Goal: Task Accomplishment & Management: Manage account settings

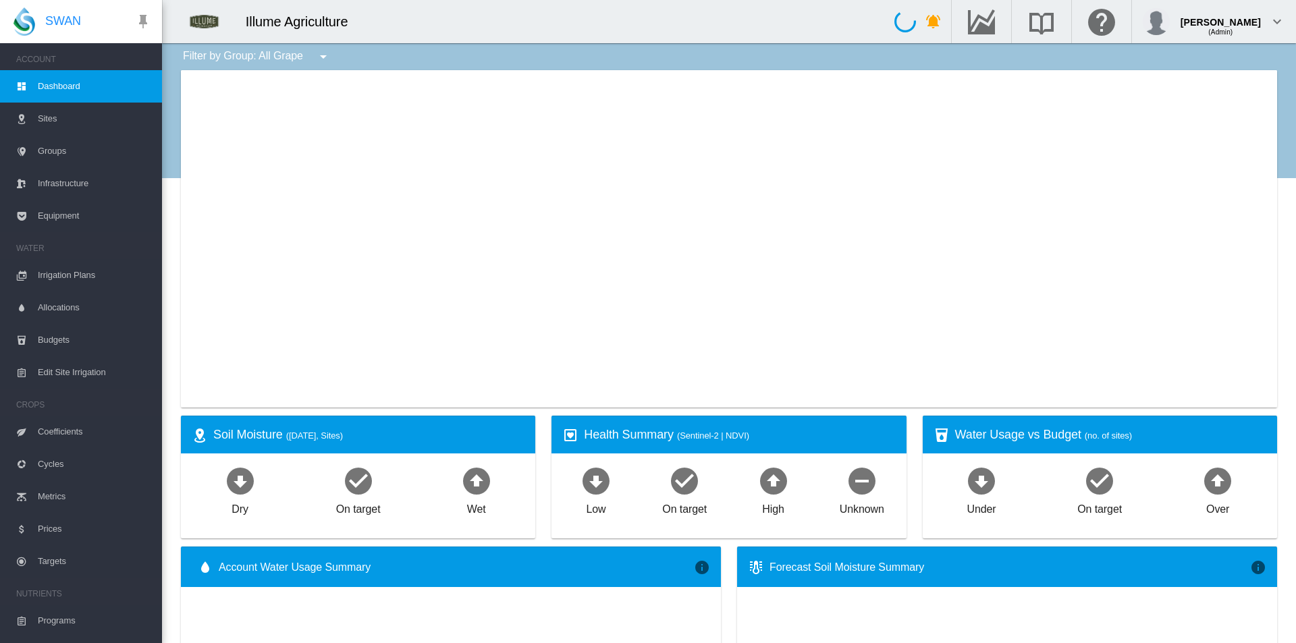
click at [65, 276] on span "Irrigation Plans" at bounding box center [94, 275] width 113 height 32
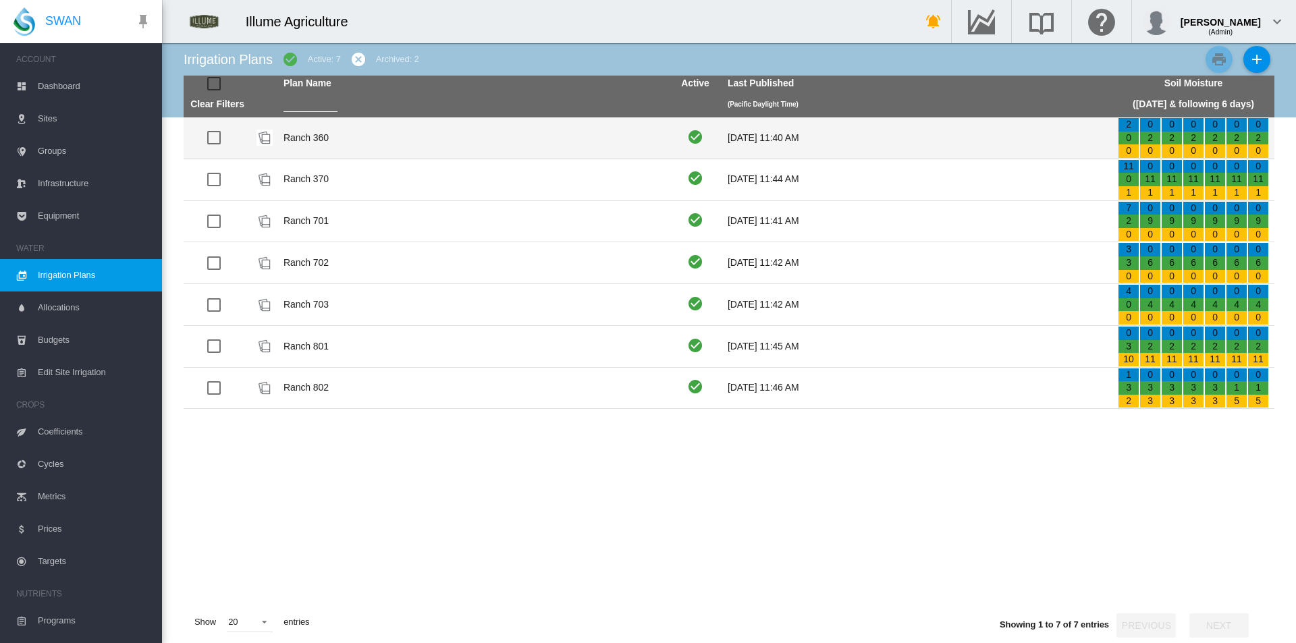
click at [325, 138] on td "Ranch 360" at bounding box center [473, 137] width 390 height 41
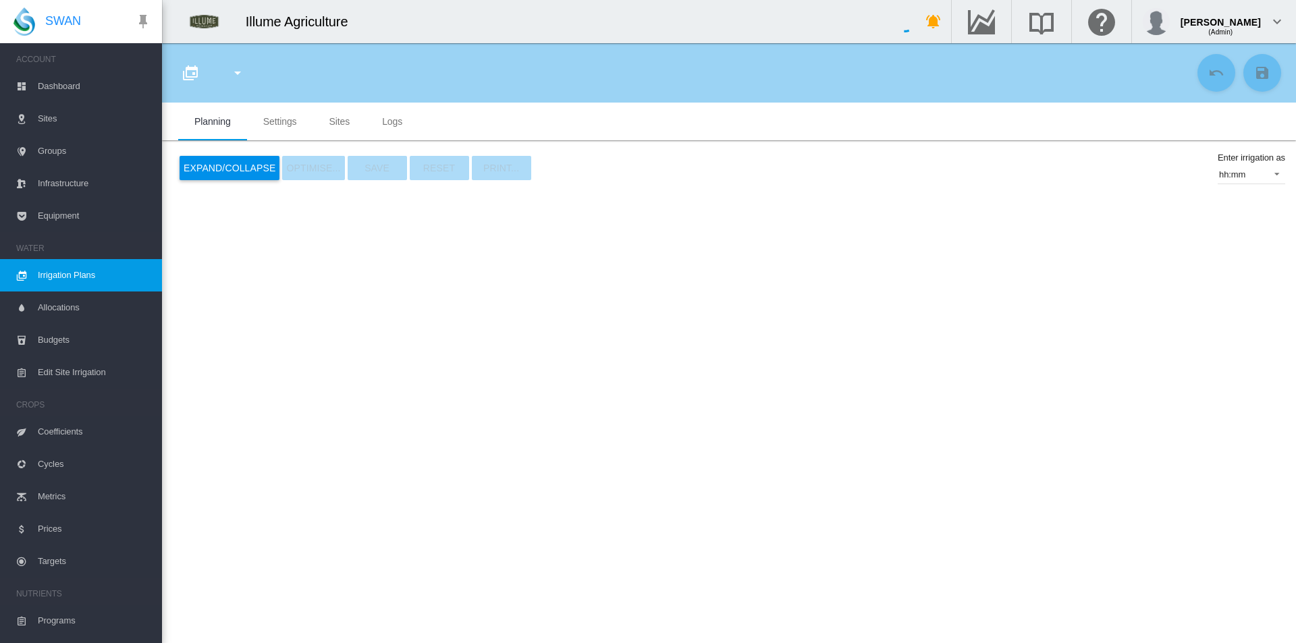
type input "*********"
type input "*"
type input "***"
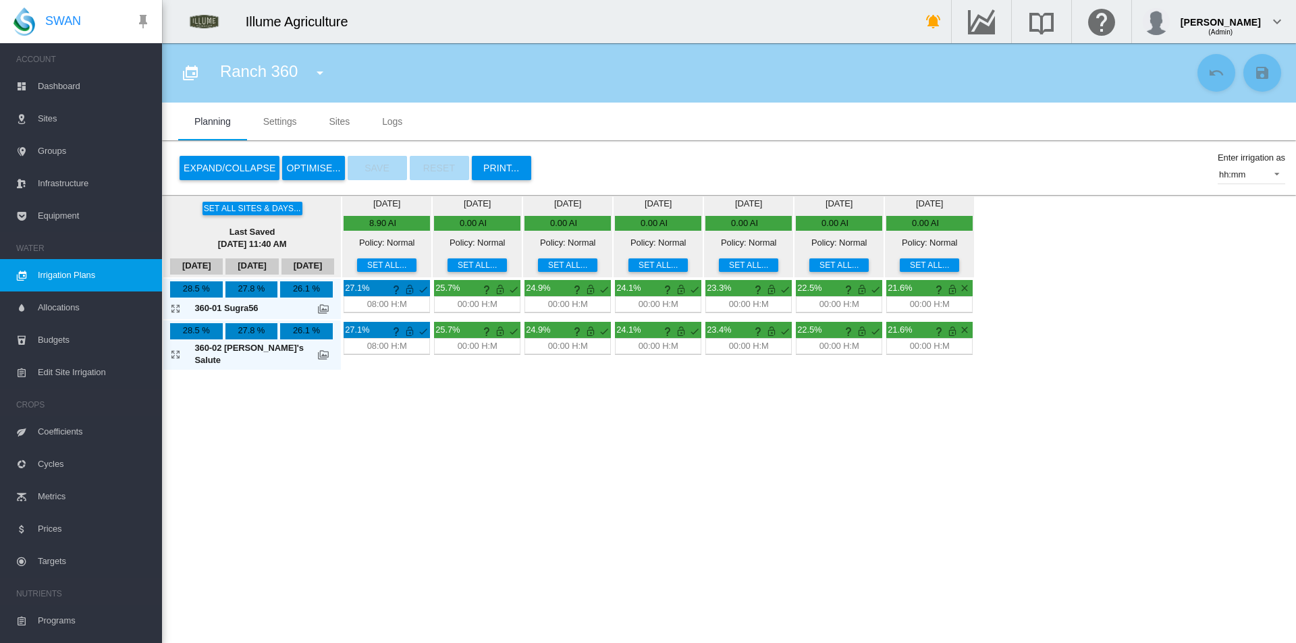
click at [447, 265] on button "Set all..." at bounding box center [476, 264] width 59 height 13
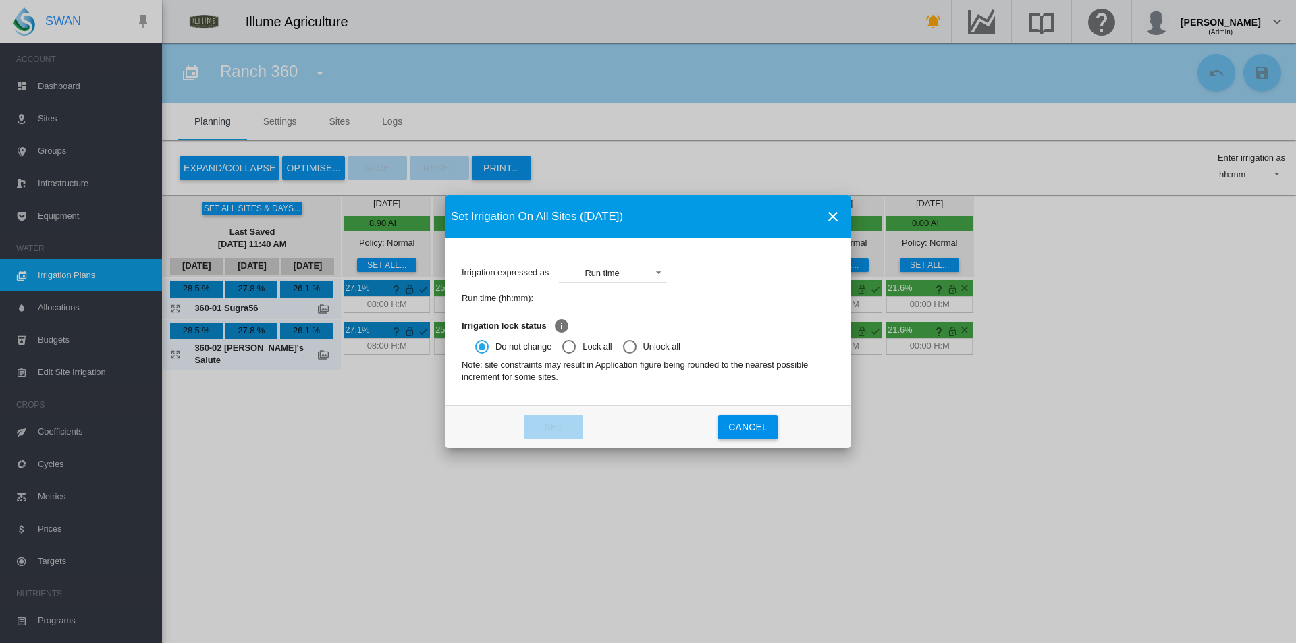
click at [607, 310] on div "Run time (hh:mm):" at bounding box center [648, 298] width 373 height 26
click at [610, 294] on input "Irrigation expressed ..." at bounding box center [599, 298] width 81 height 20
type input "****"
click at [558, 429] on button "Set" at bounding box center [553, 427] width 59 height 24
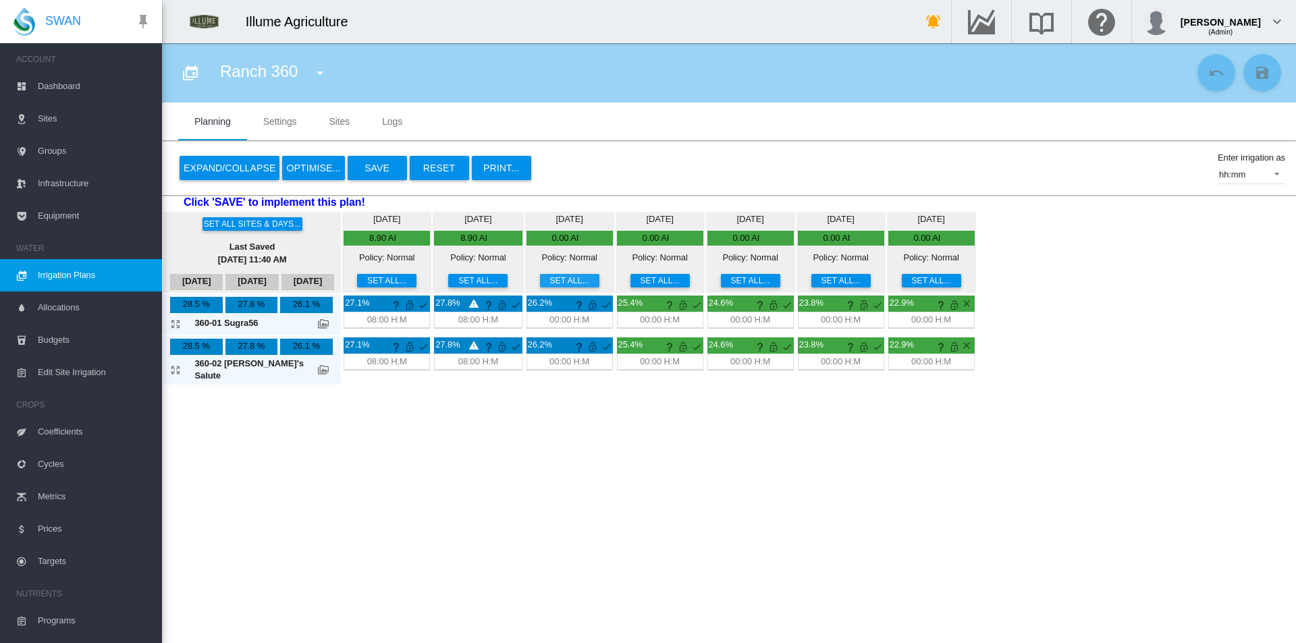
click at [540, 284] on button "Set all..." at bounding box center [569, 280] width 59 height 13
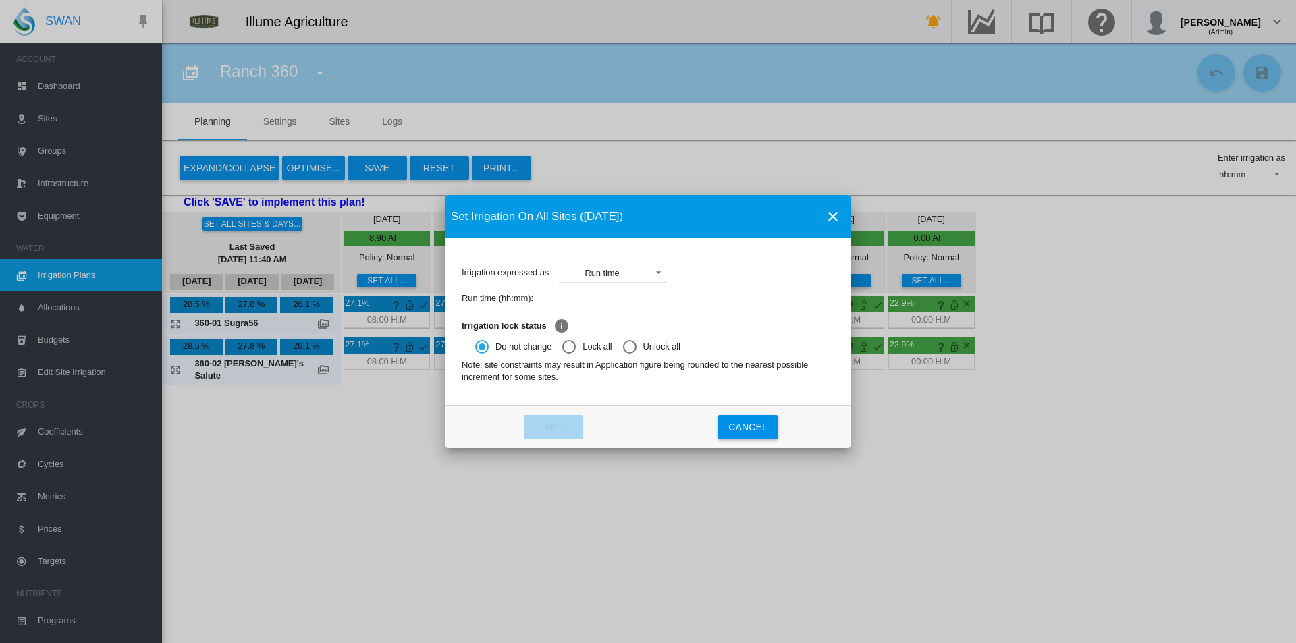
click at [586, 290] on input "Irrigation expressed ..." at bounding box center [599, 298] width 81 height 20
type input "****"
click at [528, 435] on button "Set" at bounding box center [553, 427] width 59 height 24
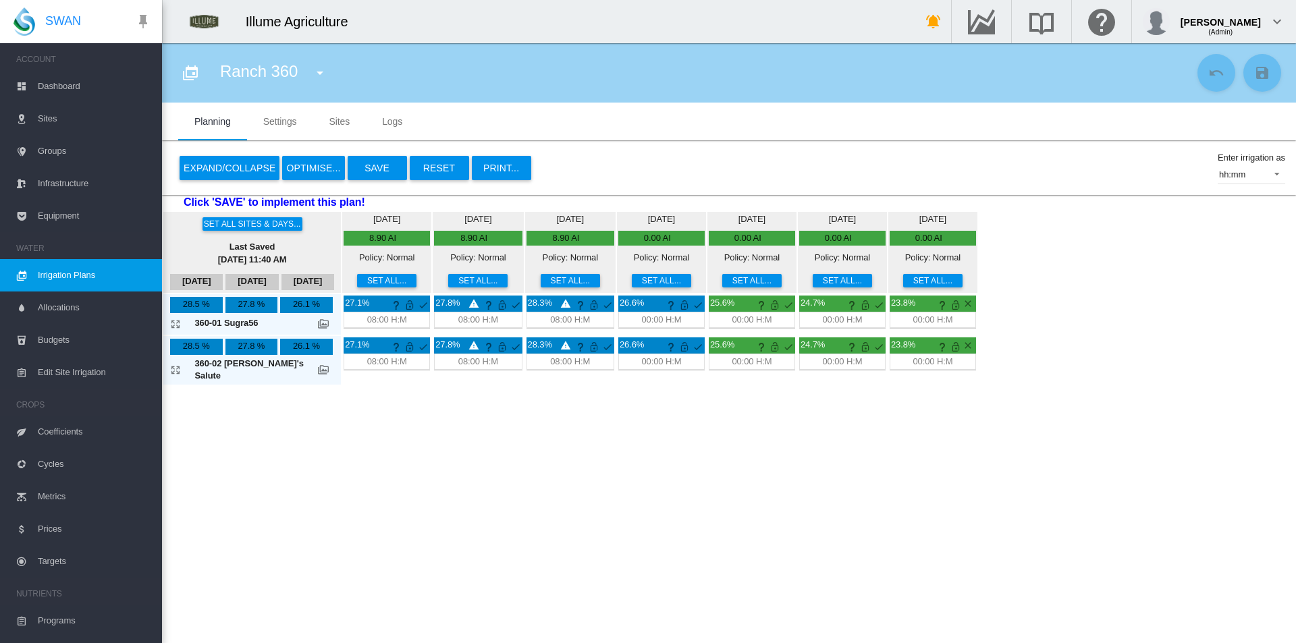
click at [632, 280] on button "Set all..." at bounding box center [661, 280] width 59 height 13
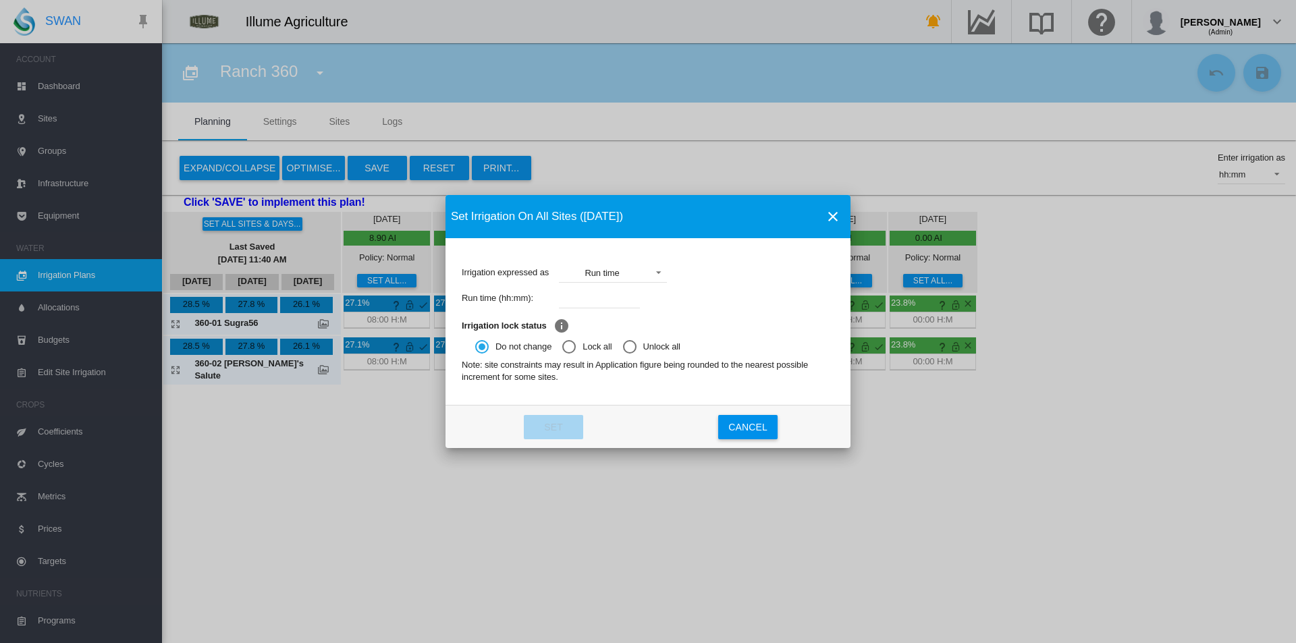
click at [611, 284] on div "Irrigation expressed as Run time Application Run time Percentage" at bounding box center [648, 273] width 373 height 26
click at [612, 287] on div "Run time (hh:mm):" at bounding box center [648, 298] width 373 height 26
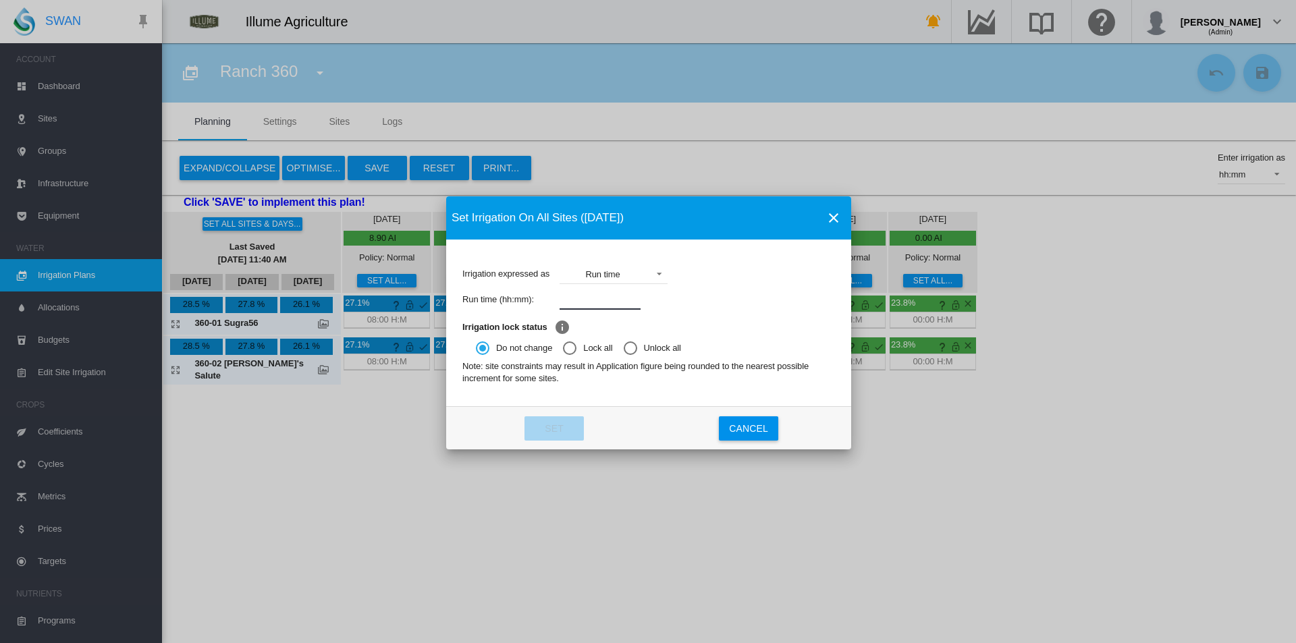
click at [607, 299] on input "Irrigation expressed ..." at bounding box center [599, 300] width 81 height 20
type input "****"
click at [538, 434] on button "Set" at bounding box center [553, 428] width 59 height 24
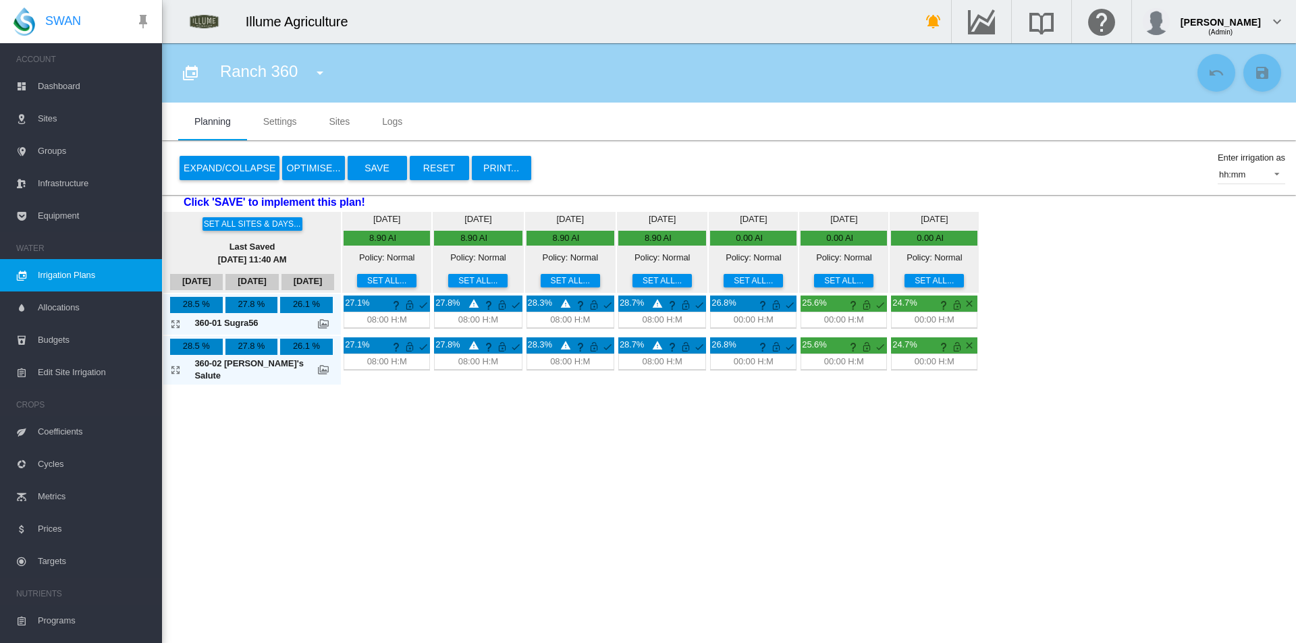
click at [723, 283] on button "Set all..." at bounding box center [752, 280] width 59 height 13
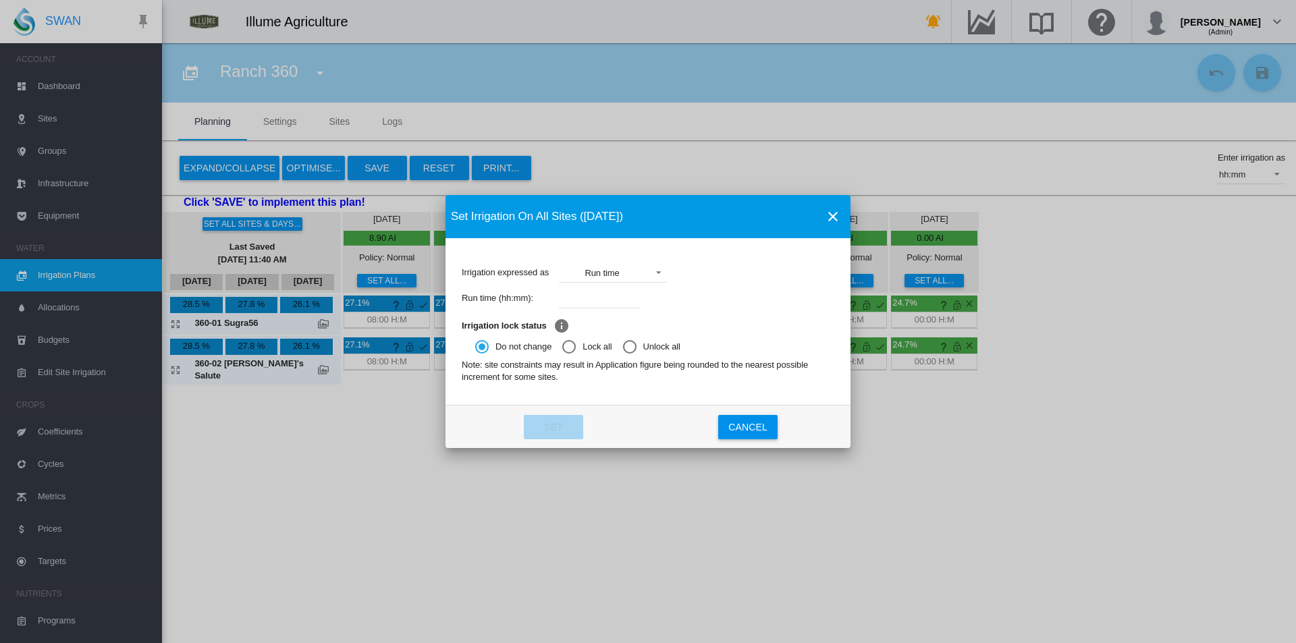
click at [591, 300] on input "Irrigation expressed ..." at bounding box center [599, 298] width 81 height 20
type input "****"
click at [549, 420] on button "Set" at bounding box center [553, 427] width 59 height 24
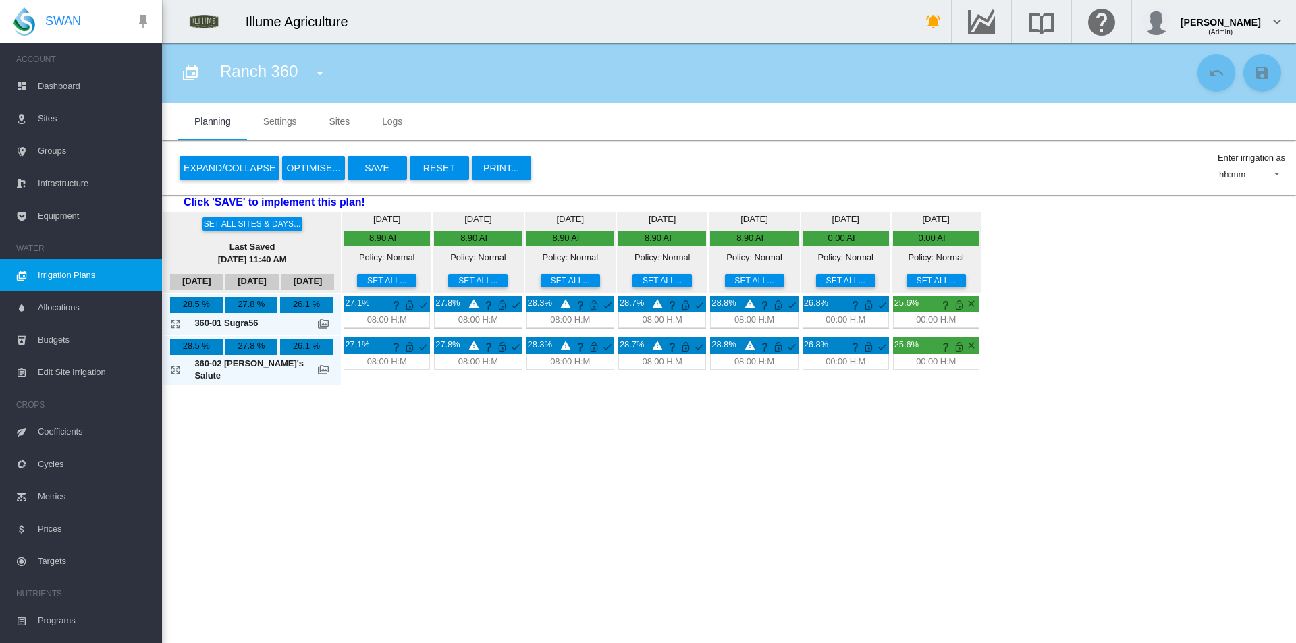
click at [816, 274] on button "Set all..." at bounding box center [845, 280] width 59 height 13
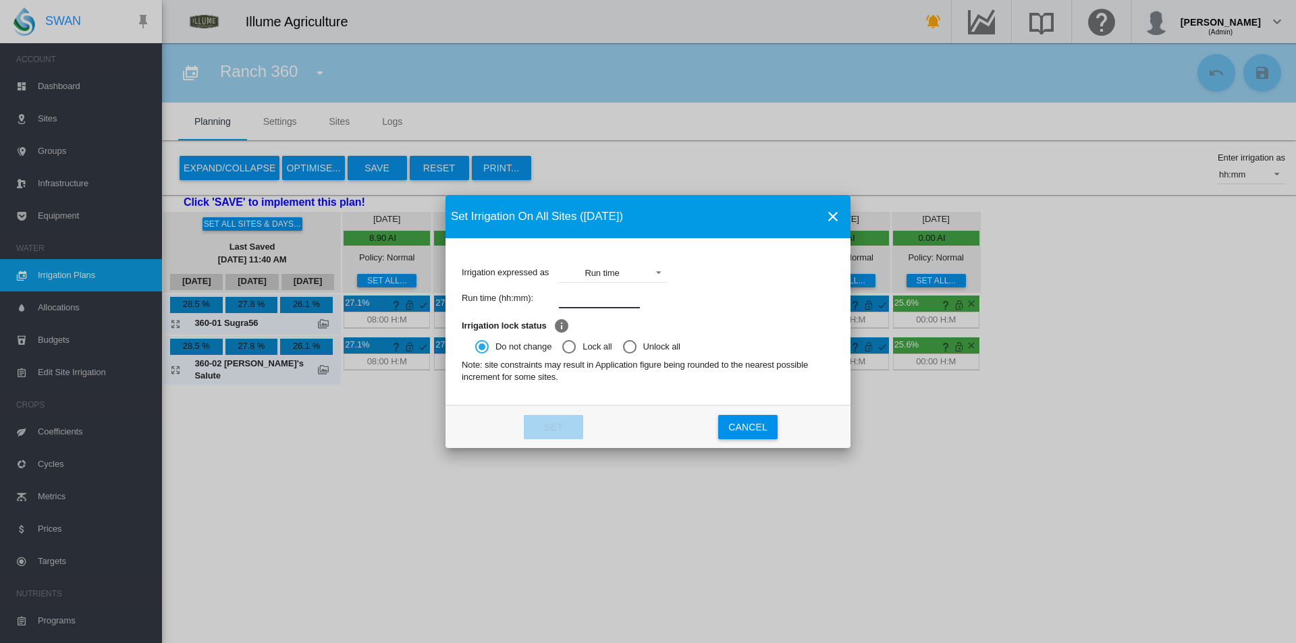
click at [572, 299] on input "Irrigation expressed ..." at bounding box center [599, 298] width 81 height 20
click at [610, 549] on div "Set Irrigation On All Sites (Sep 13) Irrigation expressed as Run time Applicati…" at bounding box center [648, 321] width 1296 height 643
click at [736, 423] on button "Cancel" at bounding box center [747, 427] width 59 height 24
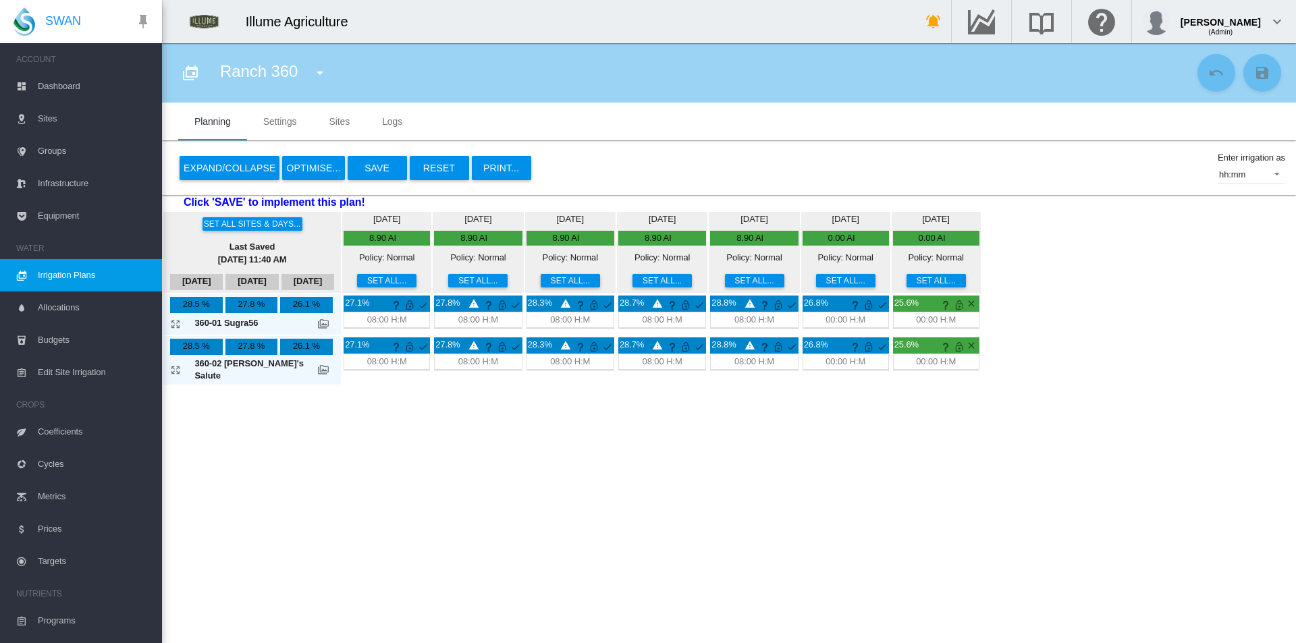
click at [384, 167] on button "Save" at bounding box center [377, 168] width 59 height 24
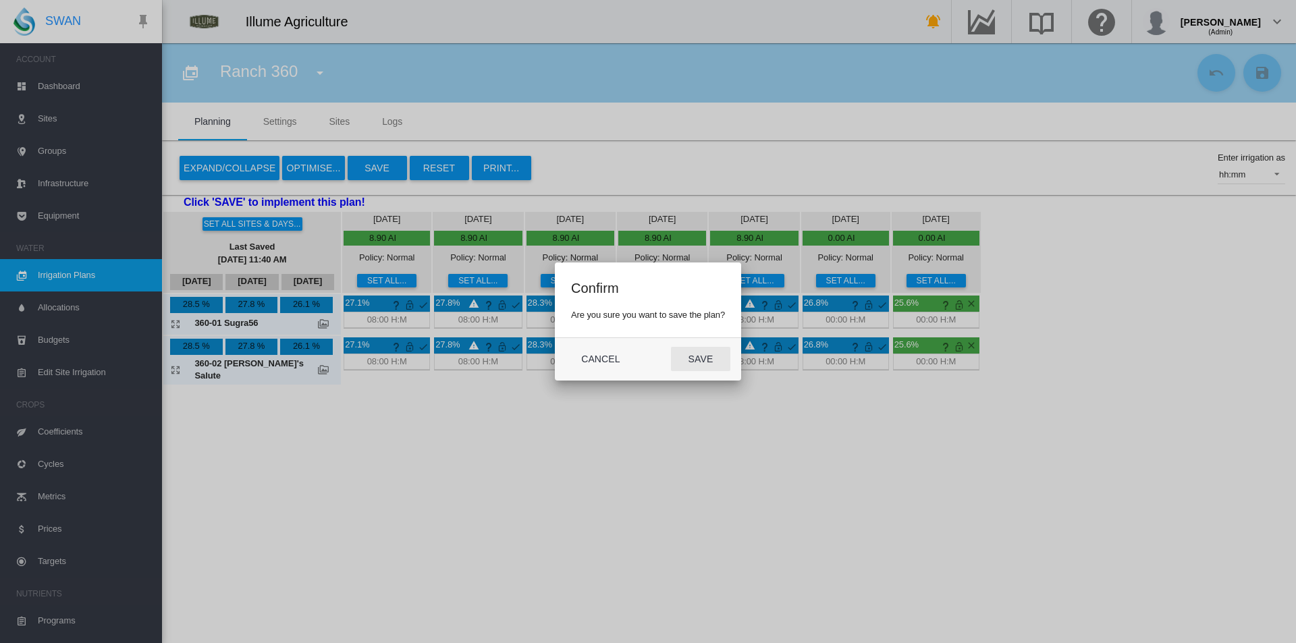
click at [700, 354] on button "Save" at bounding box center [700, 359] width 59 height 24
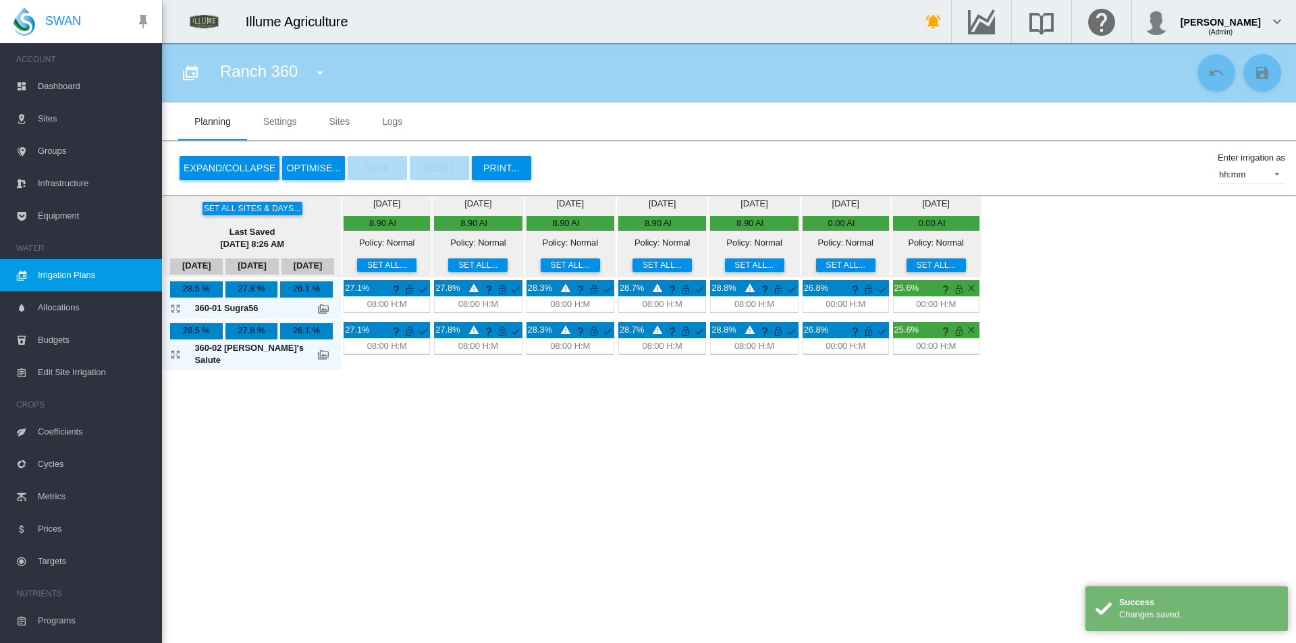
click at [320, 80] on md-icon "icon-menu-down" at bounding box center [320, 73] width 16 height 16
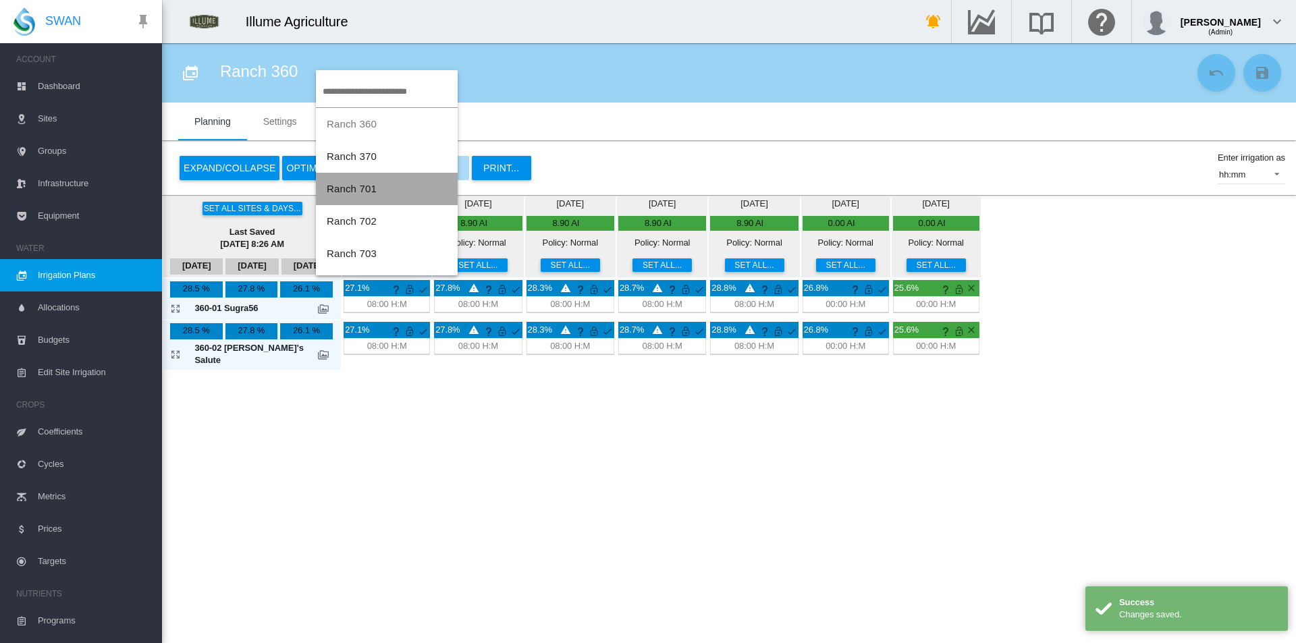
click at [389, 197] on button "Ranch 701" at bounding box center [387, 189] width 142 height 32
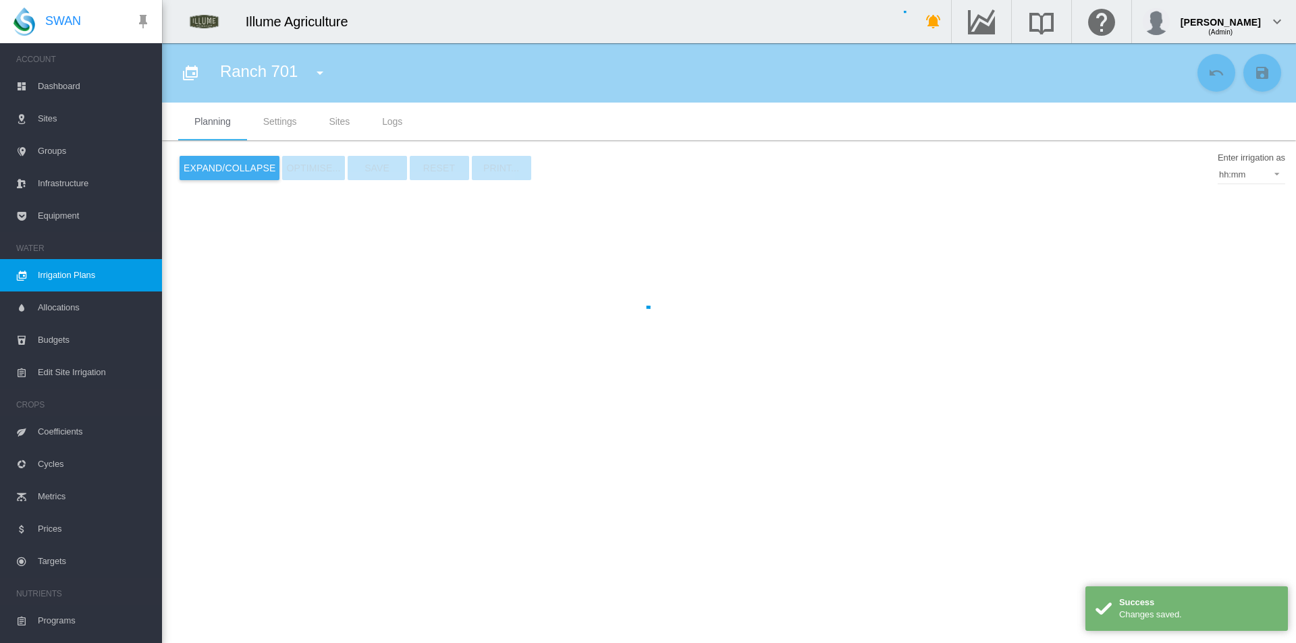
type input "*********"
type input "*"
type input "***"
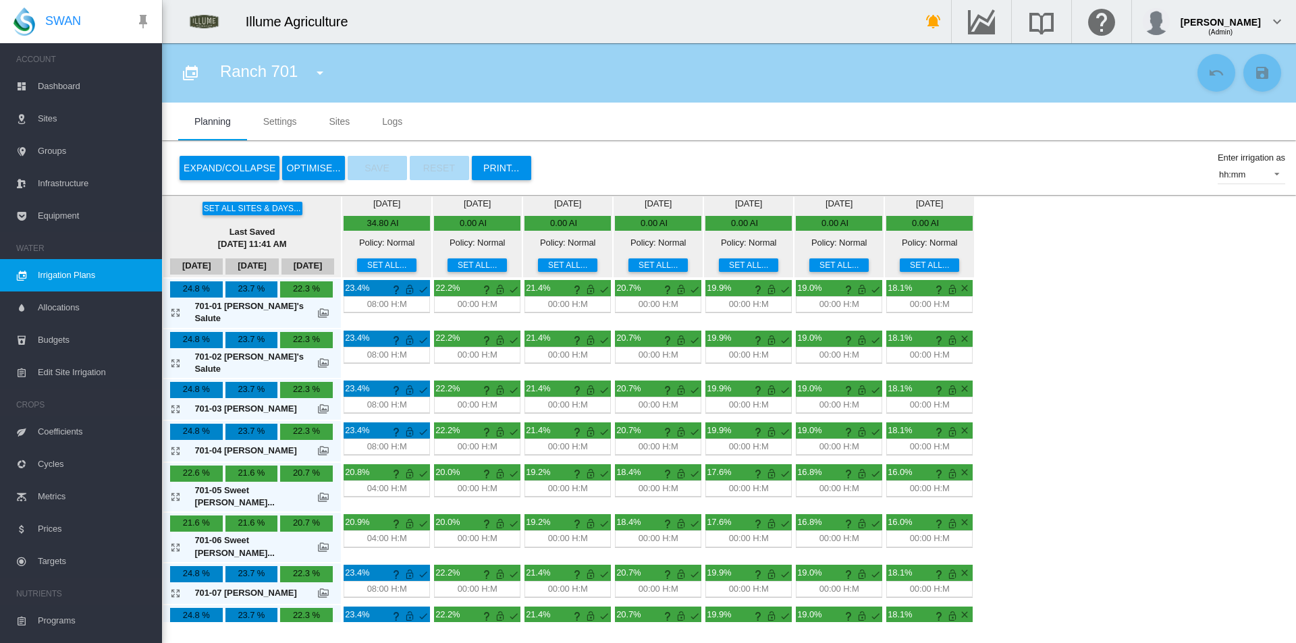
click at [213, 161] on button "Expand/Collapse" at bounding box center [230, 168] width 100 height 24
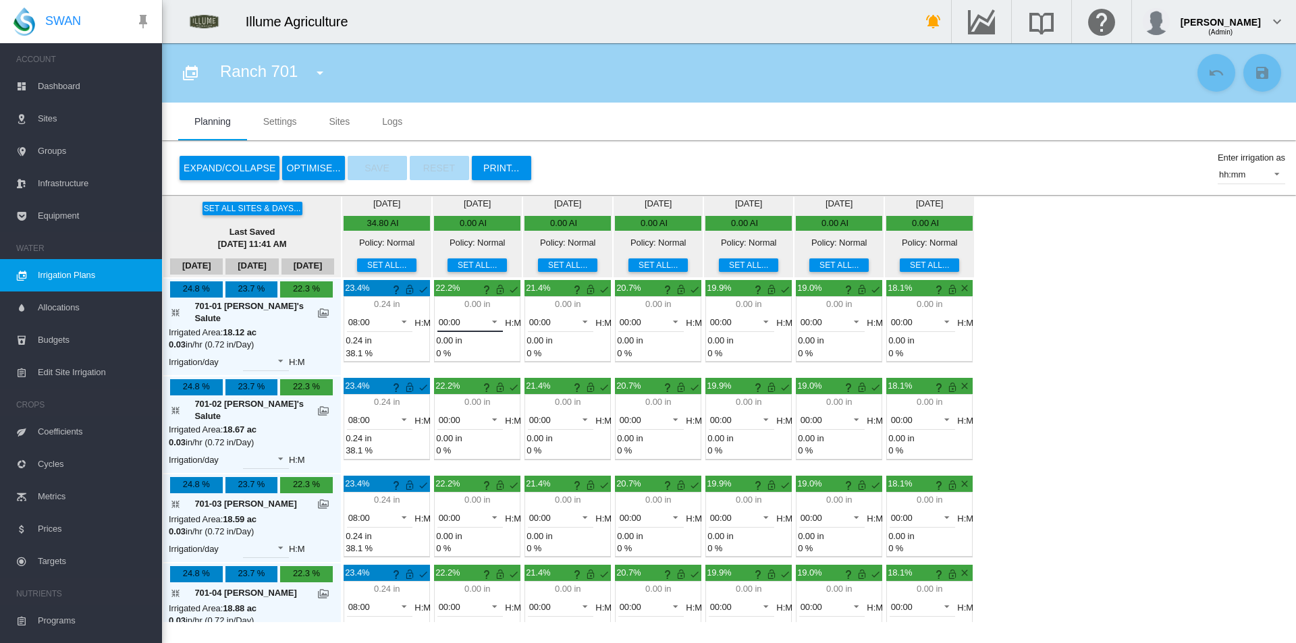
click at [439, 323] on div "00:00" at bounding box center [450, 322] width 22 height 10
click at [433, 441] on md-option "08:00" at bounding box center [443, 447] width 92 height 32
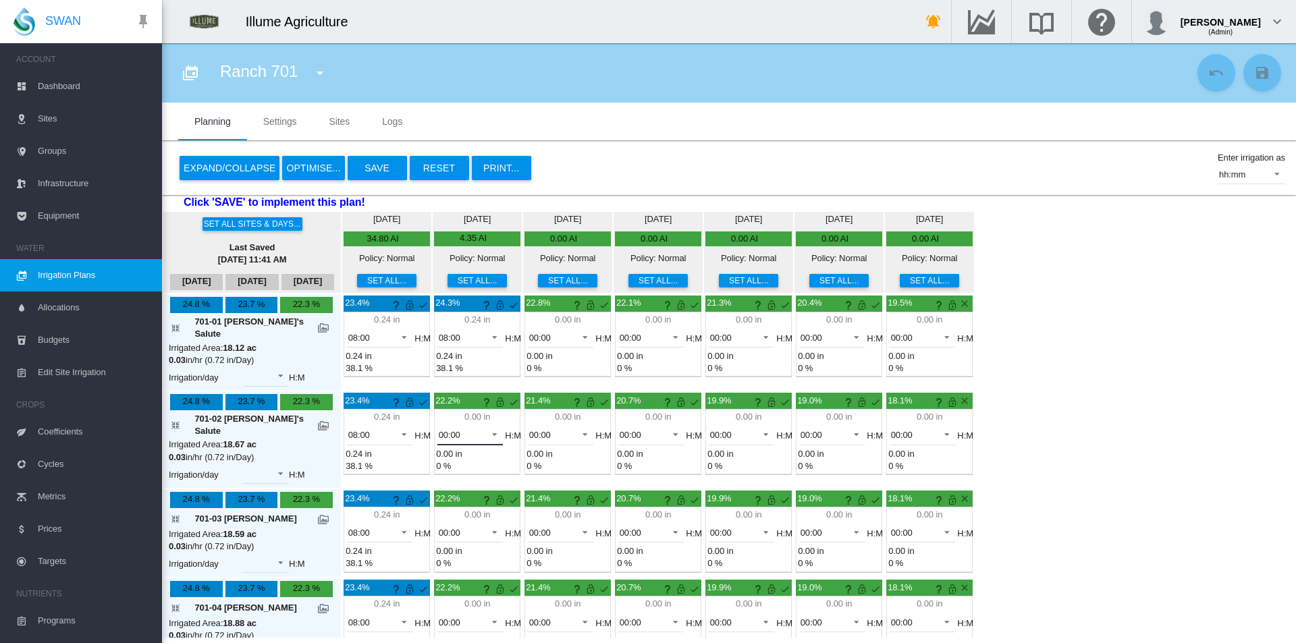
click at [451, 425] on md-select-value "00:00" at bounding box center [470, 435] width 66 height 20
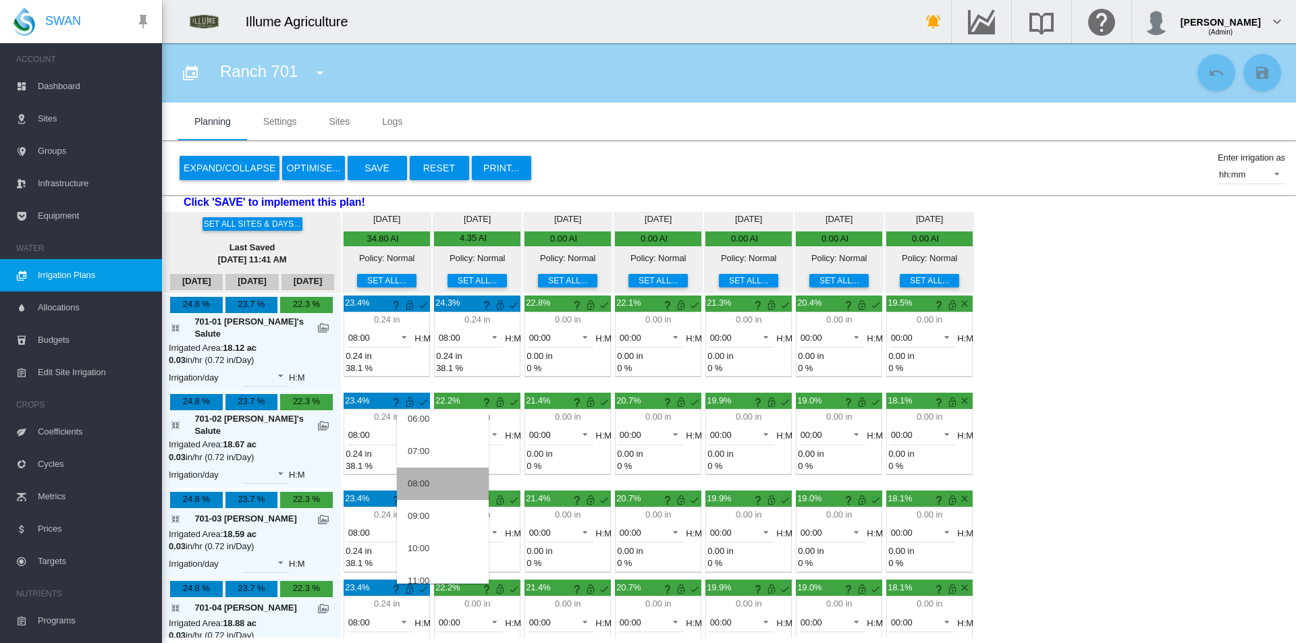
click at [443, 479] on md-option "08:00" at bounding box center [443, 484] width 92 height 32
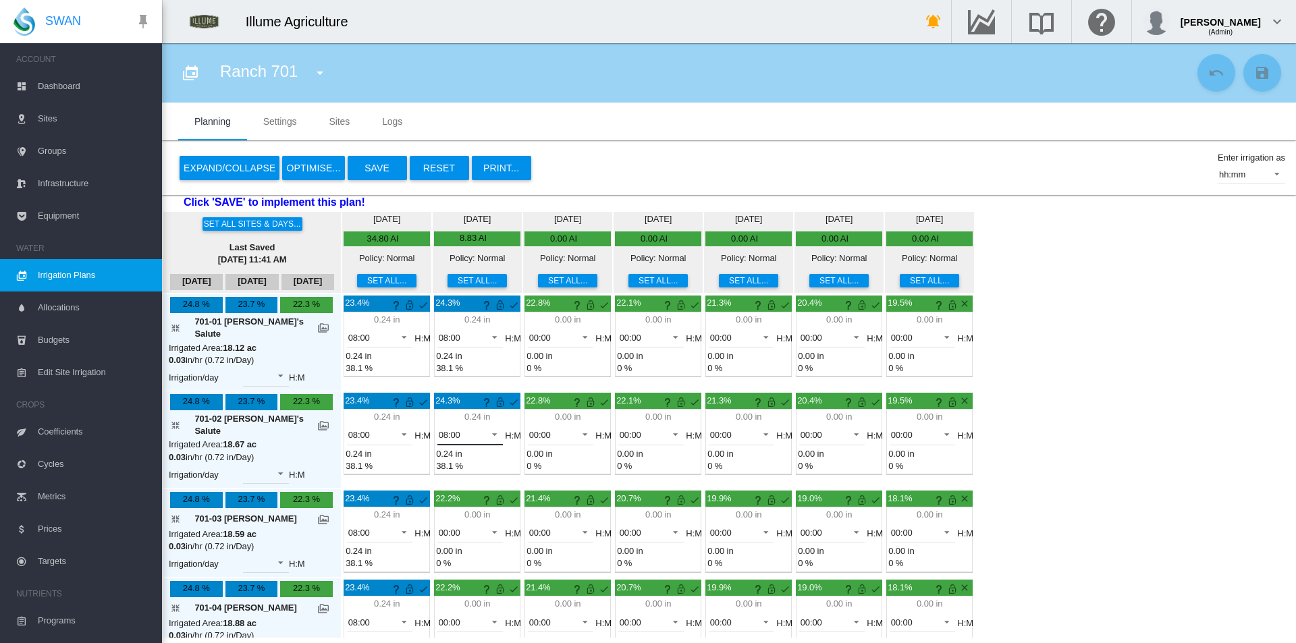
scroll to position [135, 0]
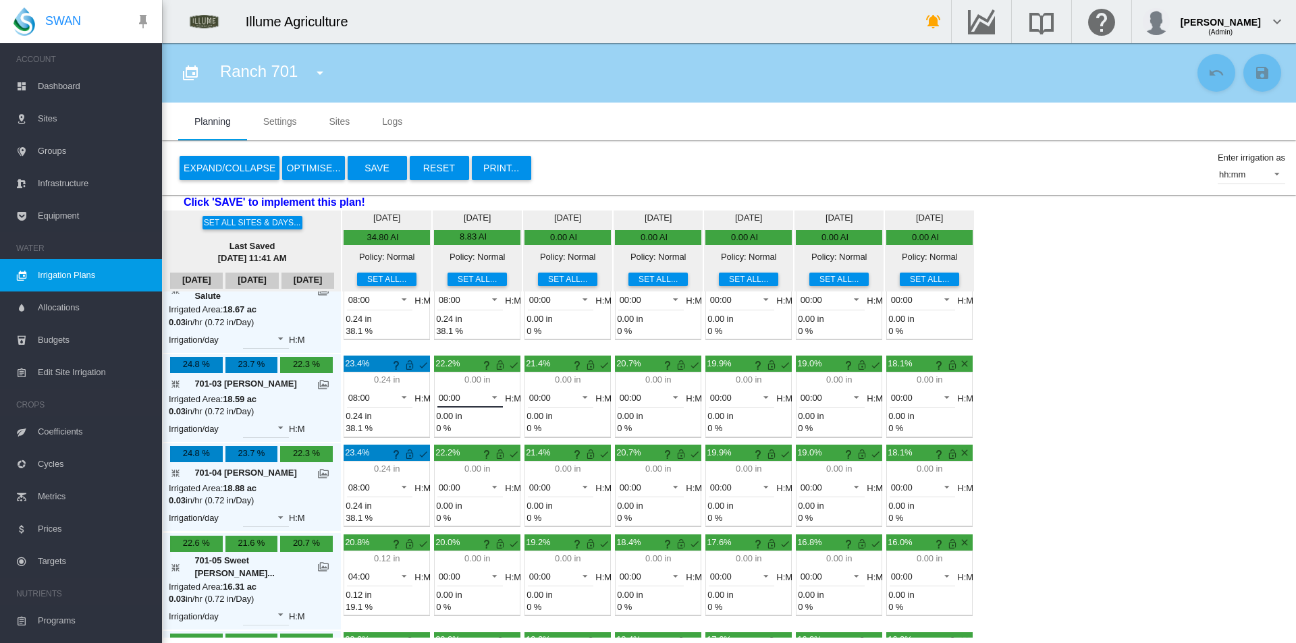
drag, startPoint x: 440, startPoint y: 385, endPoint x: 465, endPoint y: 449, distance: 68.8
click at [440, 392] on span "00:00" at bounding box center [460, 398] width 42 height 12
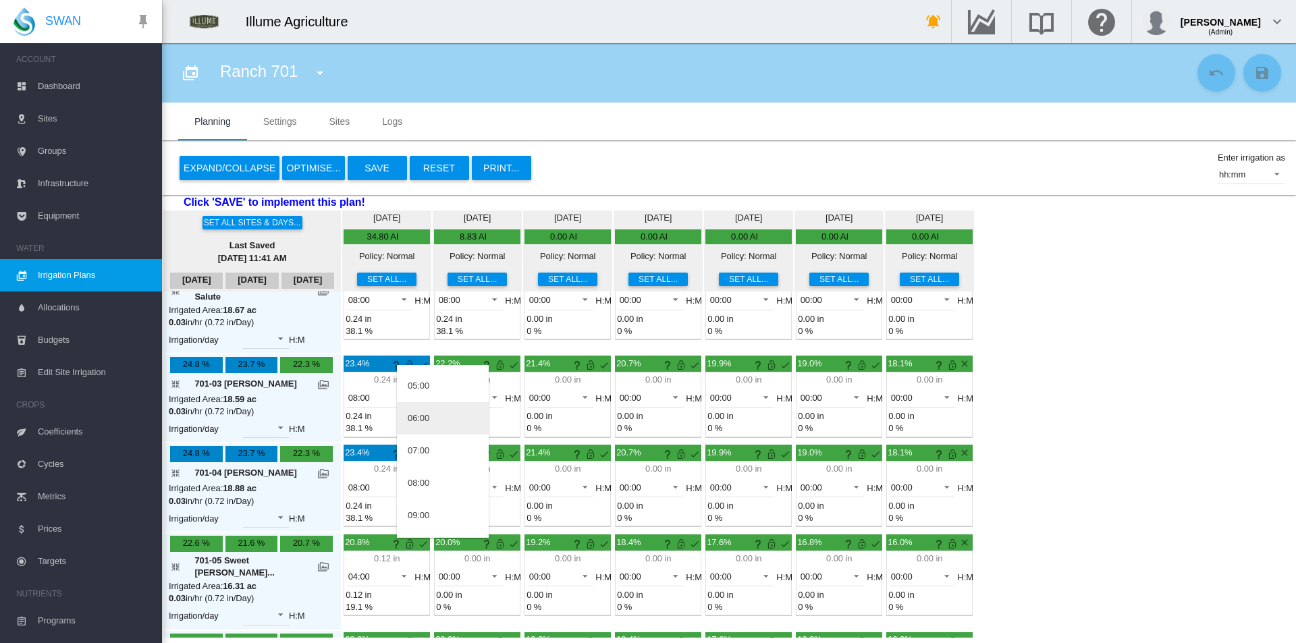
scroll to position [202, 0]
click at [439, 444] on md-option "08:00" at bounding box center [443, 438] width 92 height 32
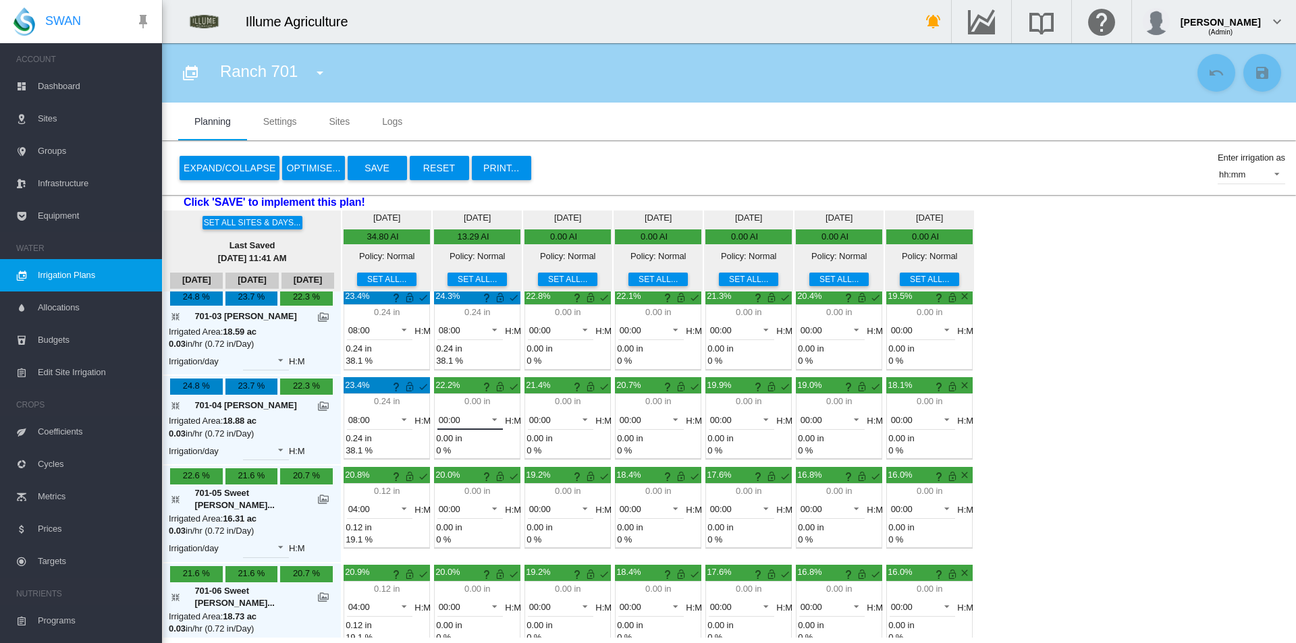
click at [437, 410] on md-select-value "00:00" at bounding box center [470, 420] width 66 height 20
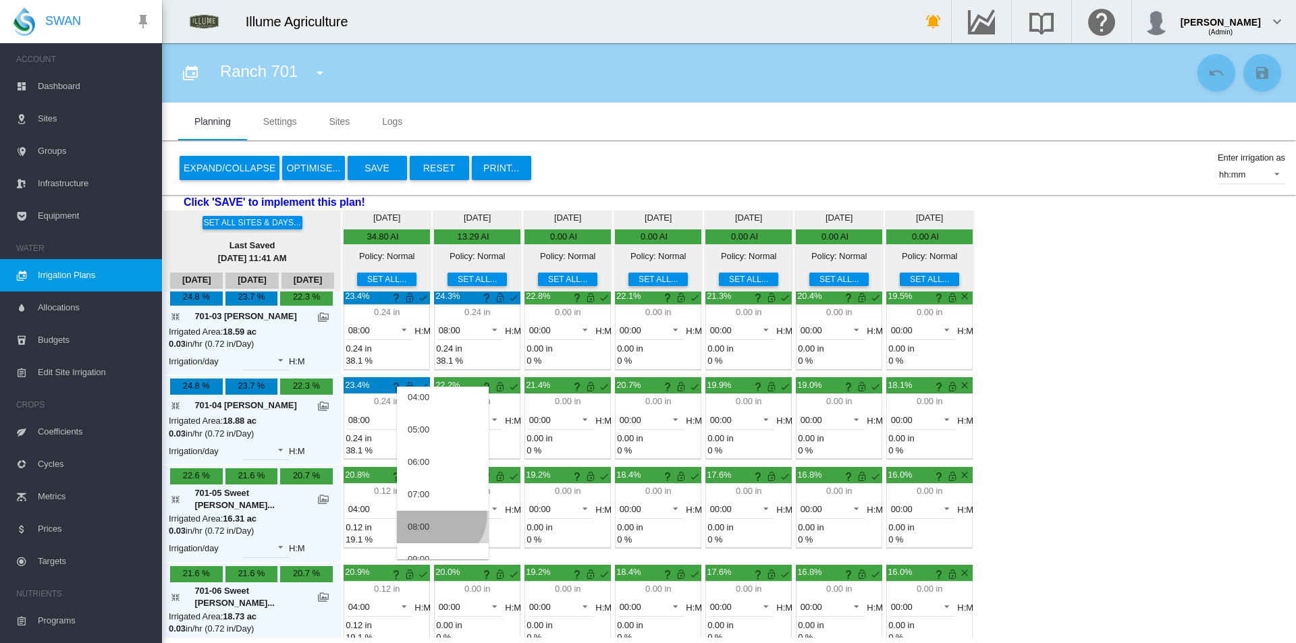
click at [435, 515] on md-option "08:00" at bounding box center [443, 527] width 92 height 32
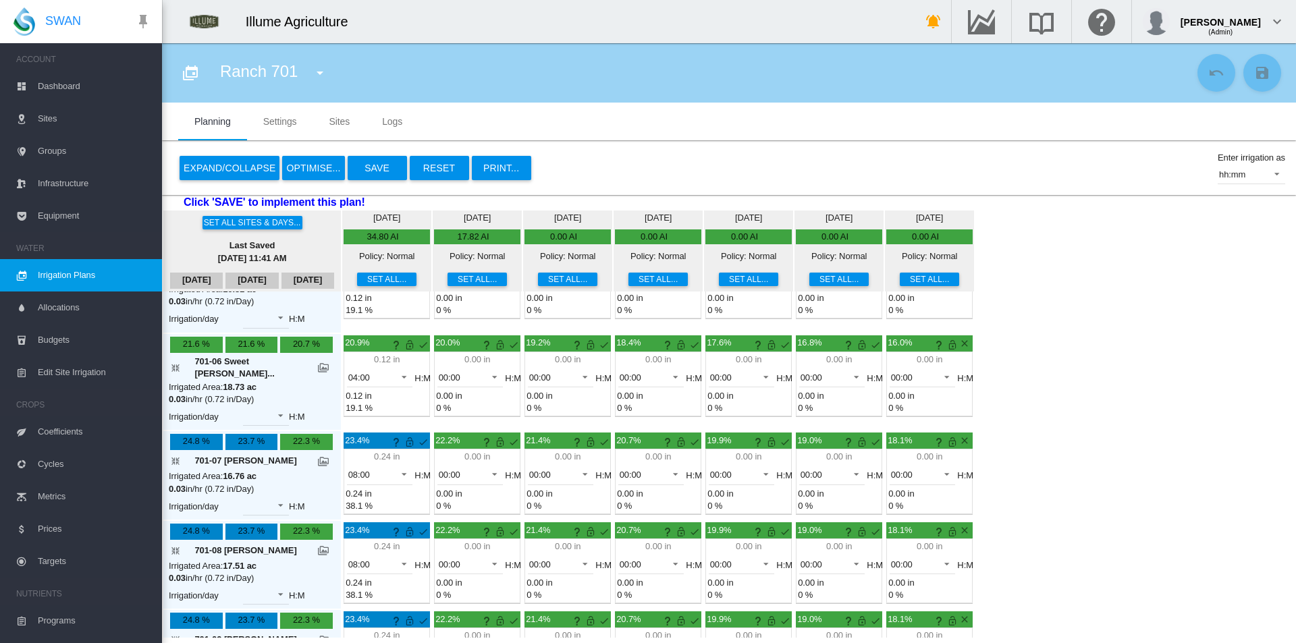
scroll to position [460, 0]
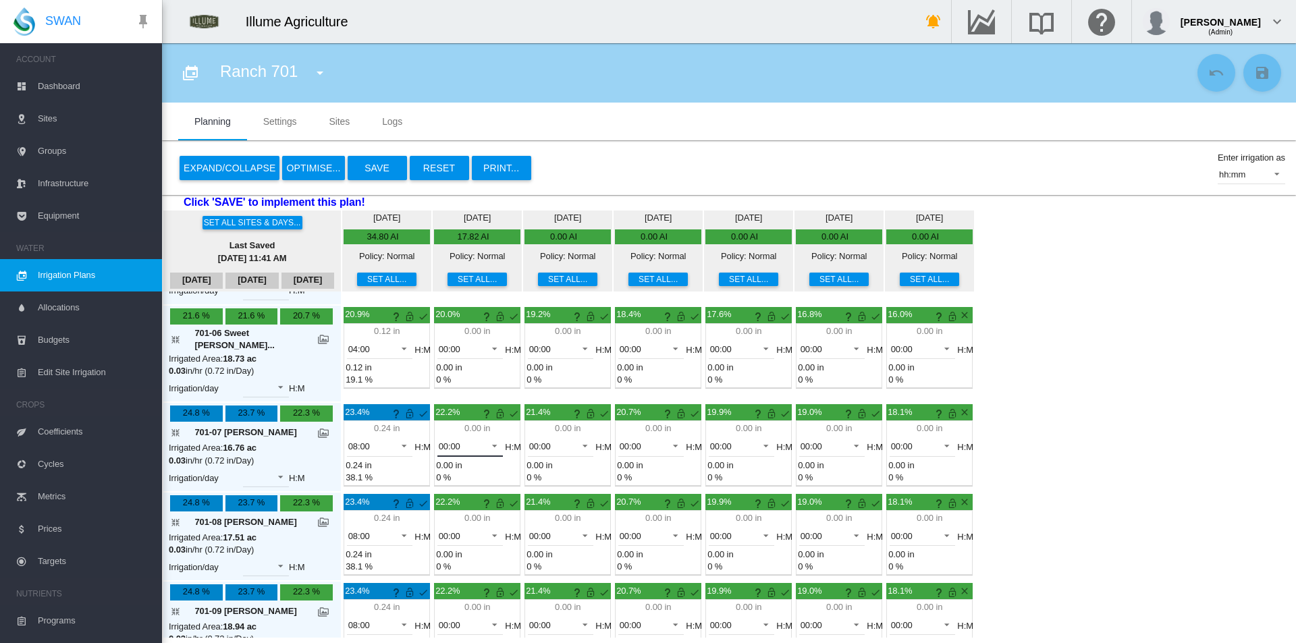
click at [439, 441] on span "00:00" at bounding box center [460, 447] width 42 height 12
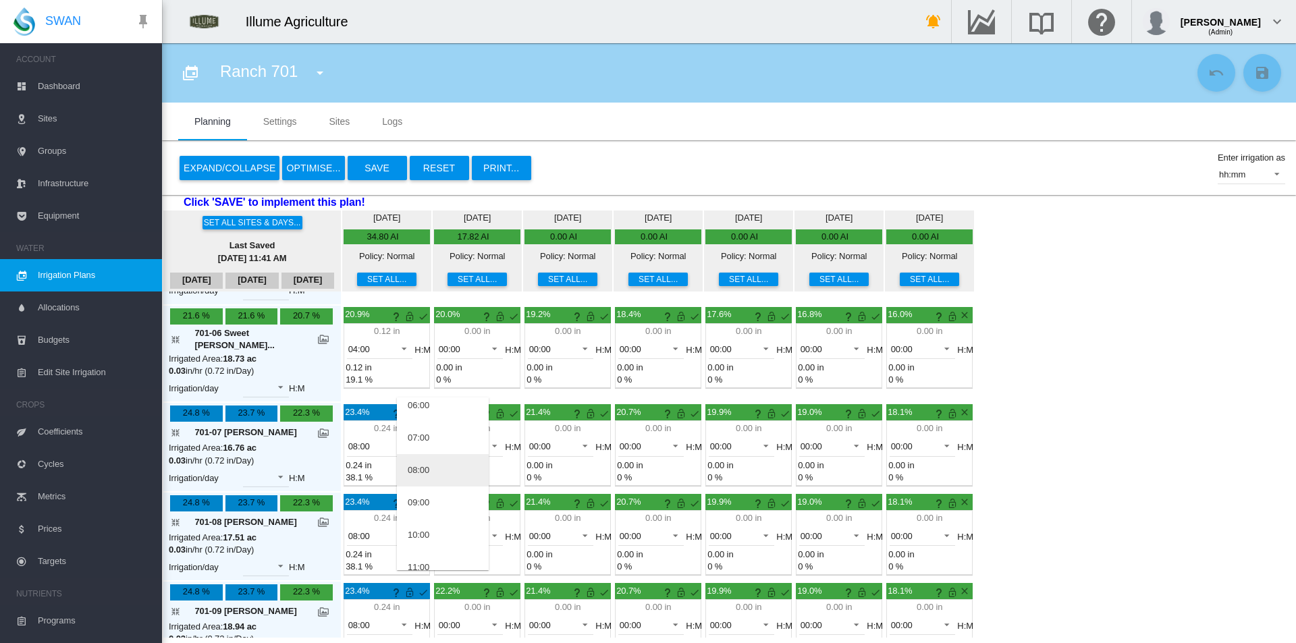
click at [432, 480] on md-option "08:00" at bounding box center [443, 470] width 92 height 32
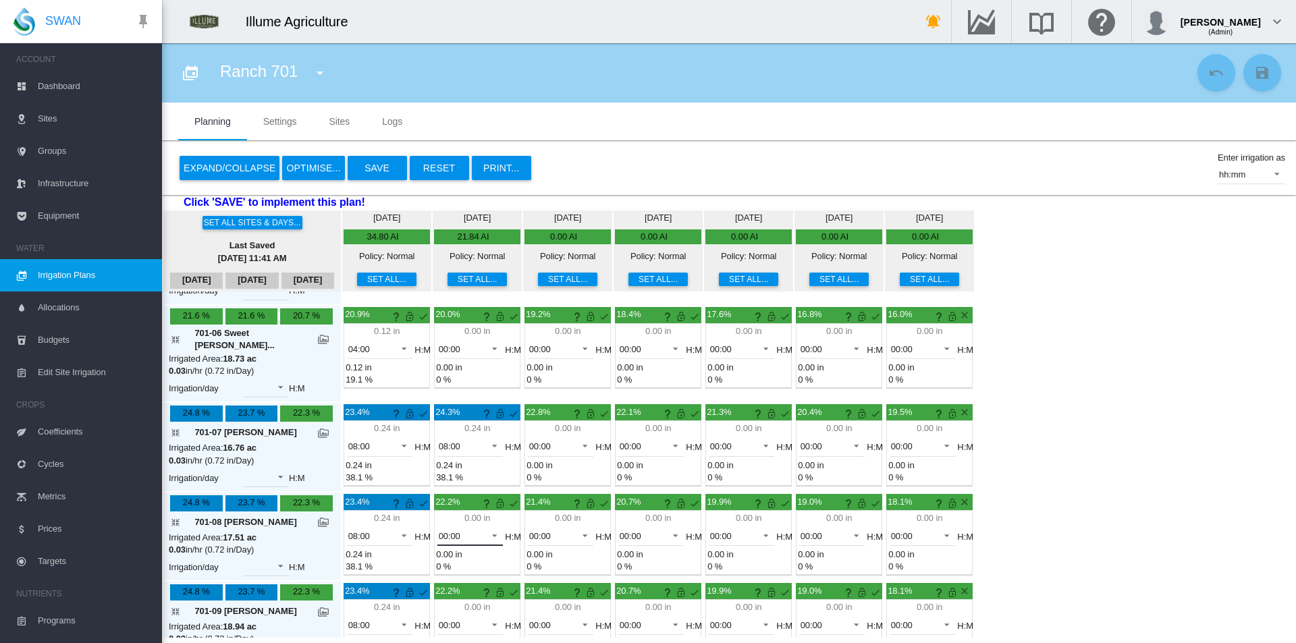
click at [440, 530] on span "00:00" at bounding box center [460, 536] width 42 height 12
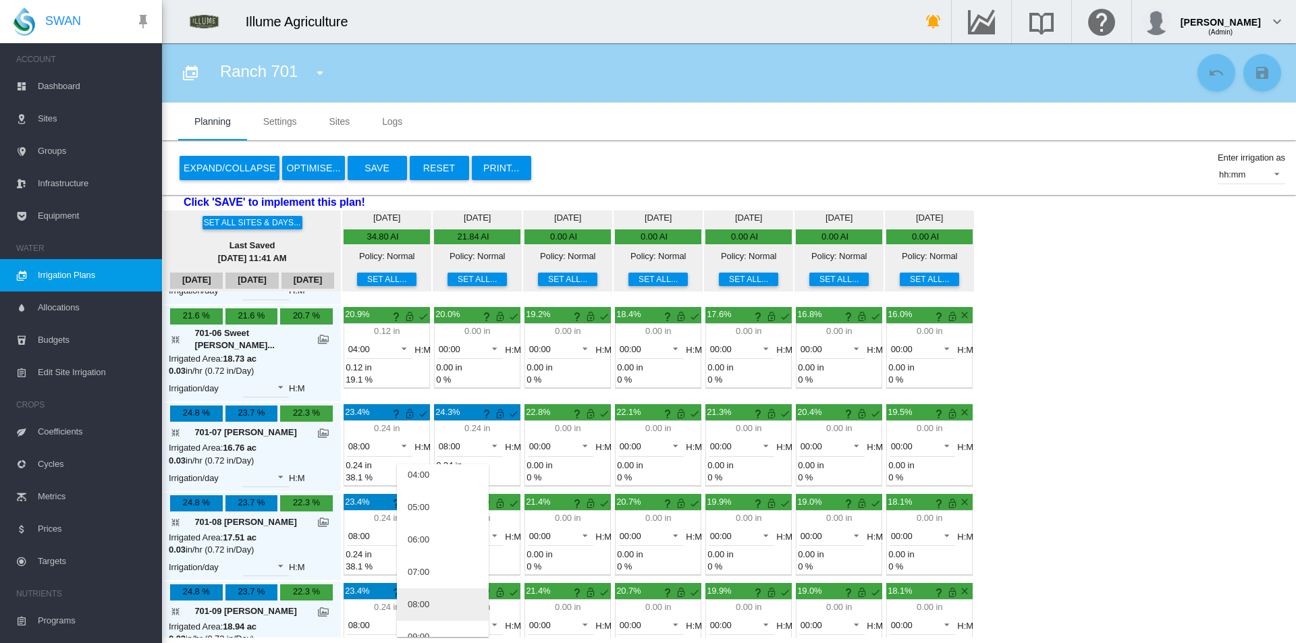
click at [429, 606] on div "08:00" at bounding box center [419, 605] width 22 height 12
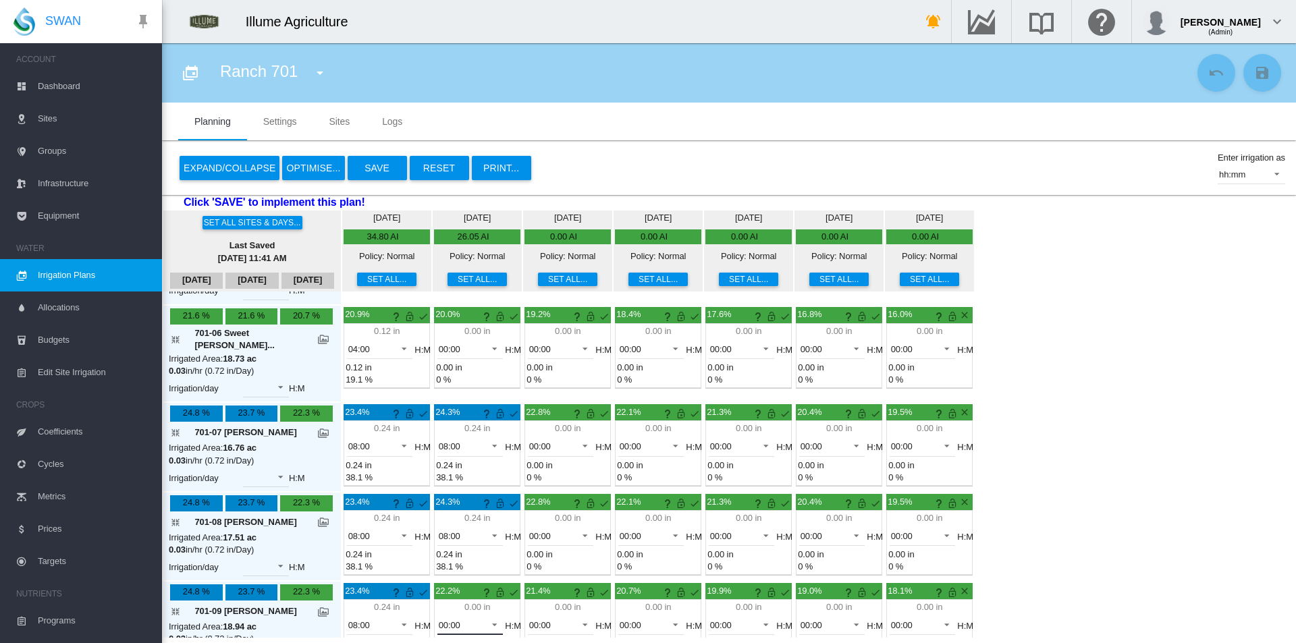
click at [443, 619] on span "00:00" at bounding box center [460, 625] width 42 height 12
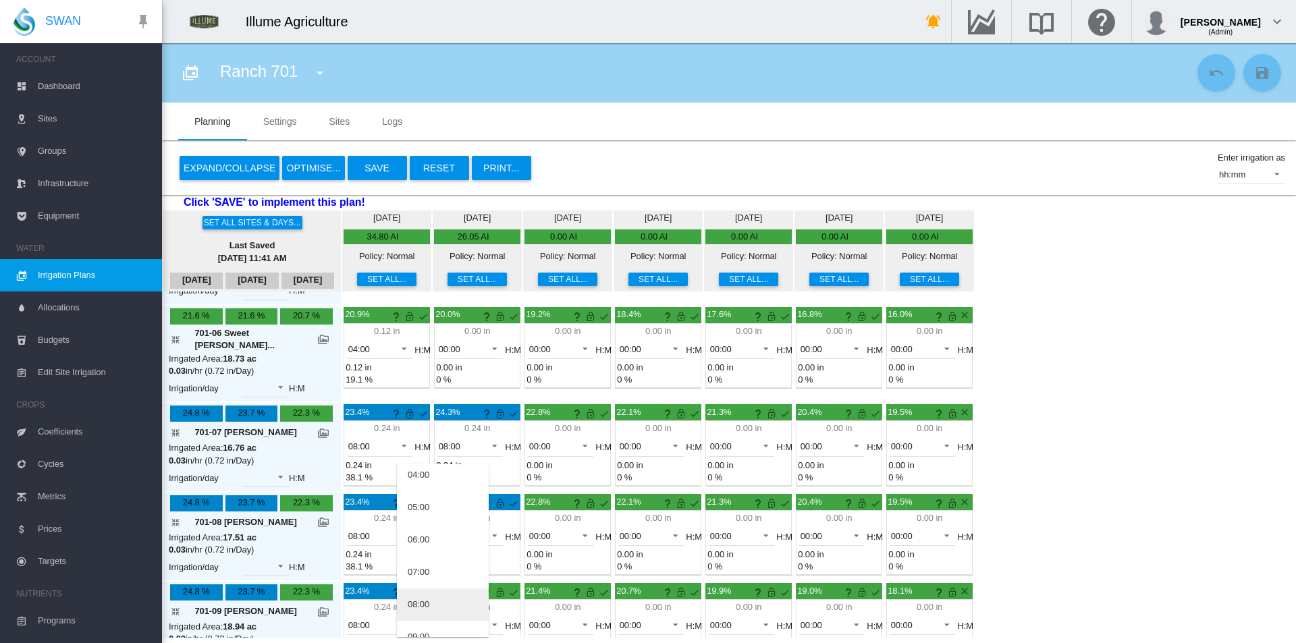
click at [443, 597] on md-option "08:00" at bounding box center [443, 604] width 92 height 32
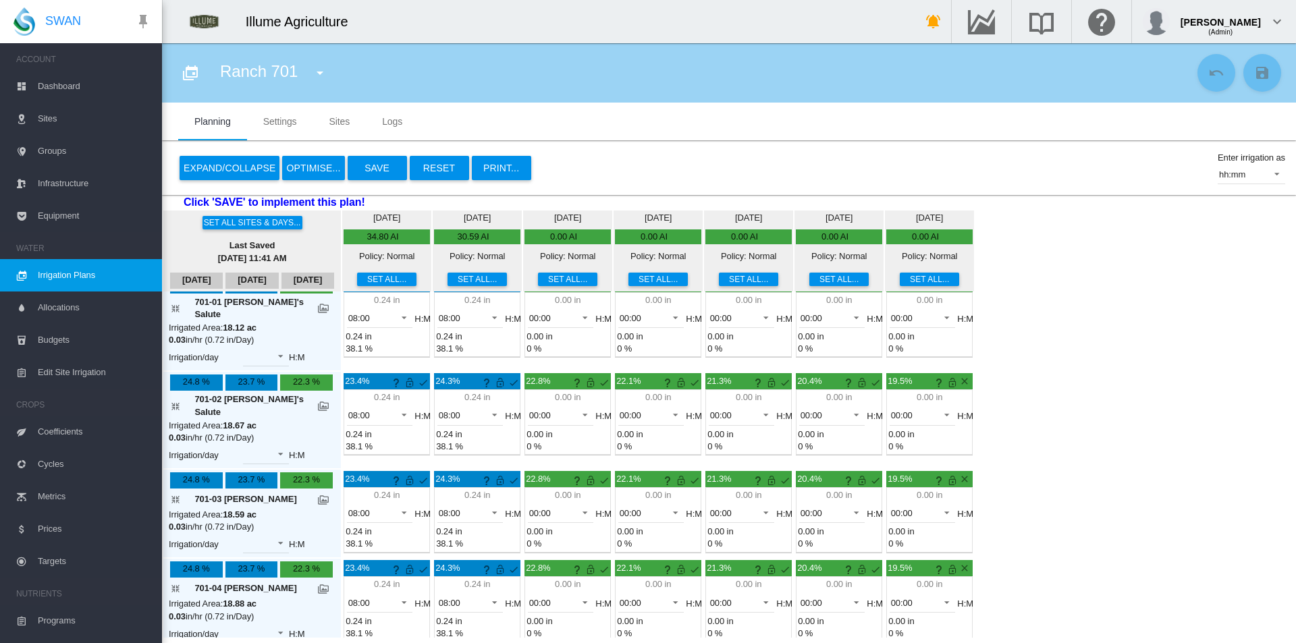
scroll to position [0, 0]
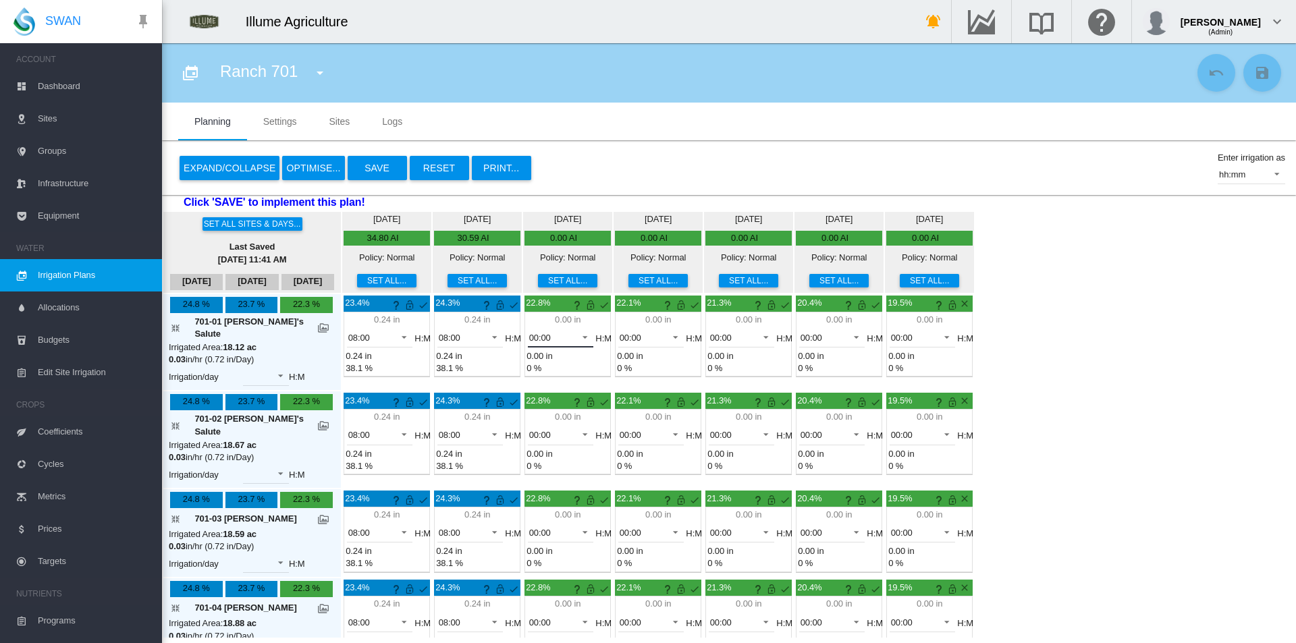
click at [573, 331] on span at bounding box center [581, 336] width 16 height 12
click at [537, 456] on md-option "08:00" at bounding box center [533, 461] width 92 height 32
click at [539, 430] on span "00:00" at bounding box center [550, 435] width 42 height 12
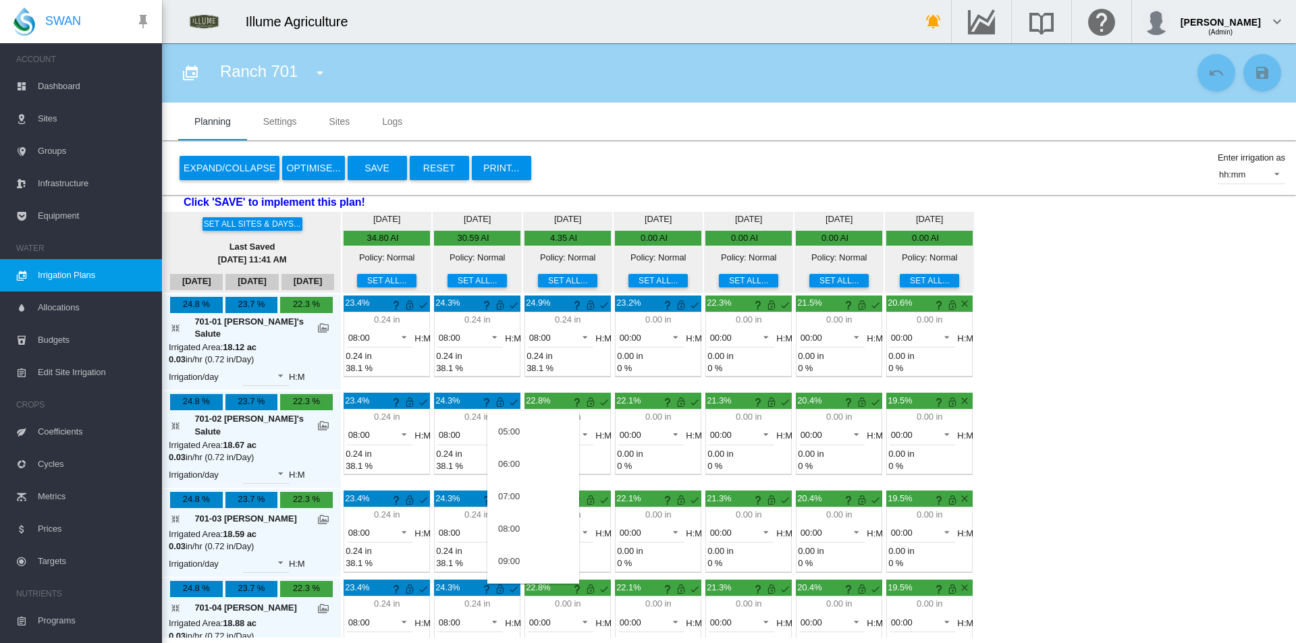
scroll to position [202, 0]
click at [522, 491] on md-option "08:00" at bounding box center [533, 484] width 92 height 32
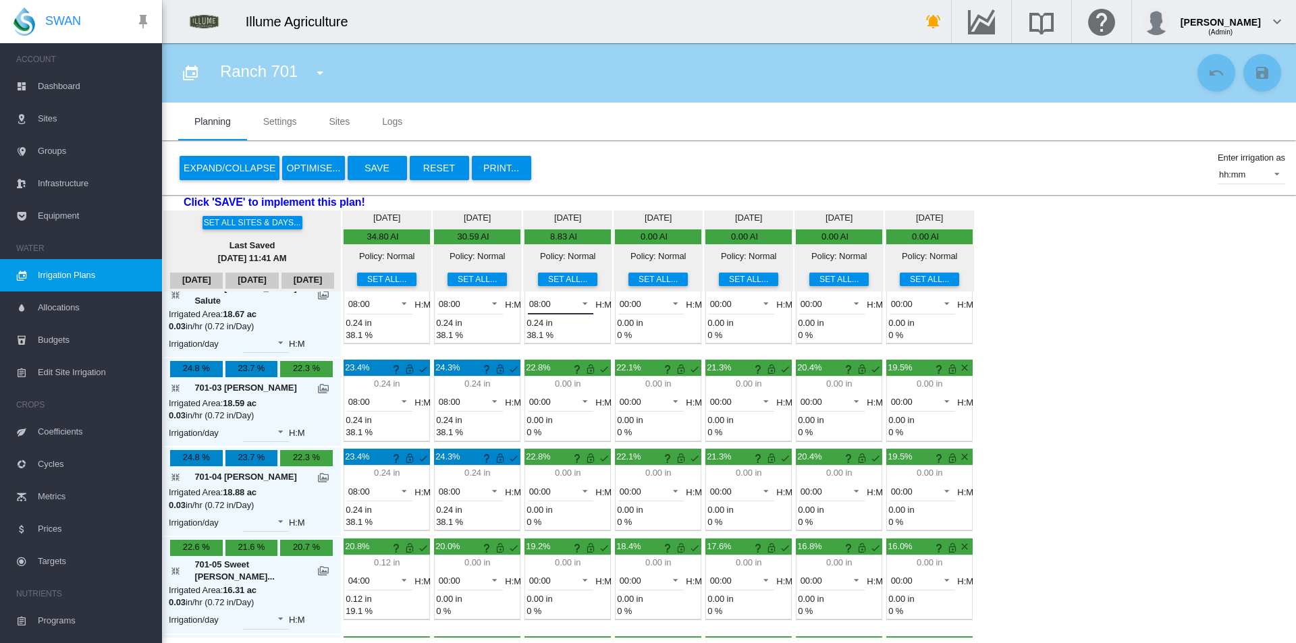
scroll to position [135, 0]
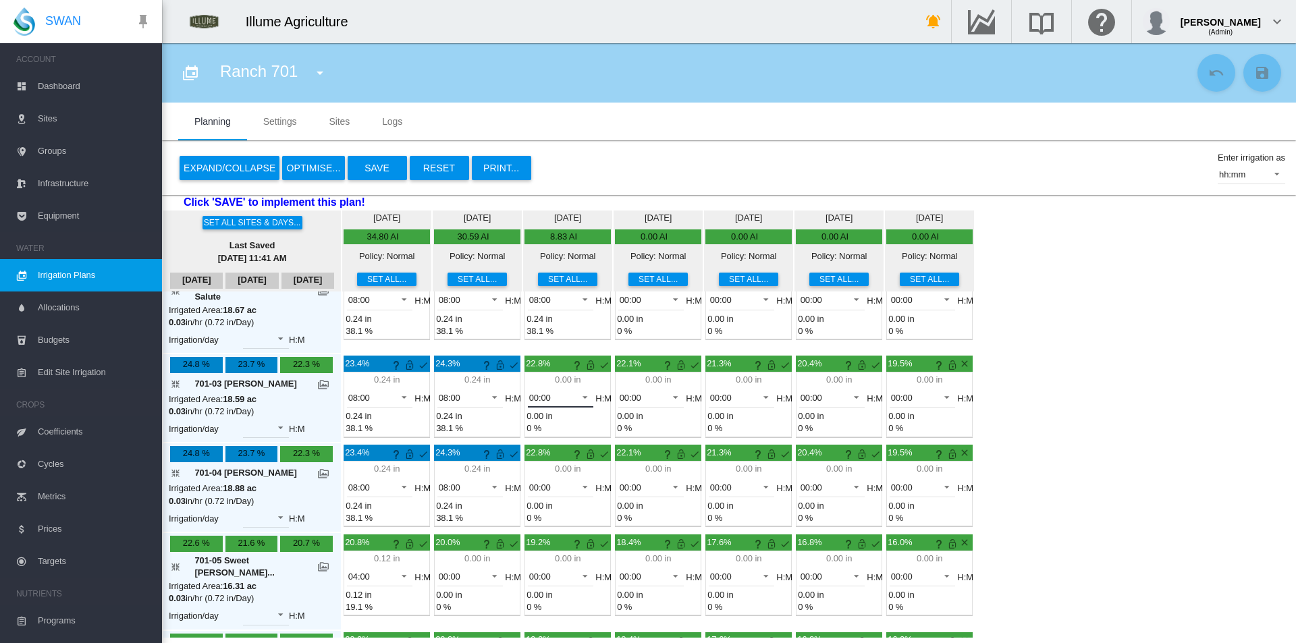
click at [529, 393] on div "00:00" at bounding box center [540, 398] width 22 height 10
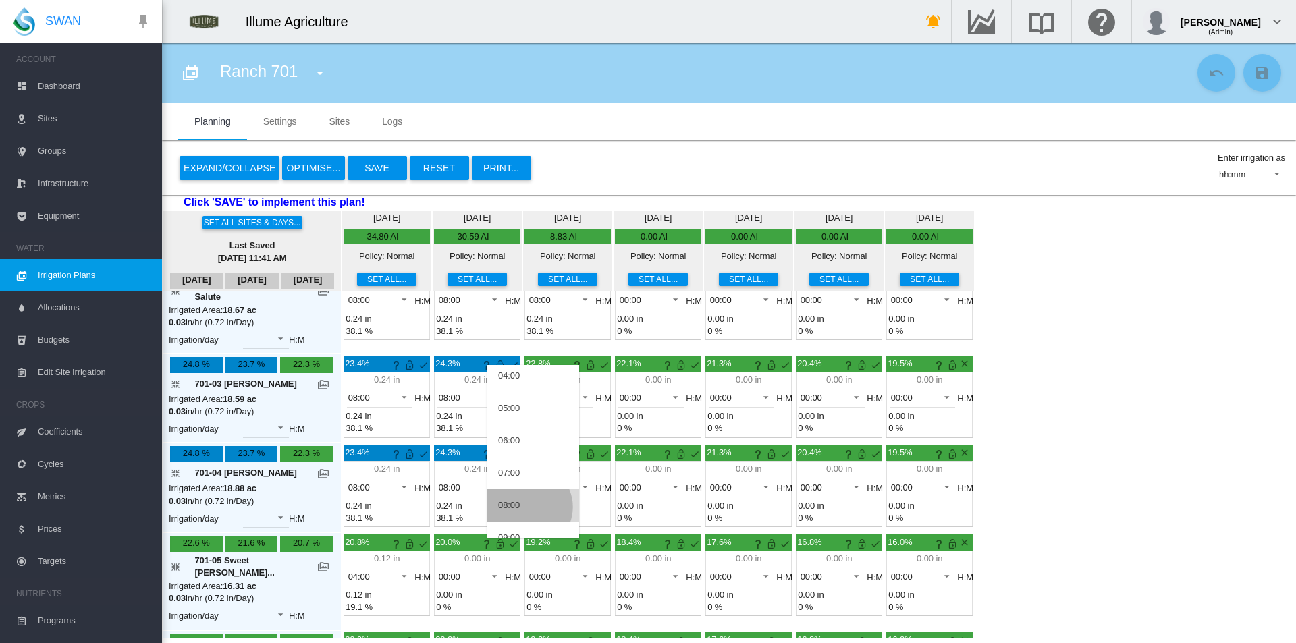
click at [528, 507] on md-option "08:00" at bounding box center [533, 505] width 92 height 32
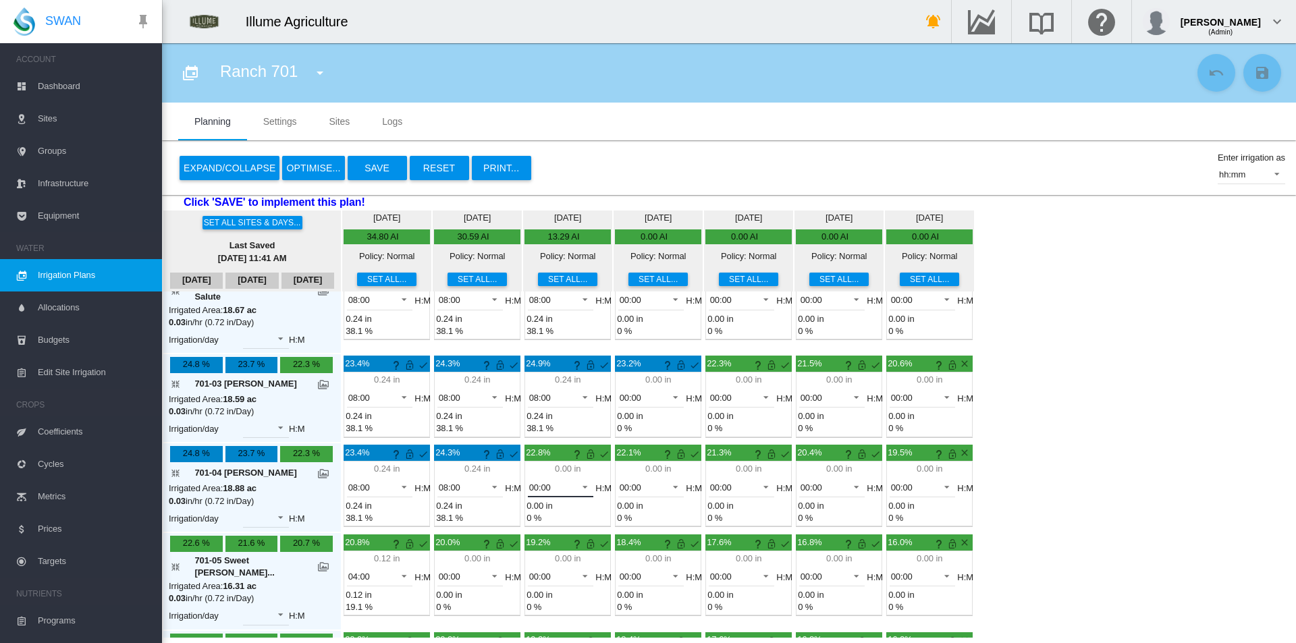
click at [529, 482] on span "00:00" at bounding box center [550, 488] width 42 height 12
click at [519, 535] on md-option "08:00" at bounding box center [533, 527] width 92 height 32
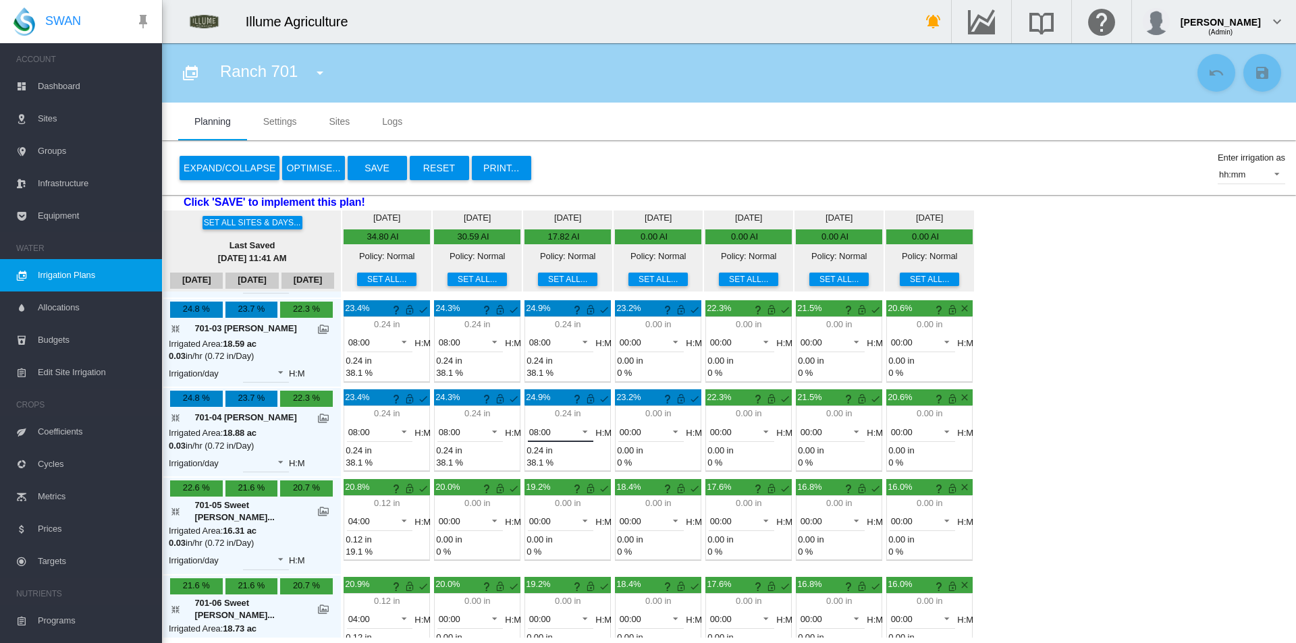
scroll to position [0, 0]
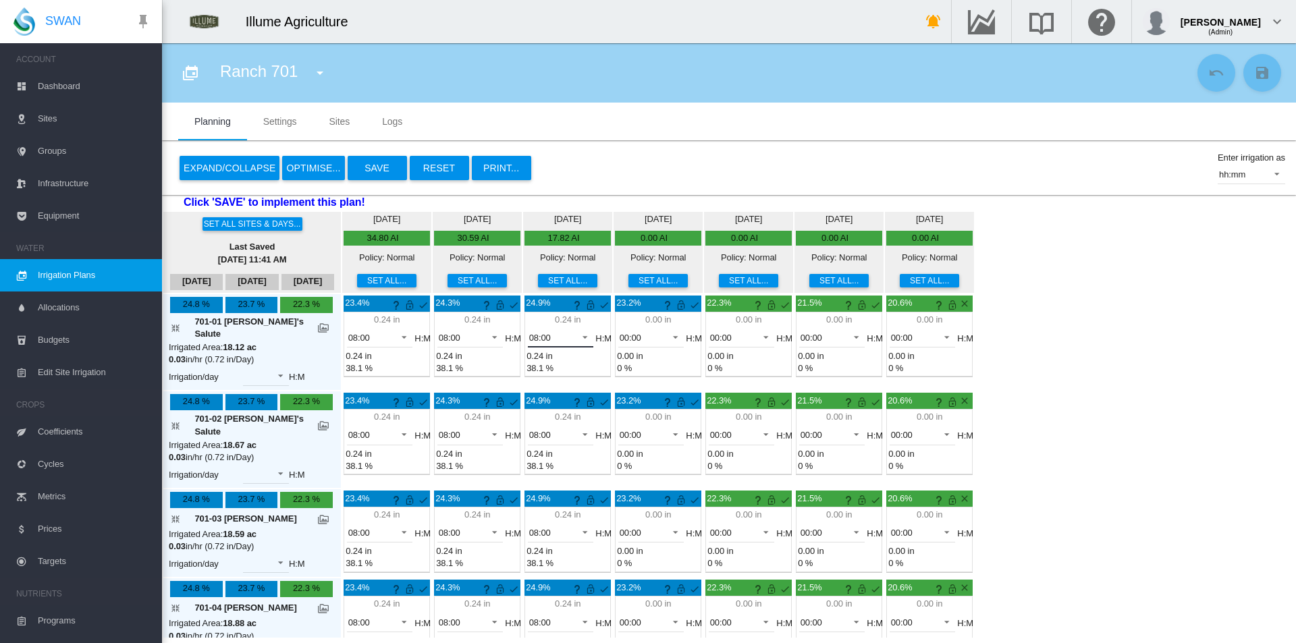
click at [573, 341] on span at bounding box center [581, 336] width 16 height 12
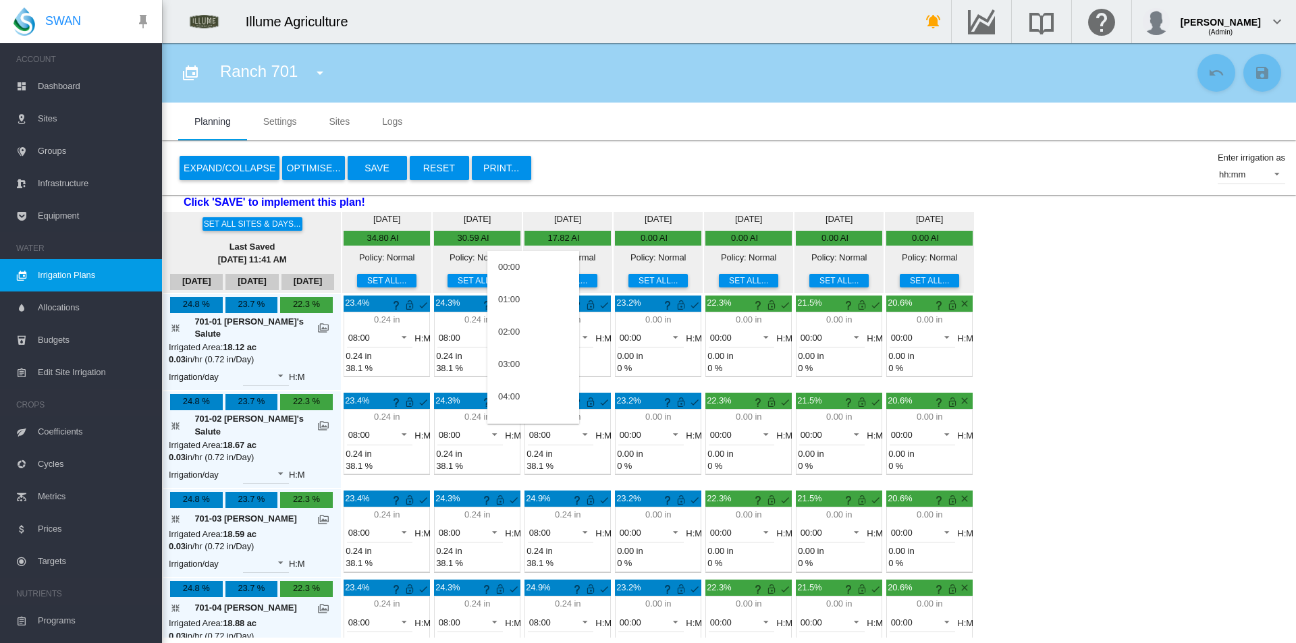
scroll to position [189, 0]
click at [532, 295] on md-option "07:00" at bounding box center [533, 305] width 92 height 32
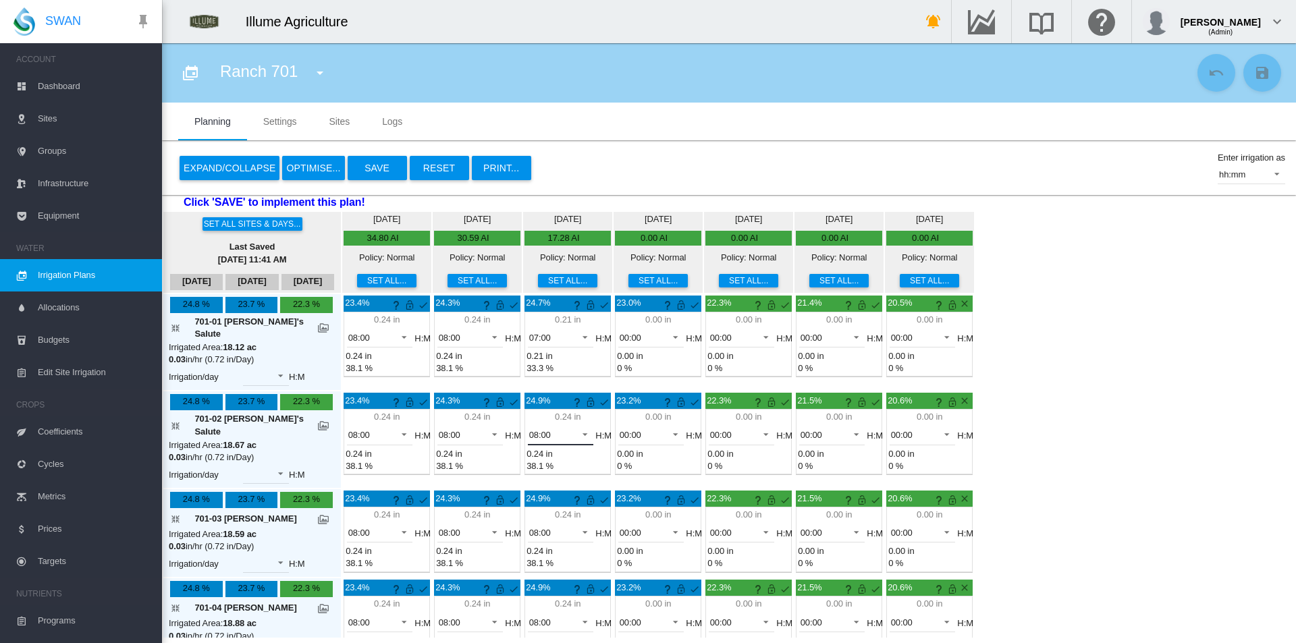
click at [538, 429] on span "08:00" at bounding box center [550, 435] width 42 height 12
click at [542, 402] on md-option "07:00" at bounding box center [533, 395] width 92 height 32
click at [538, 527] on span "08:00" at bounding box center [550, 533] width 42 height 12
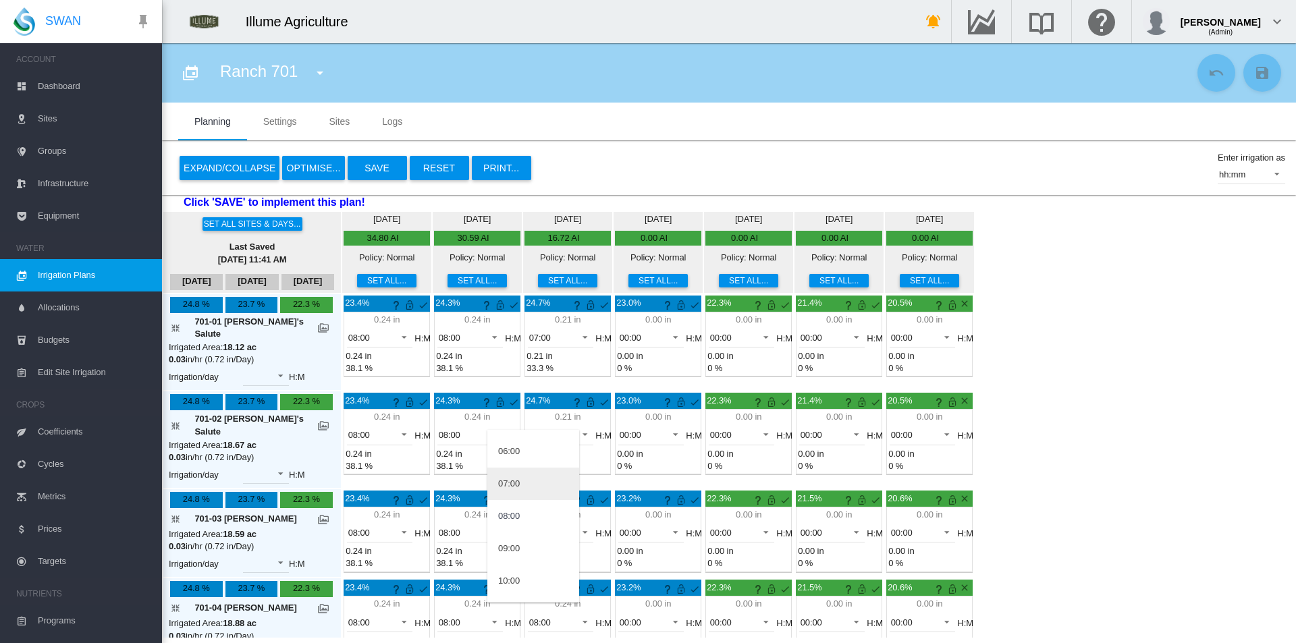
click at [539, 477] on md-option "07:00" at bounding box center [533, 484] width 92 height 32
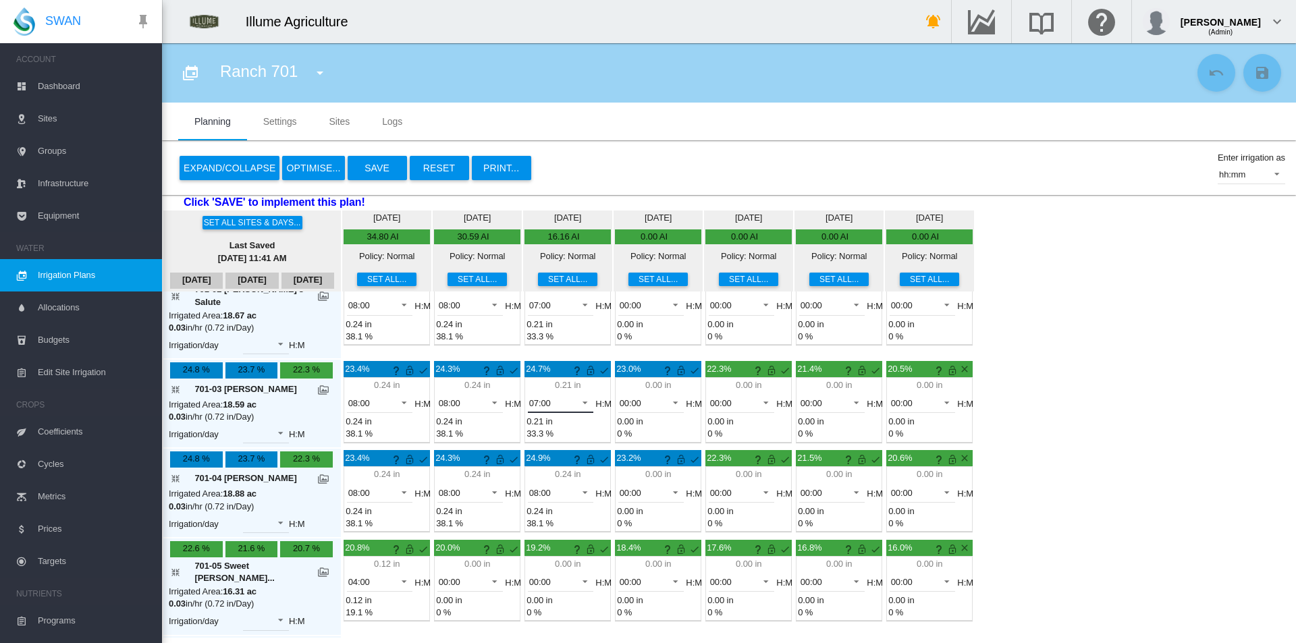
scroll to position [135, 0]
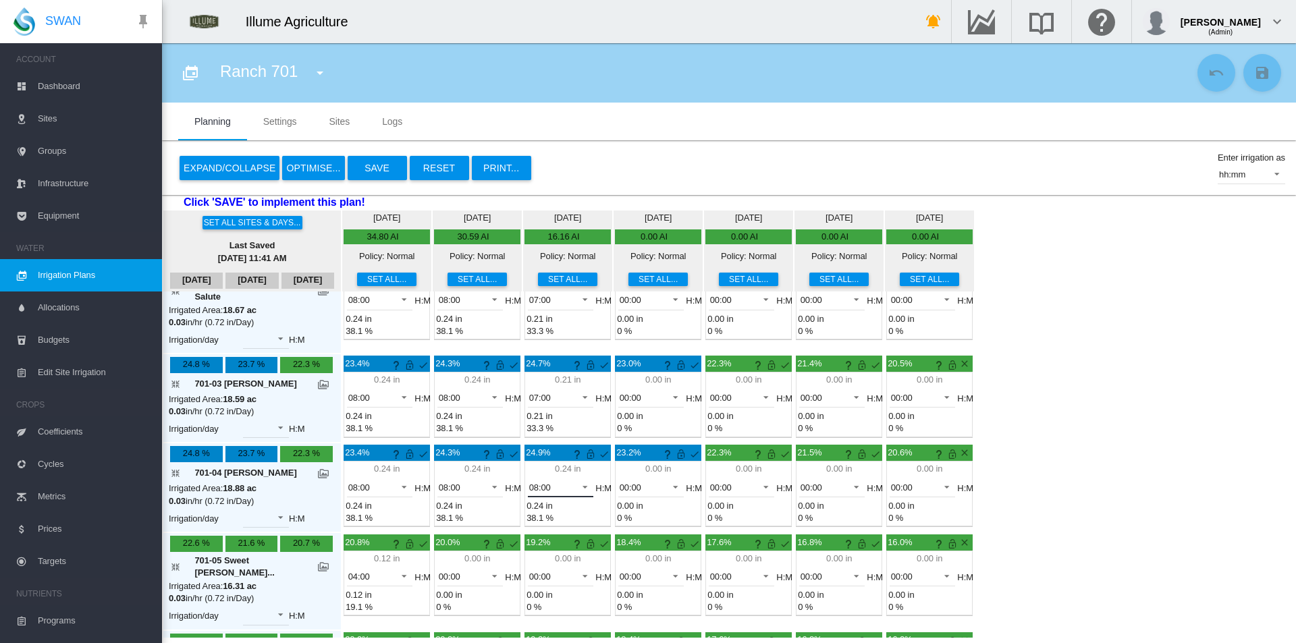
click at [538, 482] on span "08:00" at bounding box center [550, 488] width 42 height 12
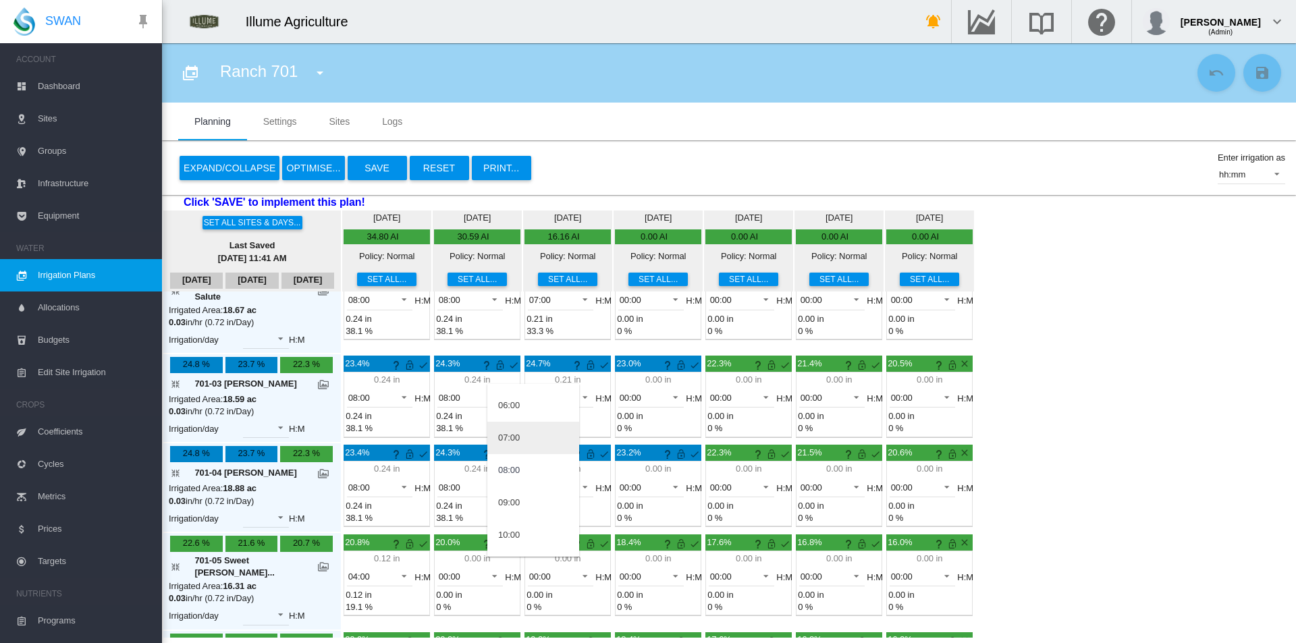
click at [533, 436] on md-option "07:00" at bounding box center [533, 438] width 92 height 32
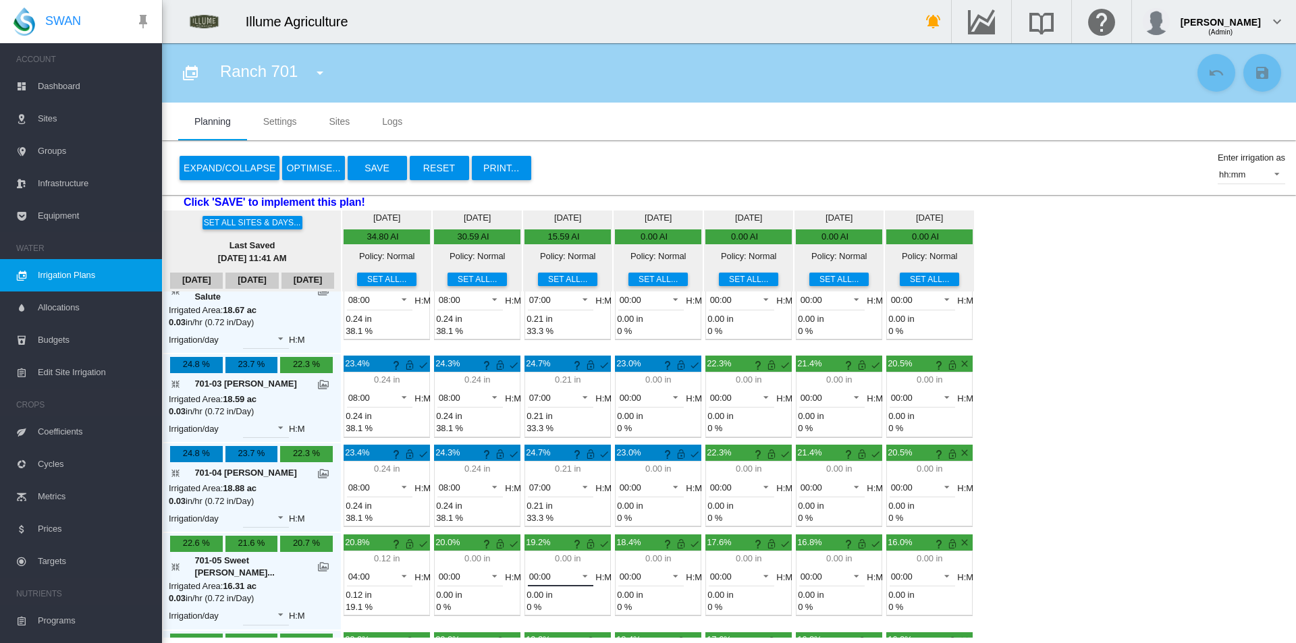
click at [533, 566] on md-select-value "00:00" at bounding box center [561, 576] width 66 height 20
click at [530, 607] on md-option "04:00" at bounding box center [533, 610] width 92 height 32
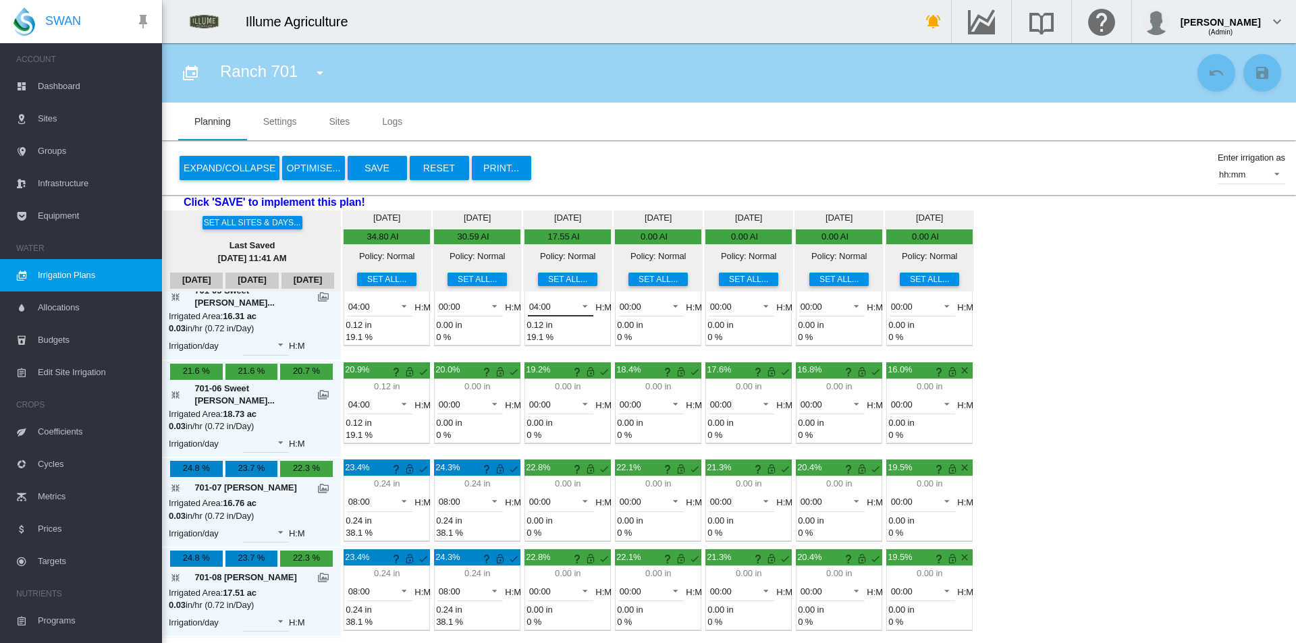
scroll to position [337, 0]
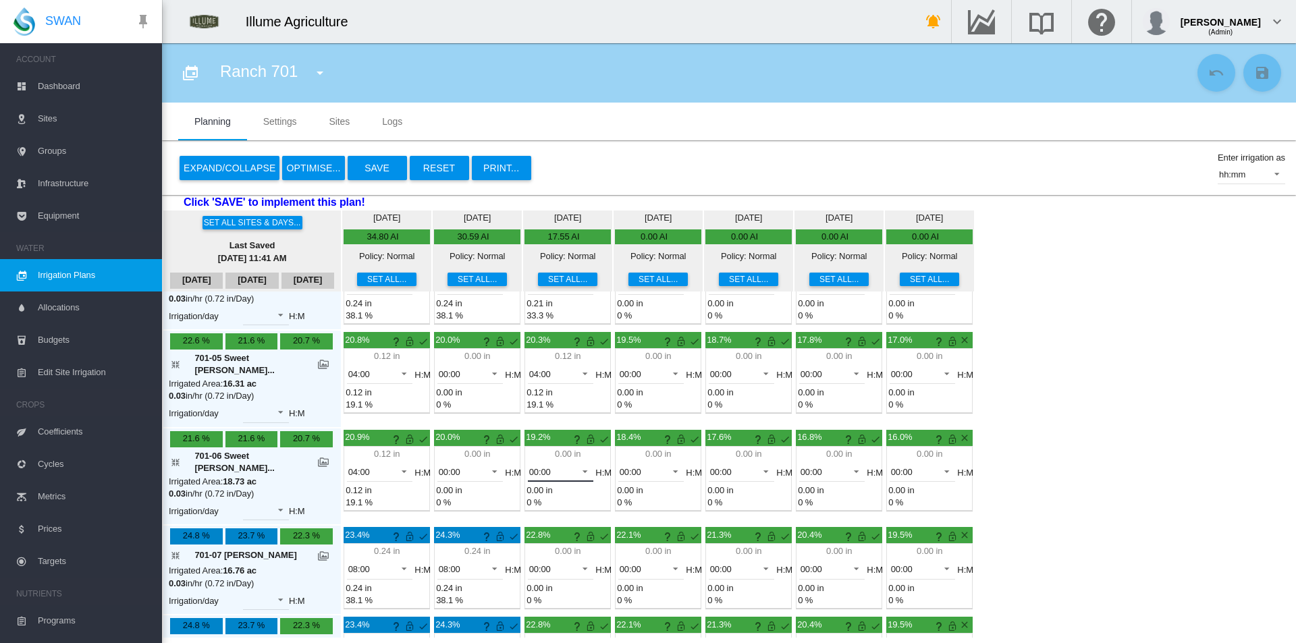
click at [536, 466] on span "00:00" at bounding box center [550, 472] width 42 height 12
click at [531, 576] on md-option "04:00" at bounding box center [533, 576] width 92 height 32
click at [529, 563] on span "00:00" at bounding box center [550, 569] width 42 height 12
click at [529, 505] on md-option "07:00" at bounding box center [533, 505] width 92 height 32
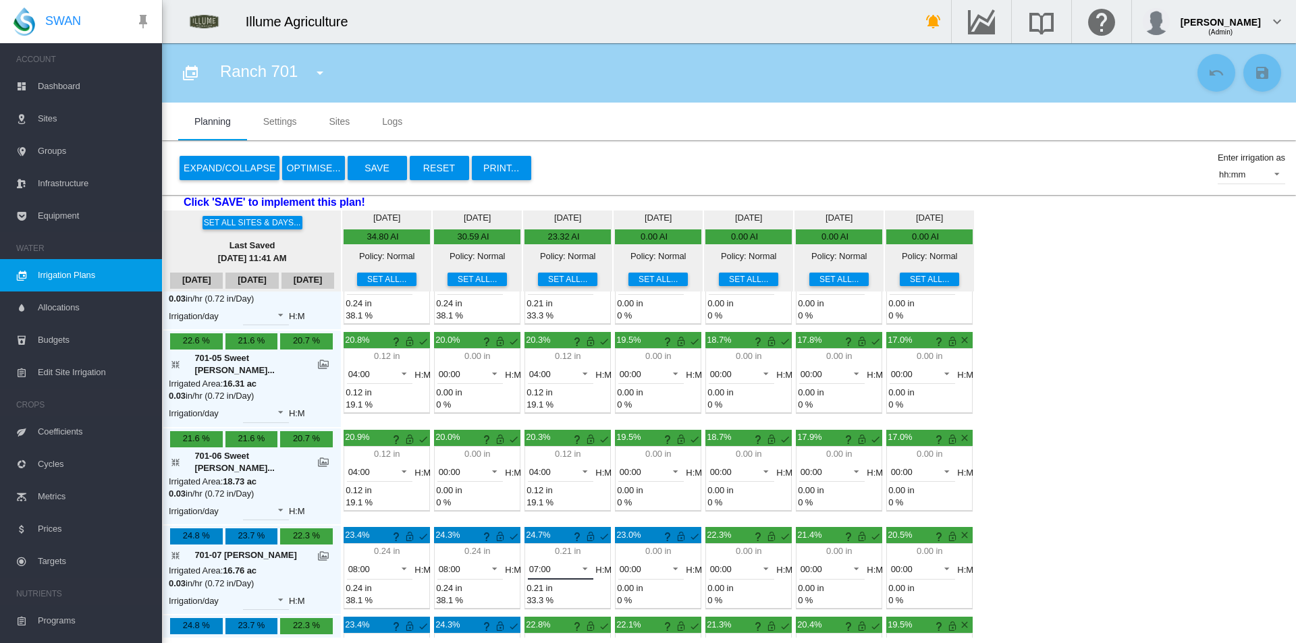
scroll to position [405, 0]
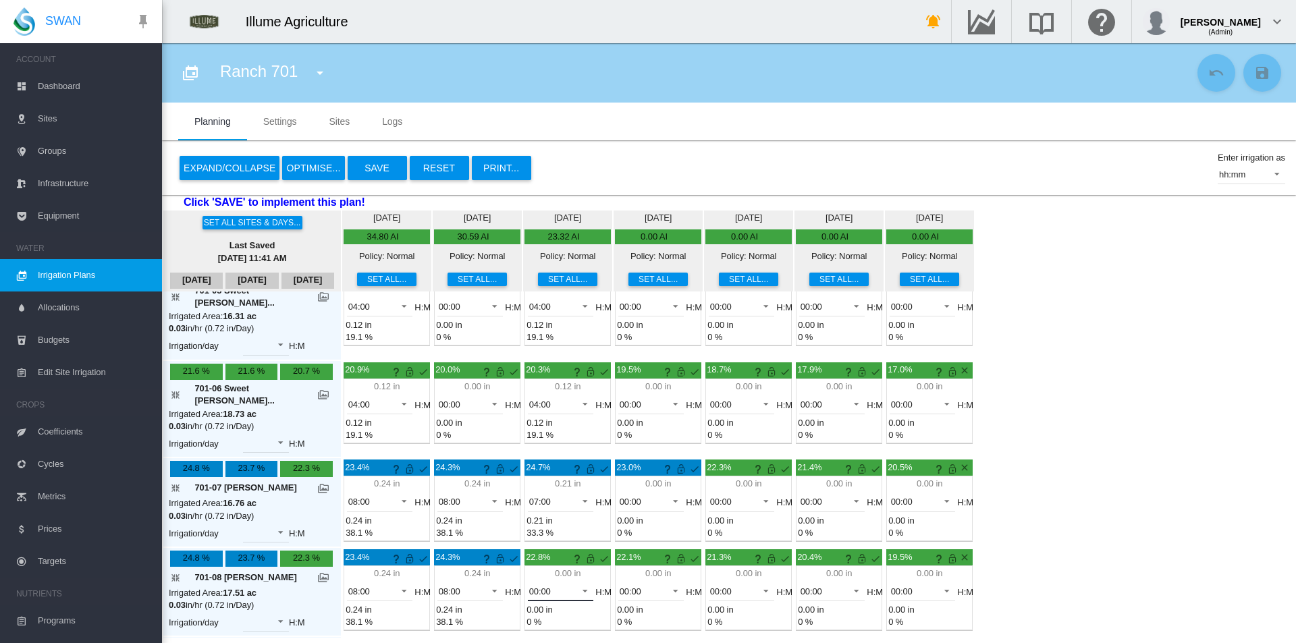
click at [532, 586] on span "00:00" at bounding box center [550, 592] width 42 height 12
click at [536, 566] on md-option "07:00" at bounding box center [533, 572] width 92 height 32
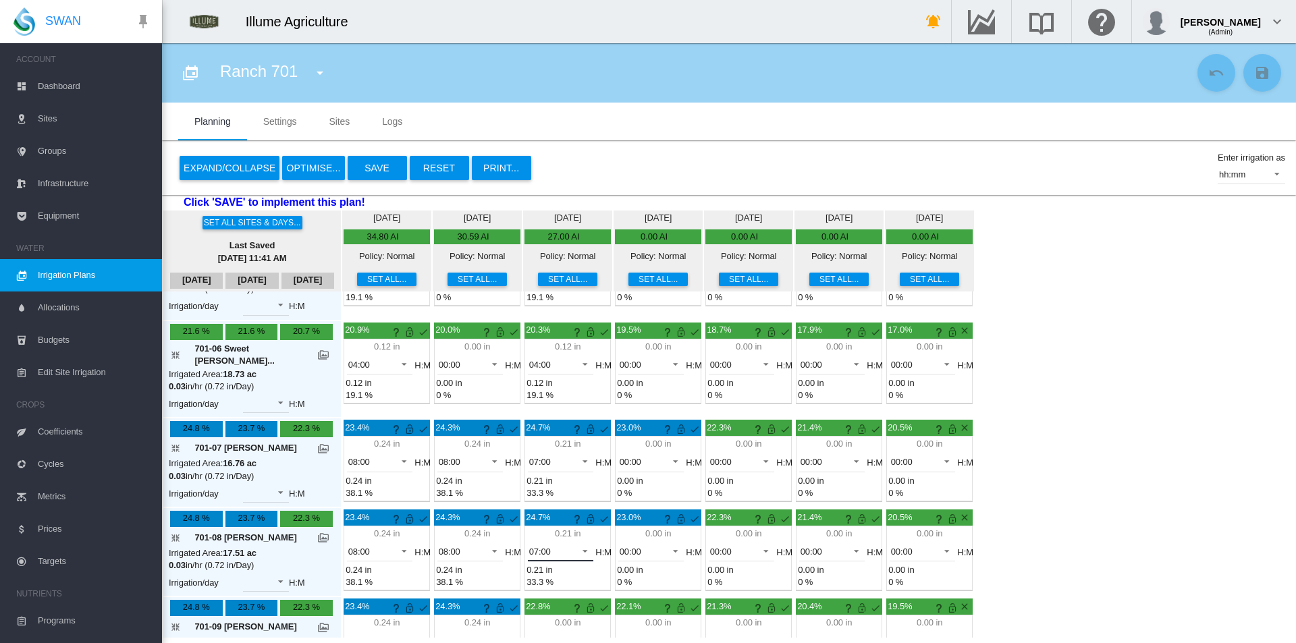
scroll to position [460, 0]
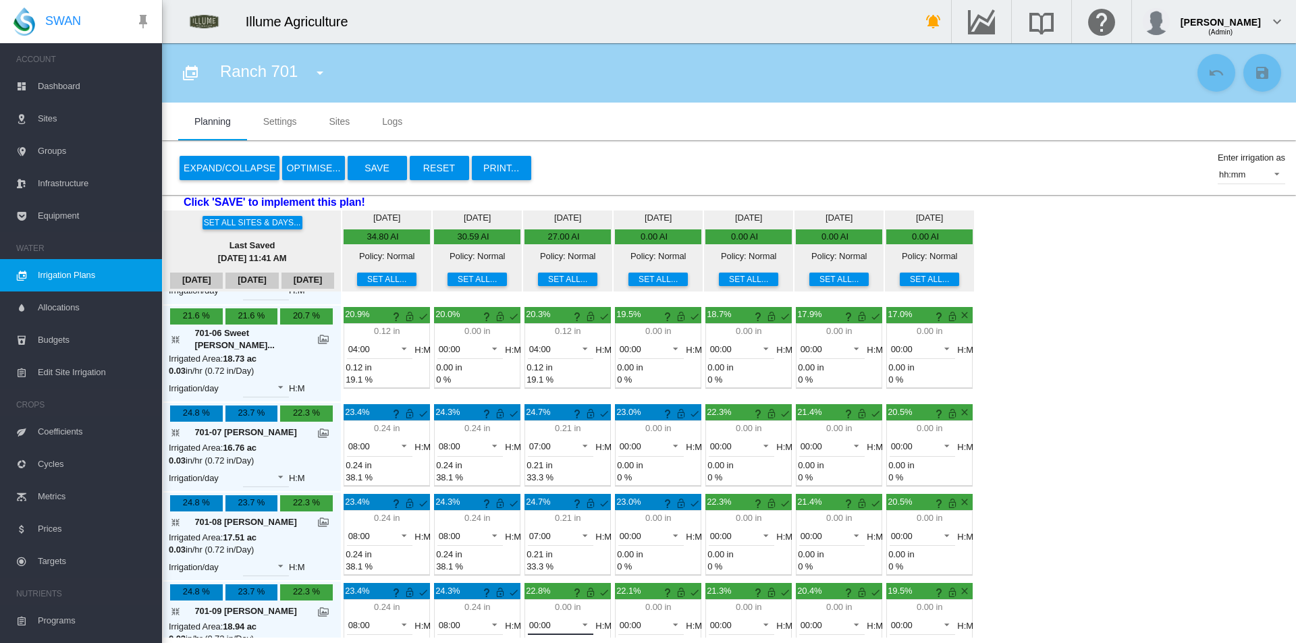
click at [534, 619] on span "00:00" at bounding box center [550, 625] width 42 height 12
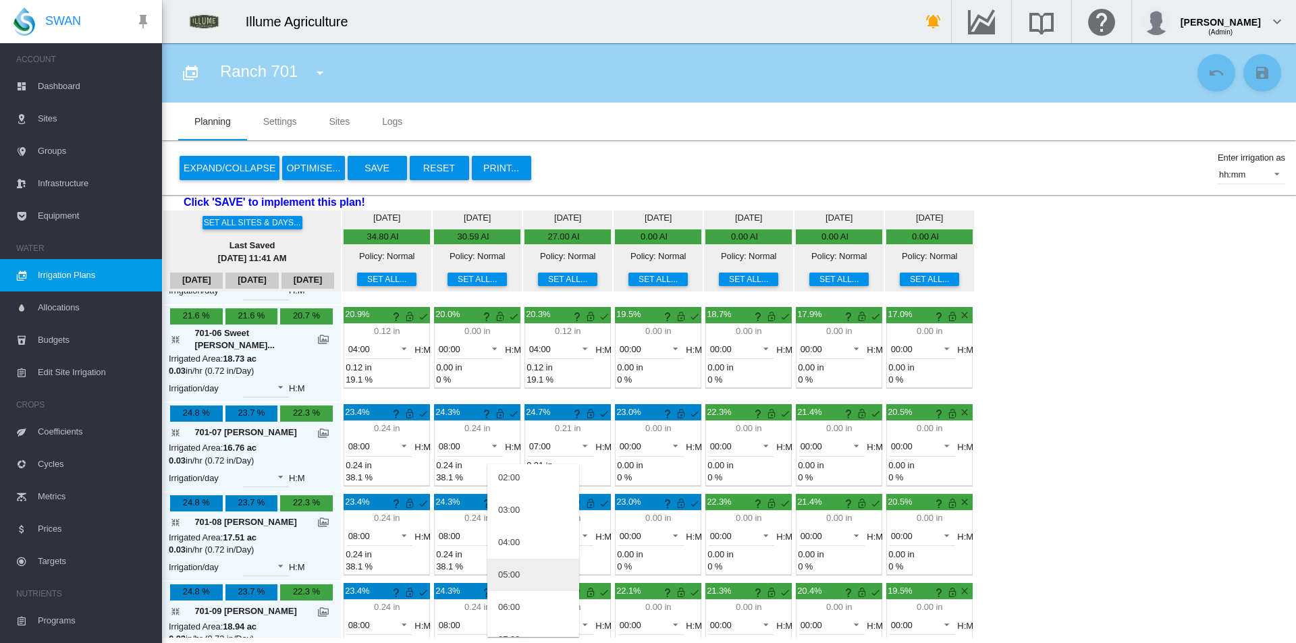
scroll to position [202, 0]
click at [516, 514] on md-option "07:00" at bounding box center [533, 505] width 92 height 32
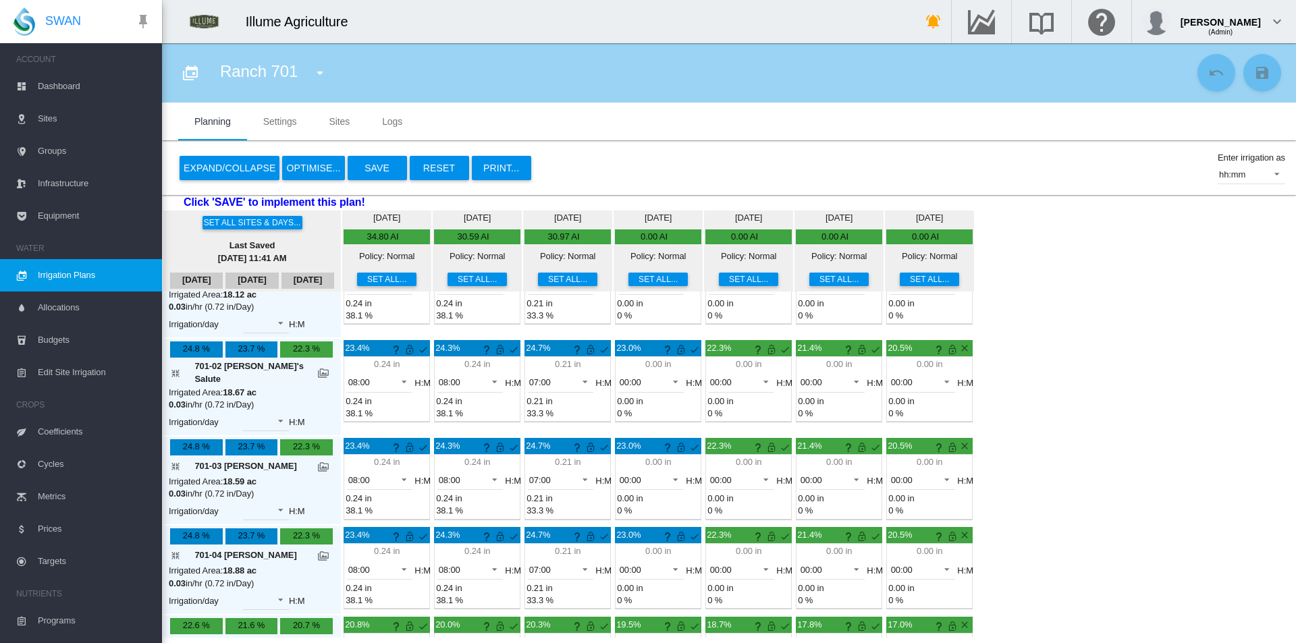
scroll to position [0, 0]
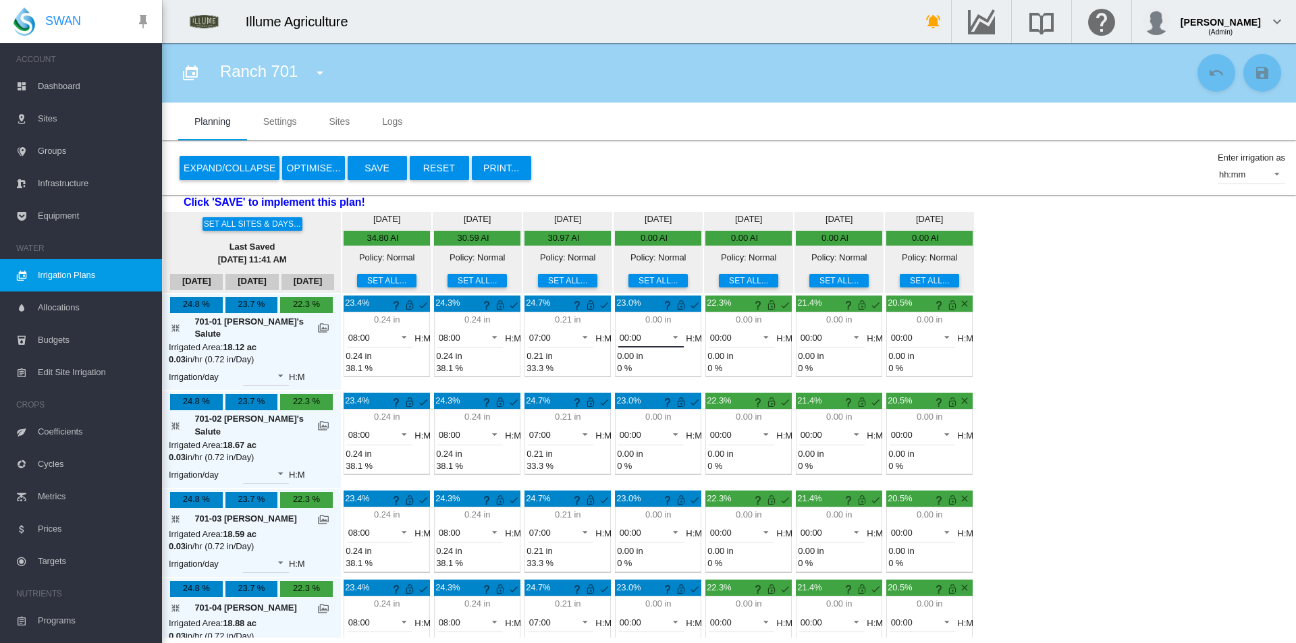
click at [619, 336] on span "00:00" at bounding box center [640, 338] width 42 height 12
click at [622, 371] on md-option "07:00" at bounding box center [624, 362] width 92 height 32
click at [663, 429] on span at bounding box center [671, 433] width 16 height 12
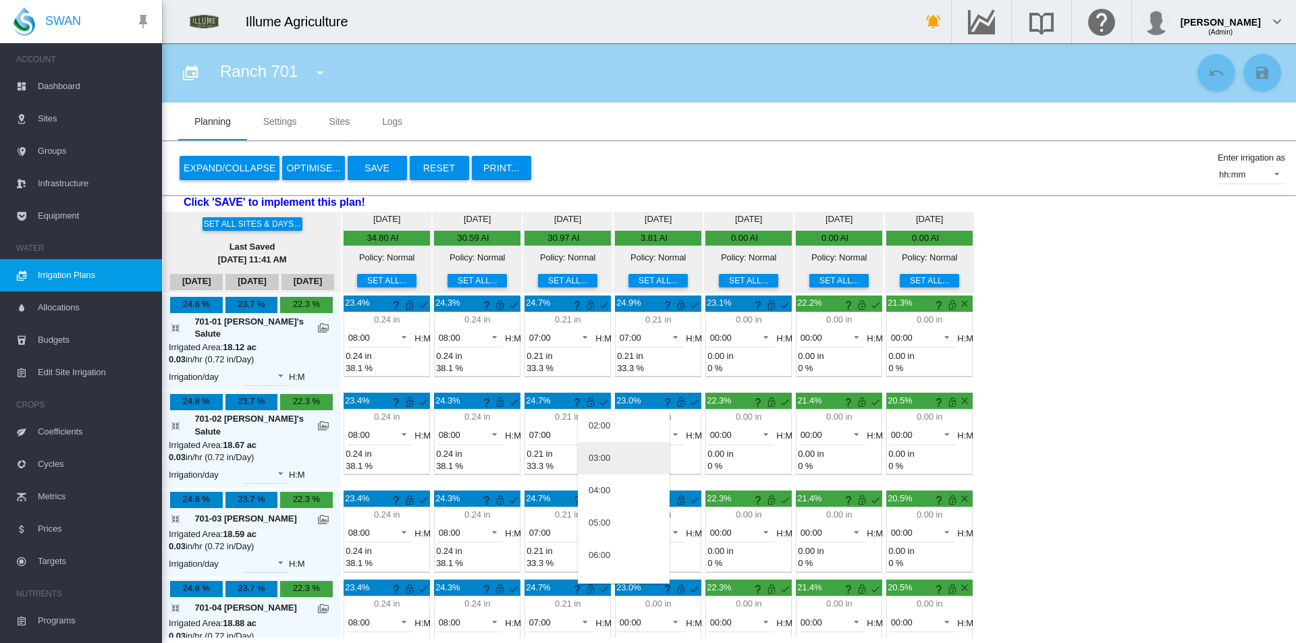
scroll to position [135, 0]
click at [621, 525] on md-option "07:00" at bounding box center [624, 519] width 92 height 32
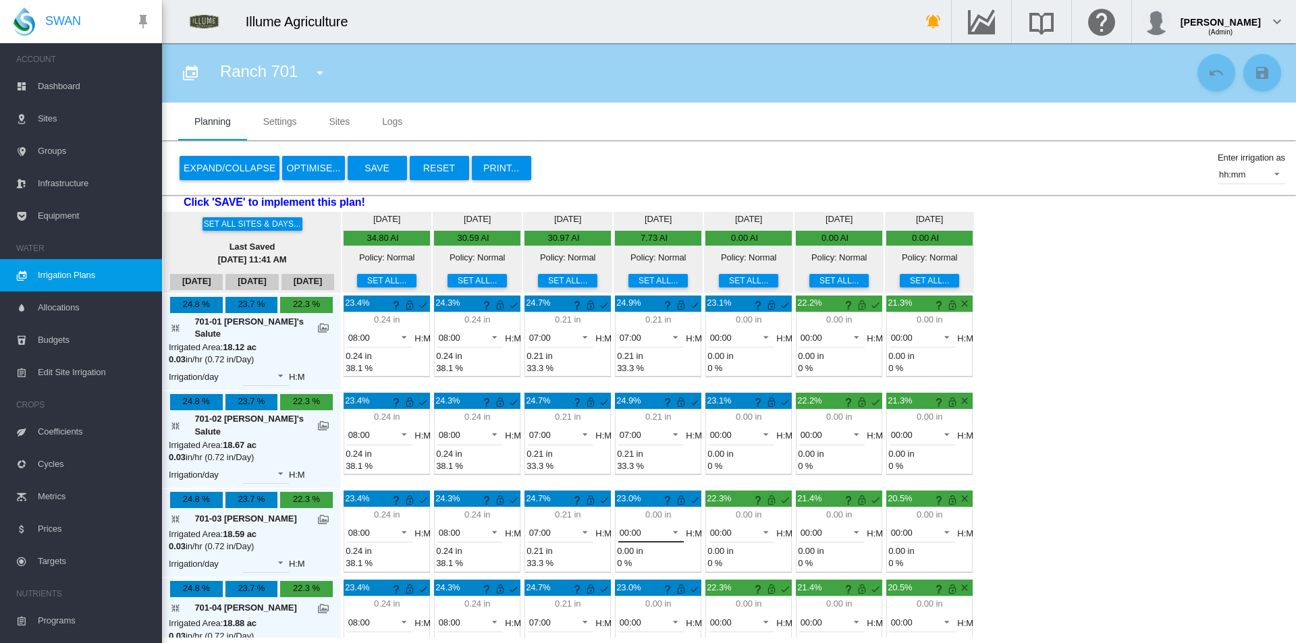
click at [619, 527] on span "00:00" at bounding box center [640, 533] width 42 height 12
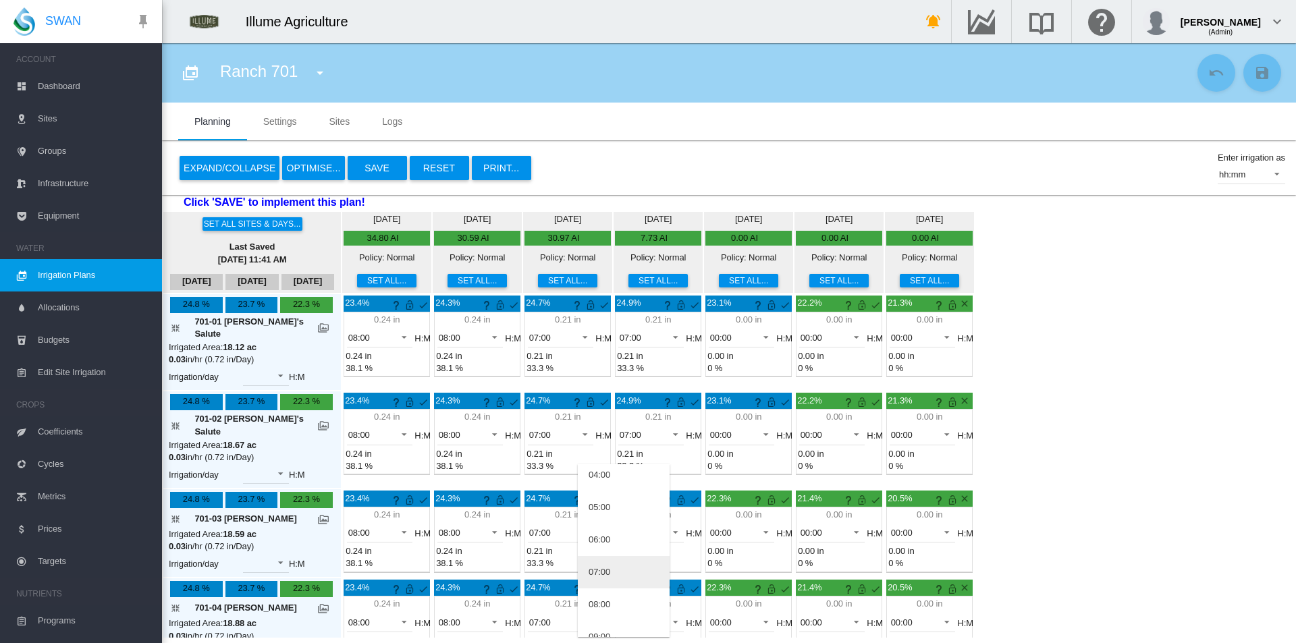
click at [621, 562] on md-option "07:00" at bounding box center [624, 572] width 92 height 32
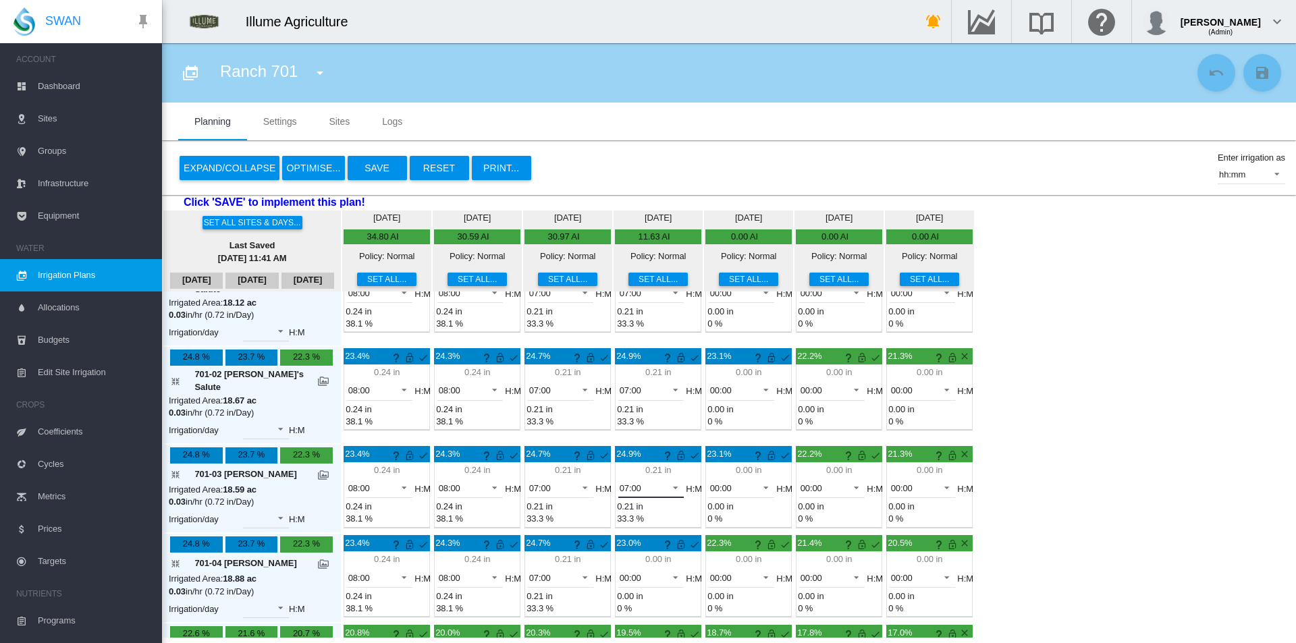
scroll to position [67, 0]
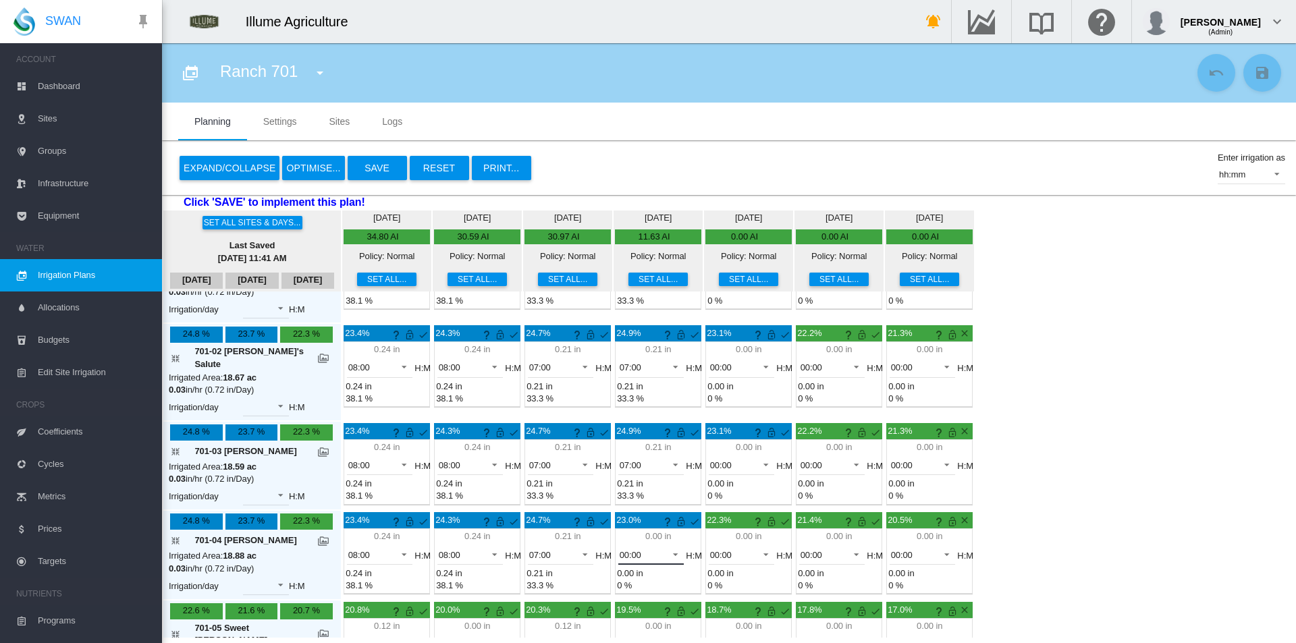
click at [619, 549] on span "00:00" at bounding box center [640, 555] width 42 height 12
click at [611, 505] on md-option "07:00" at bounding box center [624, 505] width 92 height 32
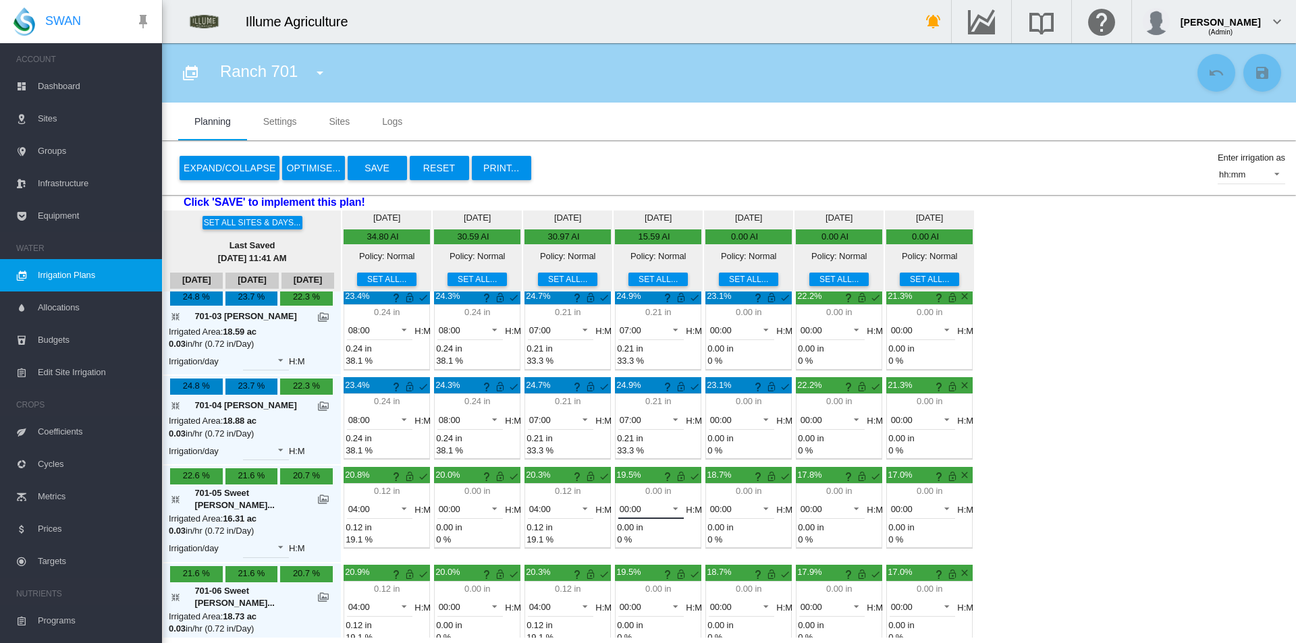
click at [624, 503] on span "00:00" at bounding box center [640, 509] width 42 height 12
drag, startPoint x: 1130, startPoint y: 458, endPoint x: 1098, endPoint y: 459, distance: 32.4
click at [1126, 458] on md-backdrop at bounding box center [648, 321] width 1296 height 643
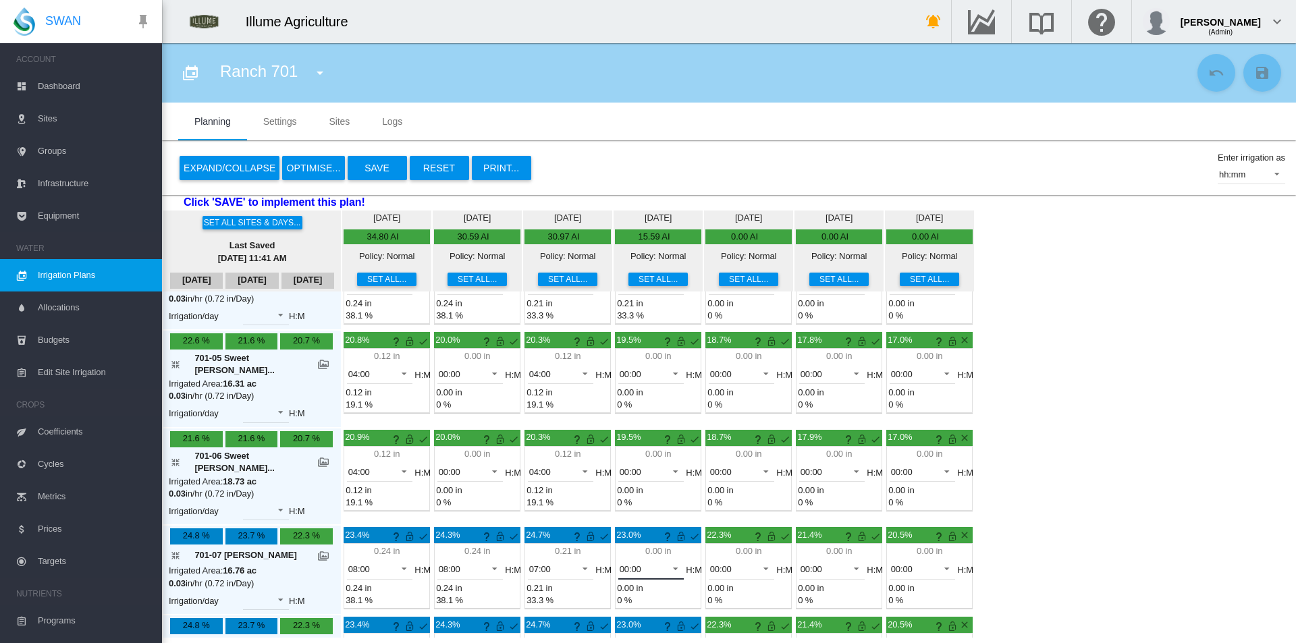
click at [663, 561] on span at bounding box center [671, 567] width 16 height 12
click at [624, 570] on md-option "07:00" at bounding box center [624, 572] width 92 height 32
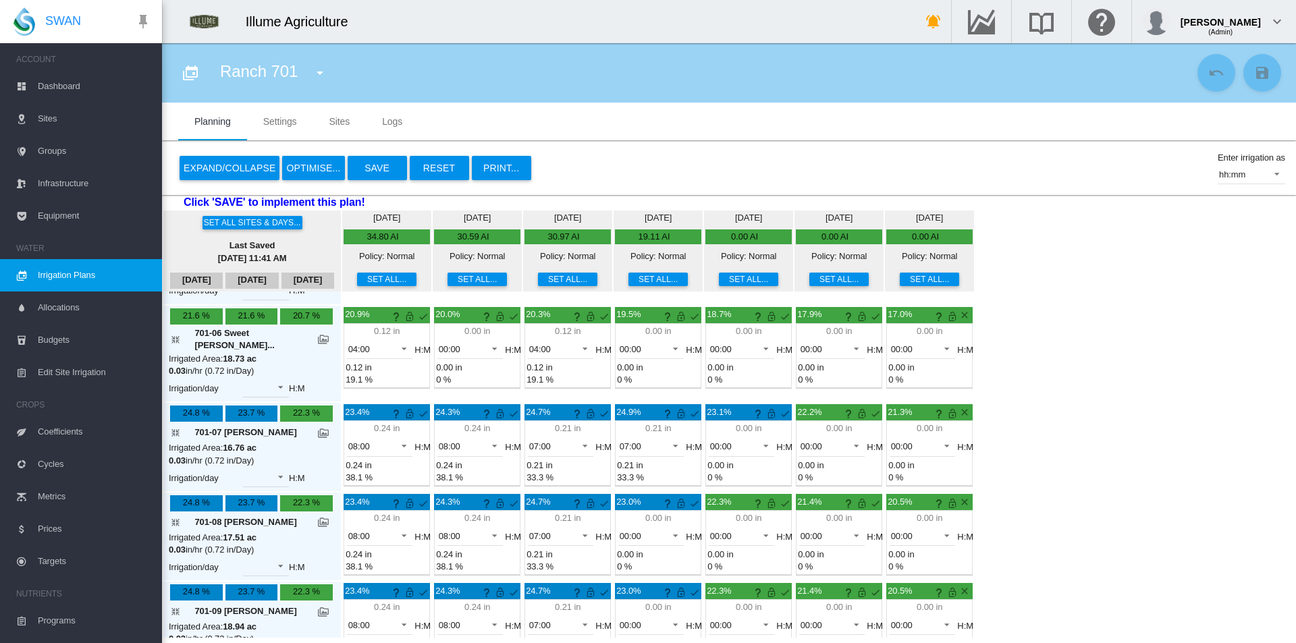
click at [619, 526] on md-input-container "00:00 00:00 01:00 02:00 03:00 04:00 05:00" at bounding box center [651, 537] width 66 height 23
click at [619, 530] on span "00:00" at bounding box center [640, 536] width 42 height 12
click at [605, 505] on div "07:00" at bounding box center [599, 505] width 22 height 12
click at [618, 615] on md-select-value "00:00" at bounding box center [651, 625] width 66 height 20
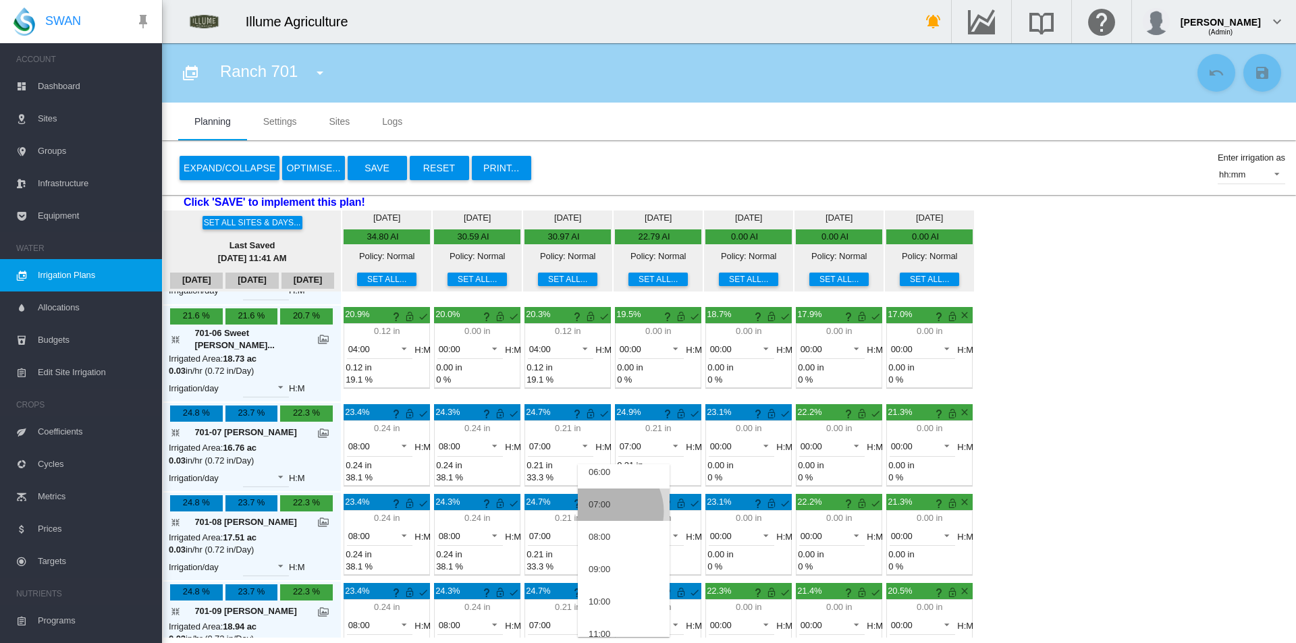
click at [602, 512] on md-option "07:00" at bounding box center [624, 505] width 92 height 32
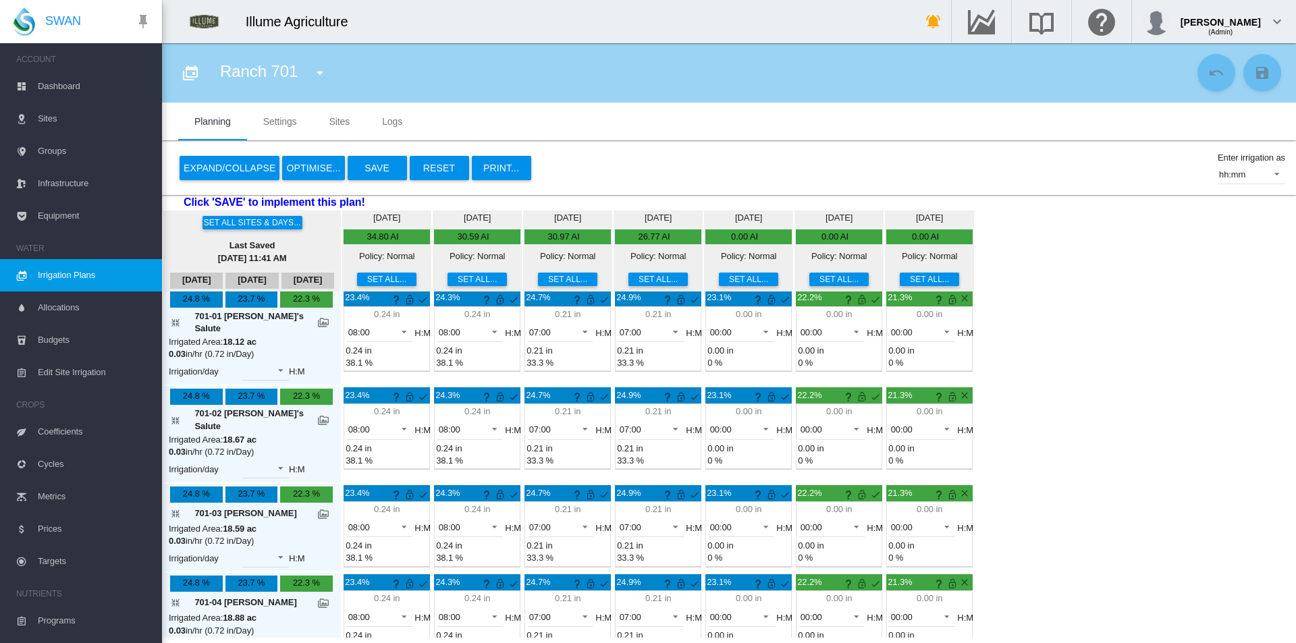
scroll to position [0, 0]
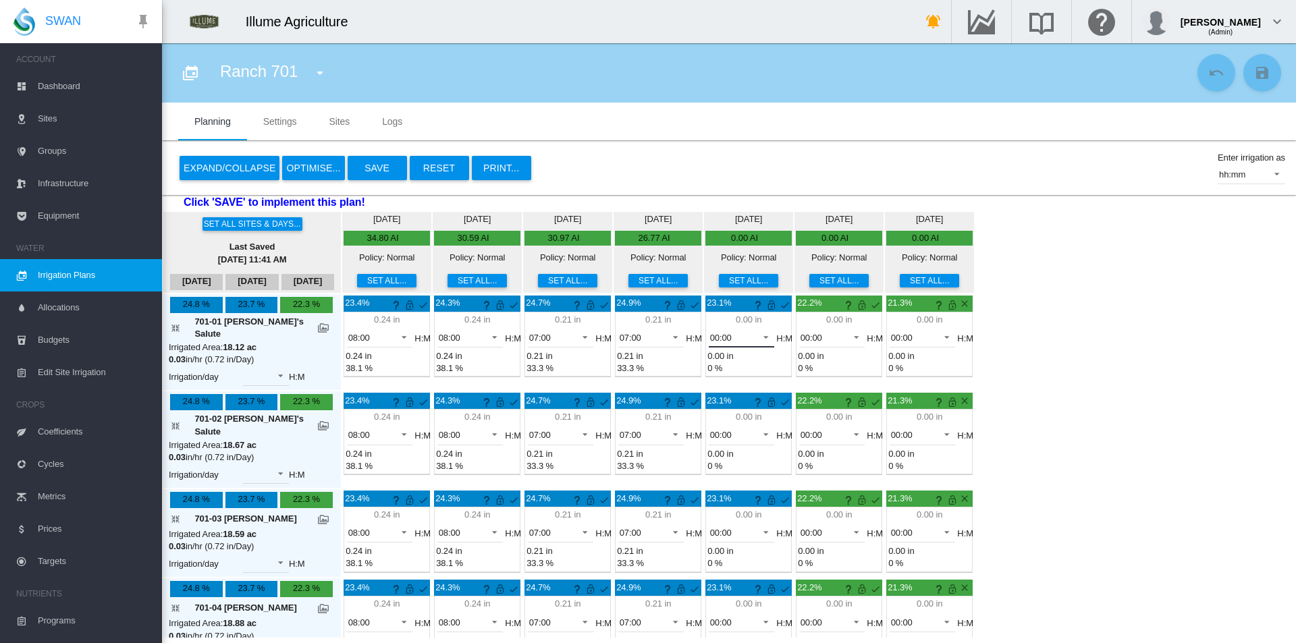
click at [710, 333] on span "00:00" at bounding box center [731, 338] width 42 height 12
click at [703, 359] on md-option "07:00" at bounding box center [714, 362] width 92 height 32
click at [712, 429] on span "00:00" at bounding box center [731, 435] width 42 height 12
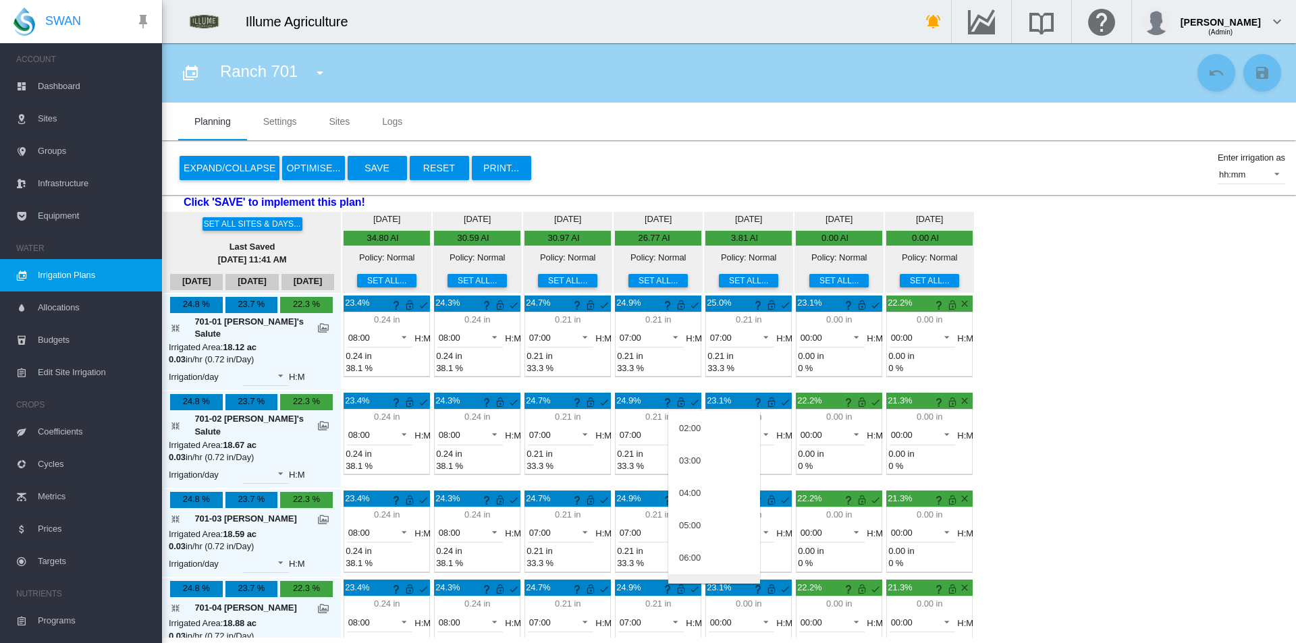
scroll to position [135, 0]
click at [719, 522] on md-option "07:00" at bounding box center [714, 519] width 92 height 32
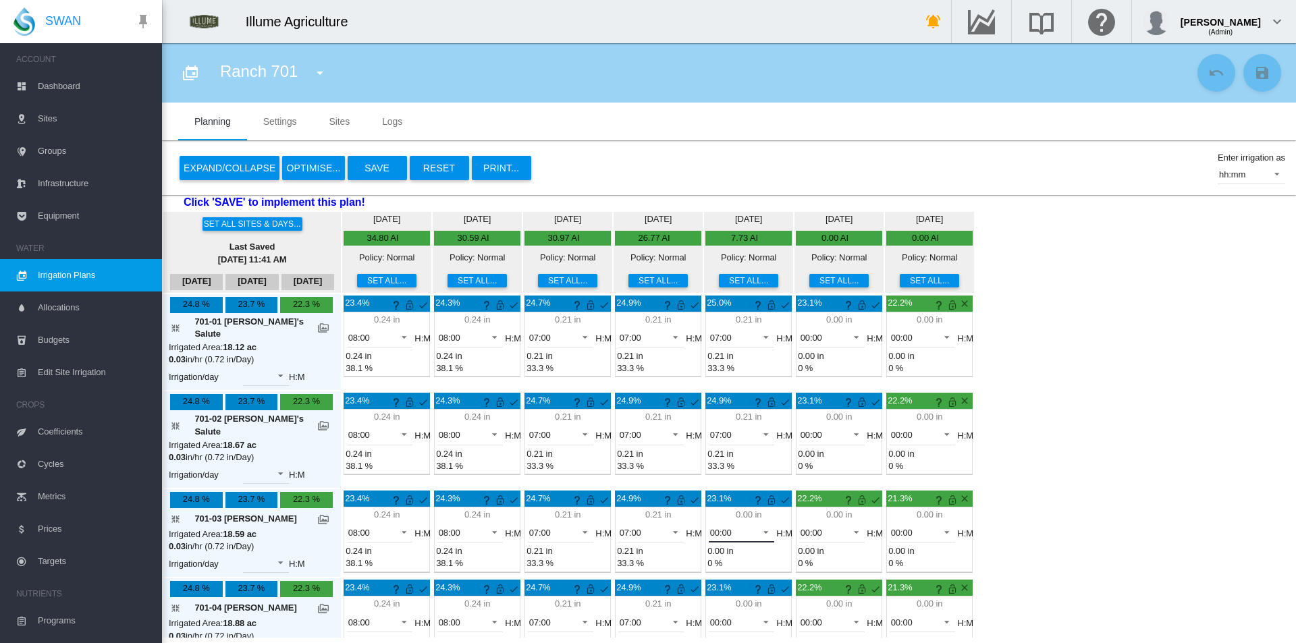
click at [710, 527] on span "00:00" at bounding box center [731, 533] width 42 height 12
click at [716, 576] on md-option "07:00" at bounding box center [714, 572] width 92 height 32
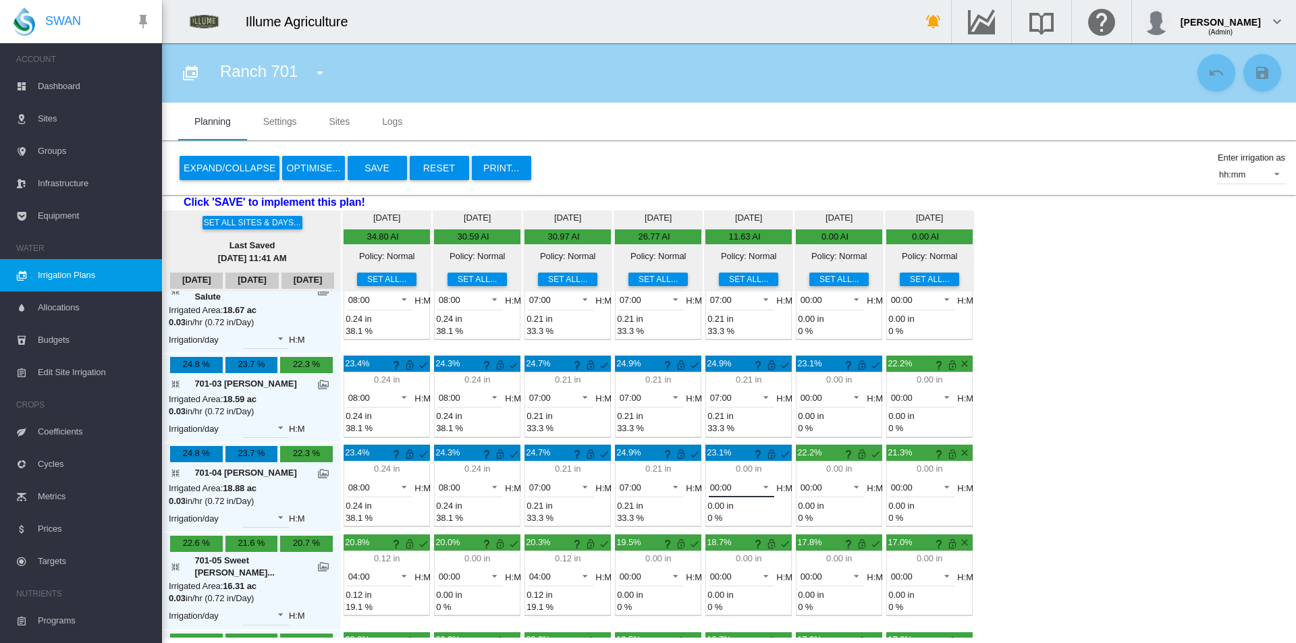
click at [709, 477] on md-select-value "00:00" at bounding box center [742, 487] width 66 height 20
click at [711, 566] on md-option "07:00" at bounding box center [714, 562] width 92 height 32
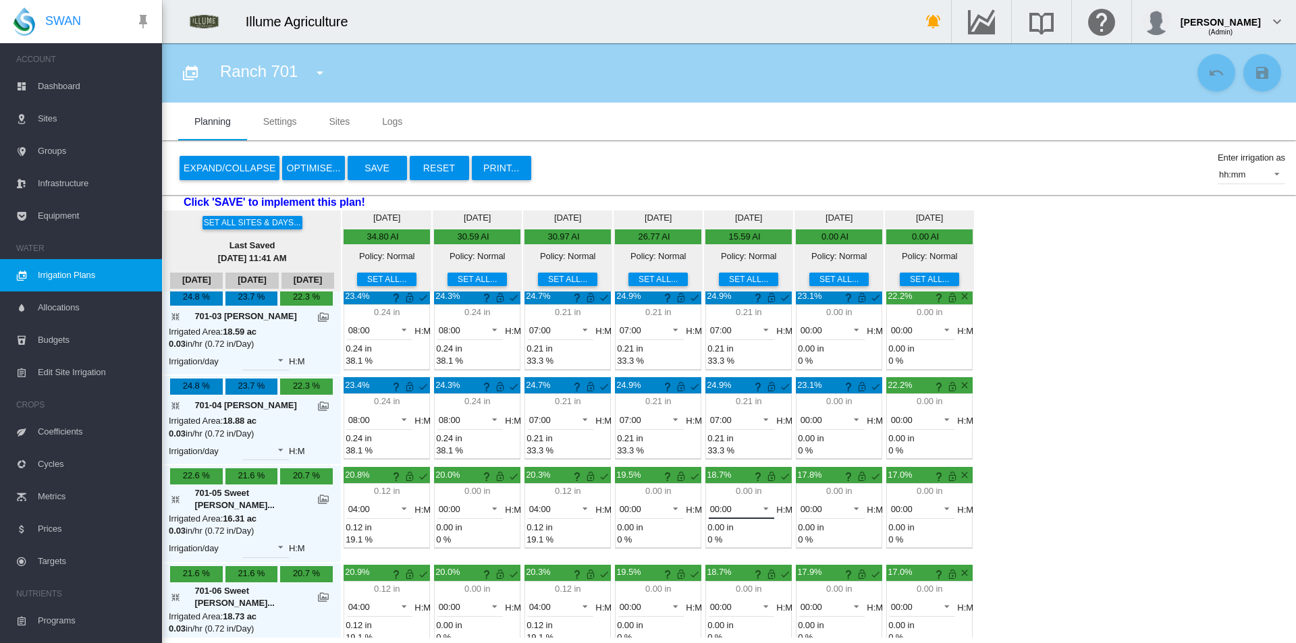
click at [710, 503] on span "00:00" at bounding box center [731, 509] width 42 height 12
click at [703, 544] on md-option "04:00" at bounding box center [714, 542] width 92 height 32
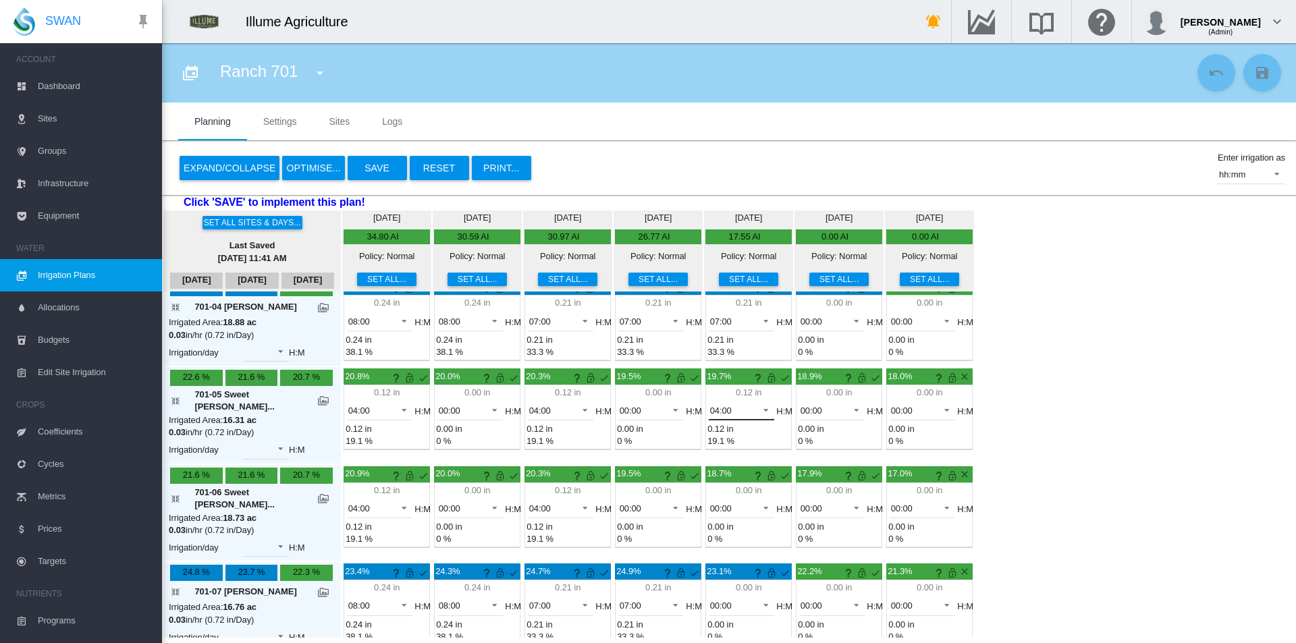
scroll to position [405, 0]
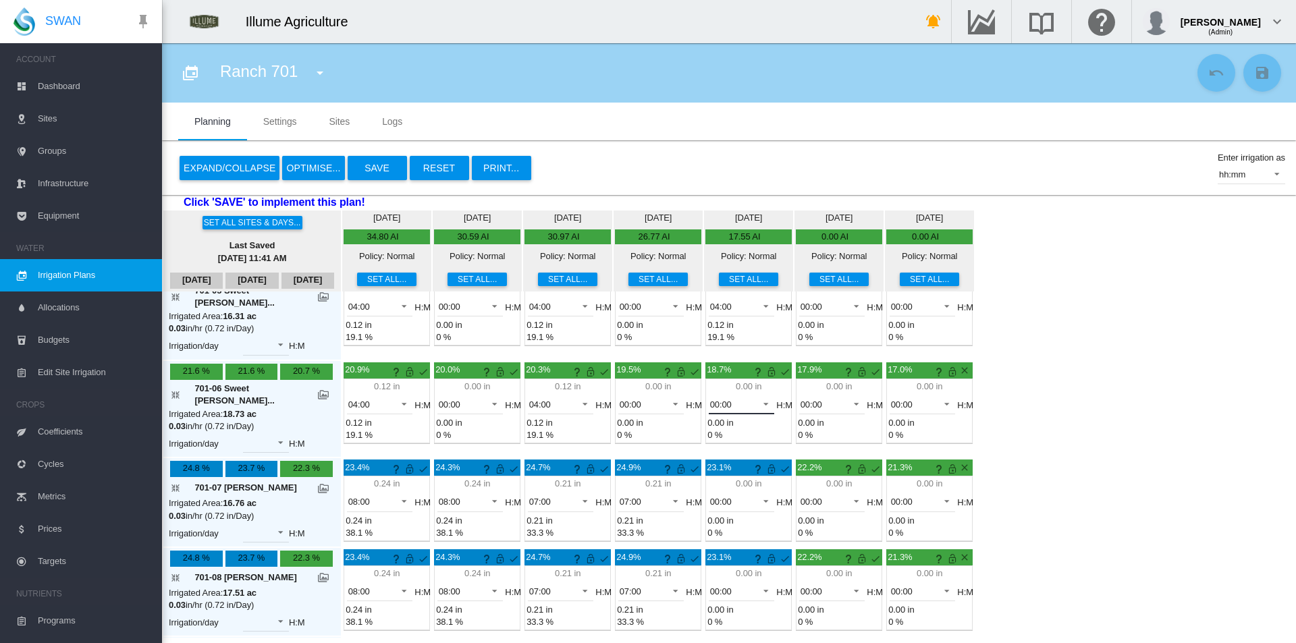
click at [709, 394] on md-select-value "00:00" at bounding box center [742, 404] width 66 height 20
click at [705, 382] on md-option "04:00" at bounding box center [714, 374] width 92 height 32
click at [716, 492] on md-input-container "00:00 00:00 01:00 02:00 03:00 04:00 05:00" at bounding box center [742, 503] width 66 height 23
click at [716, 496] on span "00:00" at bounding box center [731, 502] width 42 height 12
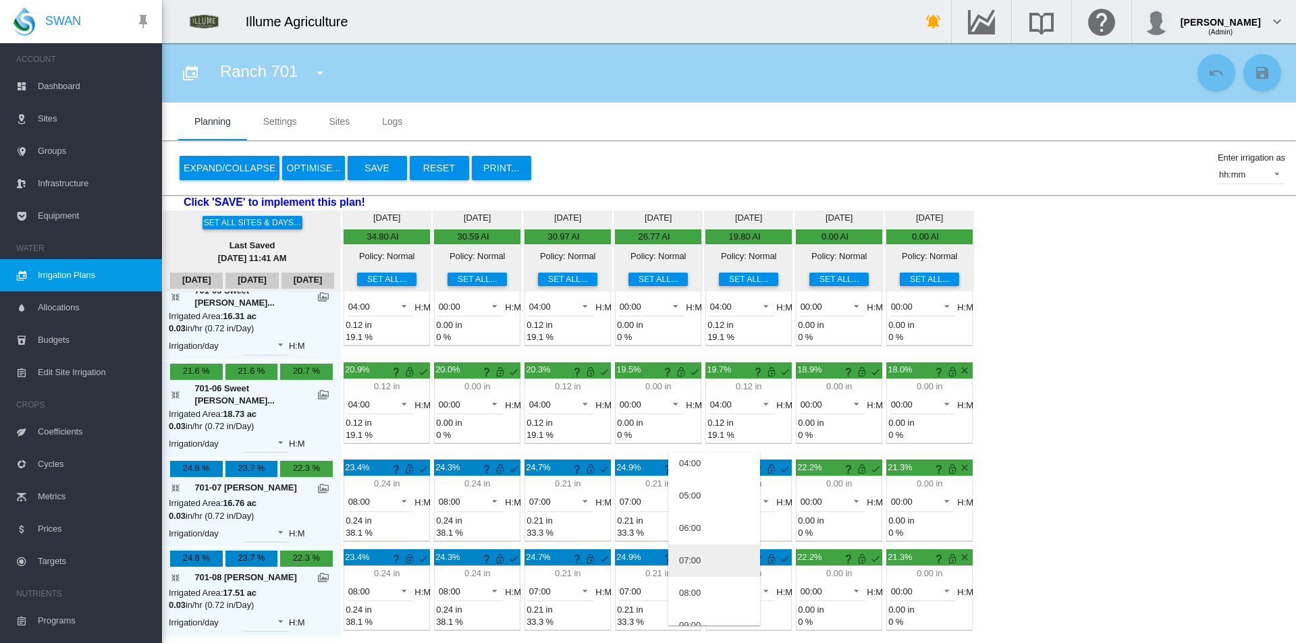
click at [717, 561] on md-option "07:00" at bounding box center [714, 561] width 92 height 32
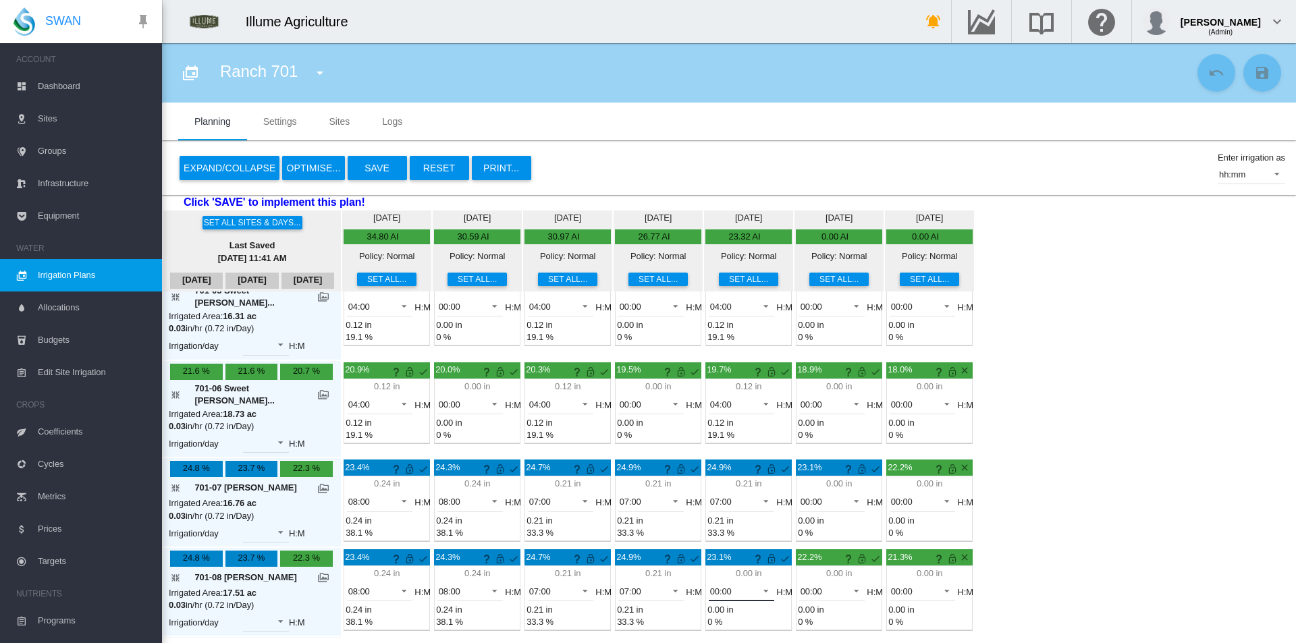
click at [717, 586] on span "00:00" at bounding box center [731, 592] width 42 height 12
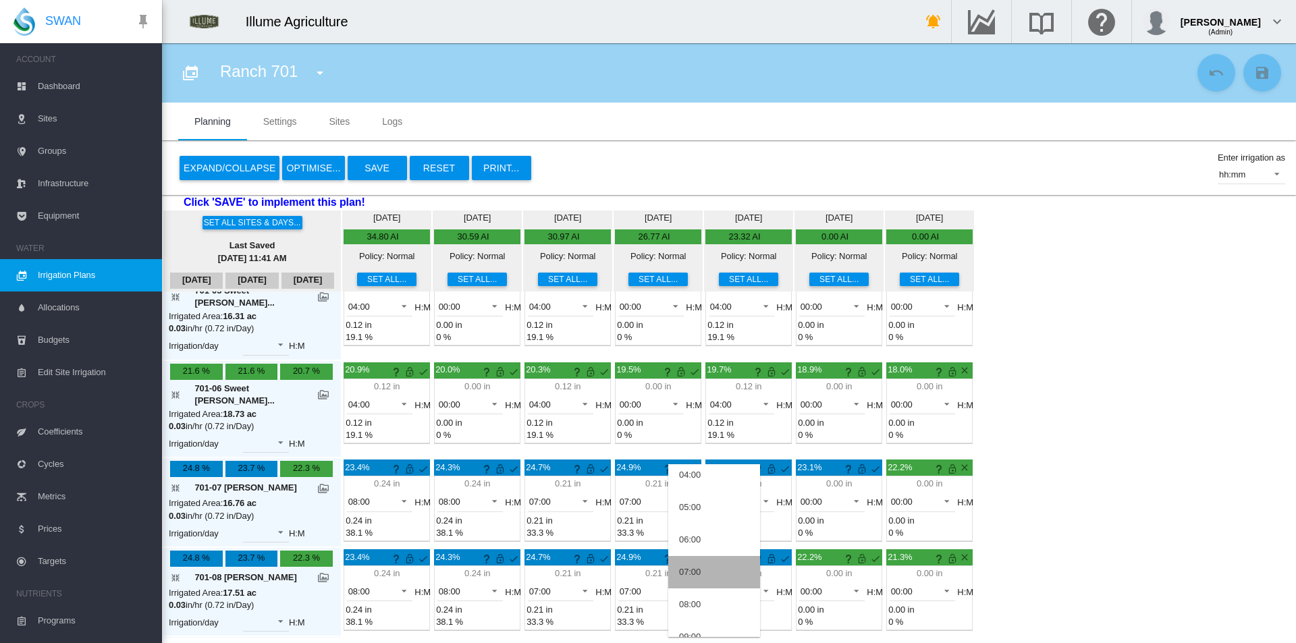
click at [717, 559] on md-option "07:00" at bounding box center [714, 572] width 92 height 32
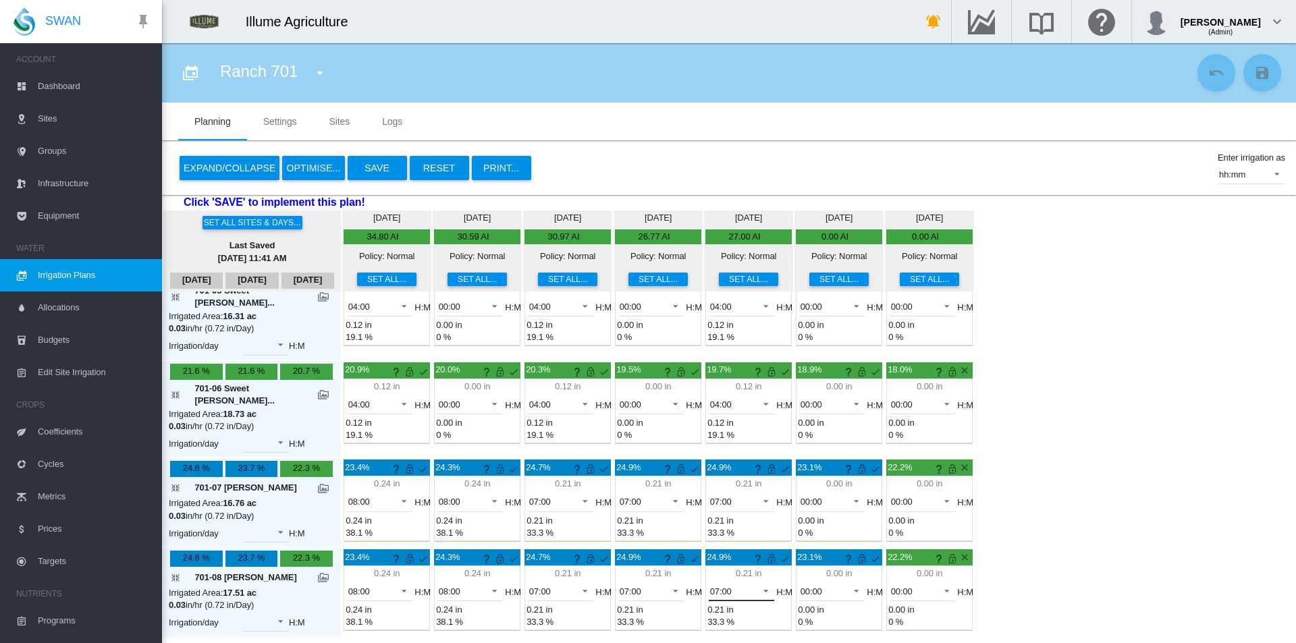
scroll to position [460, 0]
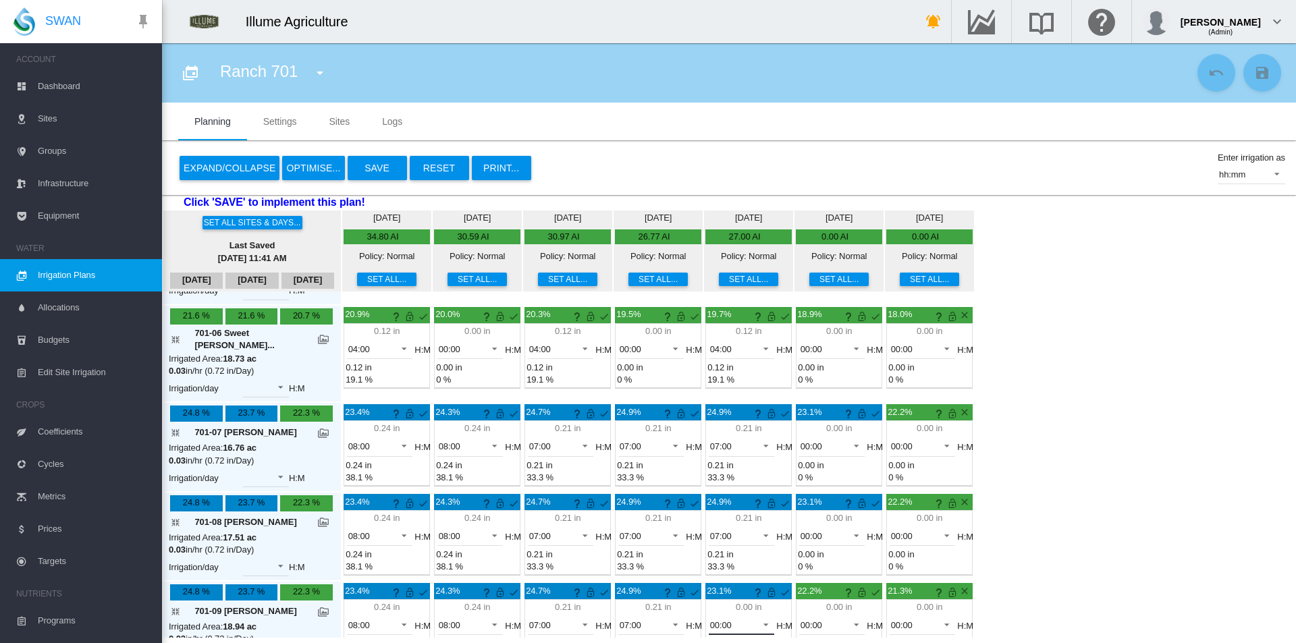
click at [714, 619] on span "00:00" at bounding box center [731, 625] width 42 height 12
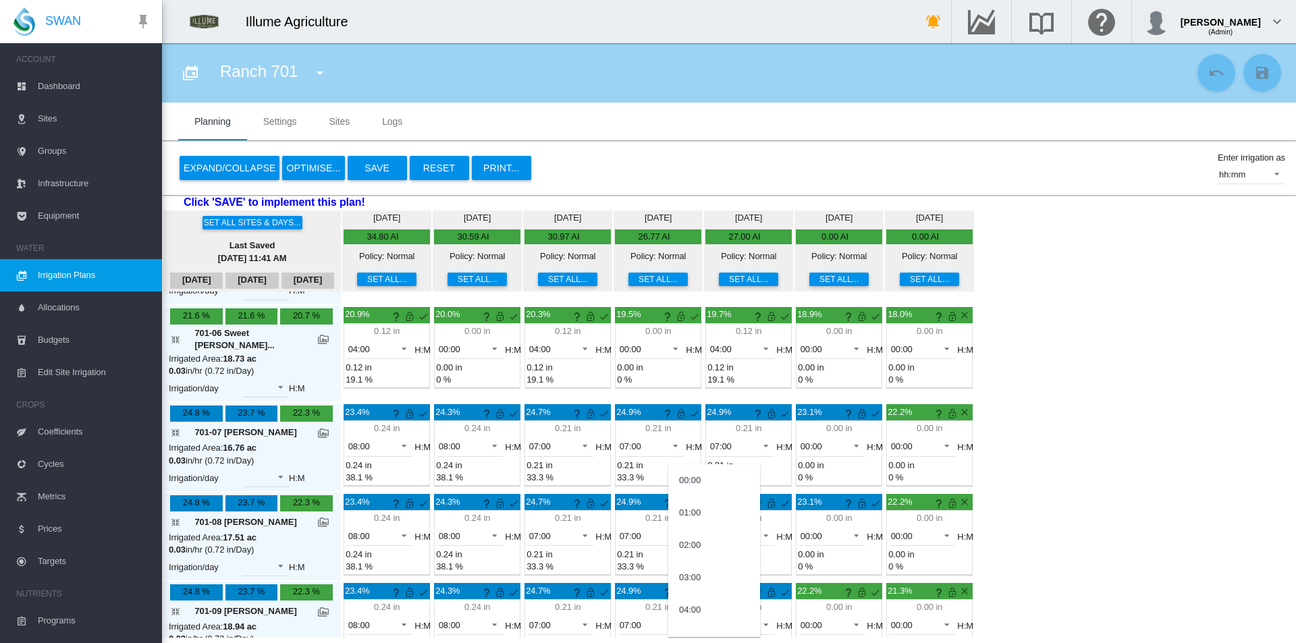
scroll to position [135, 0]
click at [711, 566] on md-option "07:00" at bounding box center [714, 572] width 92 height 32
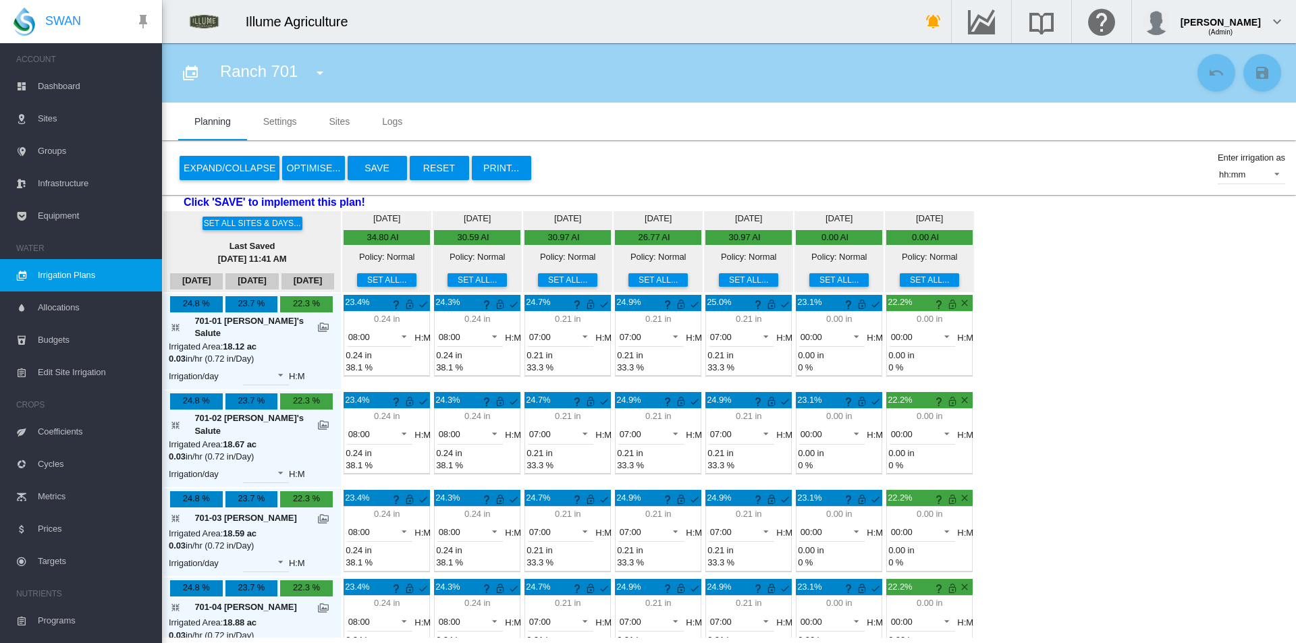
scroll to position [0, 0]
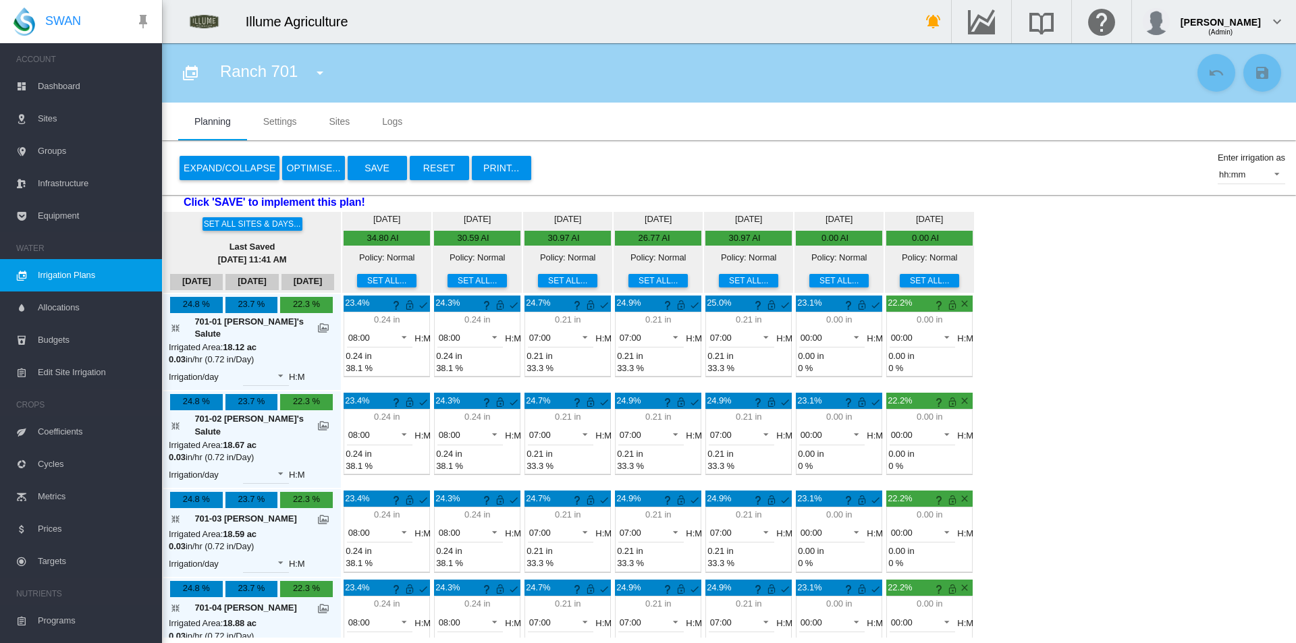
click at [379, 167] on button "Save" at bounding box center [377, 168] width 59 height 24
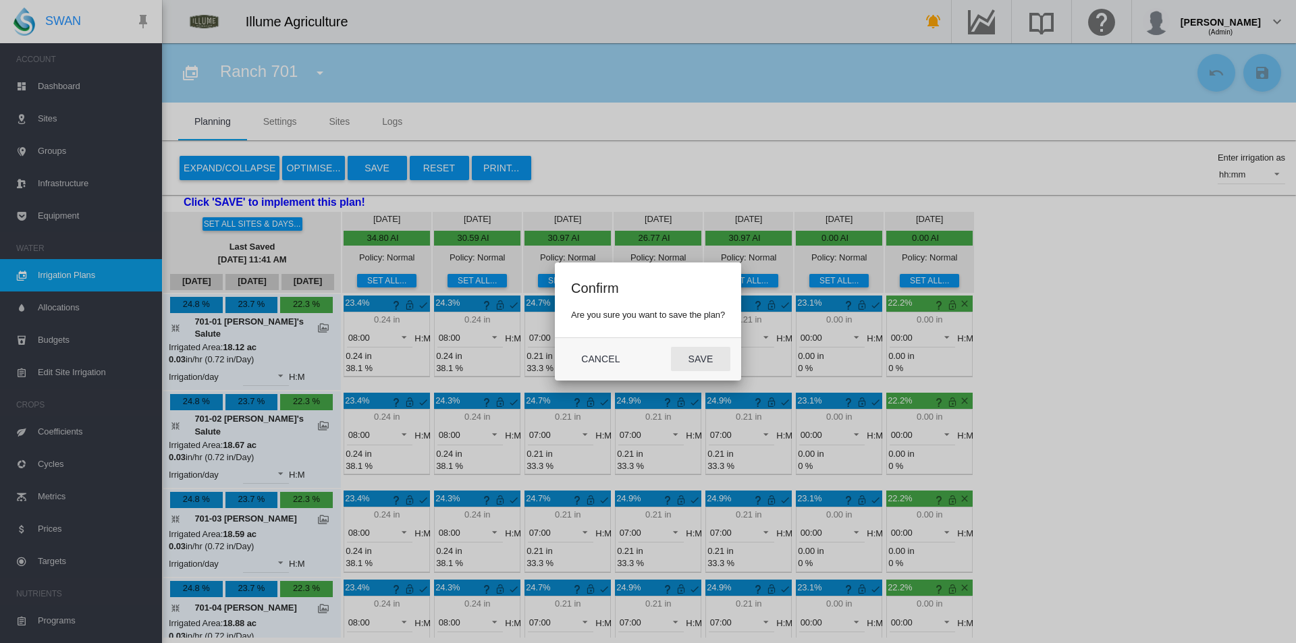
click at [688, 356] on button "Save" at bounding box center [700, 359] width 59 height 24
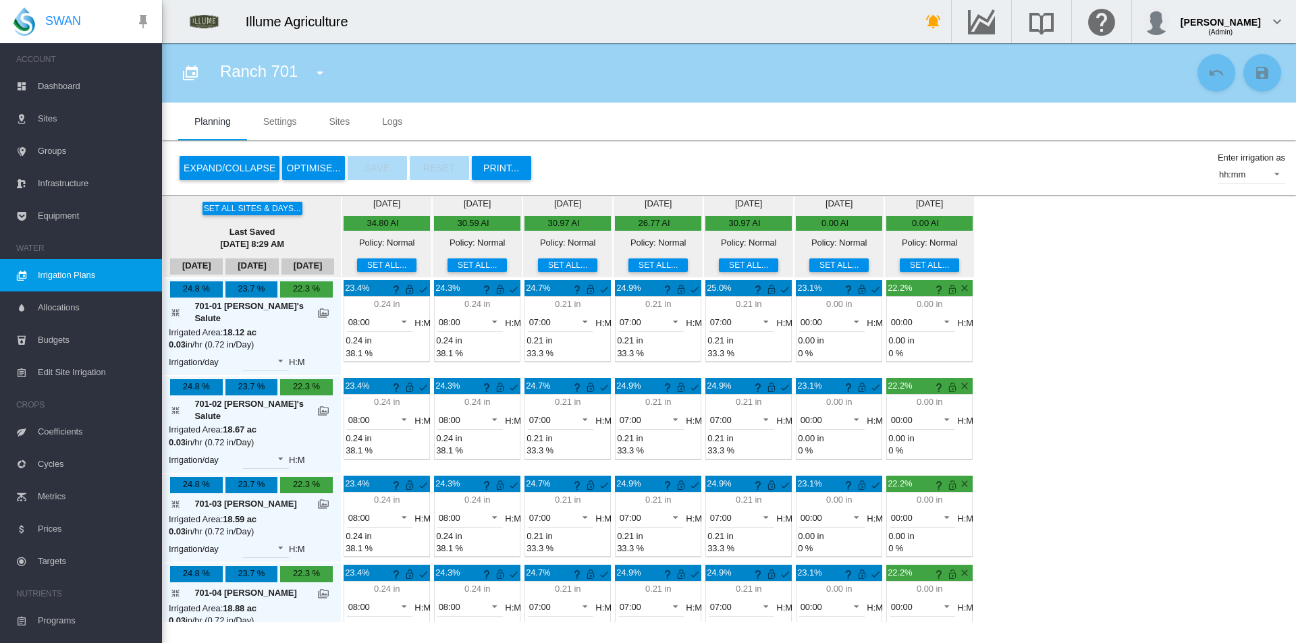
click at [327, 72] on md-icon "icon-menu-down" at bounding box center [320, 73] width 16 height 16
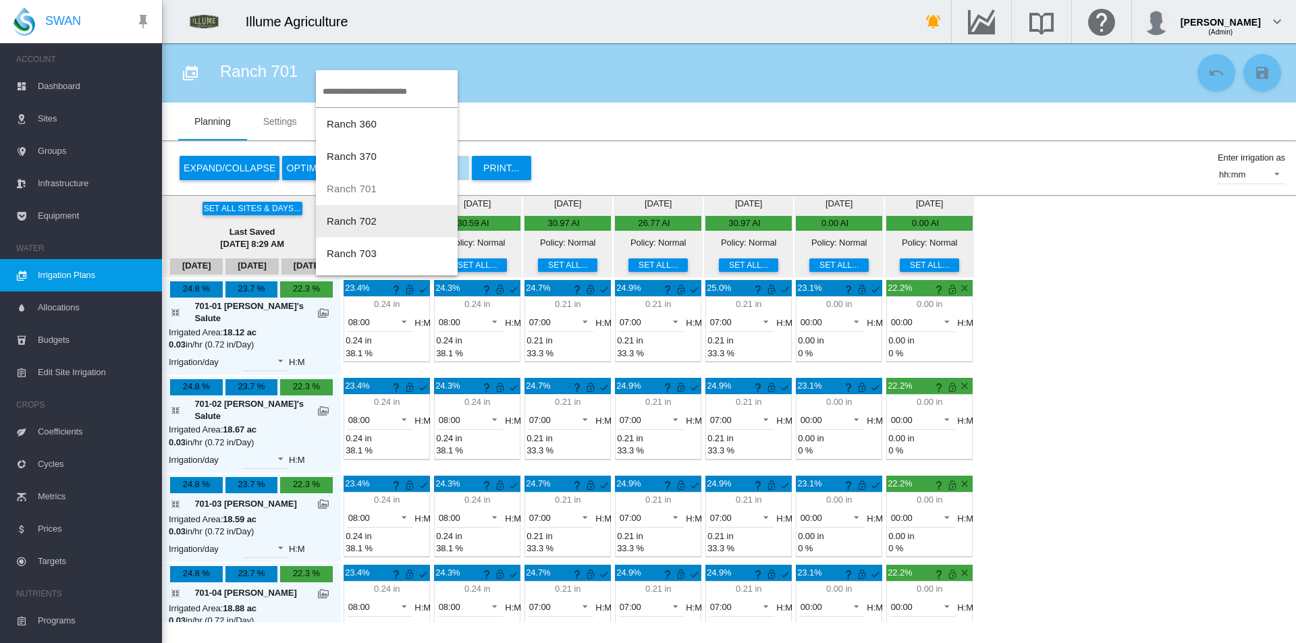
click at [388, 218] on button "Ranch 702" at bounding box center [387, 221] width 142 height 32
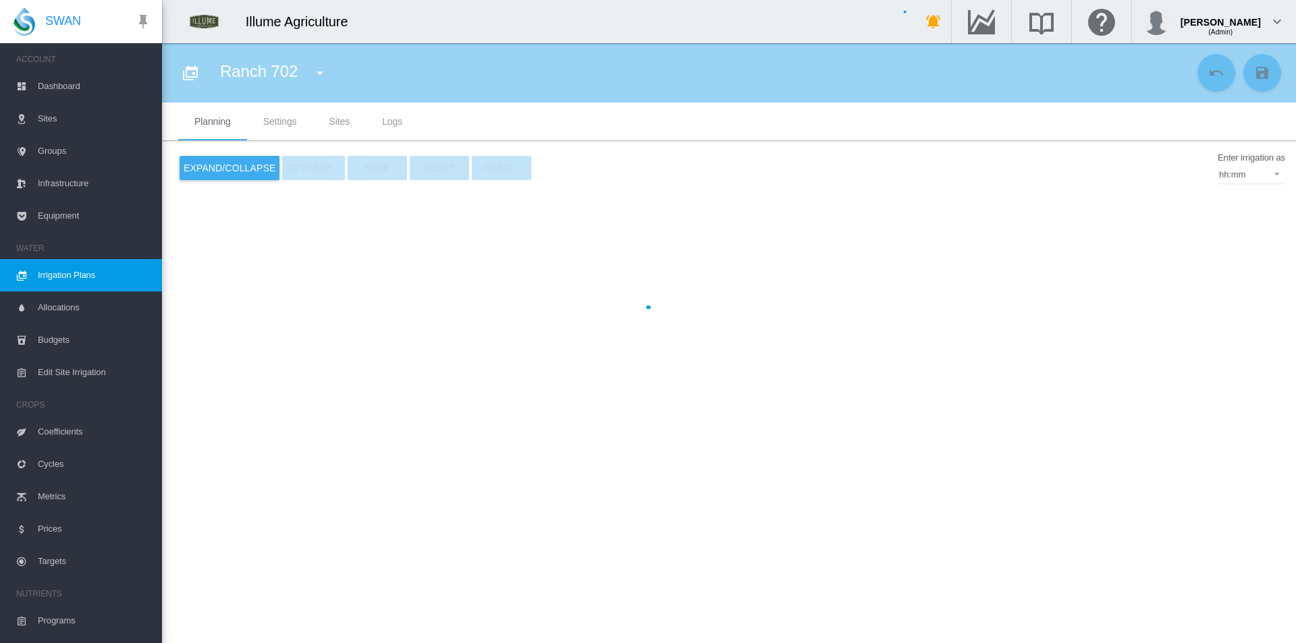
type input "*********"
type input "*"
type input "*****"
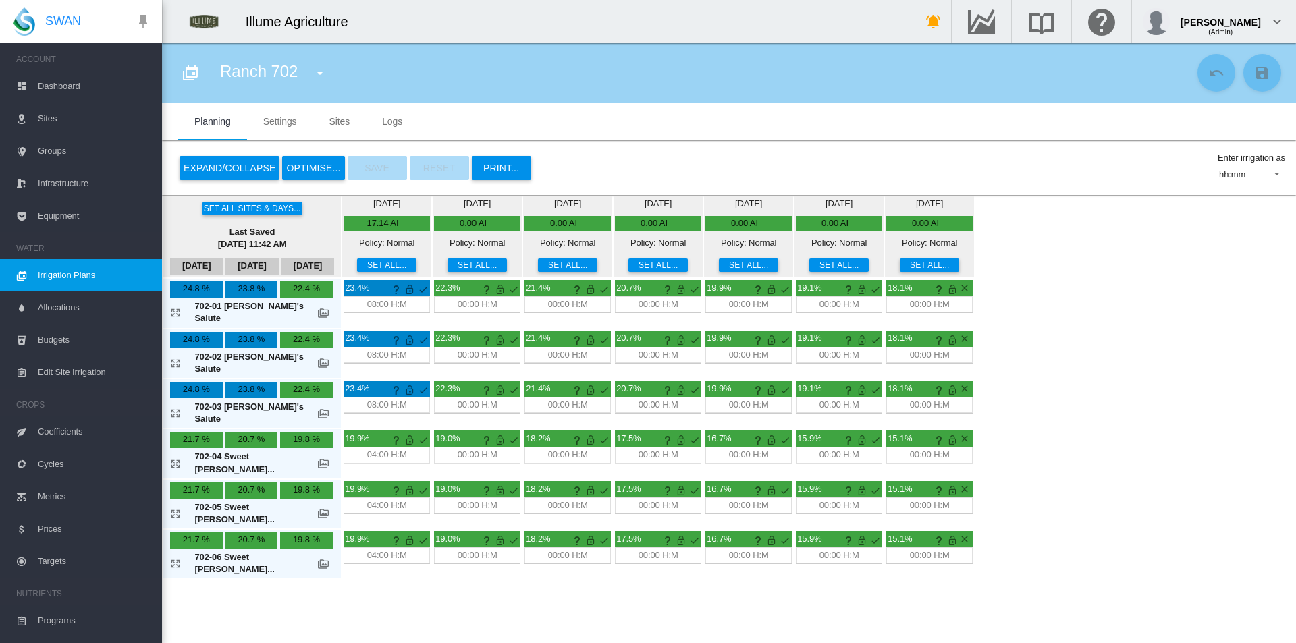
click at [242, 165] on button "Expand/Collapse" at bounding box center [230, 168] width 100 height 24
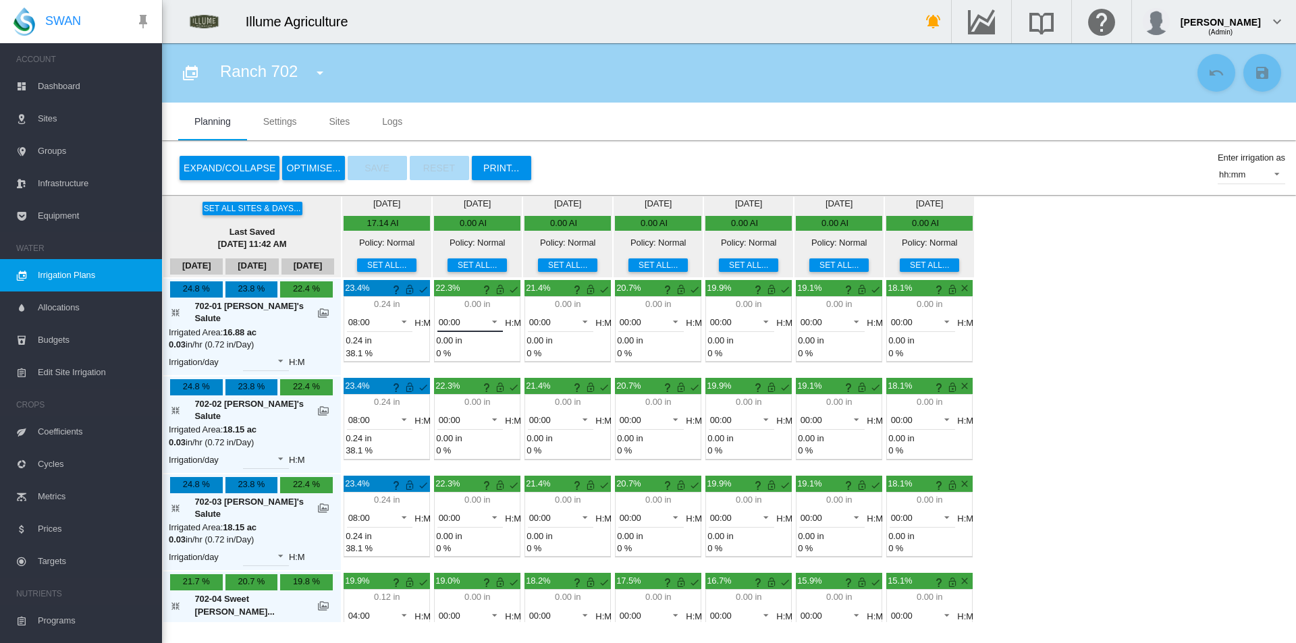
drag, startPoint x: 466, startPoint y: 315, endPoint x: 462, endPoint y: 327, distance: 12.2
click at [483, 315] on span at bounding box center [491, 320] width 16 height 12
click at [440, 444] on md-option "08:00" at bounding box center [443, 447] width 92 height 32
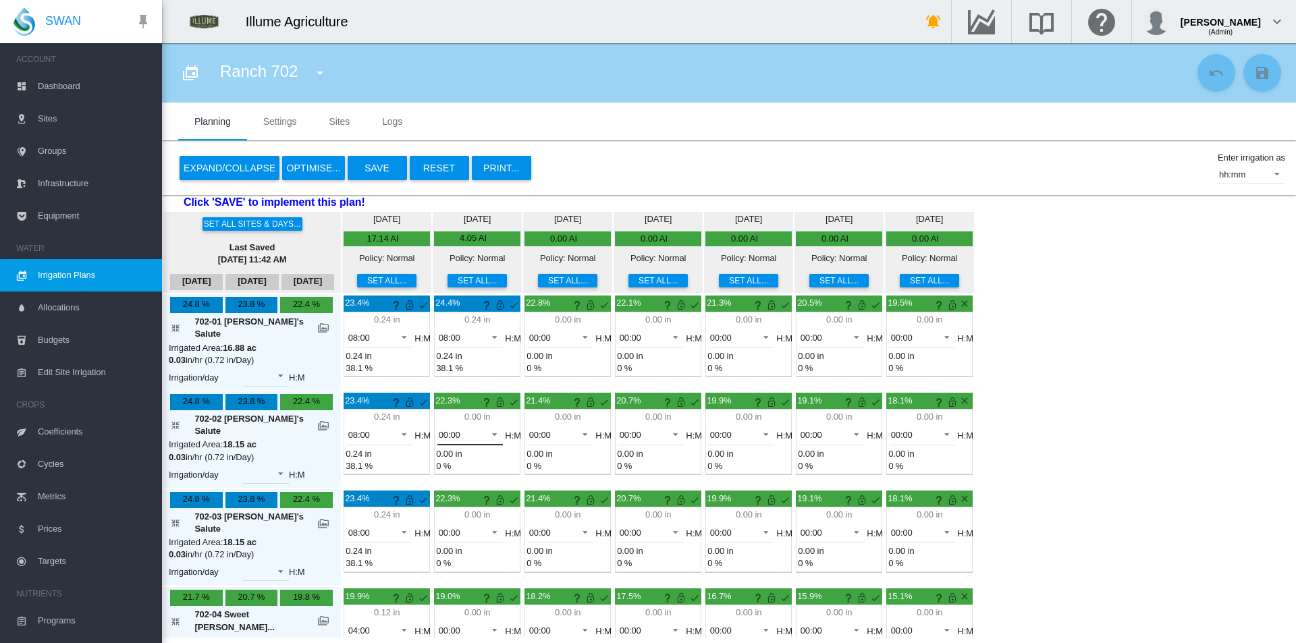
click at [439, 429] on span "00:00" at bounding box center [460, 435] width 42 height 12
click at [437, 558] on md-option "08:00" at bounding box center [443, 551] width 92 height 32
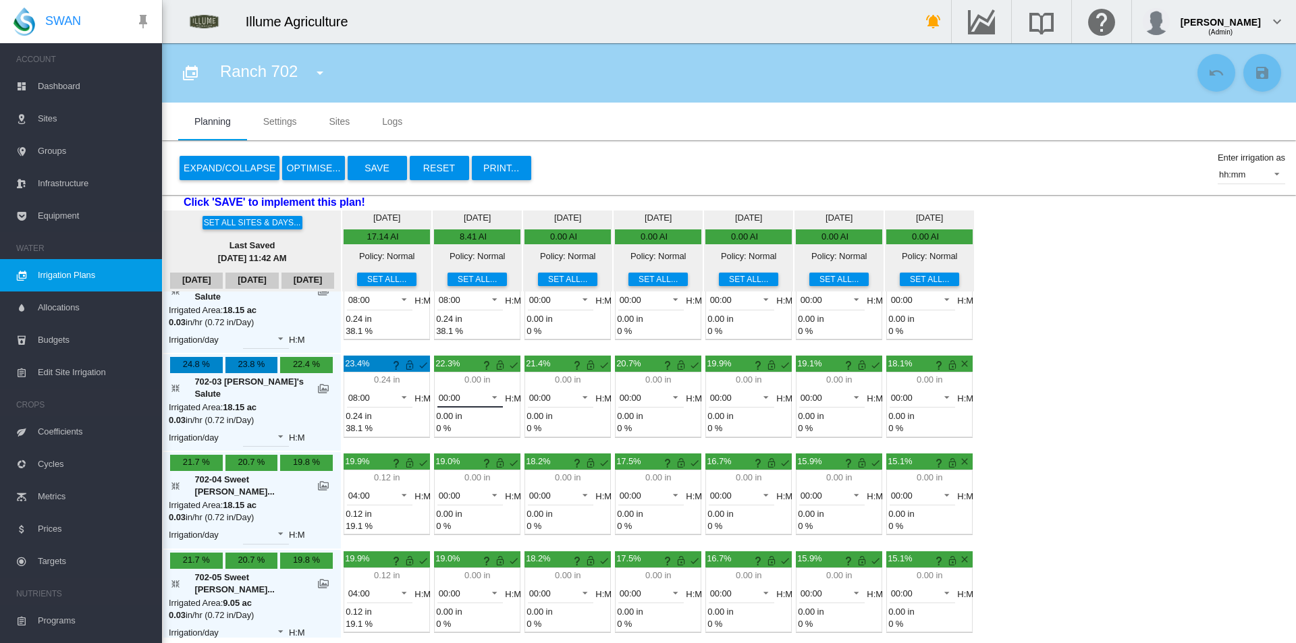
click at [441, 392] on span "00:00" at bounding box center [460, 398] width 42 height 12
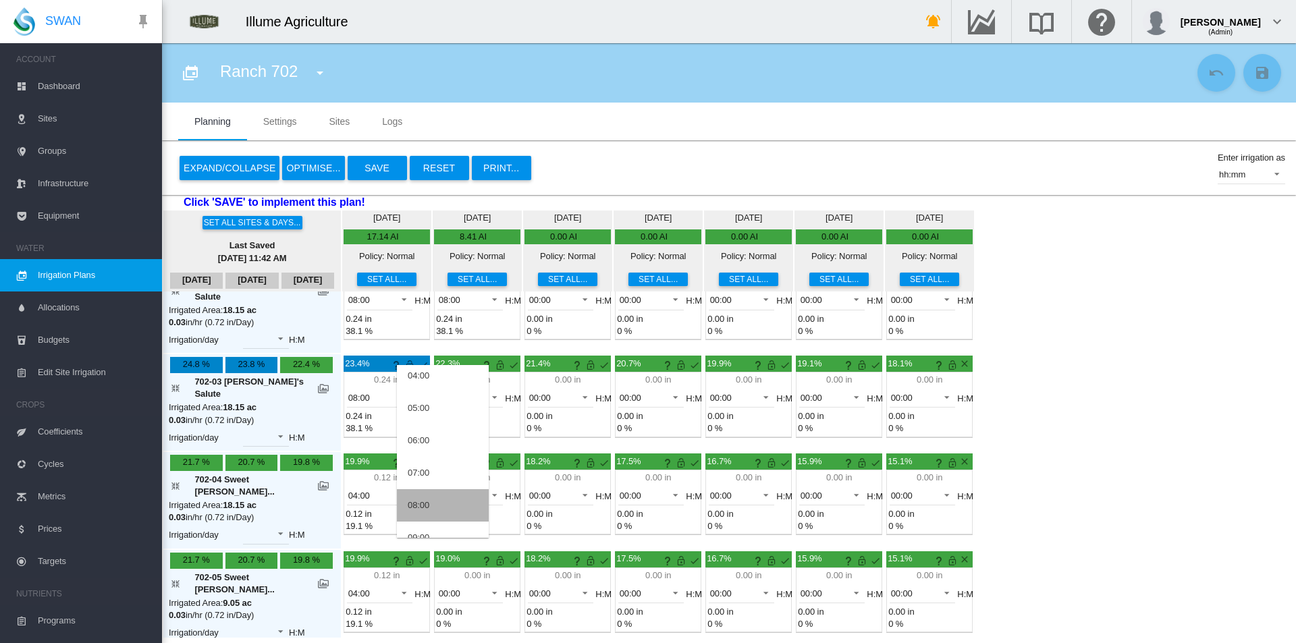
click at [445, 504] on md-option "08:00" at bounding box center [443, 505] width 92 height 32
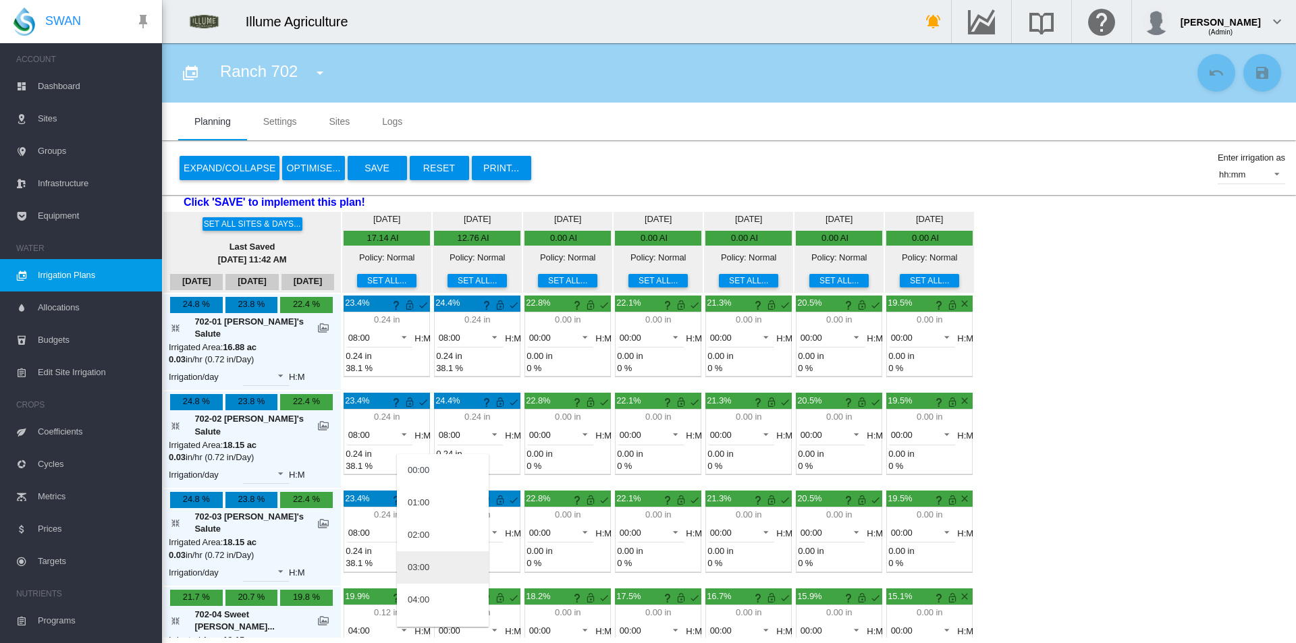
scroll to position [135, 0]
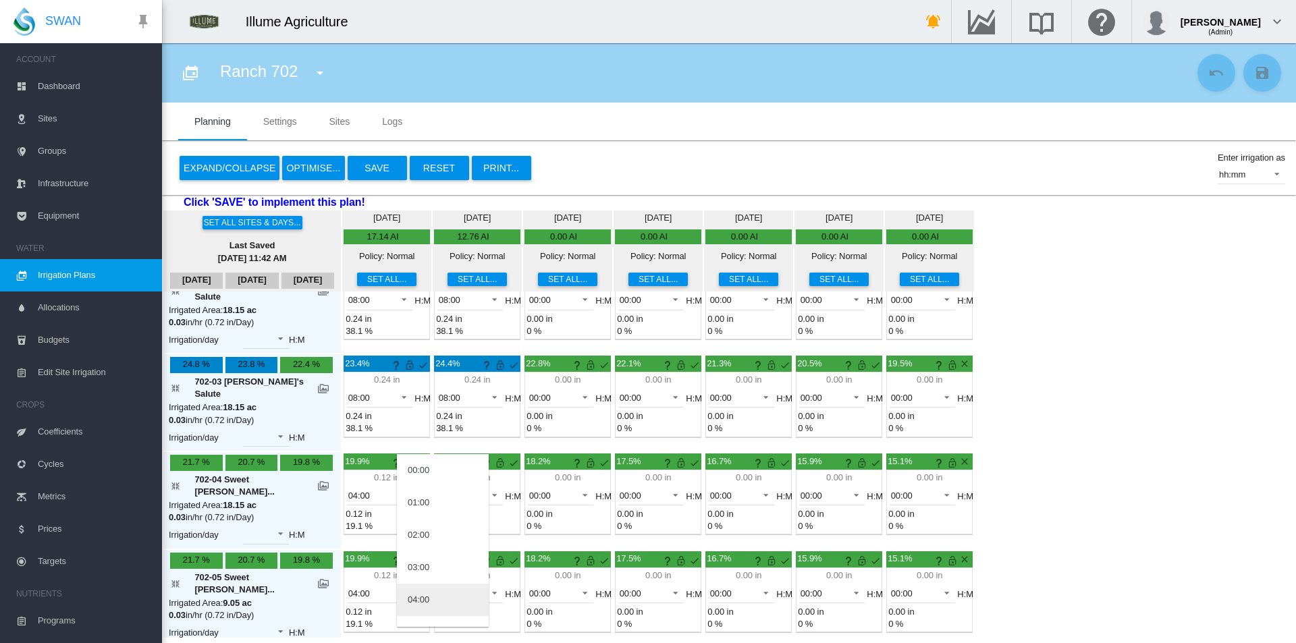
click at [444, 591] on md-option "04:00" at bounding box center [443, 600] width 92 height 32
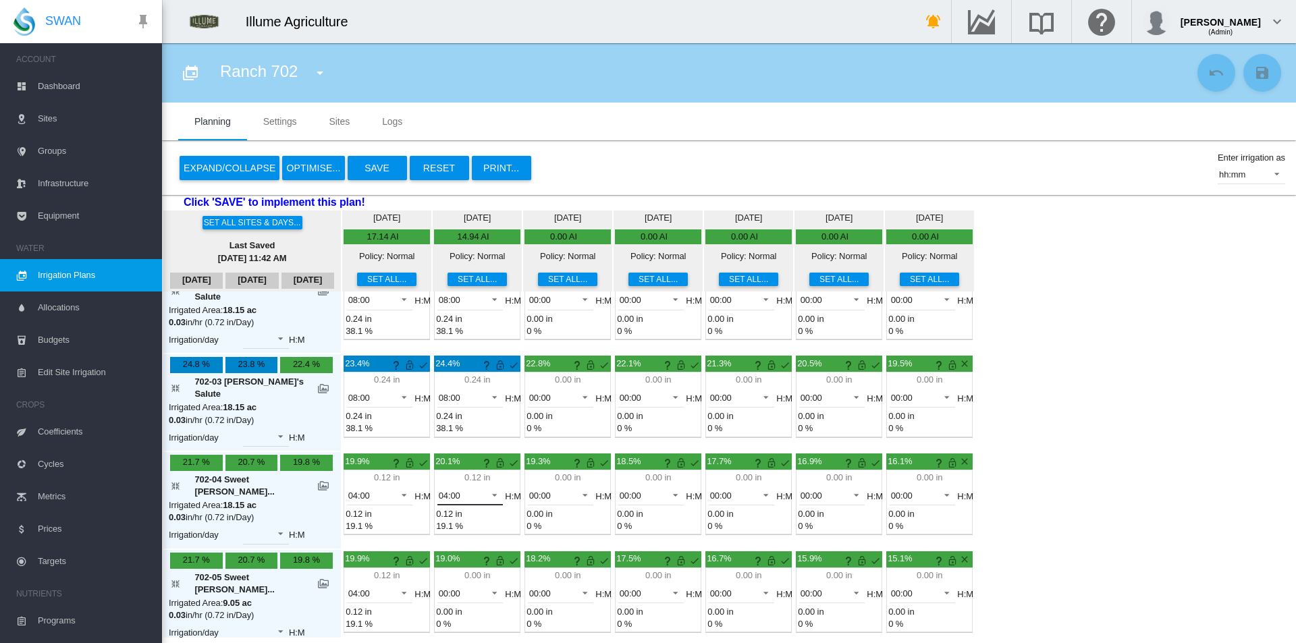
scroll to position [192, 0]
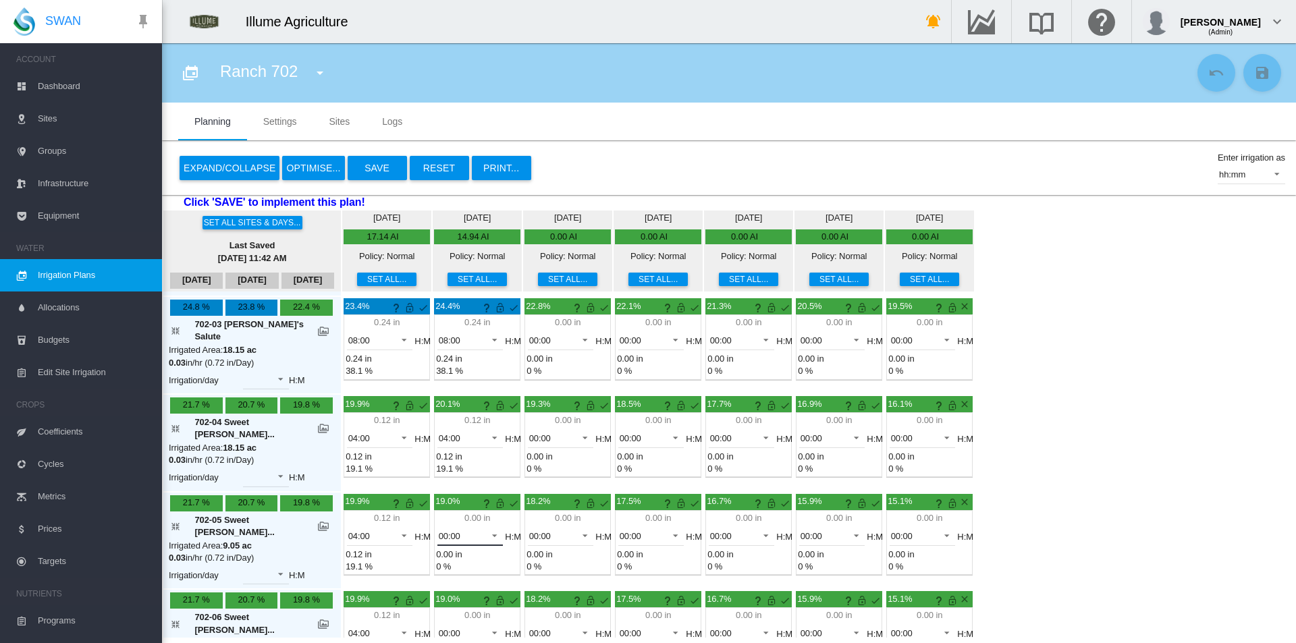
click at [448, 530] on span "00:00" at bounding box center [460, 536] width 42 height 12
drag, startPoint x: 440, startPoint y: 478, endPoint x: 444, endPoint y: 490, distance: 12.2
click at [440, 479] on md-option "04:00" at bounding box center [443, 475] width 92 height 32
click at [439, 628] on div "00:00" at bounding box center [450, 633] width 22 height 10
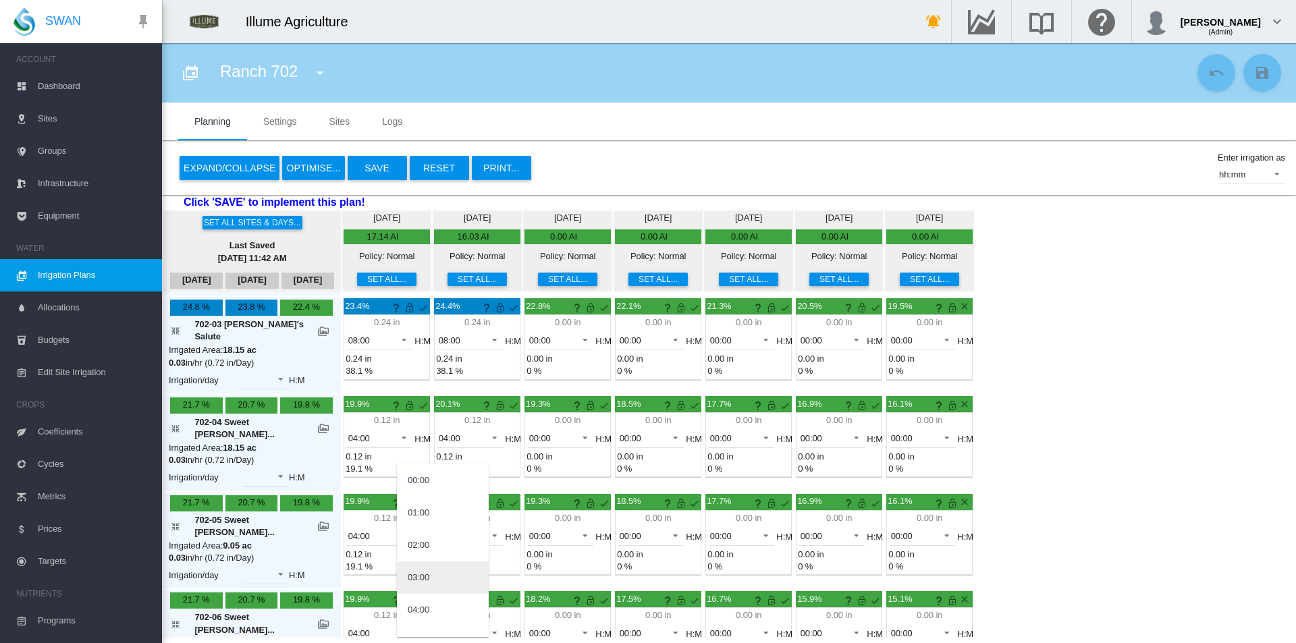
scroll to position [67, 0]
click at [443, 549] on md-option "04:00" at bounding box center [443, 542] width 92 height 32
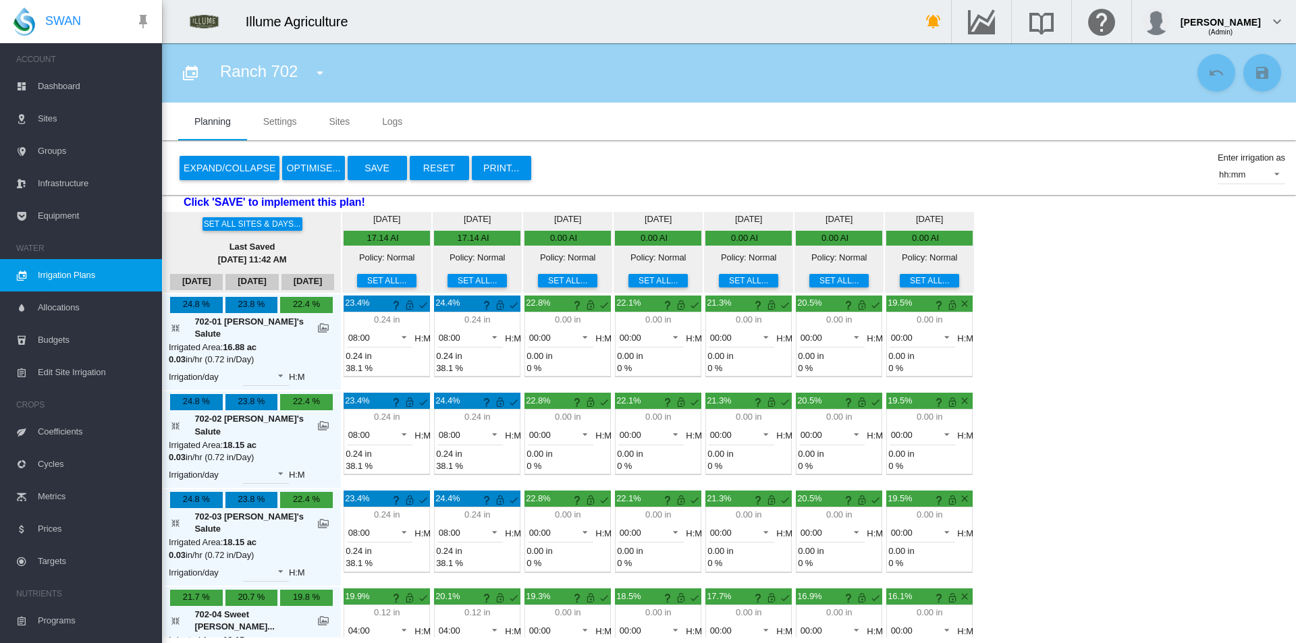
scroll to position [192, 0]
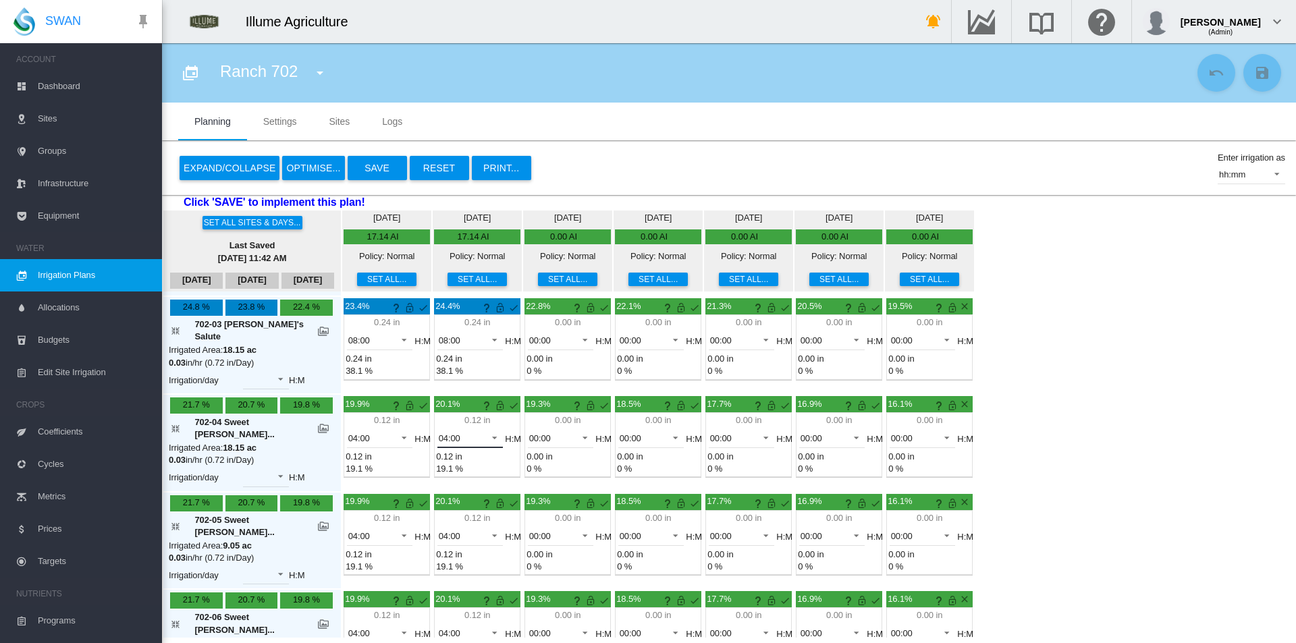
drag, startPoint x: 446, startPoint y: 415, endPoint x: 468, endPoint y: 497, distance: 85.1
click at [447, 433] on span "04:00" at bounding box center [460, 439] width 42 height 12
click at [438, 351] on md-option "00:00" at bounding box center [443, 343] width 92 height 32
click at [442, 530] on span "04:00" at bounding box center [460, 536] width 42 height 12
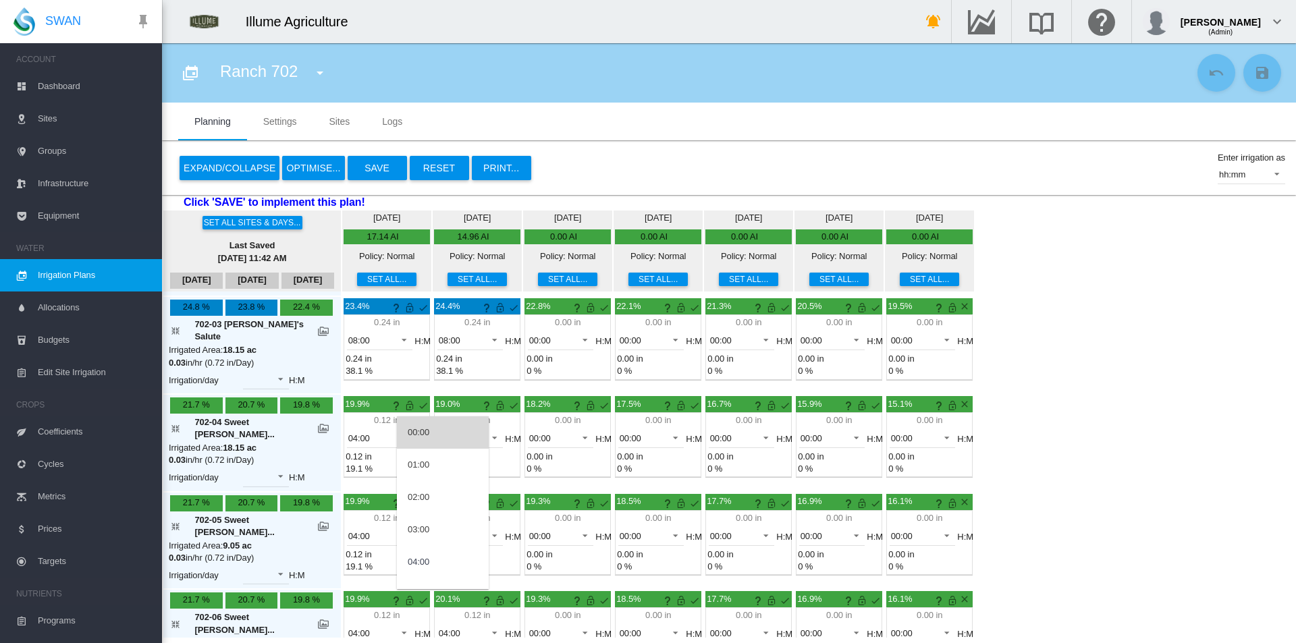
click at [425, 427] on div "00:00" at bounding box center [419, 432] width 22 height 12
click at [439, 628] on span "04:00" at bounding box center [460, 634] width 42 height 12
click at [428, 474] on div "00:00" at bounding box center [419, 471] width 22 height 12
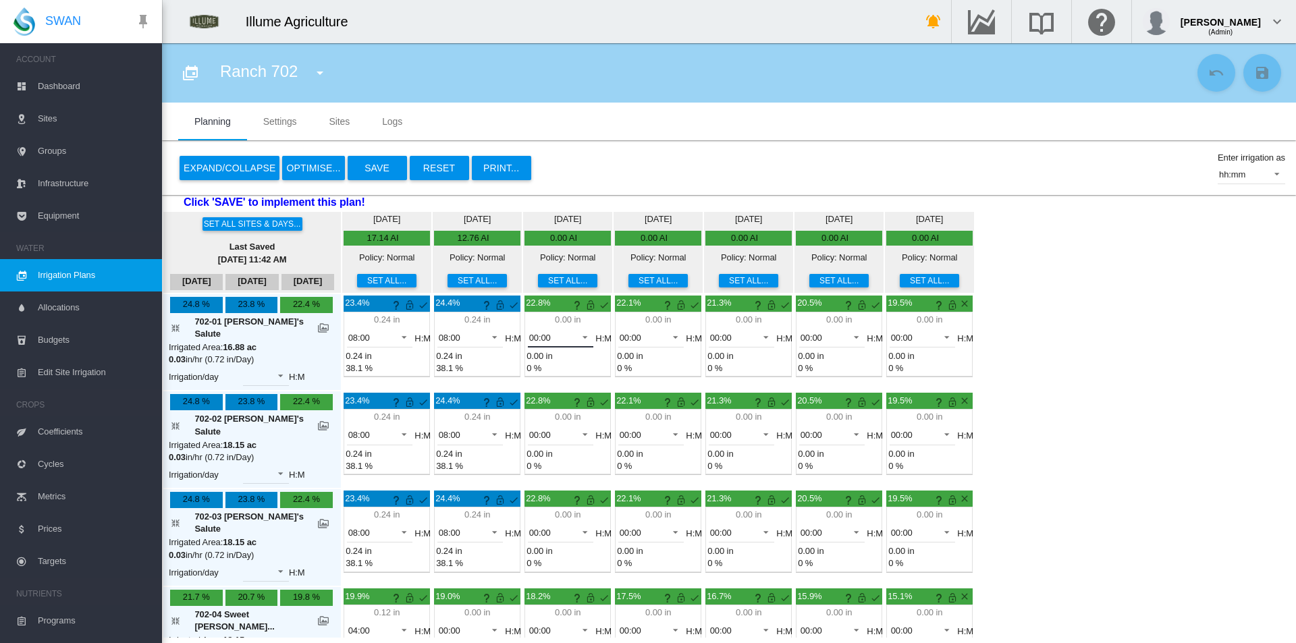
click at [531, 334] on span "00:00" at bounding box center [550, 338] width 42 height 12
click at [529, 360] on md-option "07:00" at bounding box center [533, 362] width 92 height 32
click at [529, 429] on span "00:00" at bounding box center [550, 435] width 42 height 12
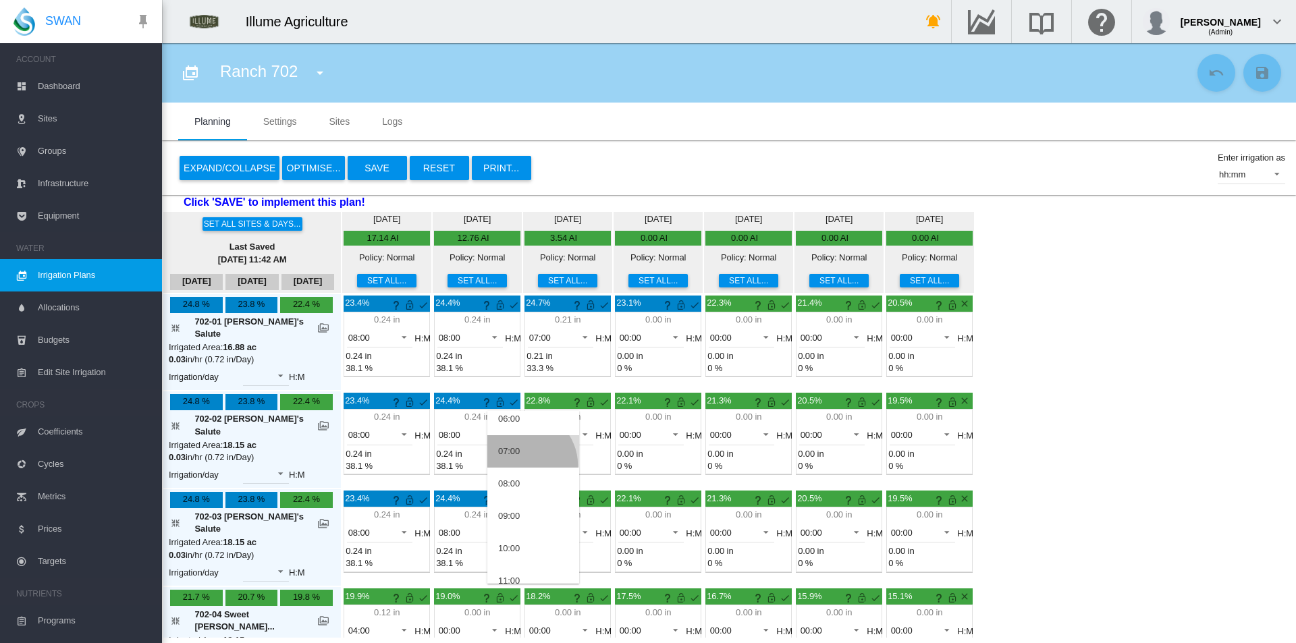
click at [522, 465] on md-option "07:00" at bounding box center [533, 451] width 92 height 32
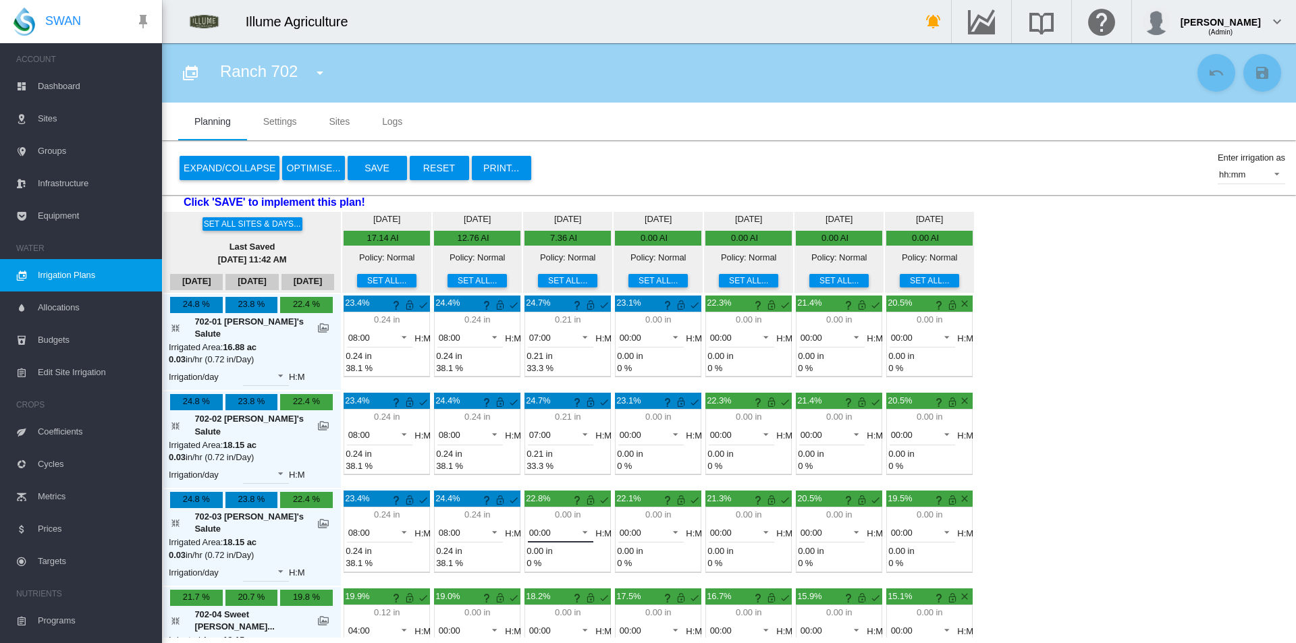
click at [529, 527] on span "00:00" at bounding box center [550, 533] width 42 height 12
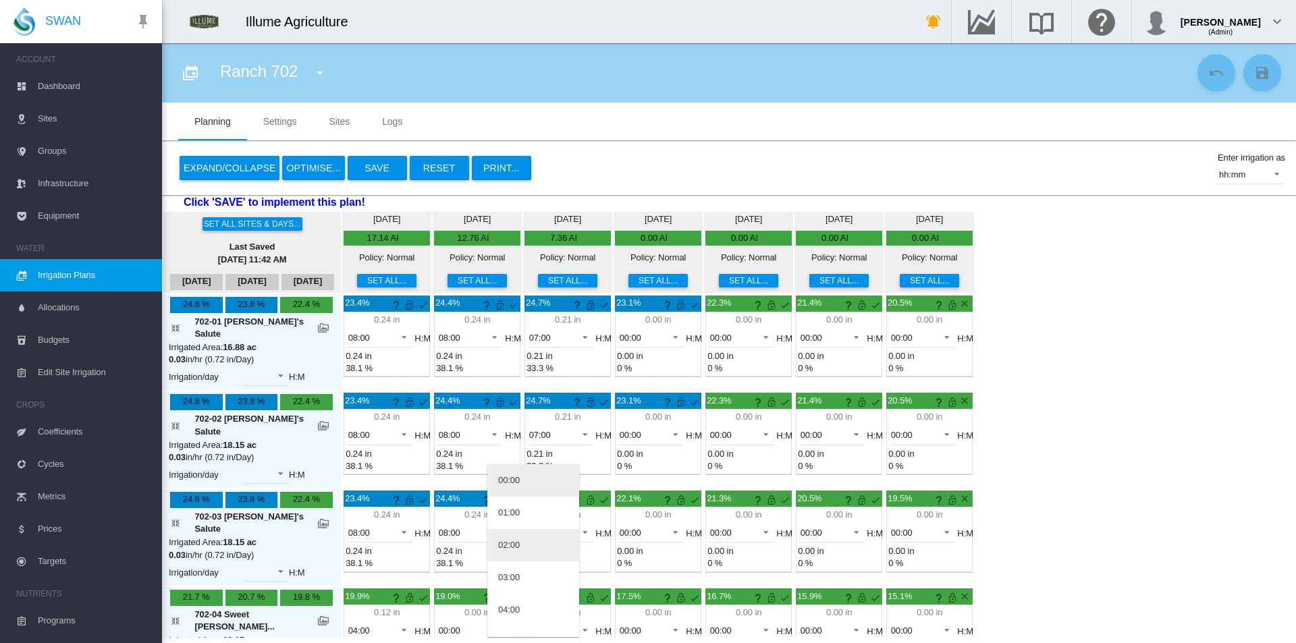
scroll to position [135, 0]
click at [522, 572] on md-option "07:00" at bounding box center [533, 572] width 92 height 32
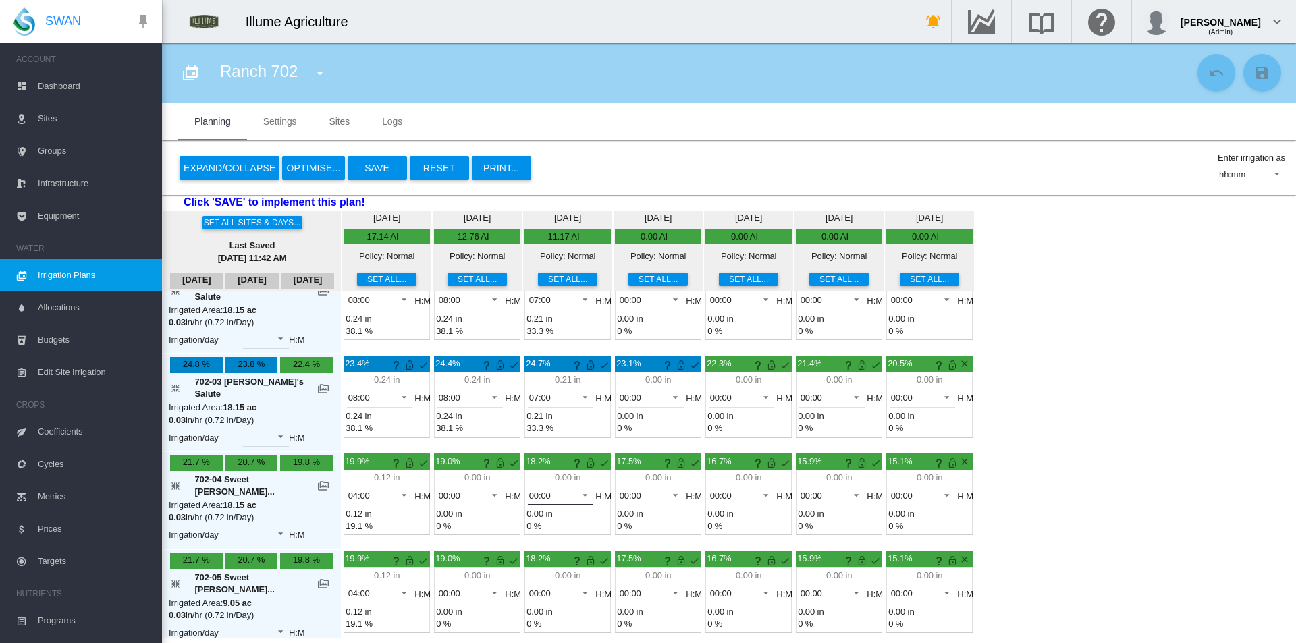
click at [529, 490] on span "00:00" at bounding box center [550, 496] width 42 height 12
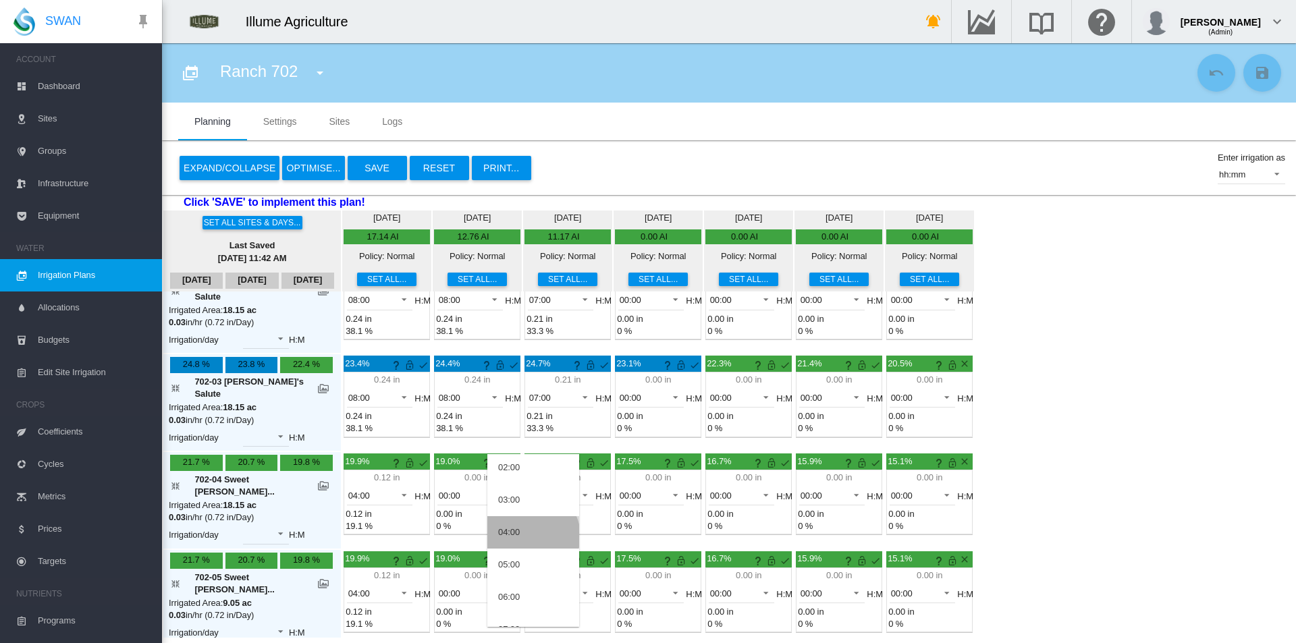
click at [532, 536] on md-option "04:00" at bounding box center [533, 532] width 92 height 32
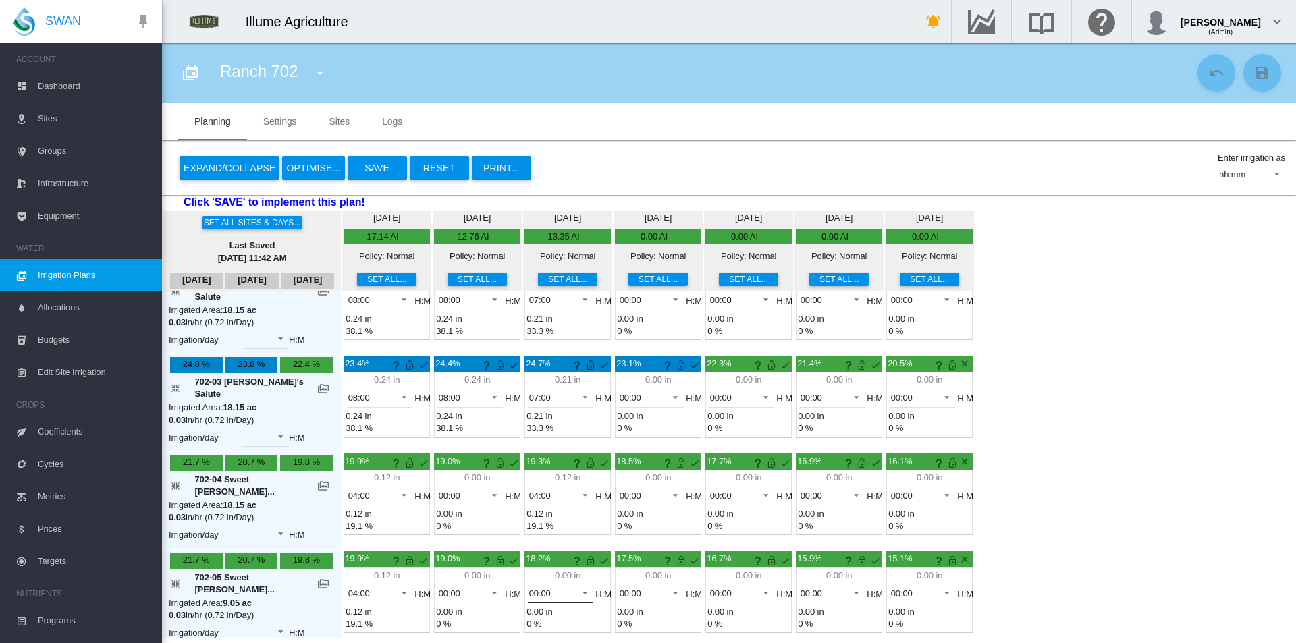
click at [535, 588] on span "00:00" at bounding box center [550, 594] width 42 height 12
click at [528, 602] on md-option "04:00" at bounding box center [533, 610] width 92 height 32
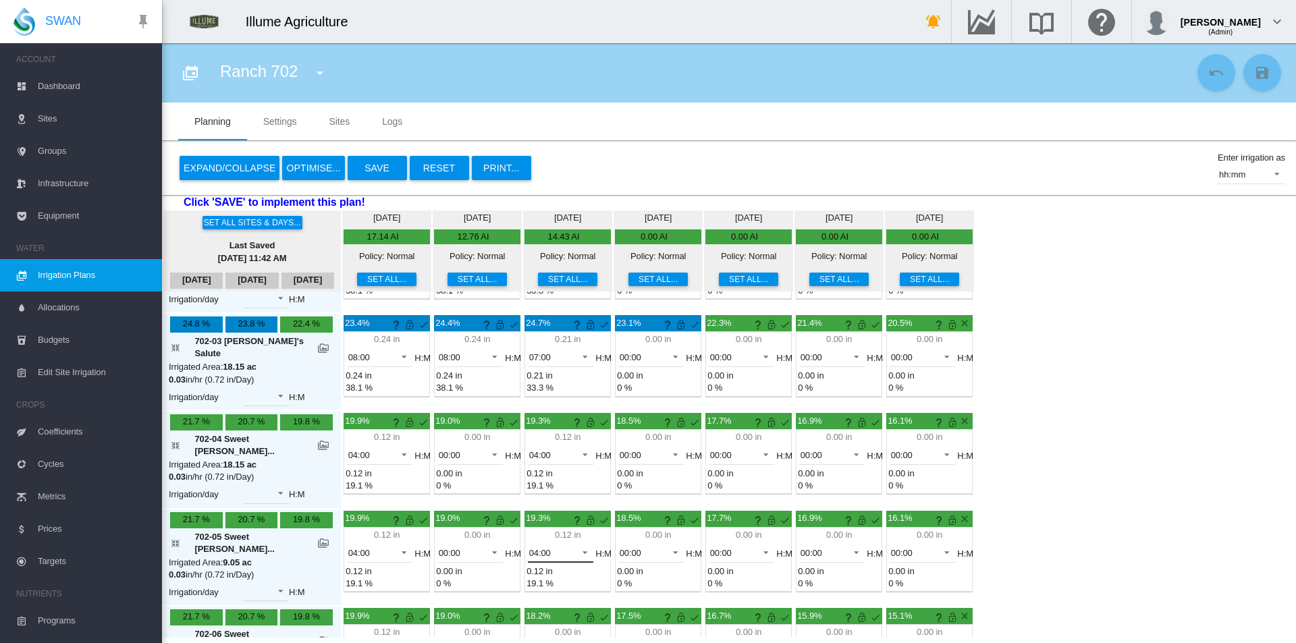
scroll to position [192, 0]
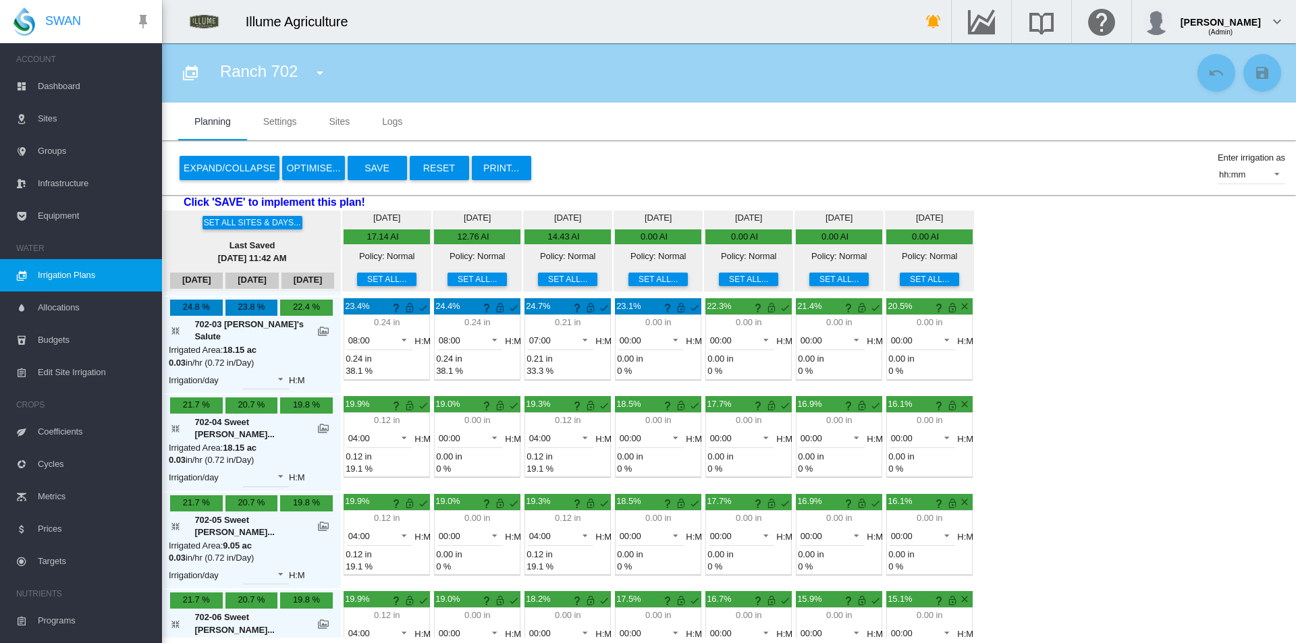
click at [529, 628] on span "00:00" at bounding box center [550, 634] width 42 height 12
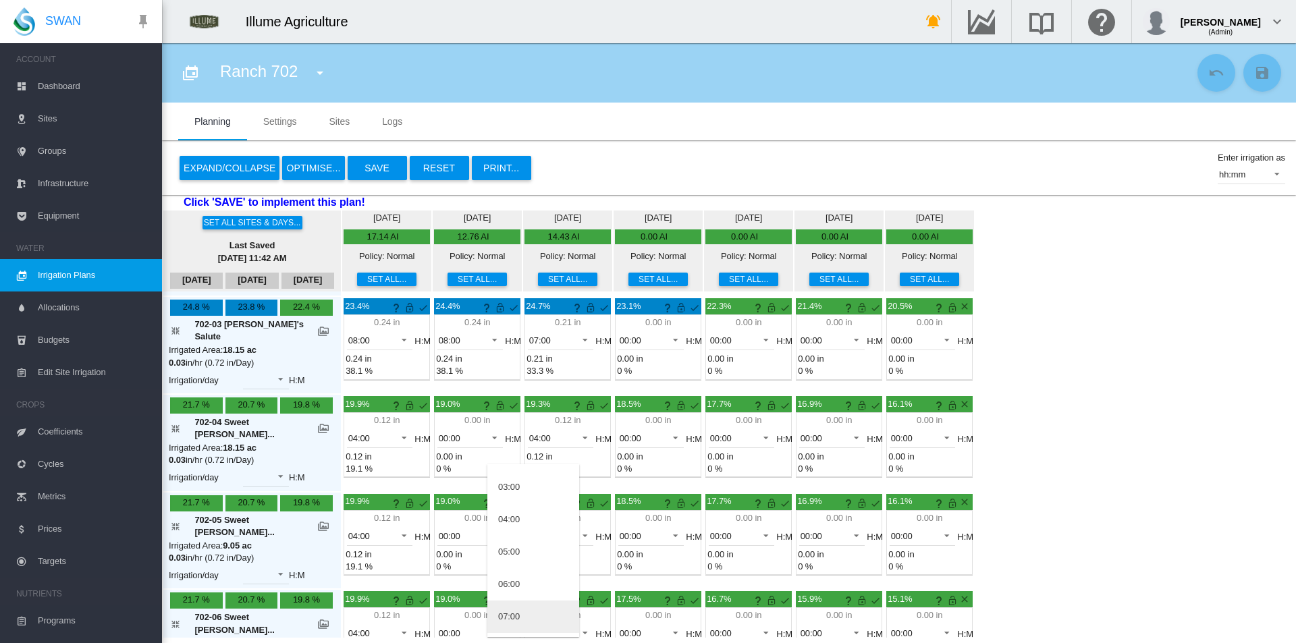
scroll to position [135, 0]
click at [526, 484] on md-option "04:00" at bounding box center [533, 475] width 92 height 32
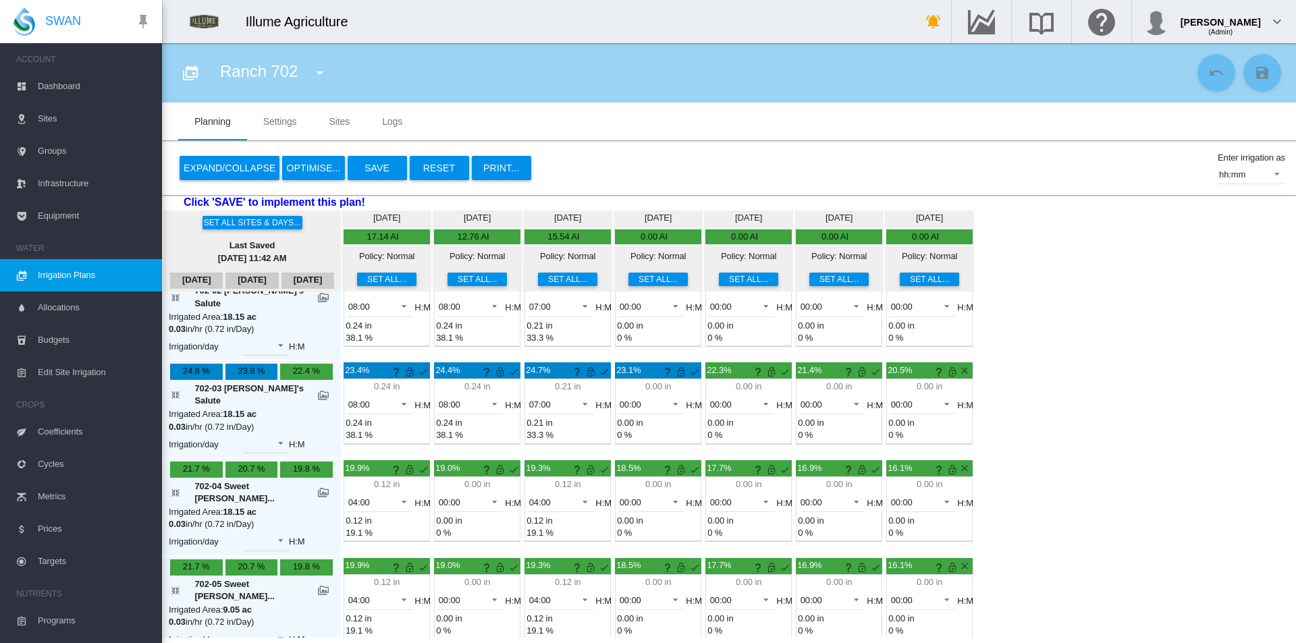
scroll to position [0, 0]
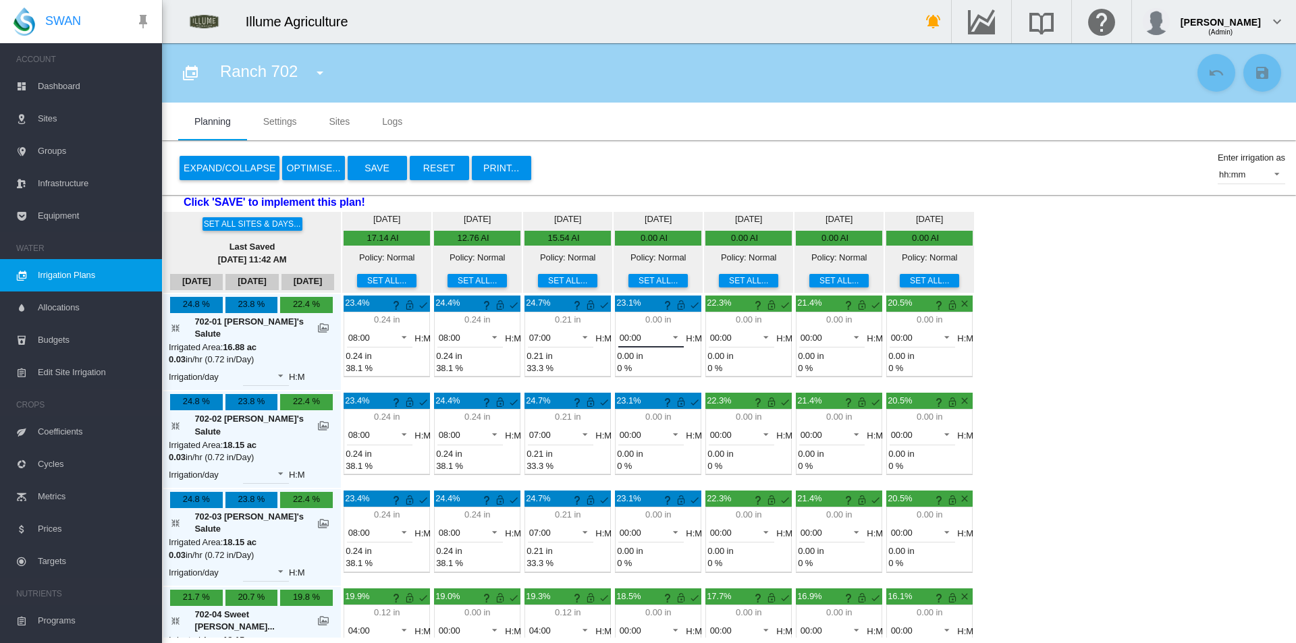
click at [626, 339] on span "00:00" at bounding box center [640, 338] width 42 height 12
click at [624, 354] on md-option "07:00" at bounding box center [624, 362] width 92 height 32
click at [619, 429] on span "00:00" at bounding box center [640, 435] width 42 height 12
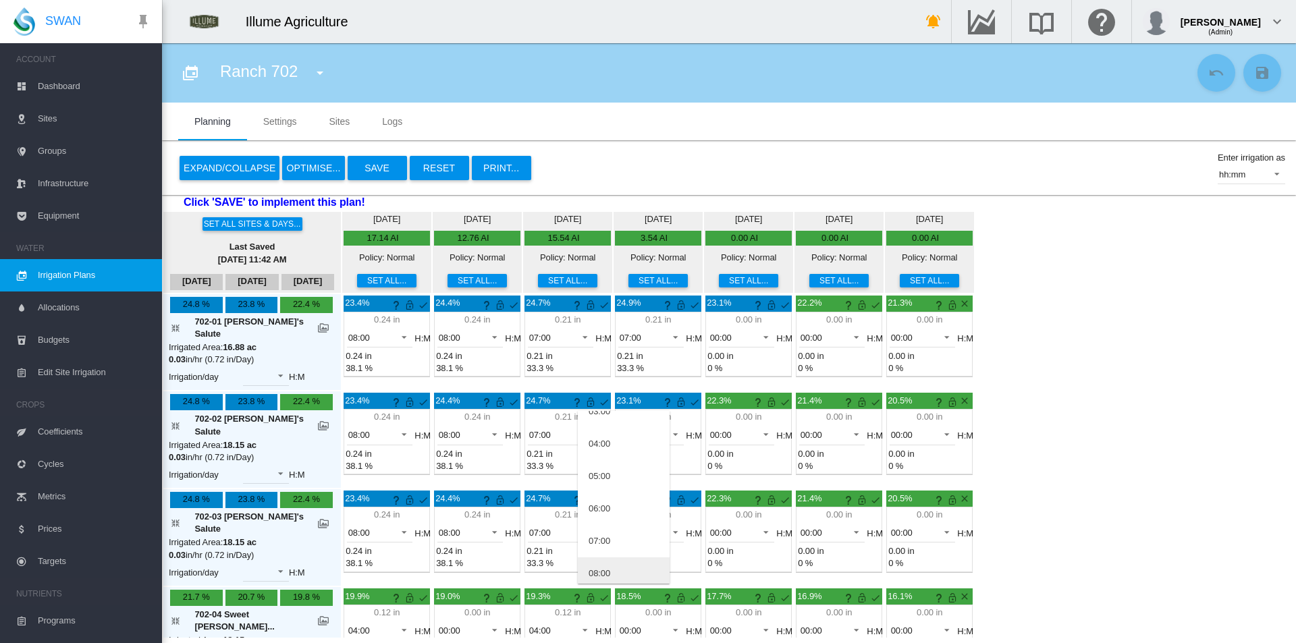
scroll to position [135, 0]
click at [617, 513] on md-option "07:00" at bounding box center [624, 519] width 92 height 32
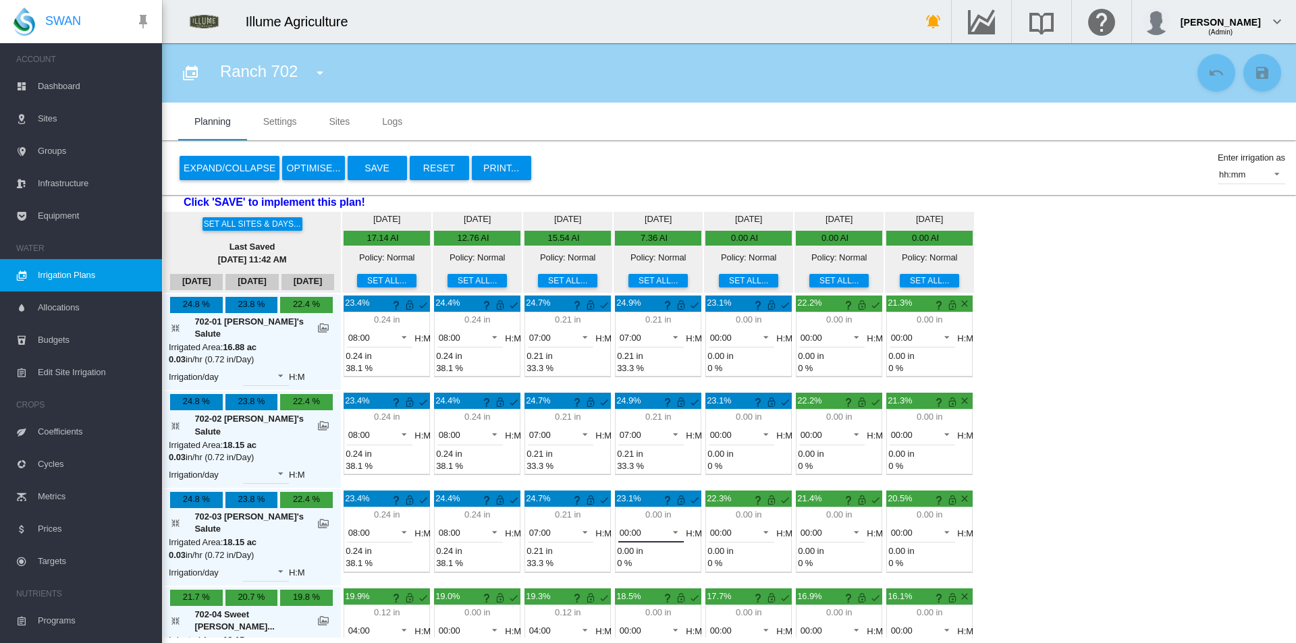
click at [619, 527] on span "00:00" at bounding box center [640, 533] width 42 height 12
click at [617, 513] on md-option "07:00" at bounding box center [624, 505] width 92 height 32
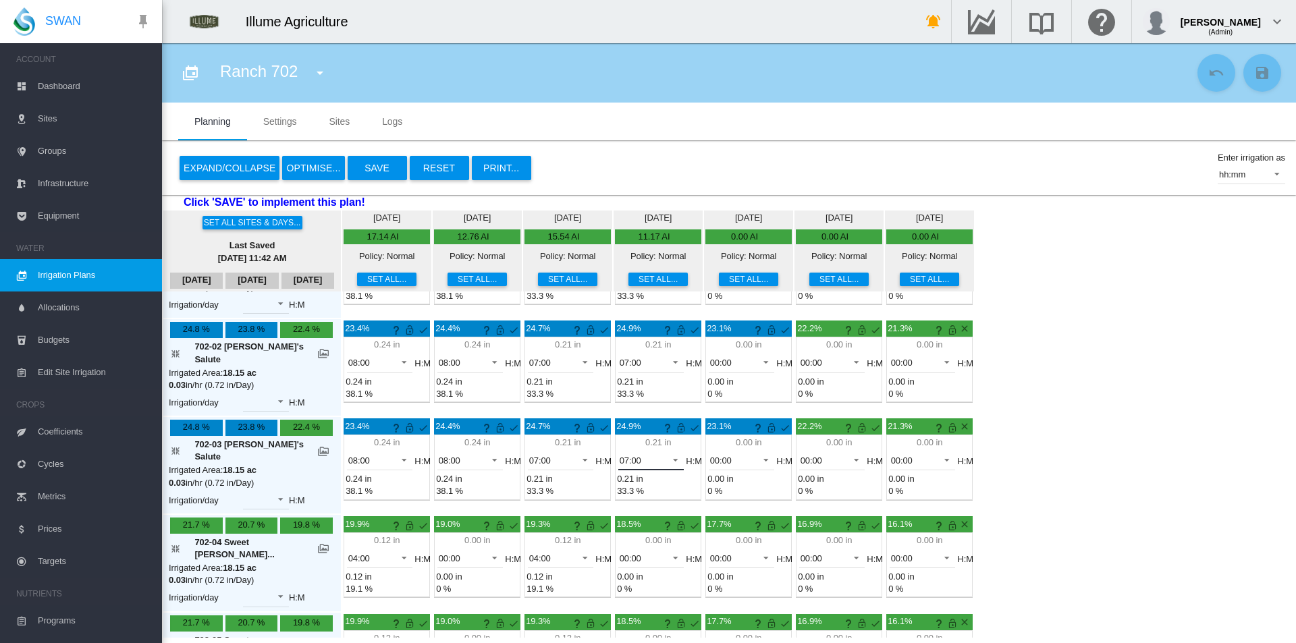
scroll to position [0, 0]
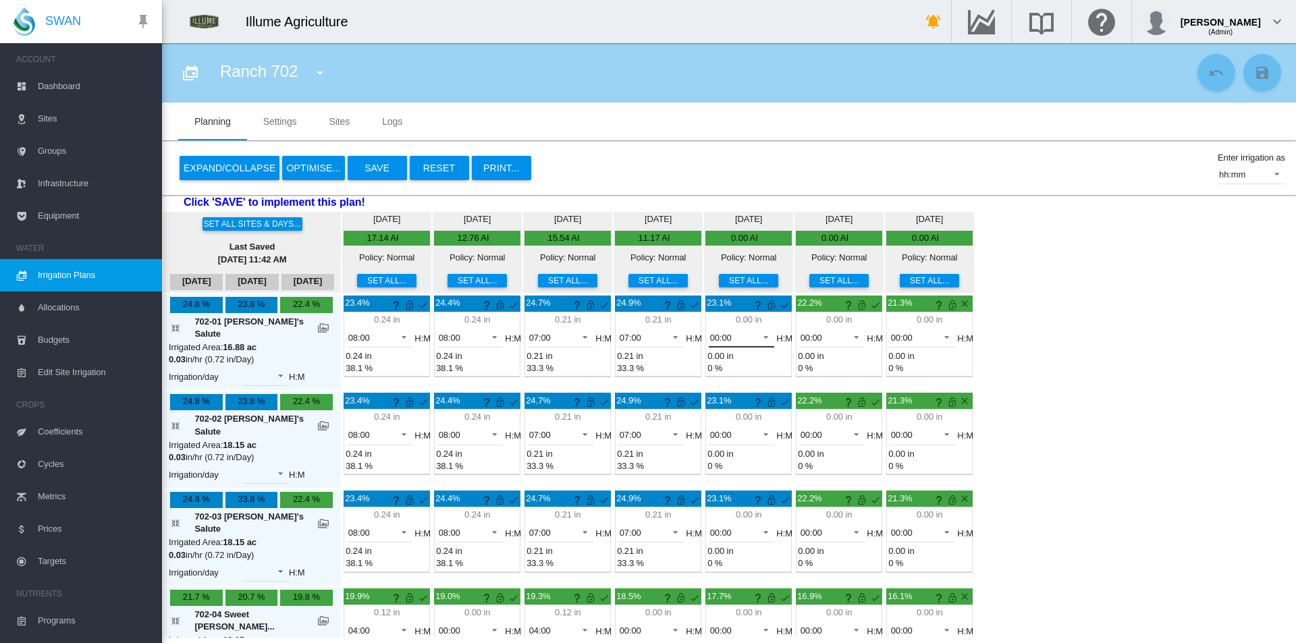
click at [715, 337] on span "00:00" at bounding box center [731, 338] width 42 height 12
click at [707, 429] on md-option "07:00" at bounding box center [714, 429] width 92 height 32
click at [710, 429] on span "00:00" at bounding box center [731, 435] width 42 height 12
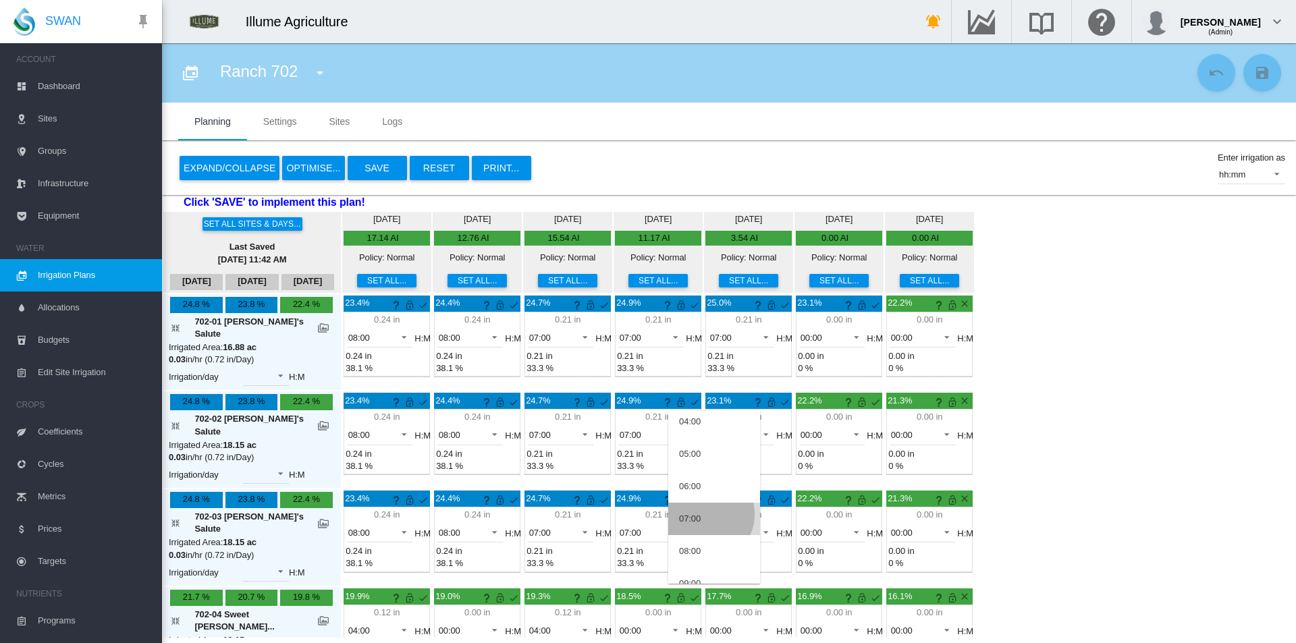
click at [705, 514] on md-option "07:00" at bounding box center [714, 519] width 92 height 32
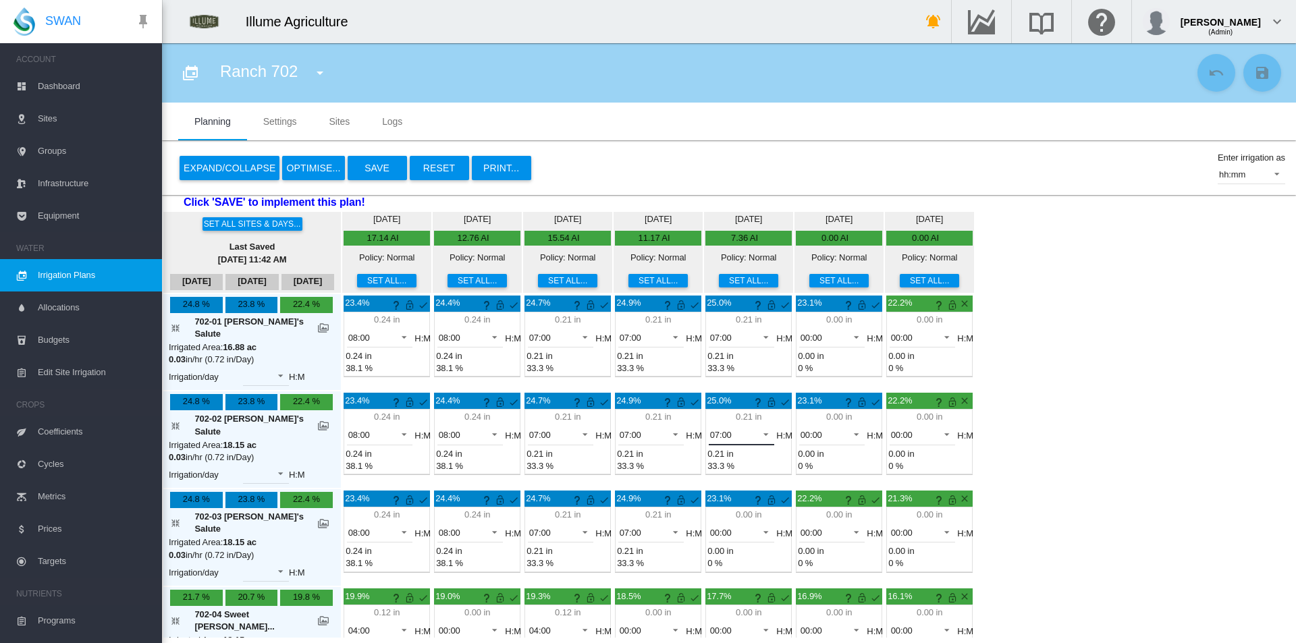
scroll to position [192, 0]
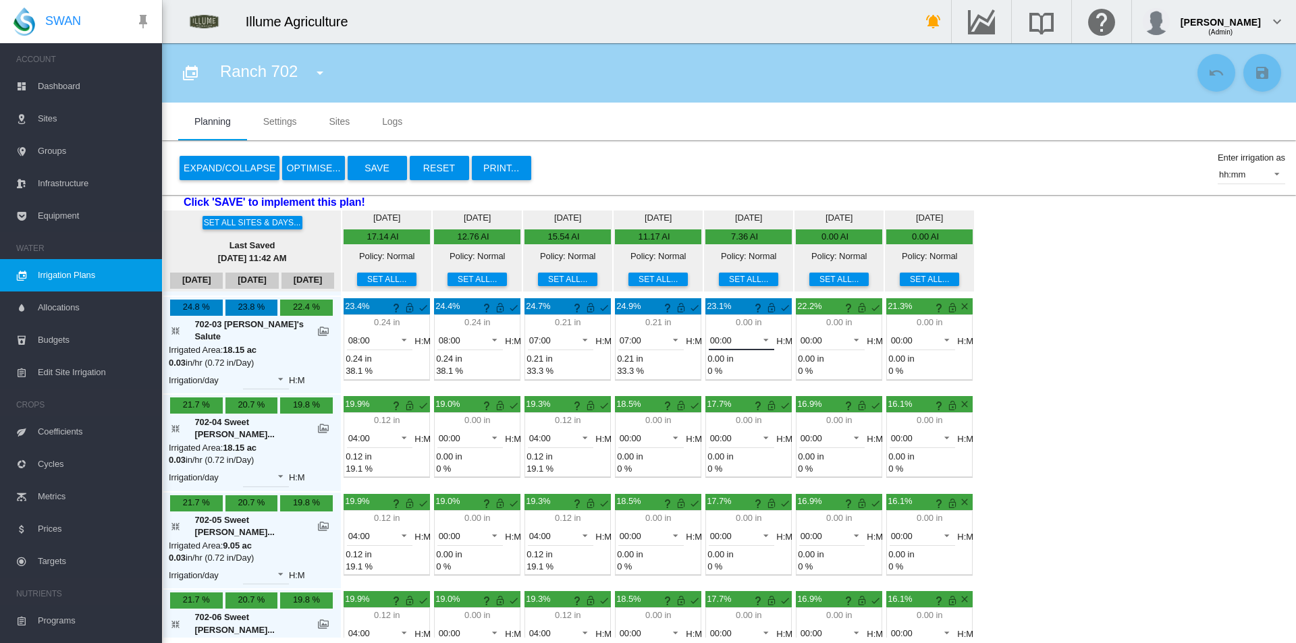
click at [710, 335] on span "00:00" at bounding box center [731, 341] width 42 height 12
click at [707, 344] on md-option "07:00" at bounding box center [714, 348] width 92 height 32
click at [710, 433] on span "00:00" at bounding box center [731, 439] width 42 height 12
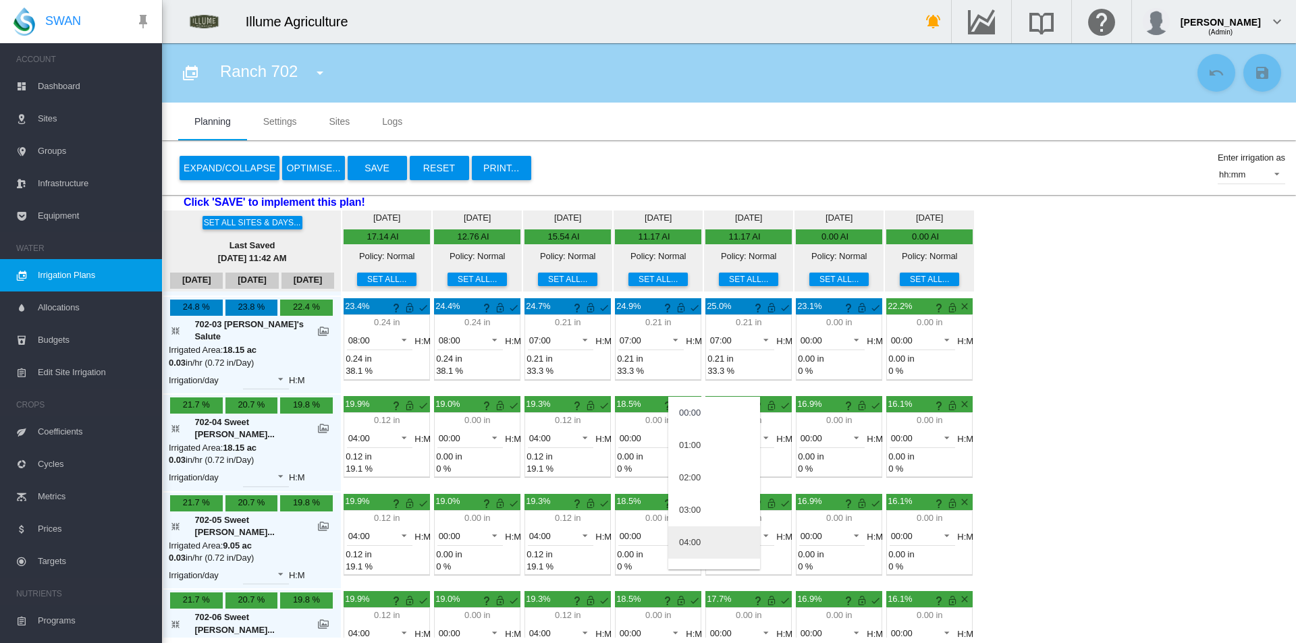
click at [715, 536] on md-option "04:00" at bounding box center [714, 542] width 92 height 32
click at [719, 530] on span "00:00" at bounding box center [731, 536] width 42 height 12
click at [717, 555] on md-option "04:00" at bounding box center [714, 542] width 92 height 32
click at [719, 628] on span "00:00" at bounding box center [731, 634] width 42 height 12
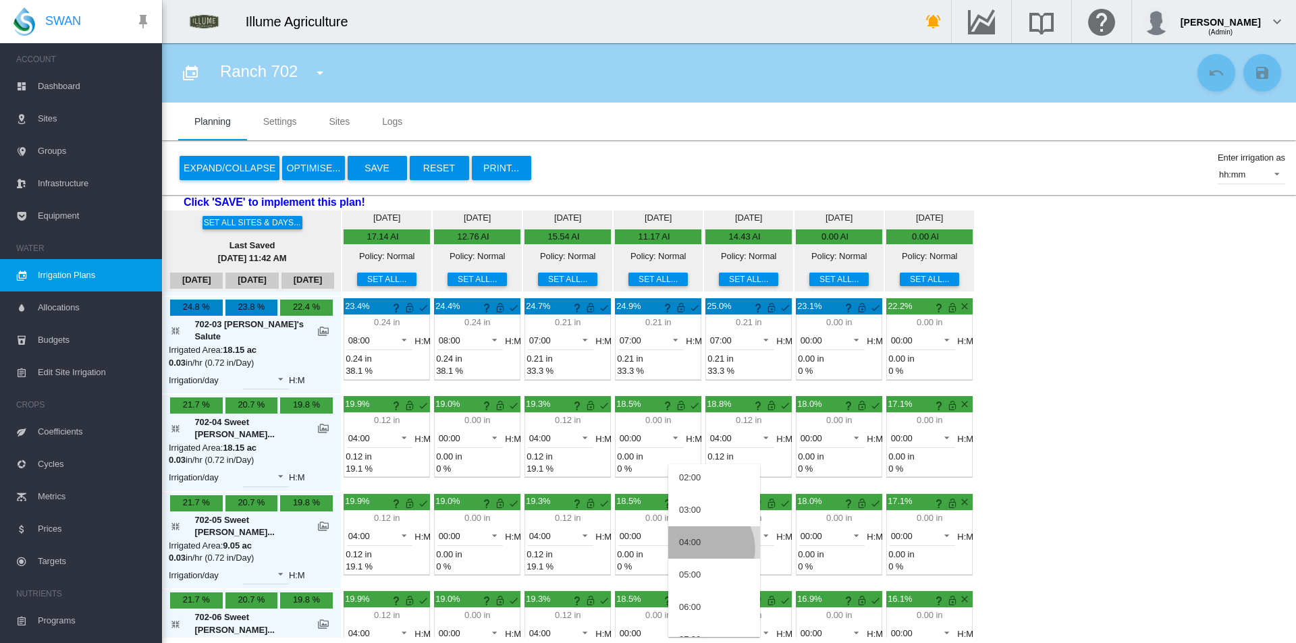
click at [702, 549] on md-option "04:00" at bounding box center [714, 542] width 92 height 32
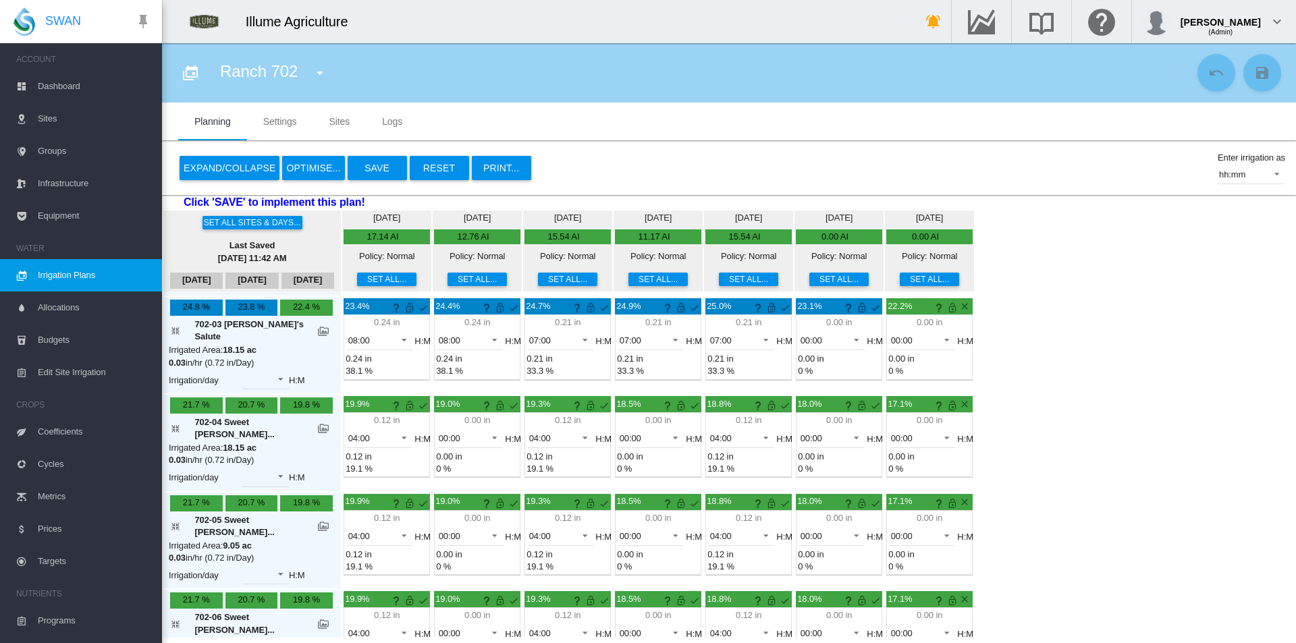
scroll to position [0, 0]
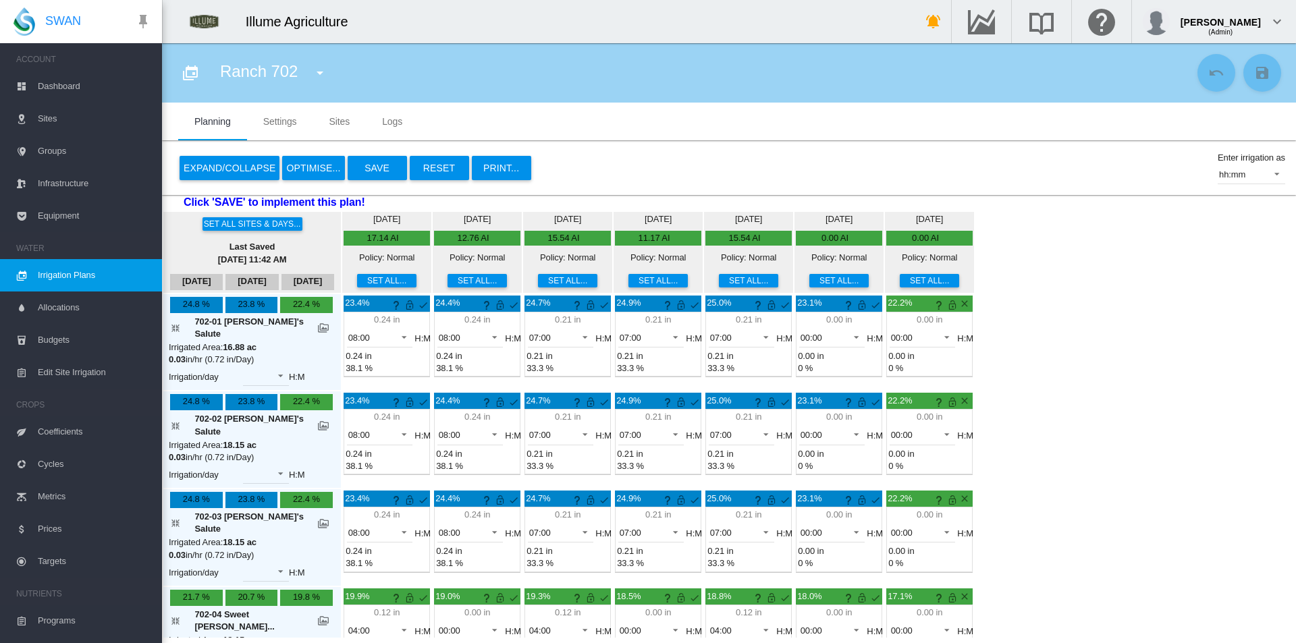
click at [388, 173] on button "Save" at bounding box center [377, 168] width 59 height 24
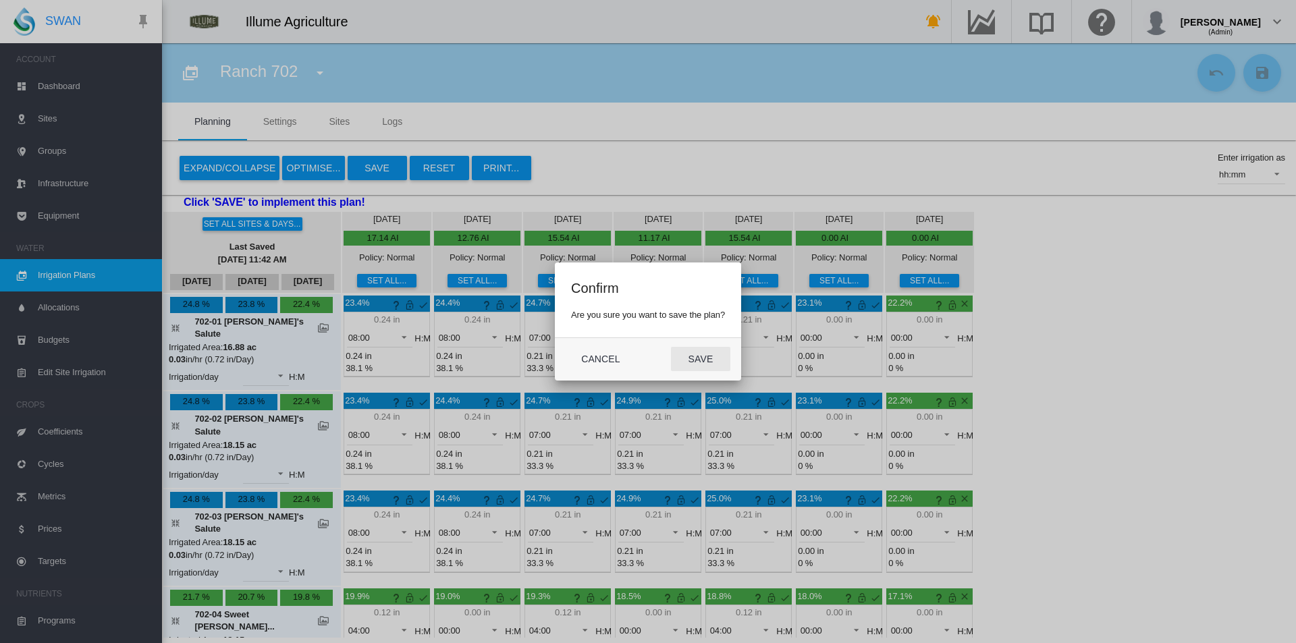
click at [707, 358] on button "Save" at bounding box center [700, 359] width 59 height 24
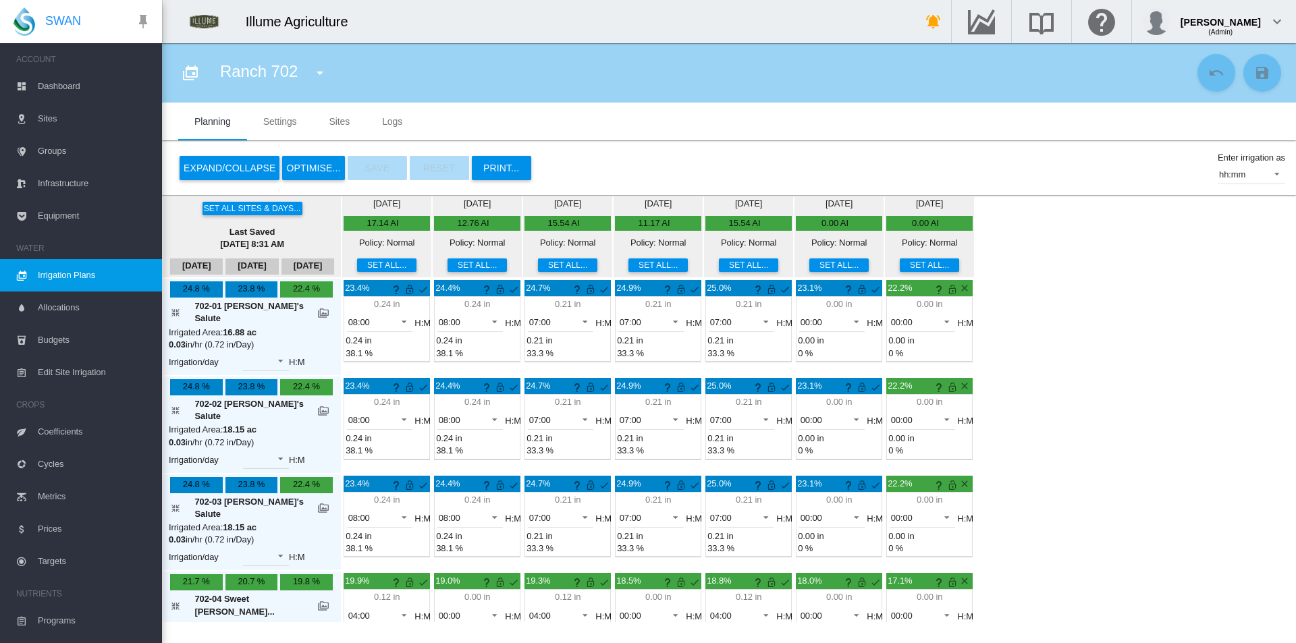
click at [321, 78] on md-icon "icon-menu-down" at bounding box center [320, 73] width 16 height 16
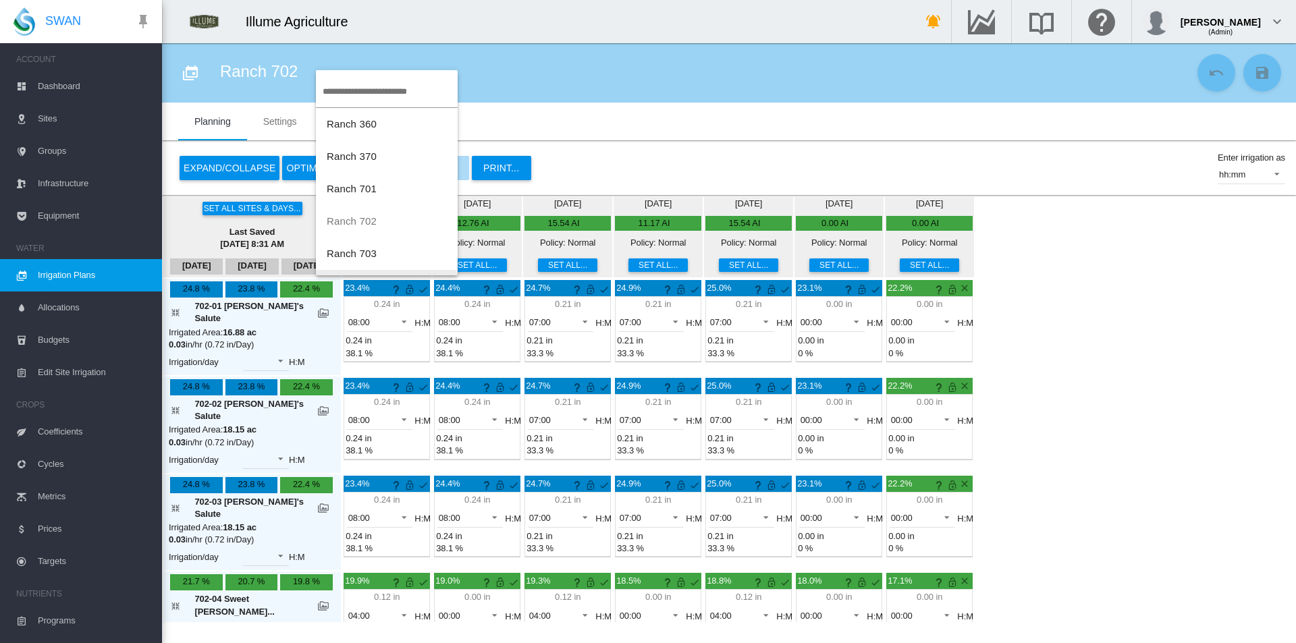
scroll to position [27, 0]
click at [377, 231] on button "Ranch 703" at bounding box center [387, 227] width 142 height 32
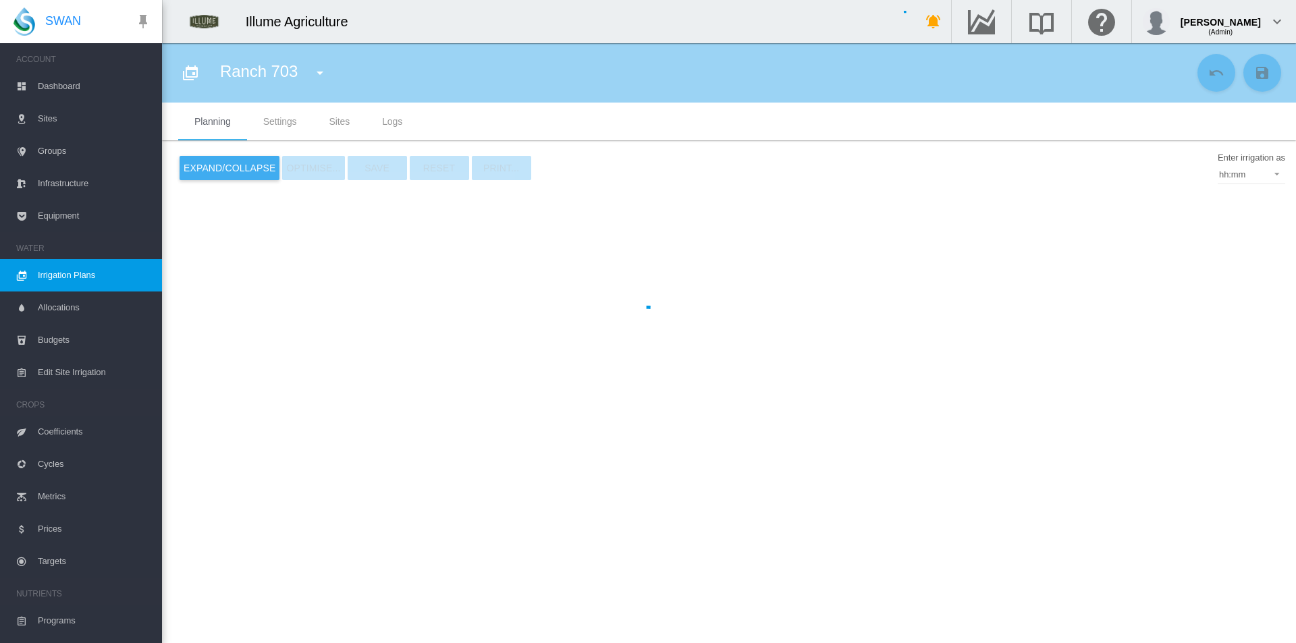
type input "*********"
type input "*"
type input "*****"
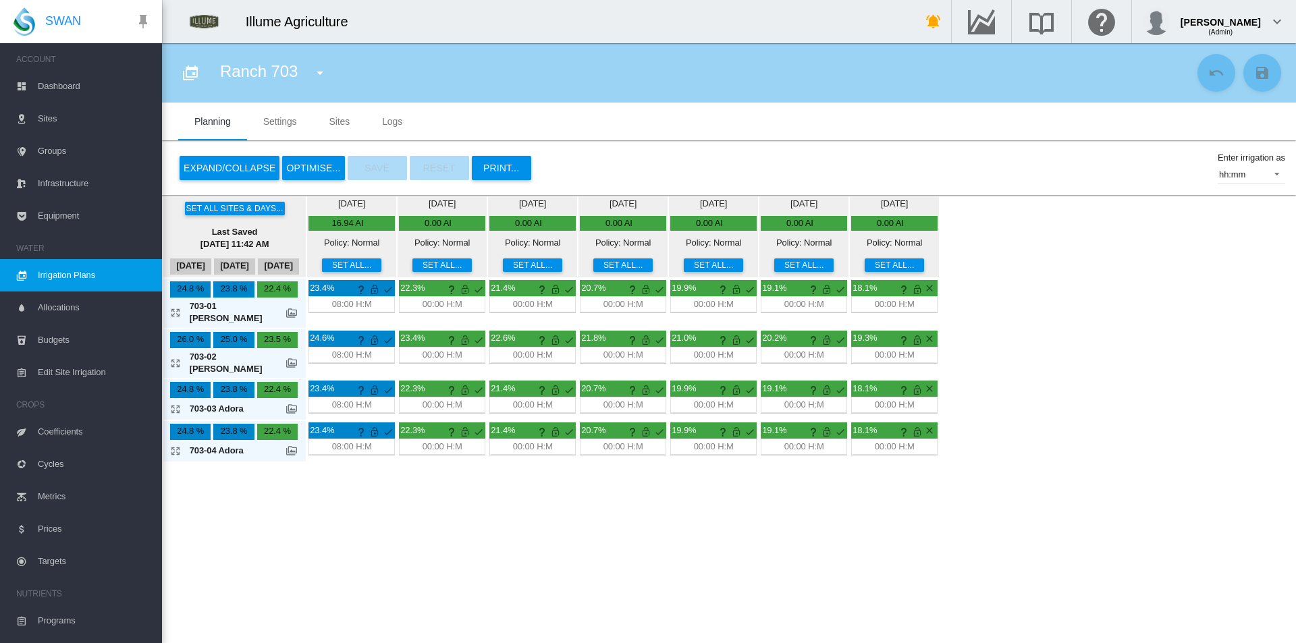
click at [450, 265] on button "Set all..." at bounding box center [441, 264] width 59 height 13
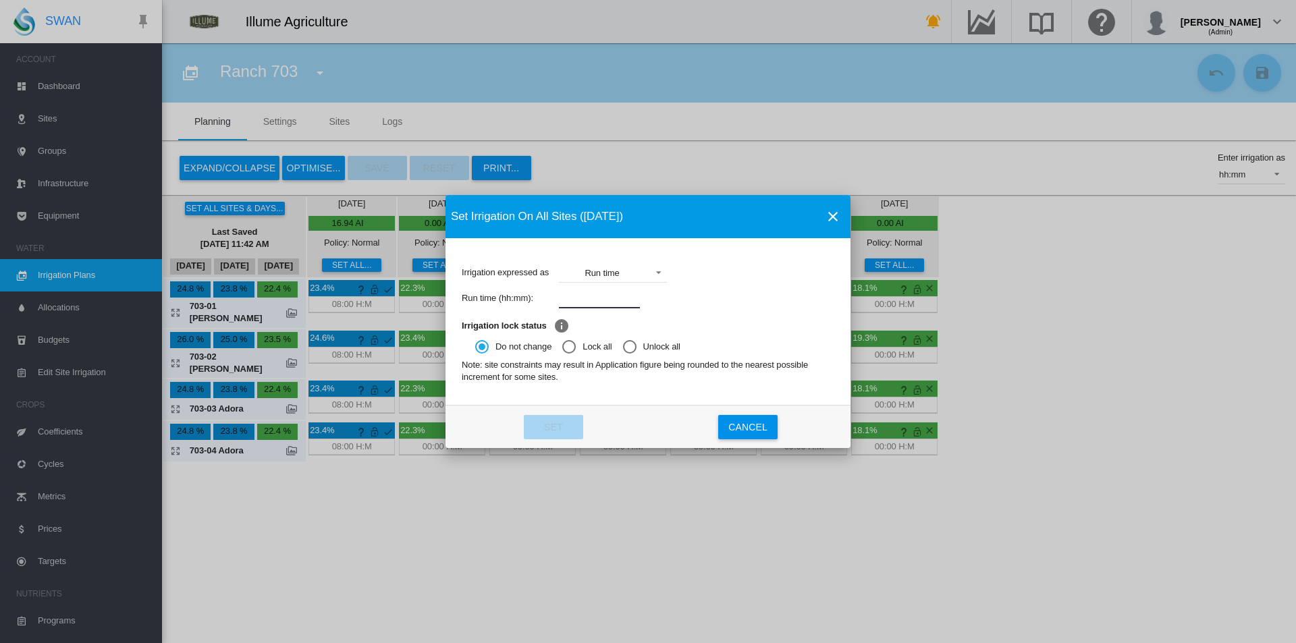
click at [584, 295] on input "Irrigation expressed ..." at bounding box center [599, 298] width 81 height 20
type input "****"
click at [543, 422] on button "Set" at bounding box center [553, 427] width 59 height 24
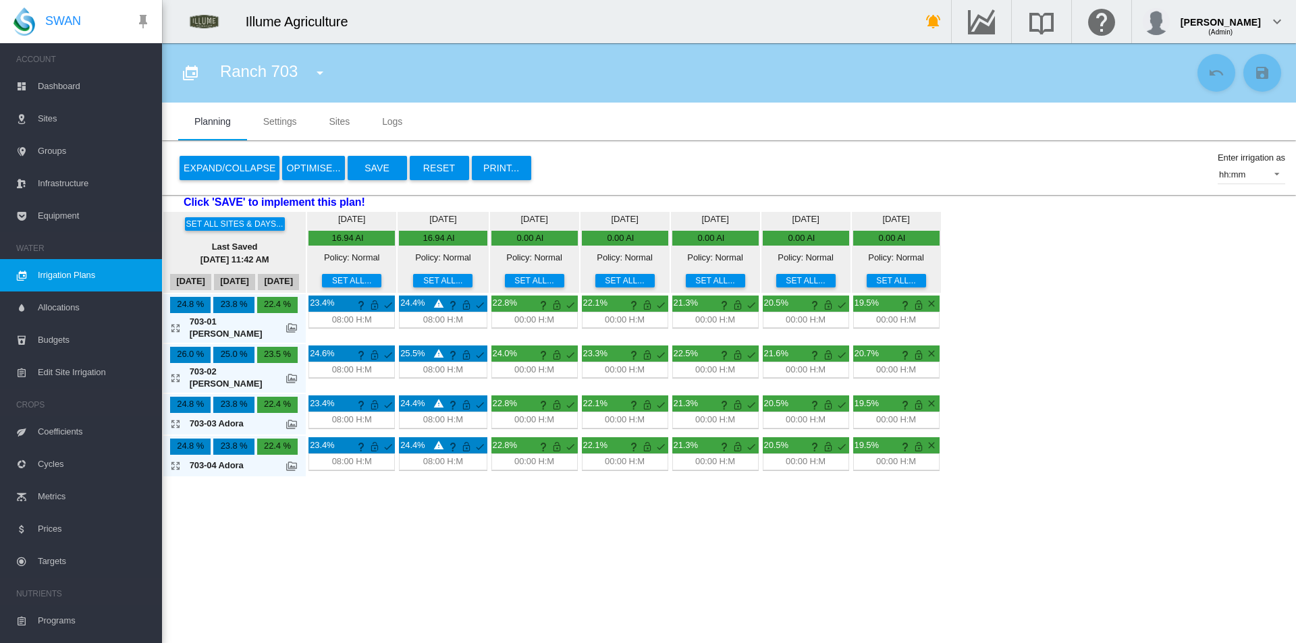
click at [533, 282] on button "Set all..." at bounding box center [534, 280] width 59 height 13
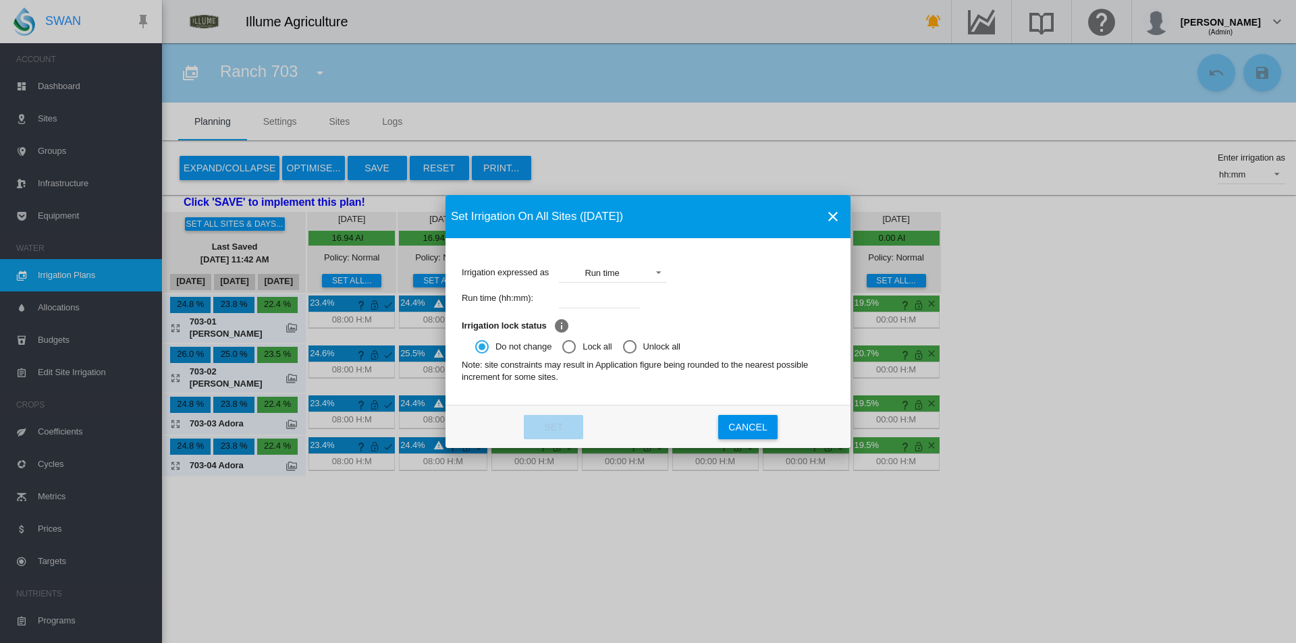
click at [609, 302] on input "Irrigation expressed ..." at bounding box center [599, 298] width 81 height 20
type input "****"
drag, startPoint x: 559, startPoint y: 418, endPoint x: 617, endPoint y: 401, distance: 60.4
click at [560, 418] on button "Set" at bounding box center [553, 427] width 59 height 24
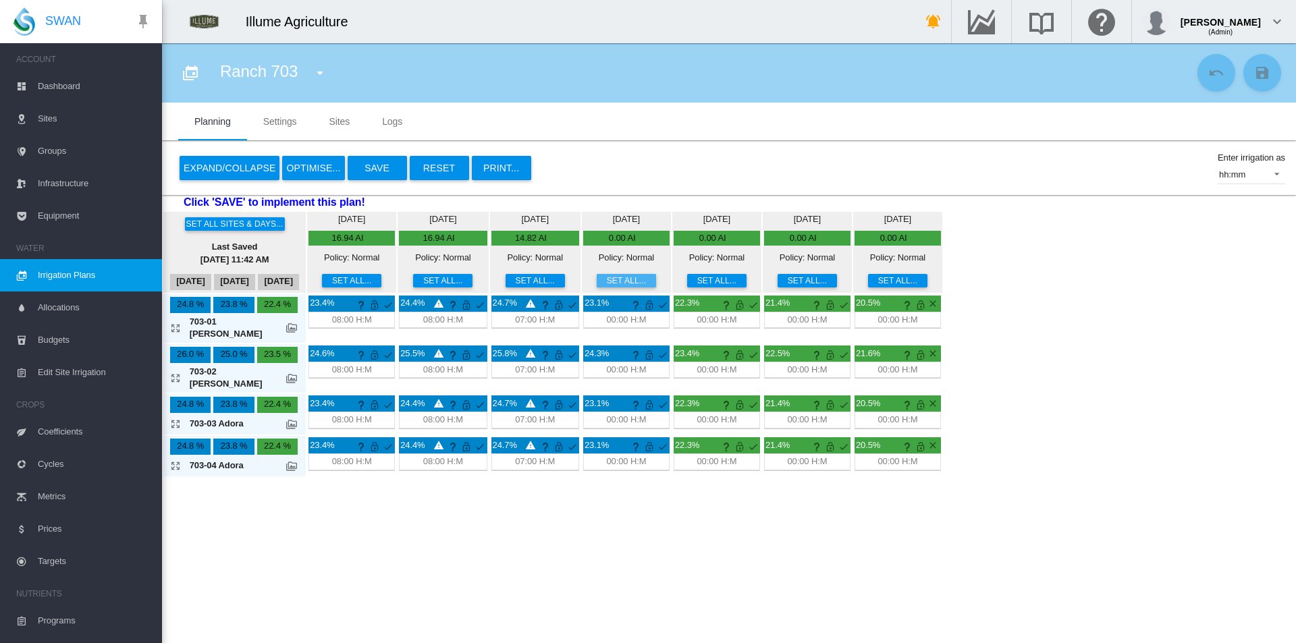
click at [620, 283] on button "Set all..." at bounding box center [626, 280] width 59 height 13
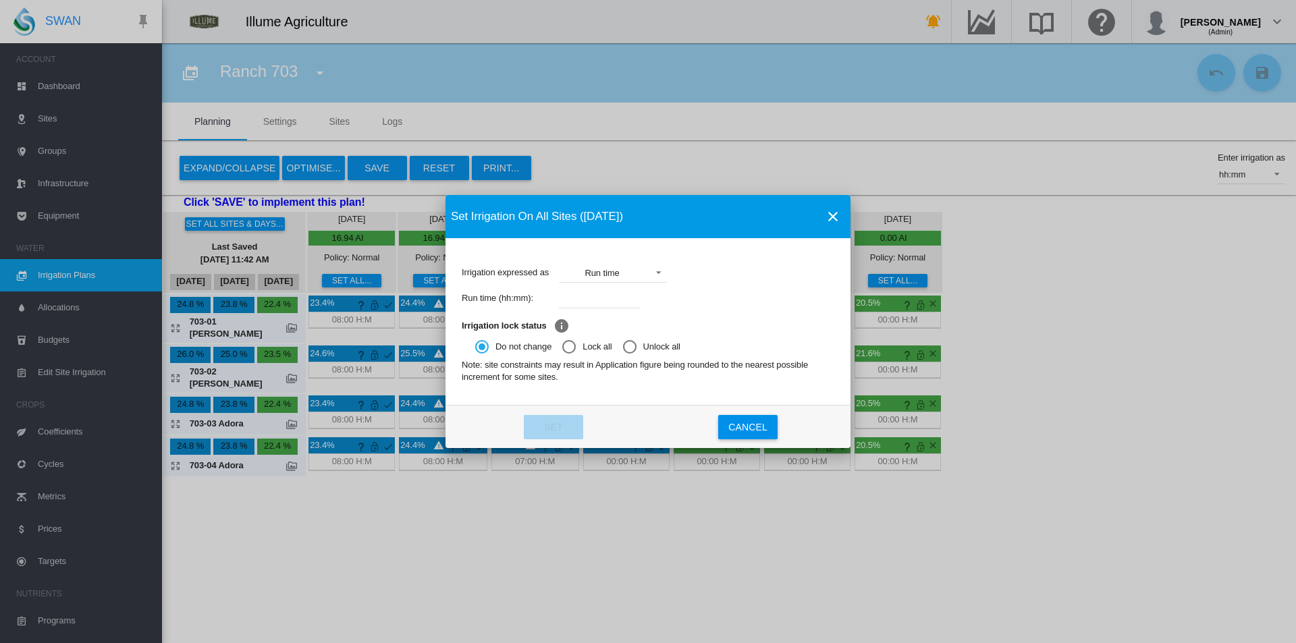
click at [604, 297] on input "Irrigation expressed ..." at bounding box center [599, 298] width 81 height 20
type input "****"
click at [556, 427] on button "Set" at bounding box center [553, 427] width 59 height 24
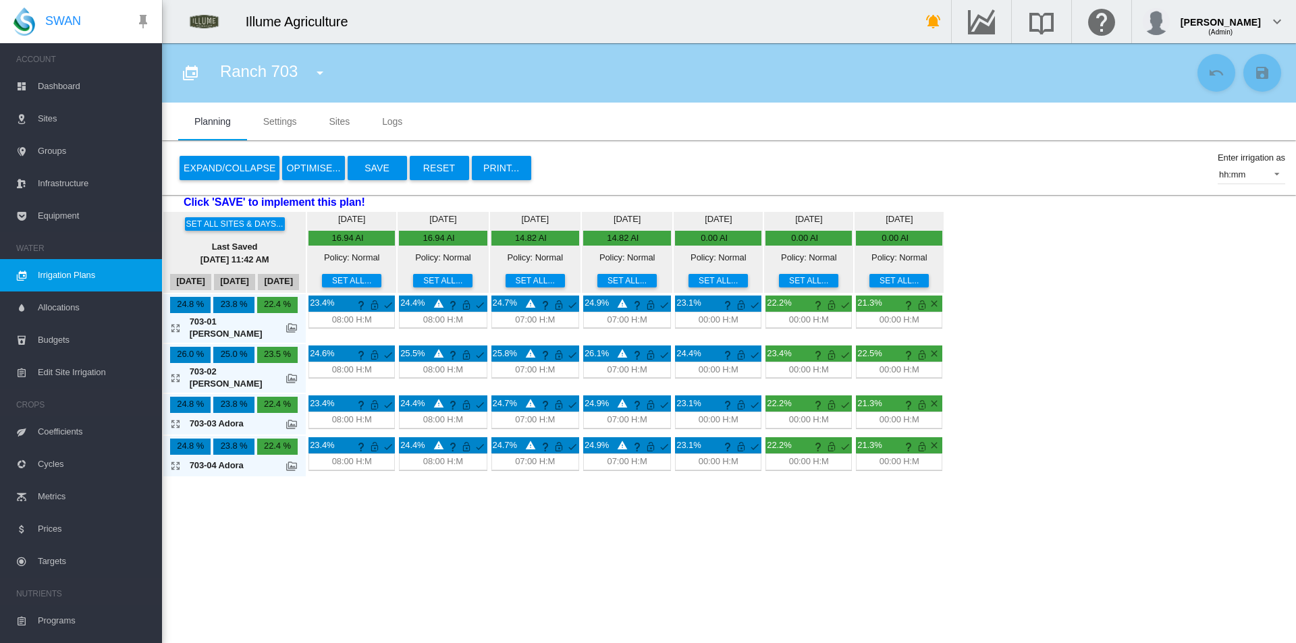
click at [727, 277] on button "Set all..." at bounding box center [717, 280] width 59 height 13
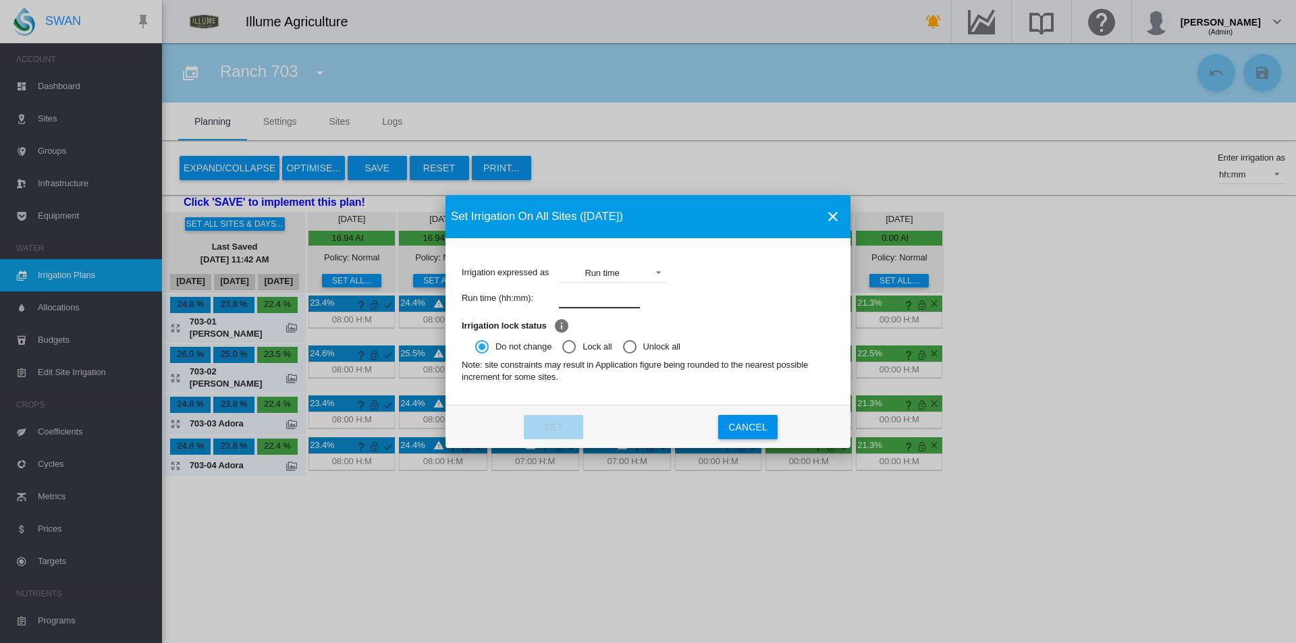
click at [596, 290] on input "Irrigation expressed ..." at bounding box center [599, 298] width 81 height 20
type input "****"
click at [554, 436] on button "Set" at bounding box center [553, 427] width 59 height 24
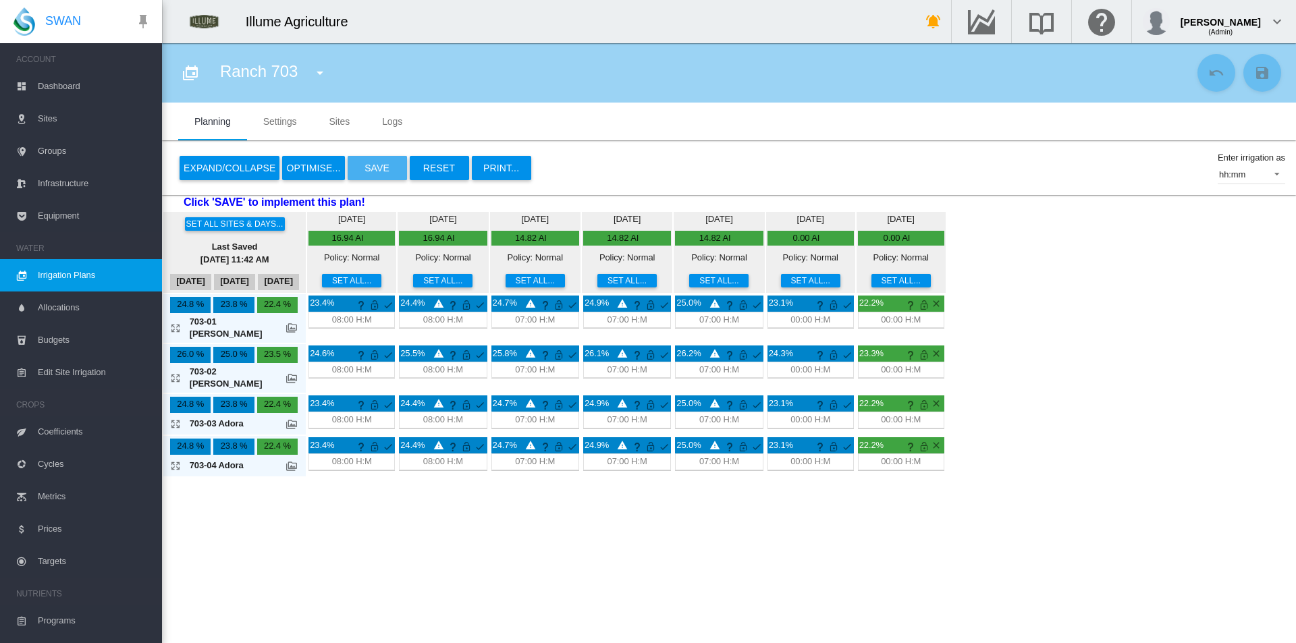
click at [382, 166] on button "Save" at bounding box center [377, 168] width 59 height 24
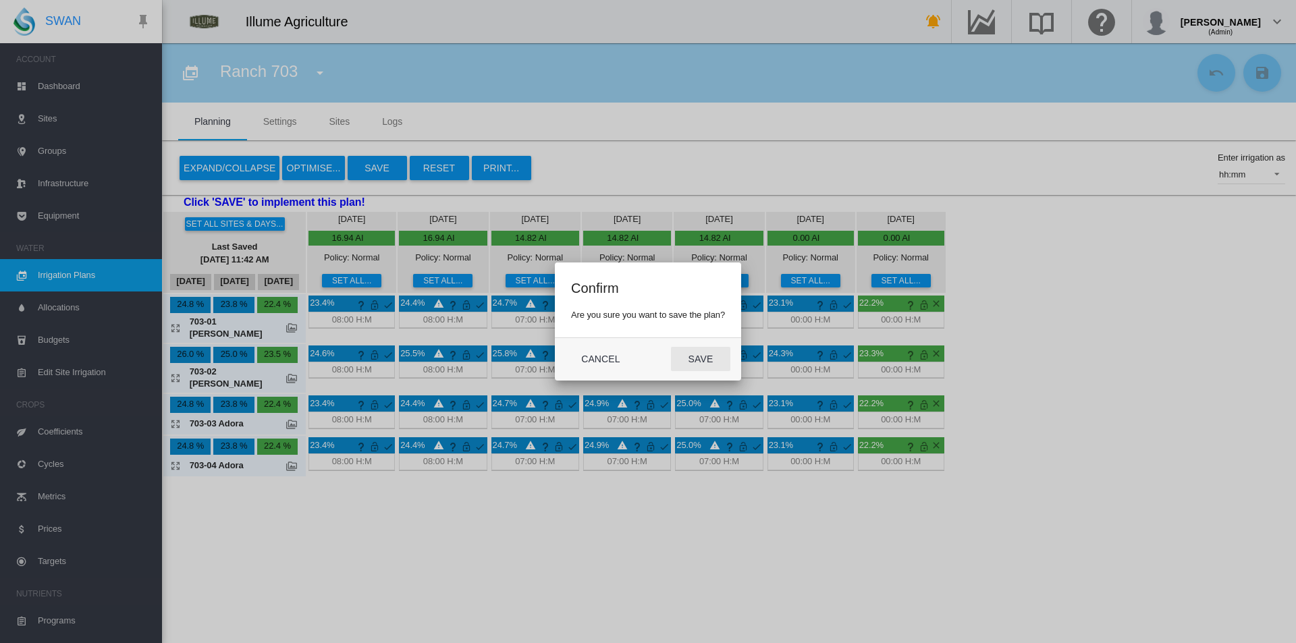
click at [690, 369] on button "Save" at bounding box center [700, 359] width 59 height 24
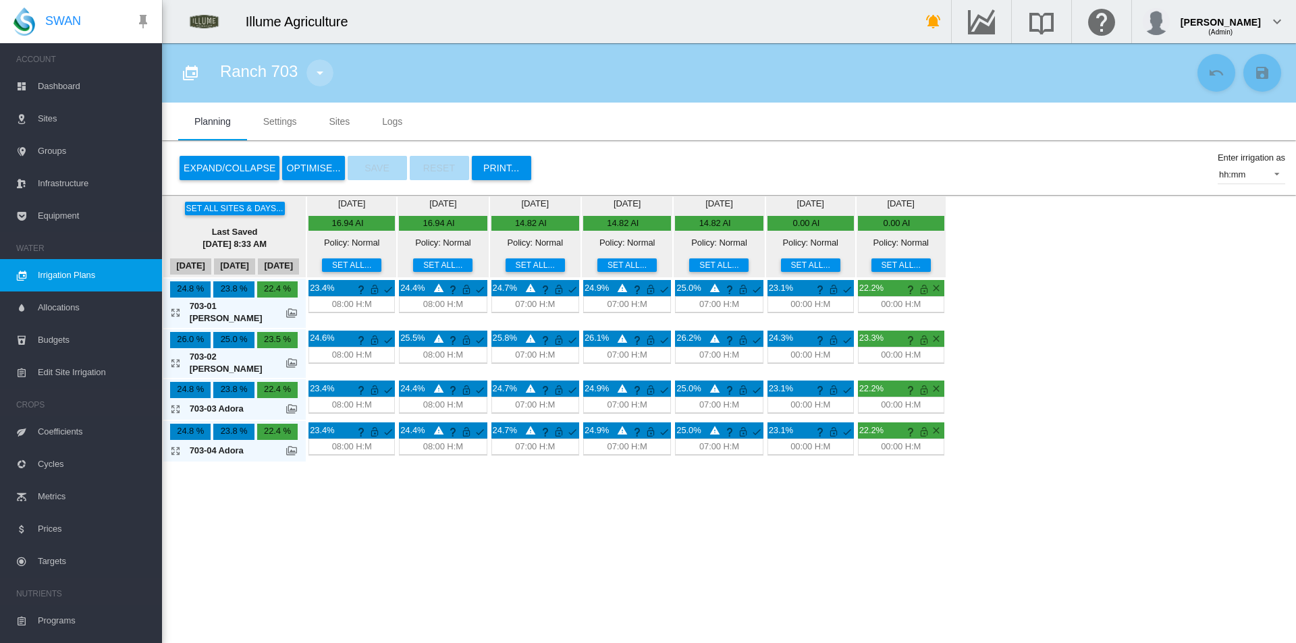
click at [314, 69] on md-icon "icon-menu-down" at bounding box center [320, 73] width 16 height 16
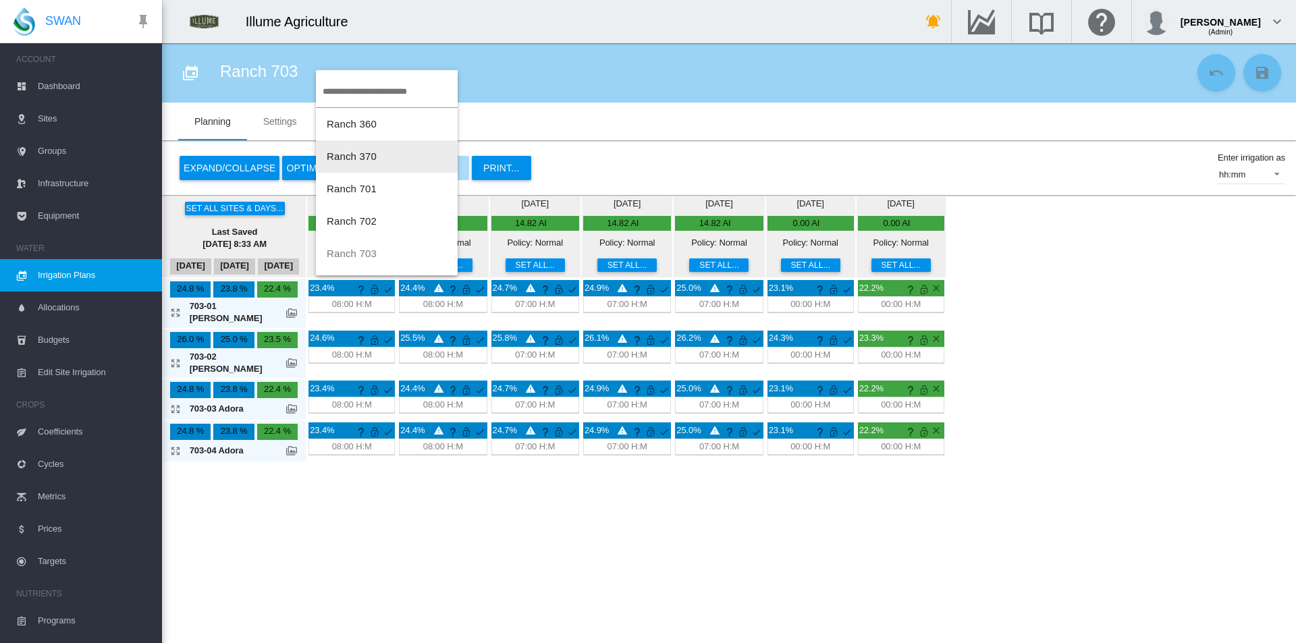
click at [370, 158] on span "Ranch 370" at bounding box center [352, 155] width 50 height 11
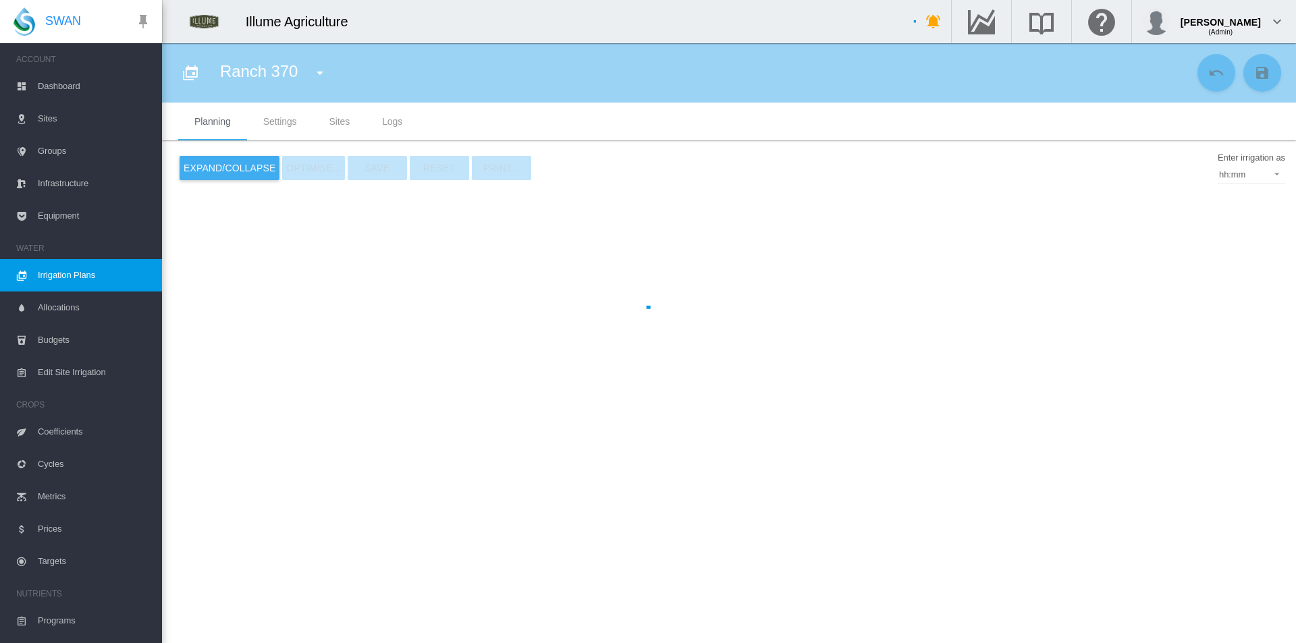
type input "*********"
type input "*"
type input "*****"
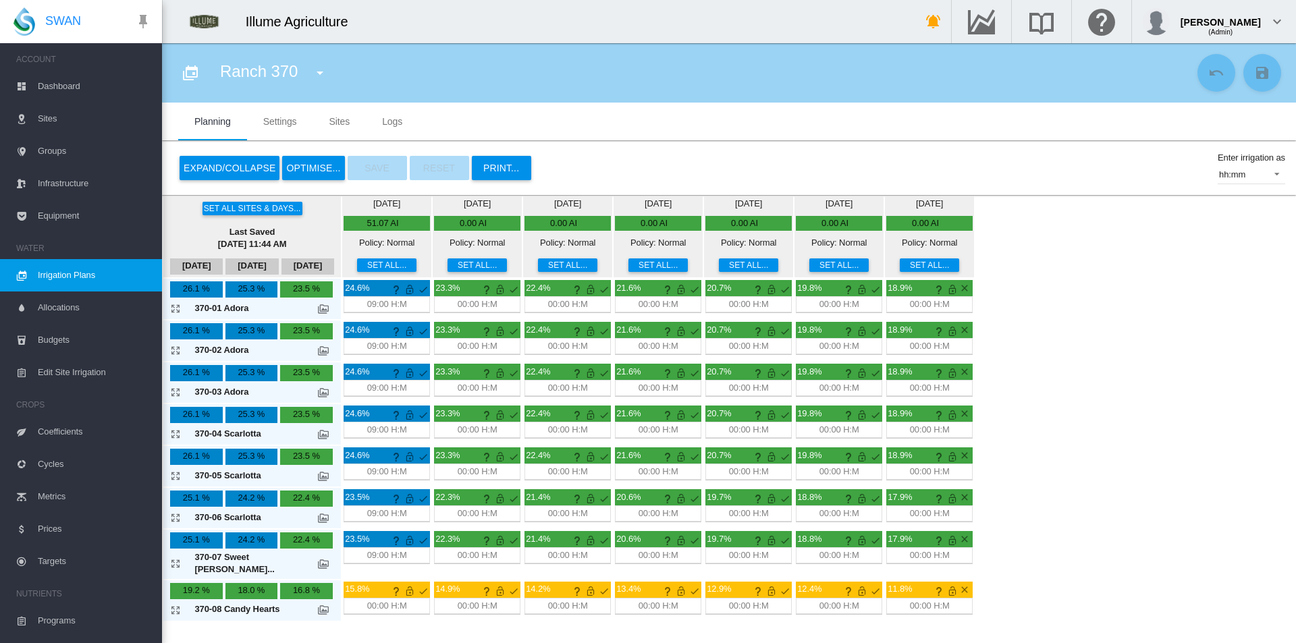
click at [447, 267] on button "Set all..." at bounding box center [476, 264] width 59 height 13
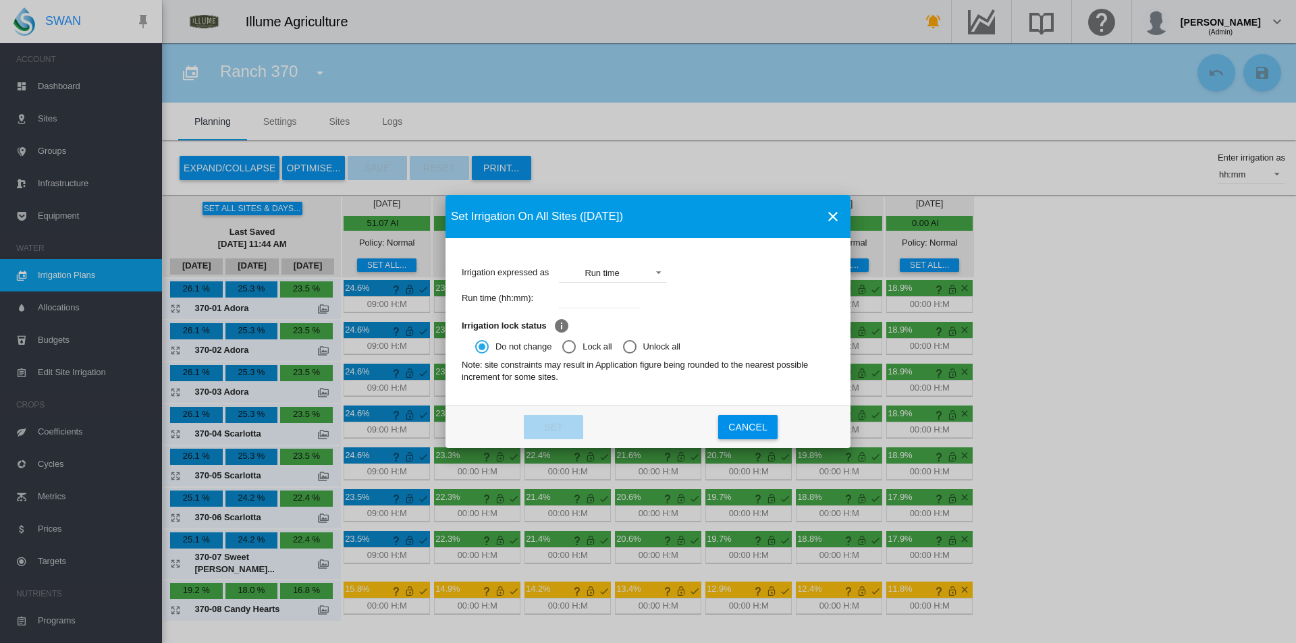
drag, startPoint x: 587, startPoint y: 304, endPoint x: 623, endPoint y: 298, distance: 36.3
click at [588, 304] on input "Irrigation expressed ..." at bounding box center [599, 298] width 81 height 20
type input "****"
click at [573, 418] on button "Set" at bounding box center [553, 427] width 59 height 24
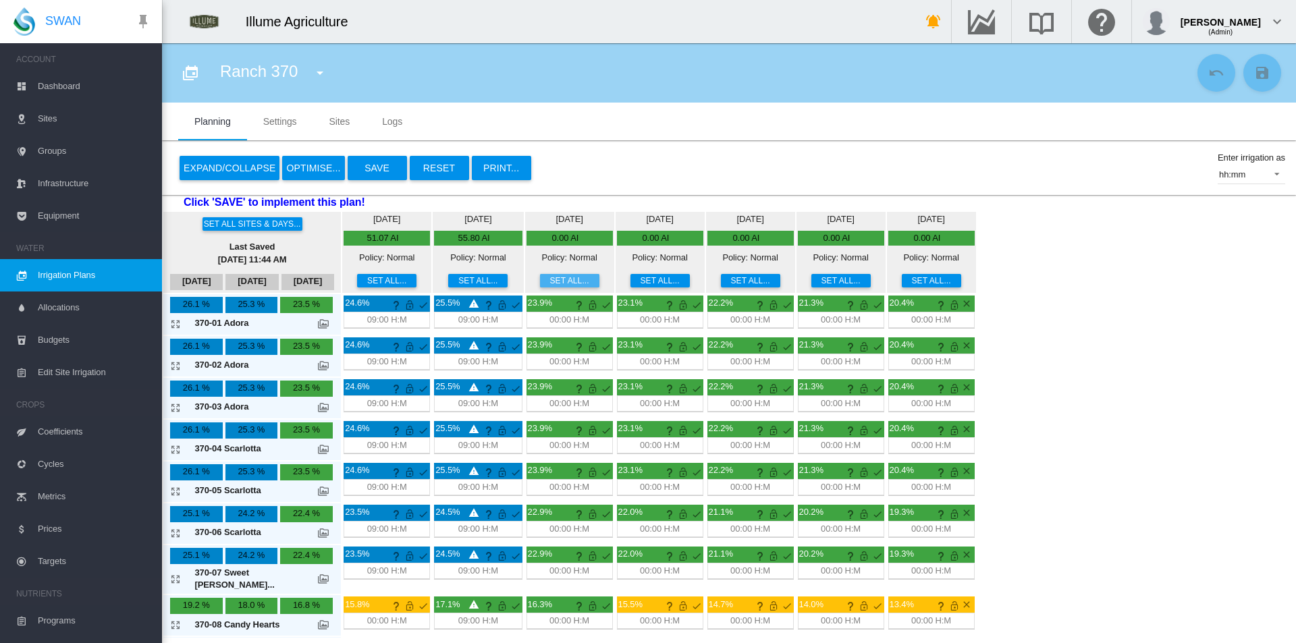
click at [540, 280] on button "Set all..." at bounding box center [569, 280] width 59 height 13
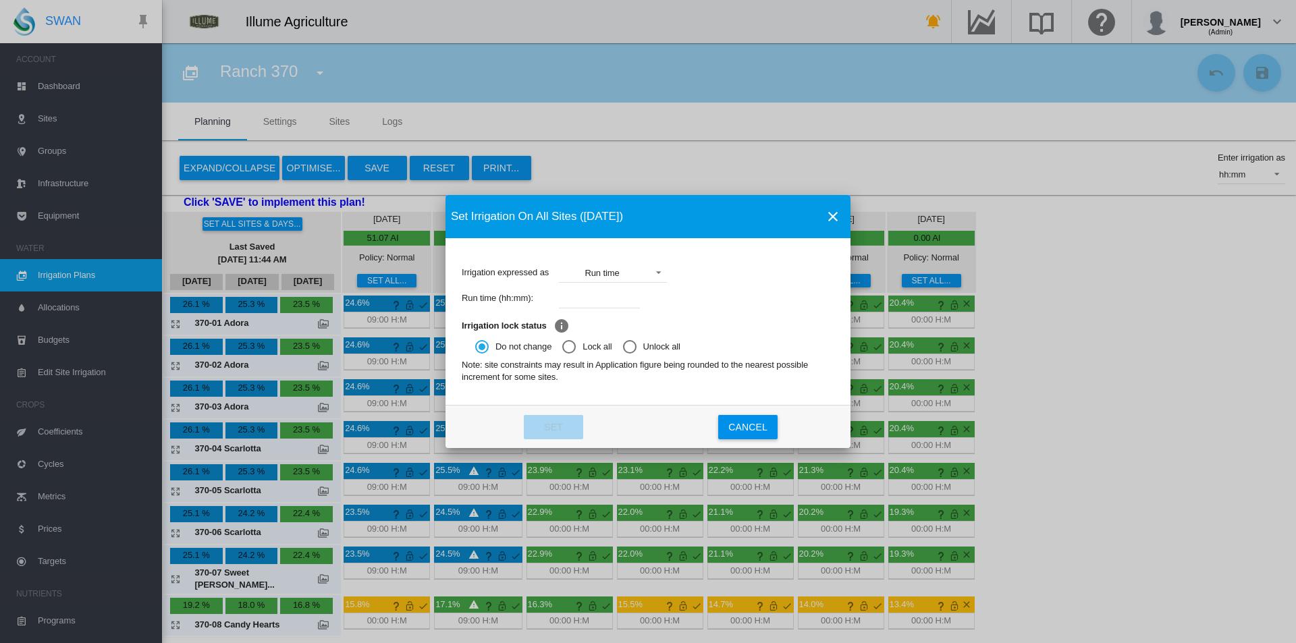
click at [614, 294] on input "Irrigation expressed ..." at bounding box center [599, 298] width 81 height 20
type input "****"
click at [563, 424] on button "Set" at bounding box center [553, 427] width 59 height 24
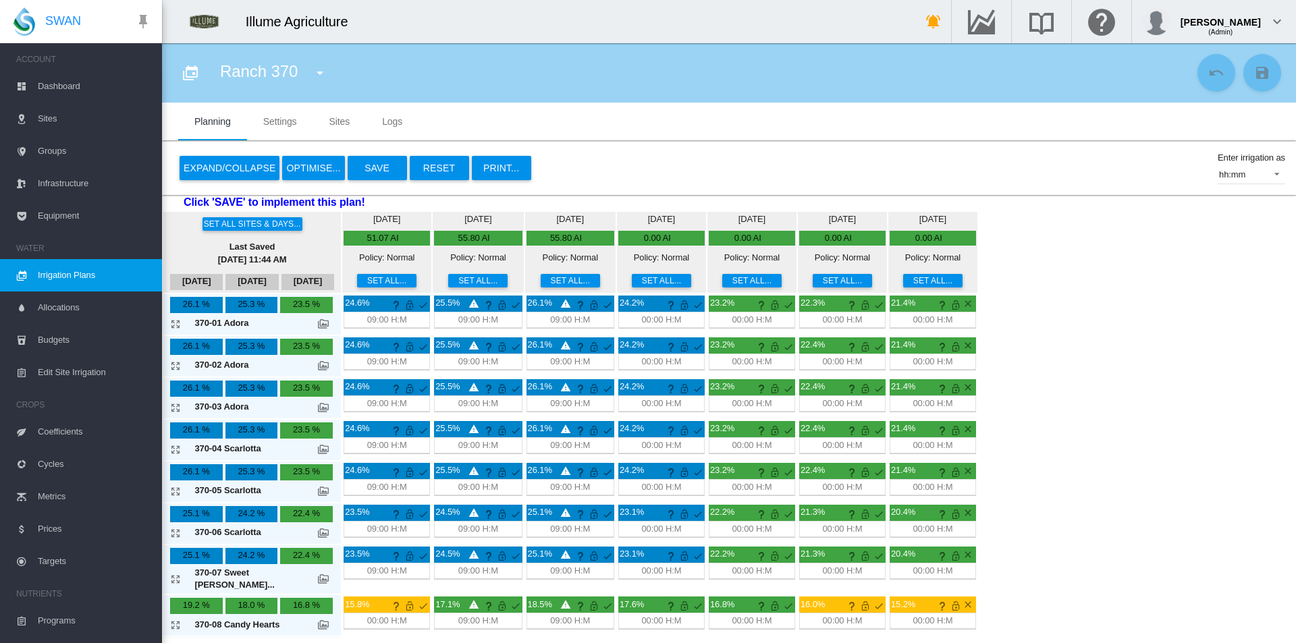
click at [632, 279] on button "Set all..." at bounding box center [661, 280] width 59 height 13
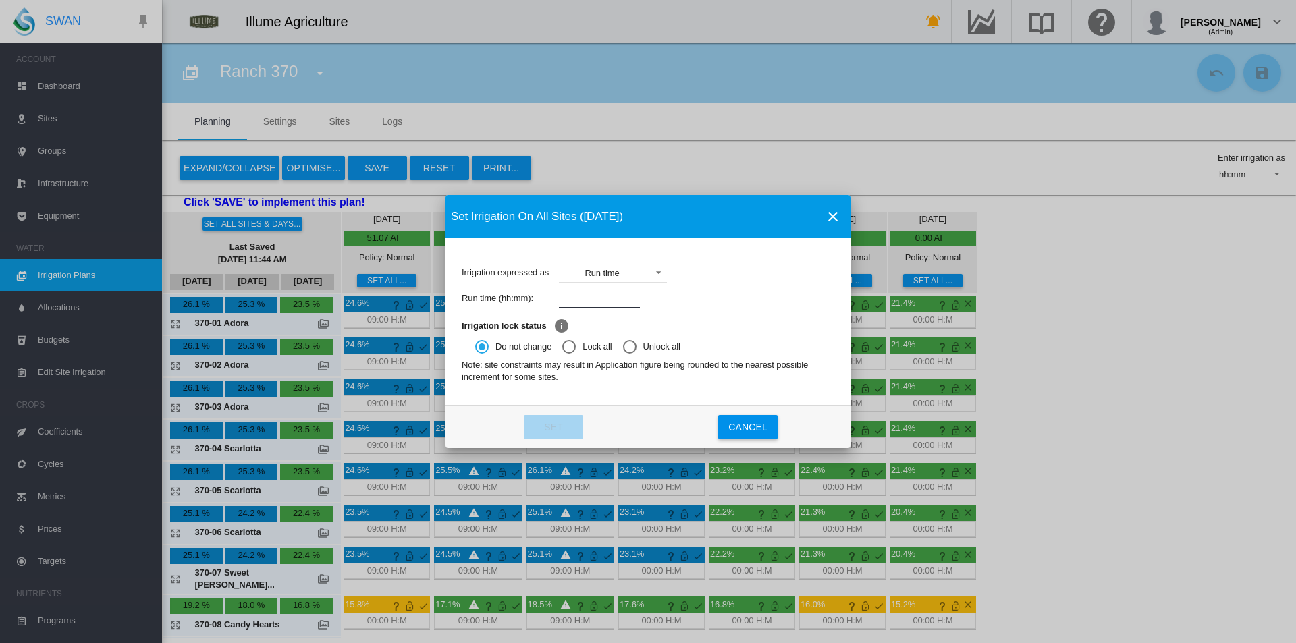
click at [584, 295] on input "Irrigation expressed ..." at bounding box center [599, 298] width 81 height 20
type input "****"
click at [538, 431] on button "Set" at bounding box center [553, 427] width 59 height 24
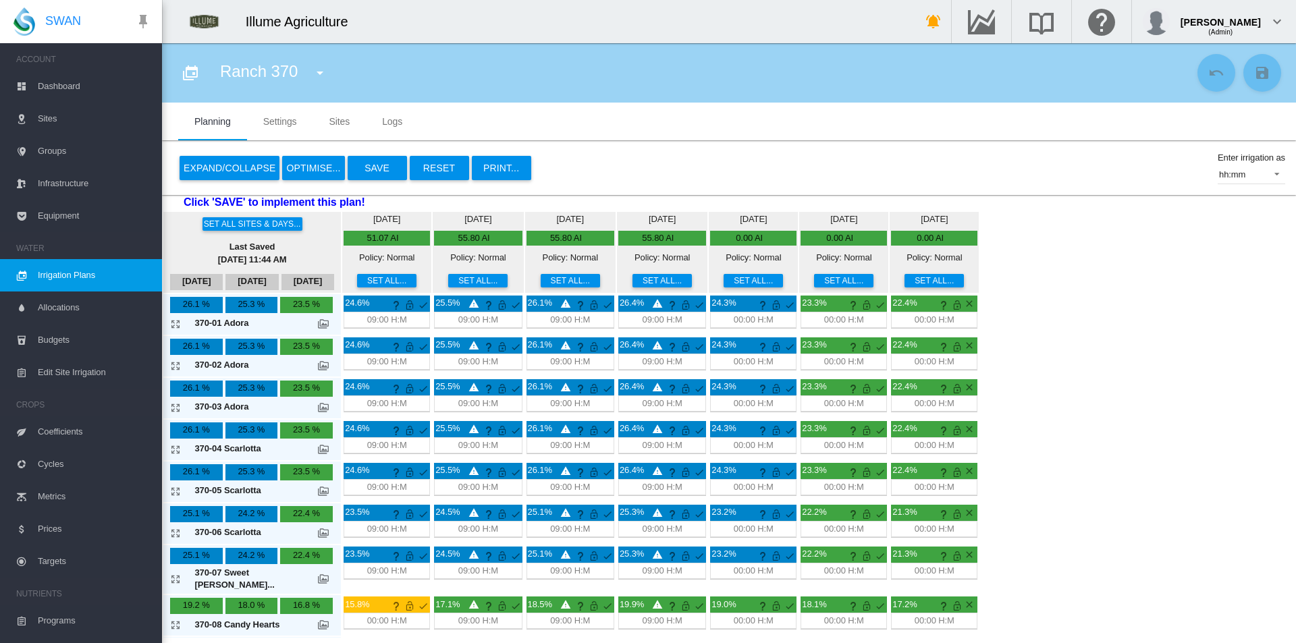
click at [723, 283] on button "Set all..." at bounding box center [752, 280] width 59 height 13
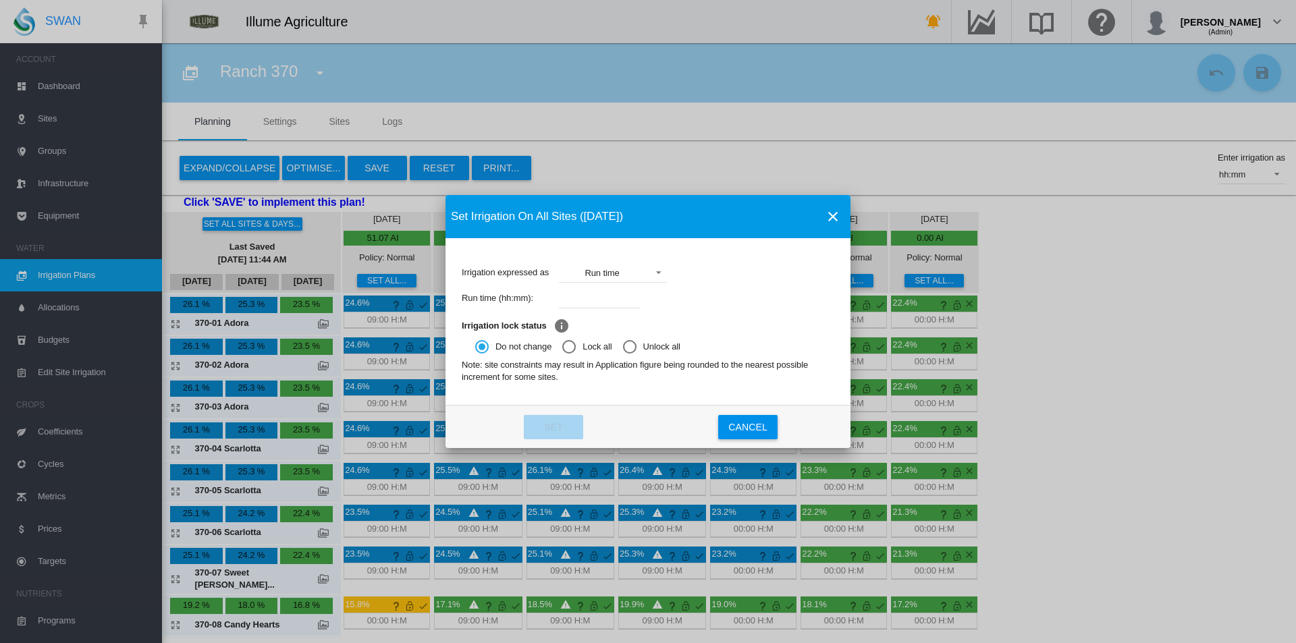
click at [619, 298] on input "Irrigation expressed ..." at bounding box center [599, 298] width 81 height 20
type input "****"
click at [557, 418] on button "Set" at bounding box center [553, 427] width 59 height 24
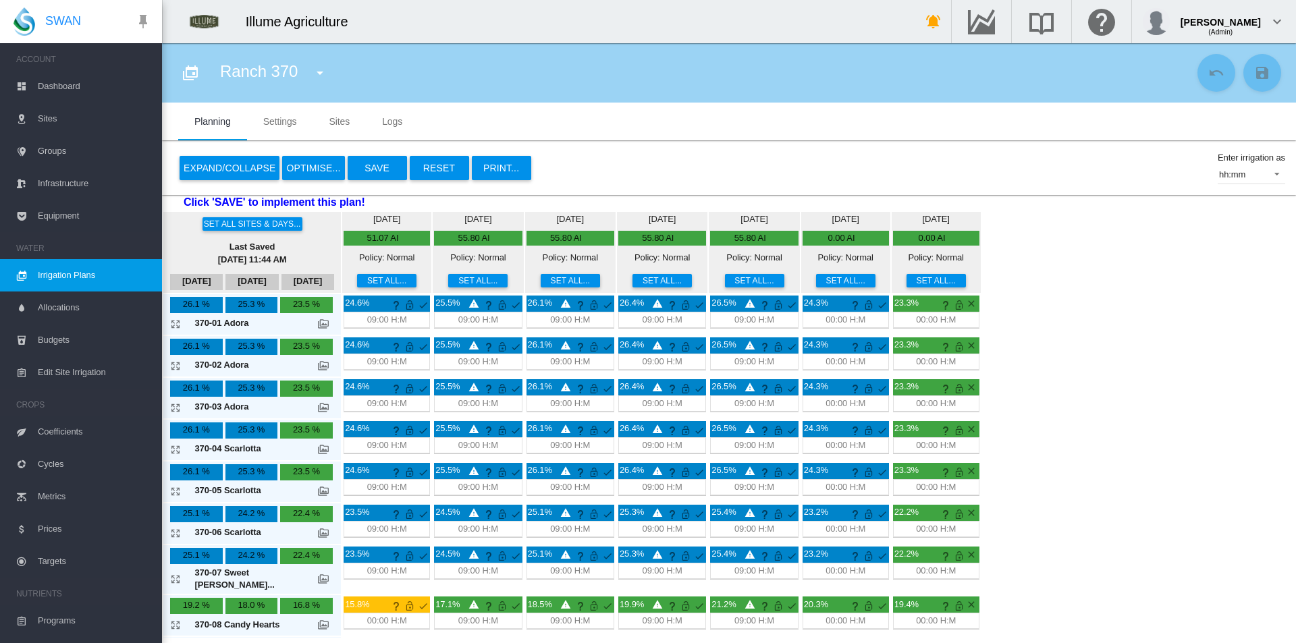
click at [242, 173] on button "Expand/Collapse" at bounding box center [230, 168] width 100 height 24
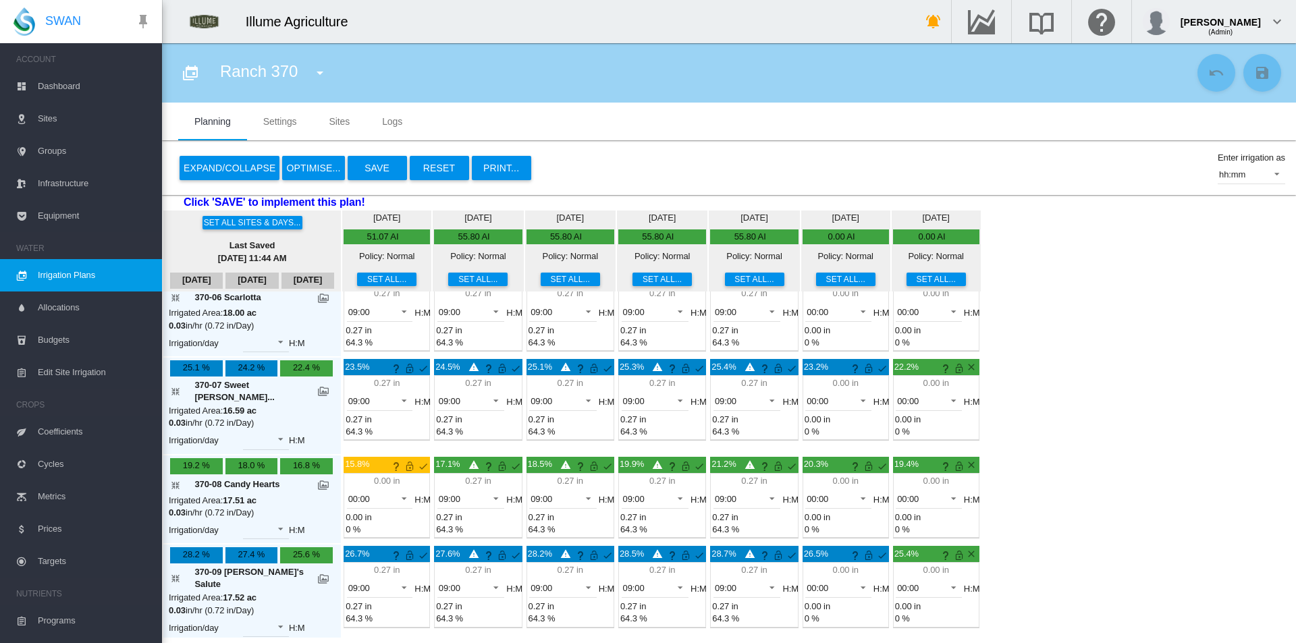
scroll to position [607, 0]
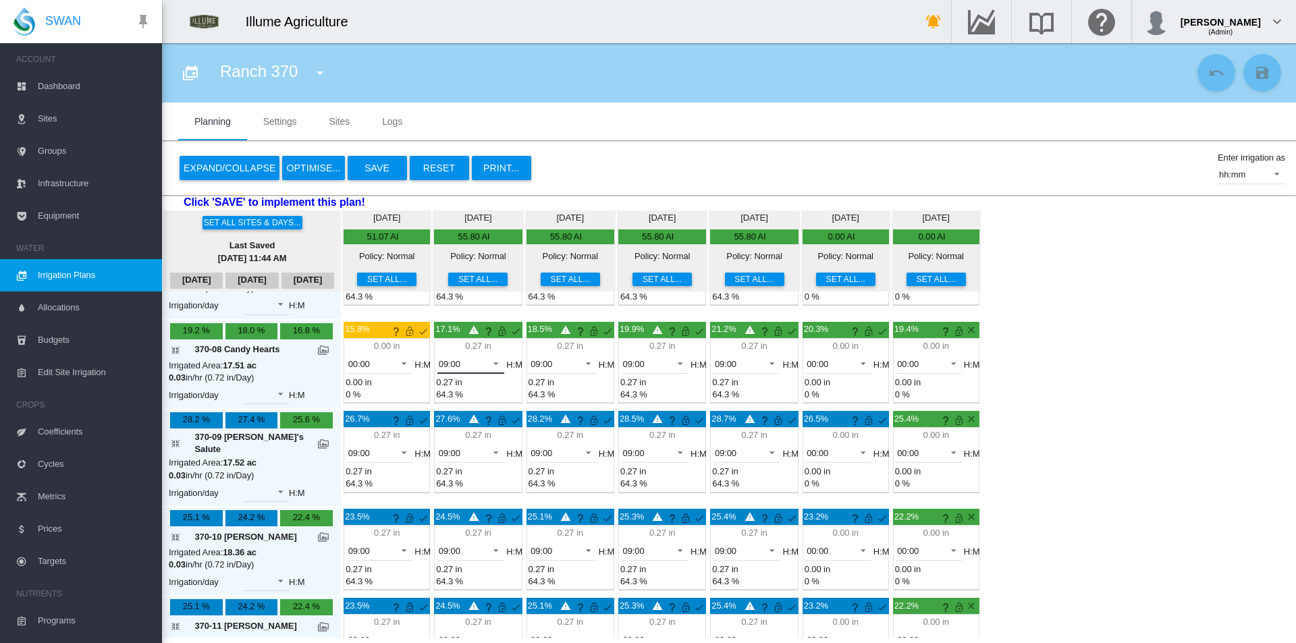
click at [448, 358] on span "09:00" at bounding box center [460, 364] width 43 height 12
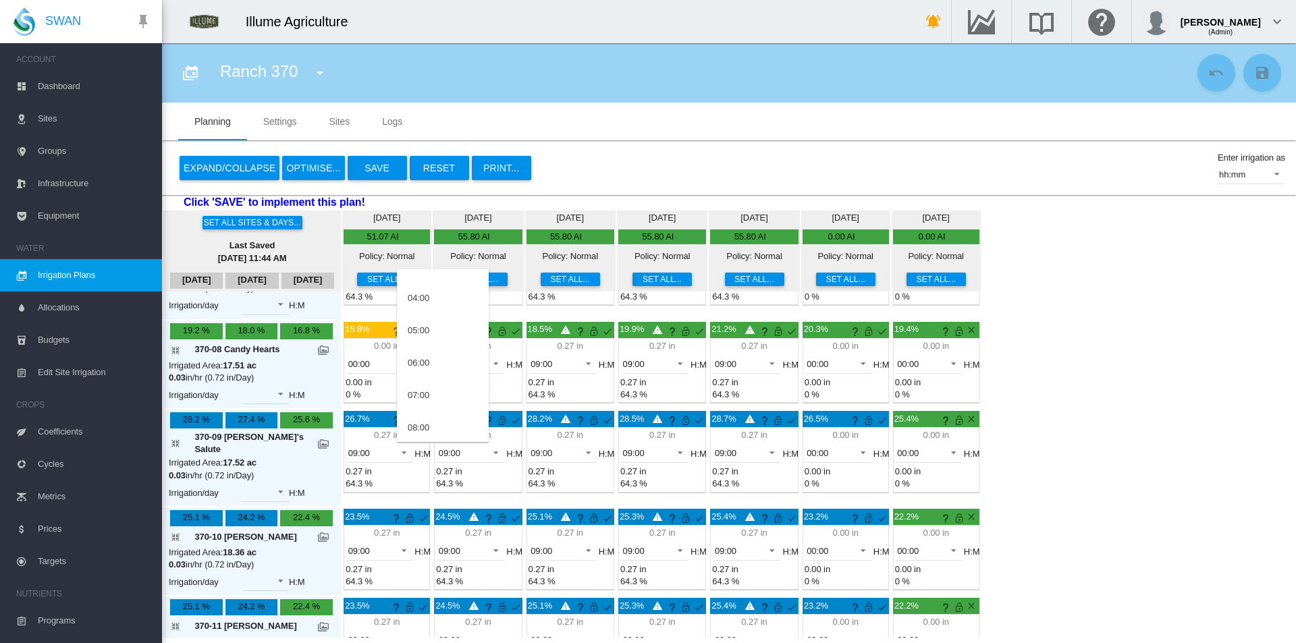
scroll to position [19, 0]
click at [428, 412] on md-option "05:00" at bounding box center [443, 428] width 92 height 32
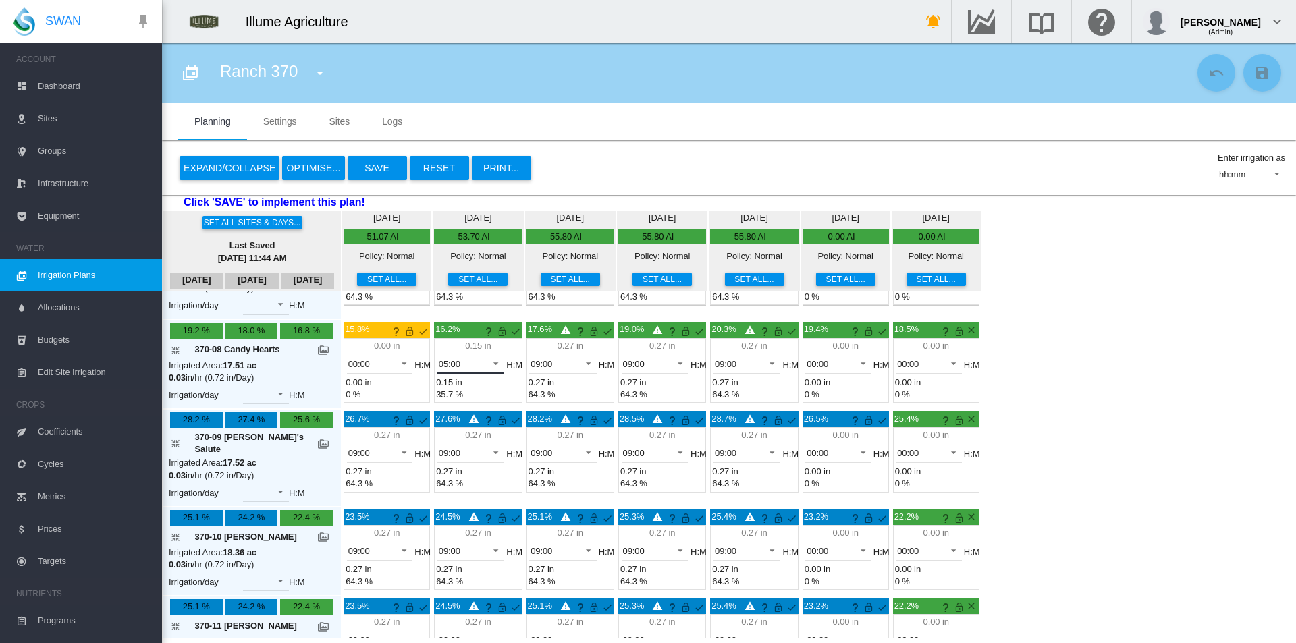
click at [450, 358] on span "05:00" at bounding box center [460, 364] width 43 height 12
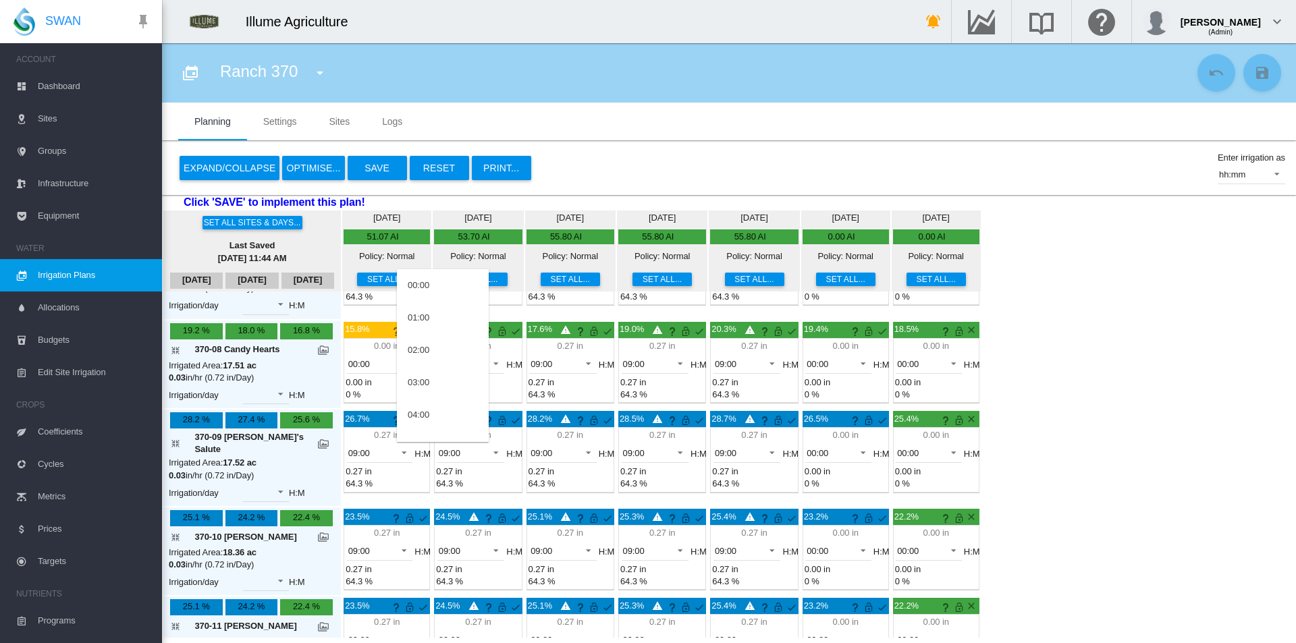
scroll to position [92, 0]
click at [437, 327] on md-option "04:00" at bounding box center [443, 323] width 92 height 32
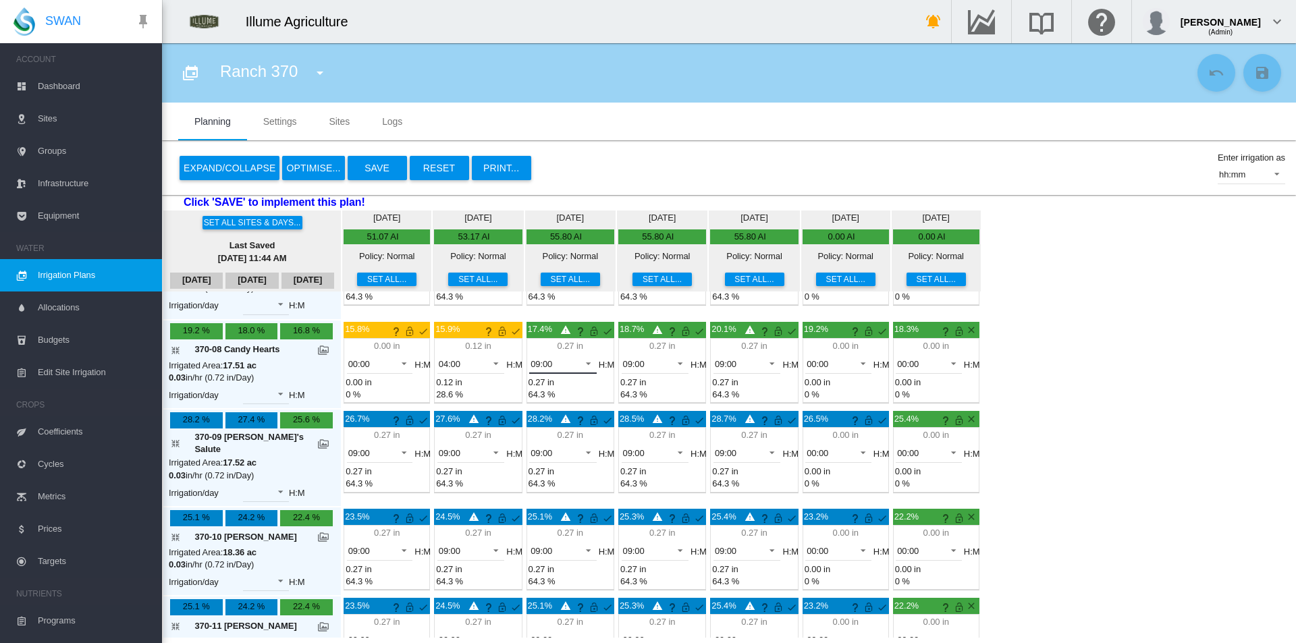
click at [533, 358] on span "09:00" at bounding box center [551, 364] width 43 height 12
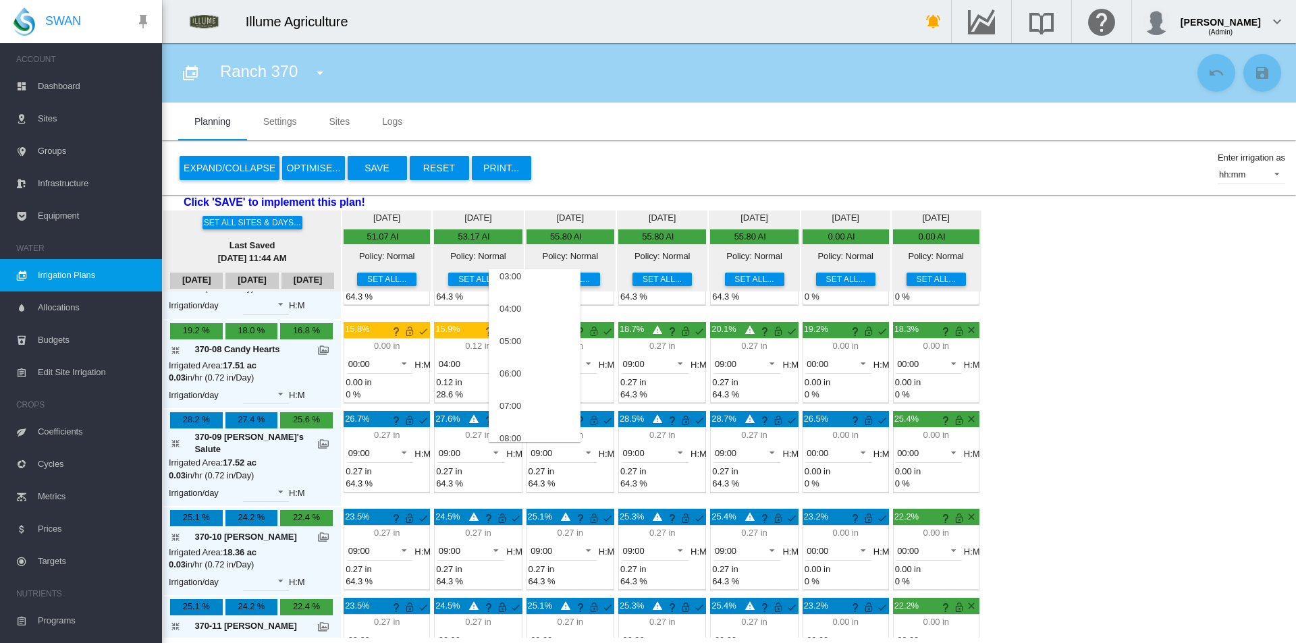
scroll to position [0, 0]
click at [511, 279] on div "00:00" at bounding box center [510, 285] width 22 height 12
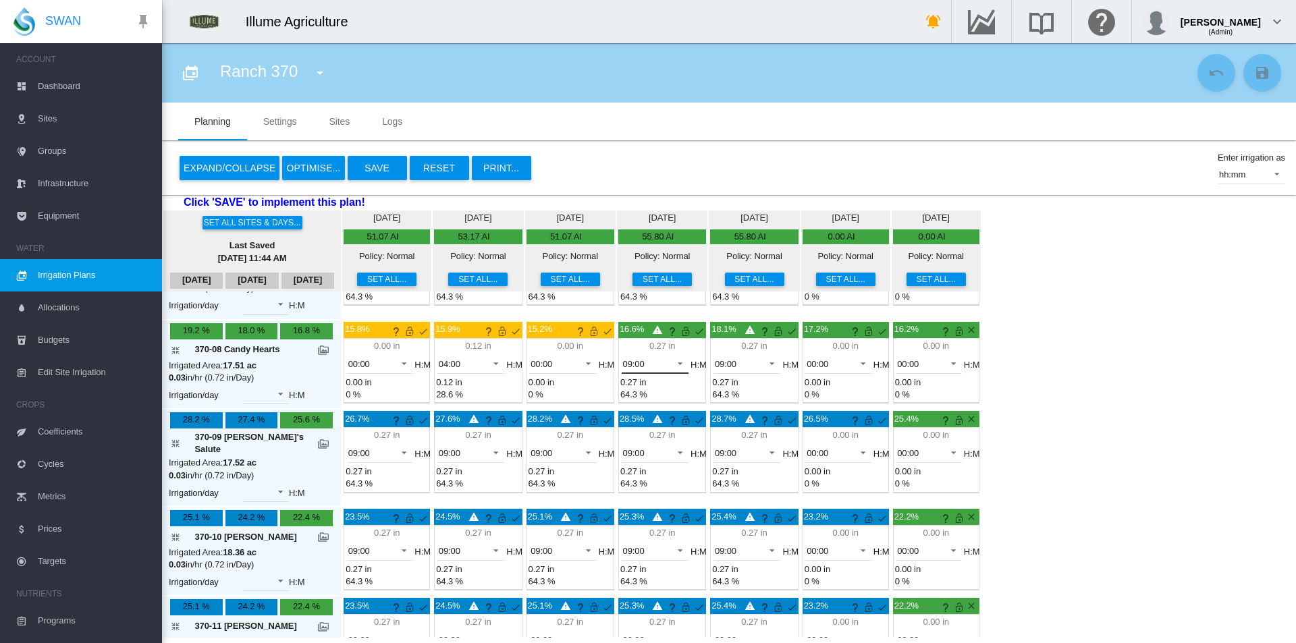
click at [632, 358] on span "09:00" at bounding box center [644, 364] width 43 height 12
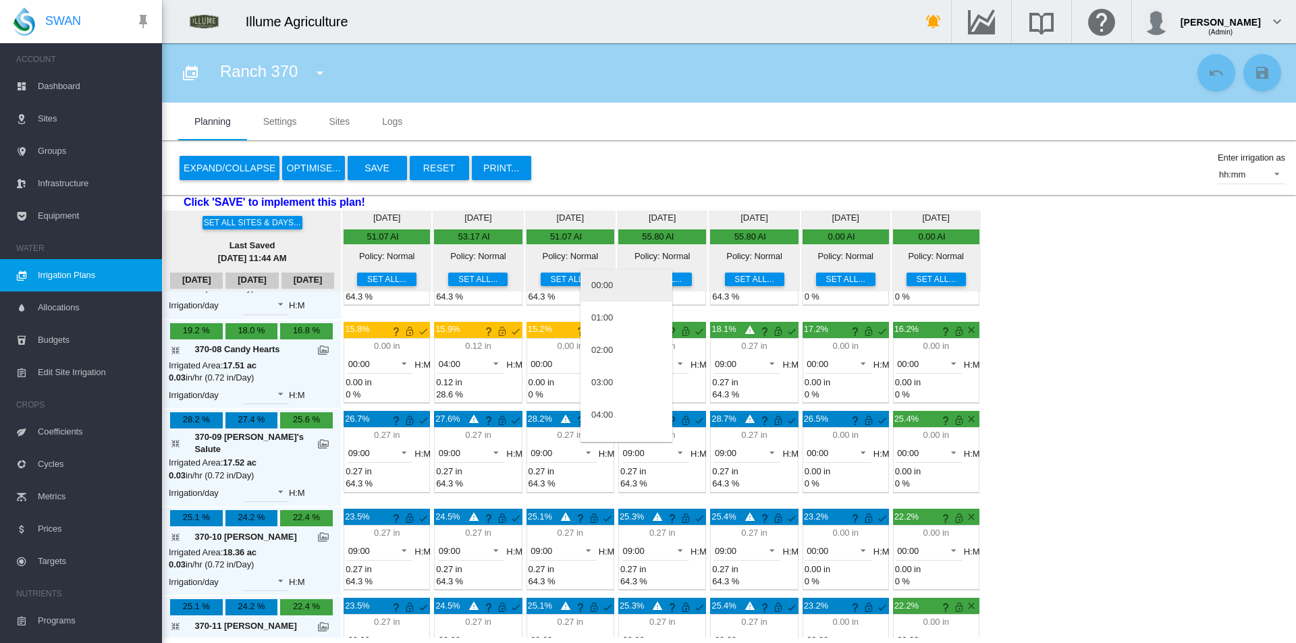
click at [618, 289] on md-option "00:00" at bounding box center [626, 285] width 92 height 32
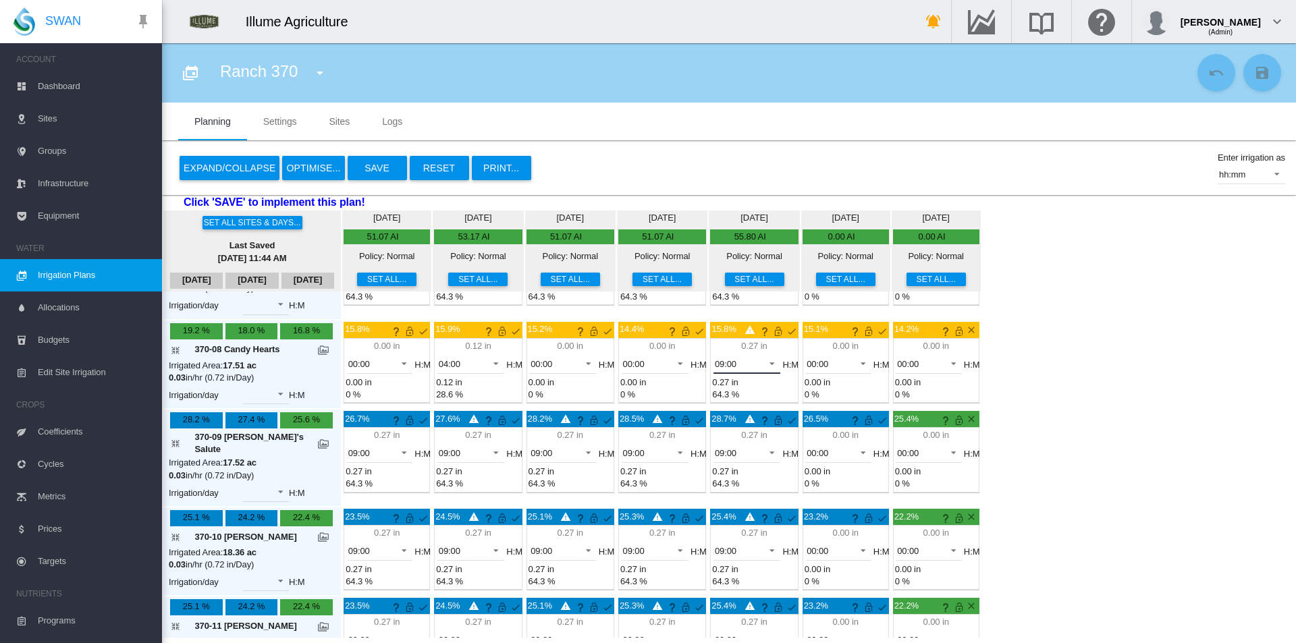
click at [727, 362] on md-select-value "09:00" at bounding box center [746, 364] width 67 height 20
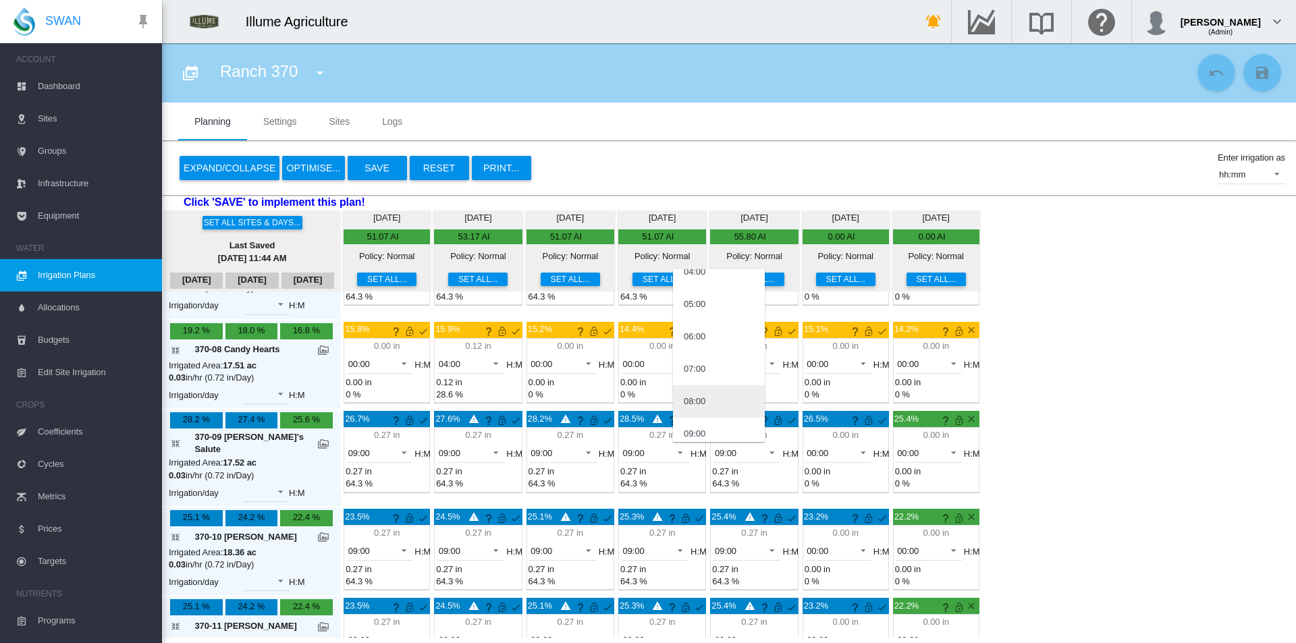
scroll to position [86, 0]
click at [704, 321] on md-option "04:00" at bounding box center [719, 328] width 92 height 32
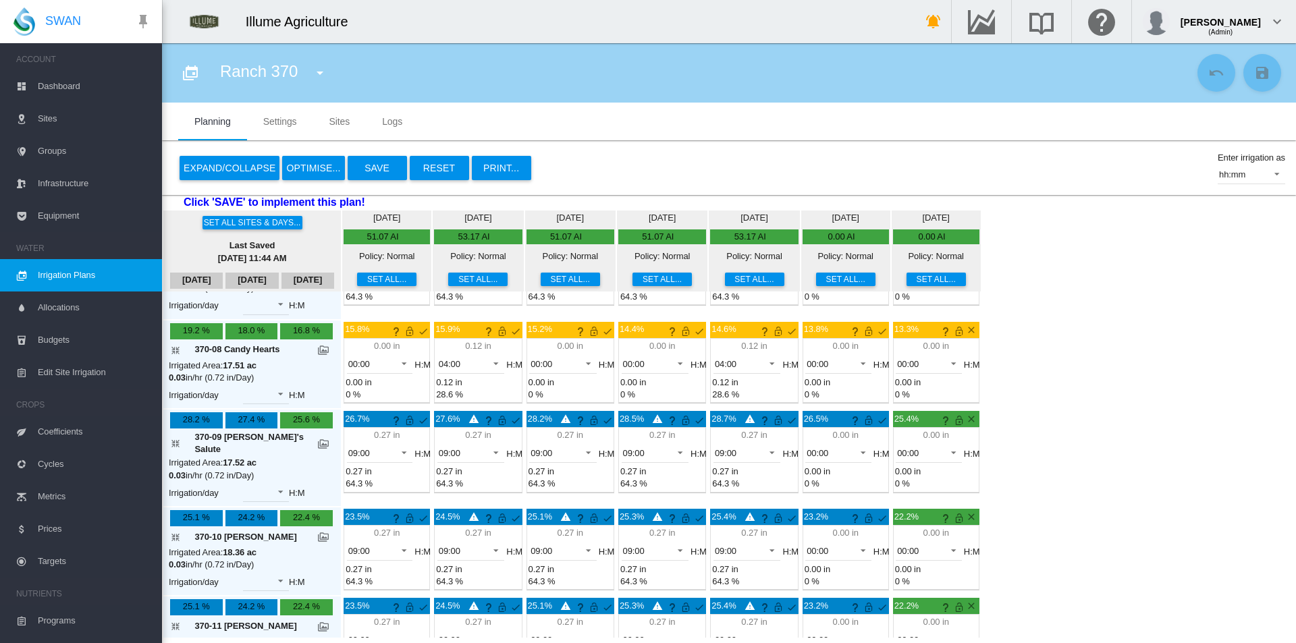
click at [383, 169] on button "Save" at bounding box center [377, 168] width 59 height 24
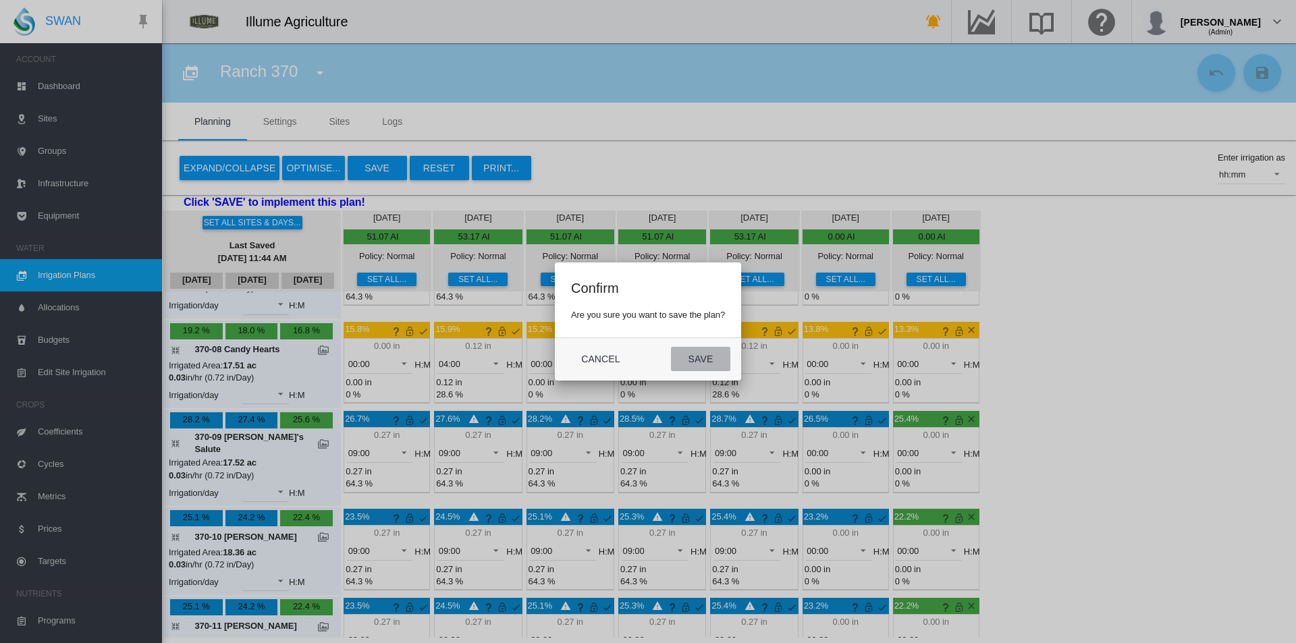
click at [695, 362] on button "Save" at bounding box center [700, 359] width 59 height 24
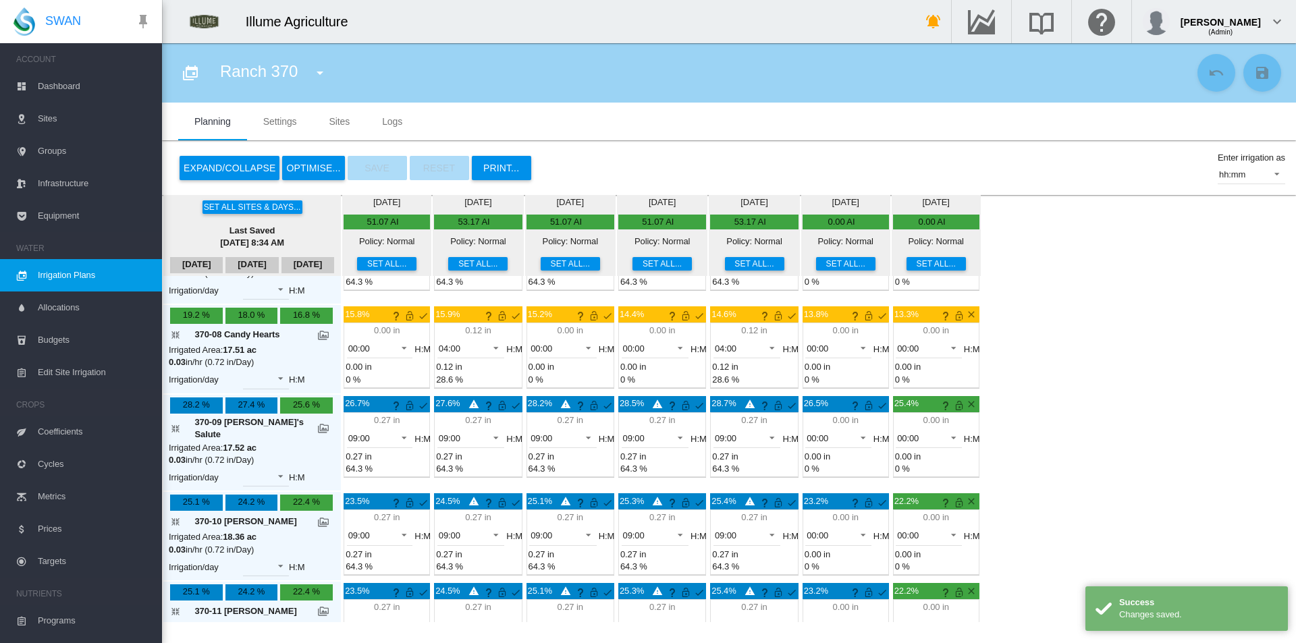
click at [327, 70] on md-icon "icon-menu-down" at bounding box center [320, 73] width 16 height 16
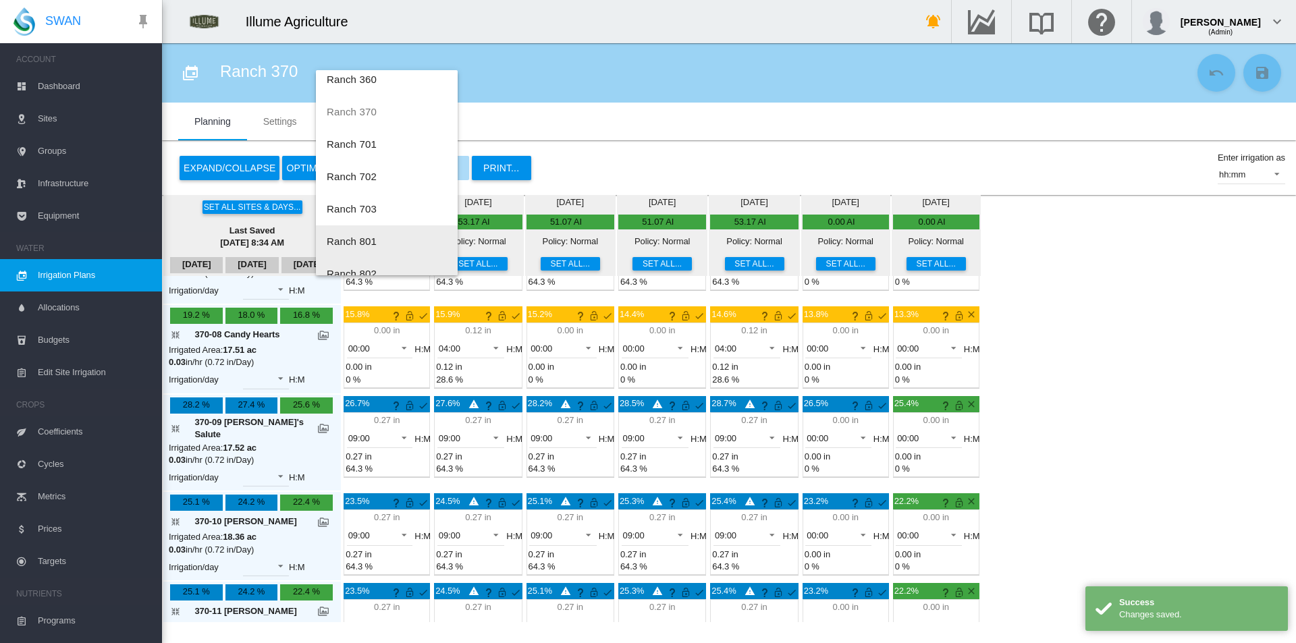
scroll to position [65, 0]
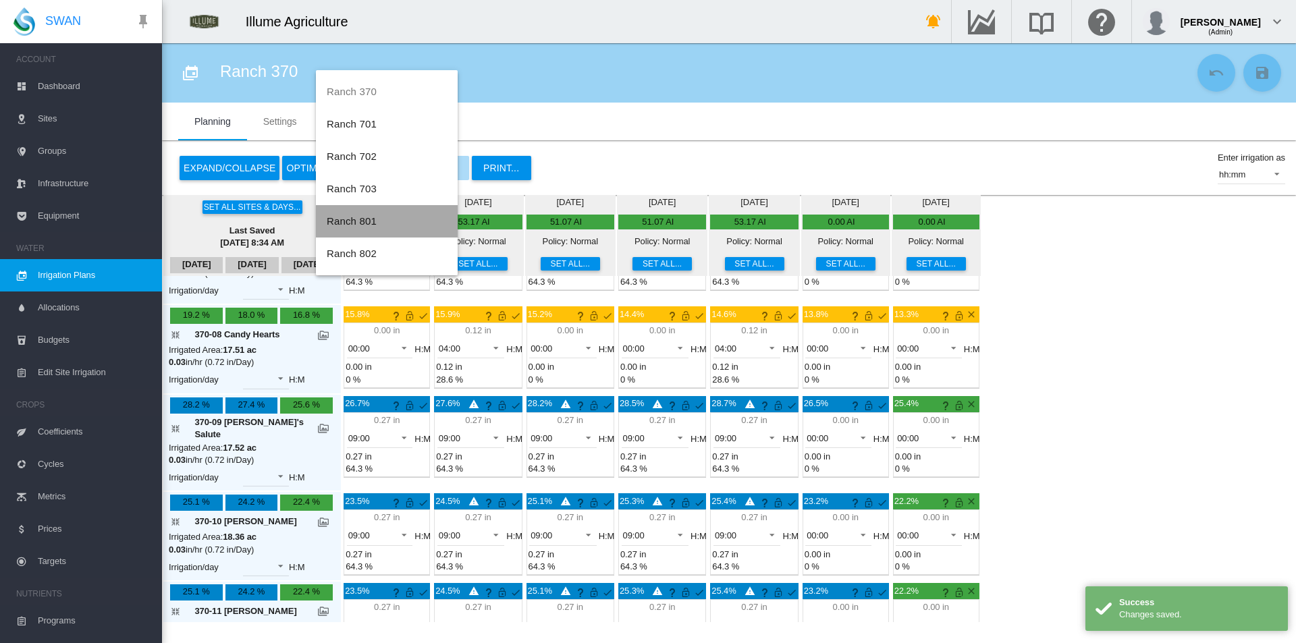
click at [391, 225] on button "Ranch 801" at bounding box center [387, 221] width 142 height 32
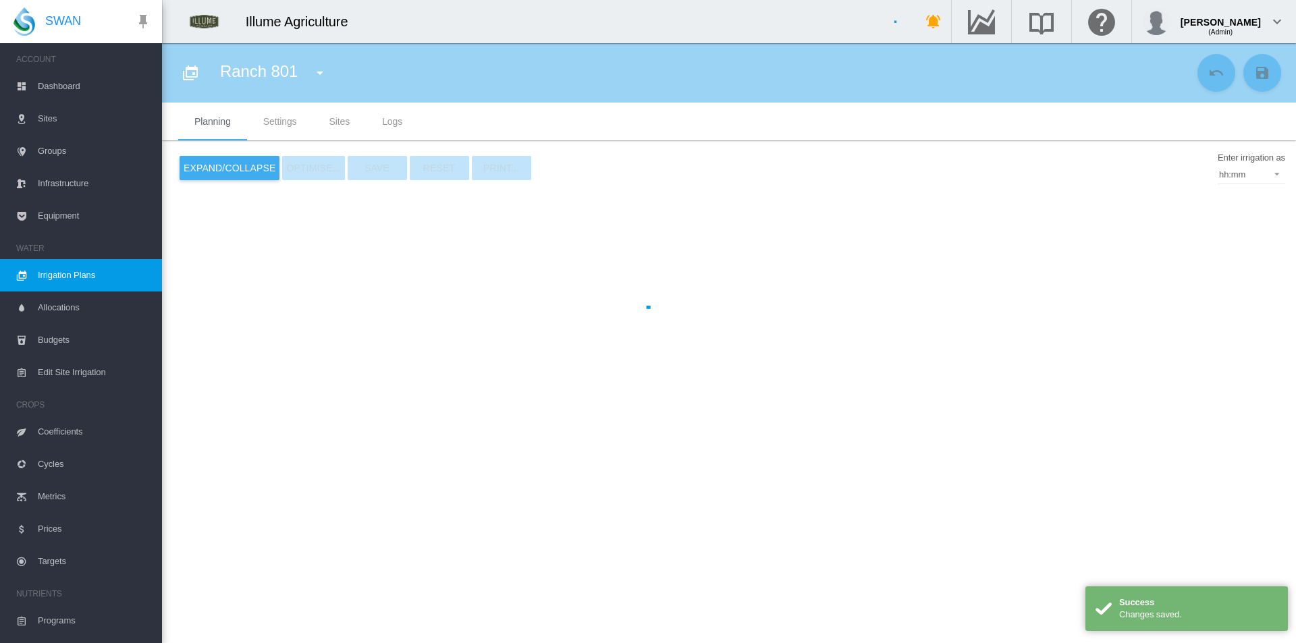
type input "*********"
type input "*"
type input "******"
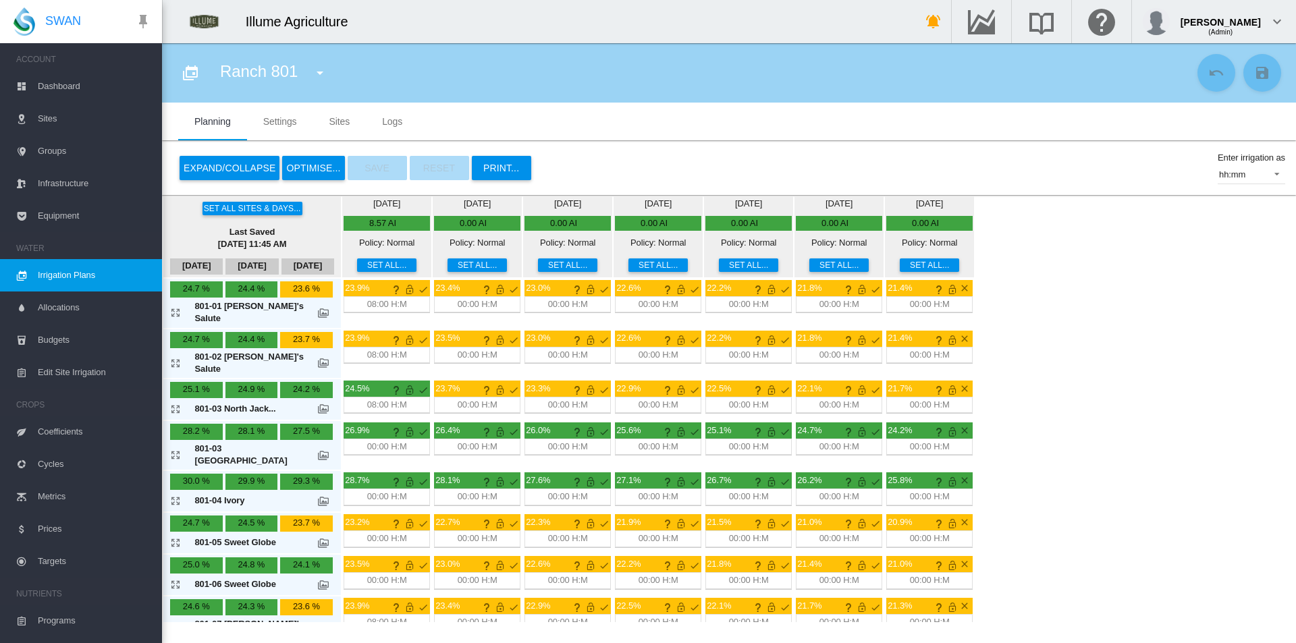
click at [447, 270] on button "Set all..." at bounding box center [476, 264] width 59 height 13
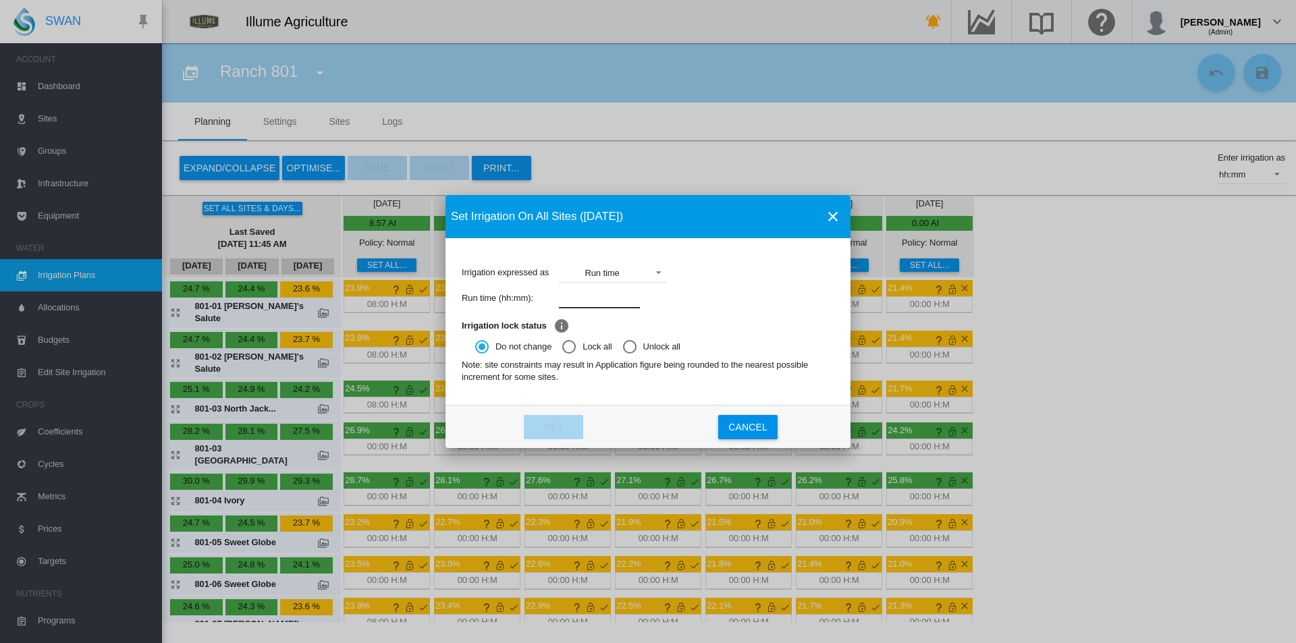
click at [575, 293] on input "Irrigation expressed ..." at bounding box center [599, 298] width 81 height 20
type input "****"
click at [535, 431] on button "Set" at bounding box center [553, 427] width 59 height 24
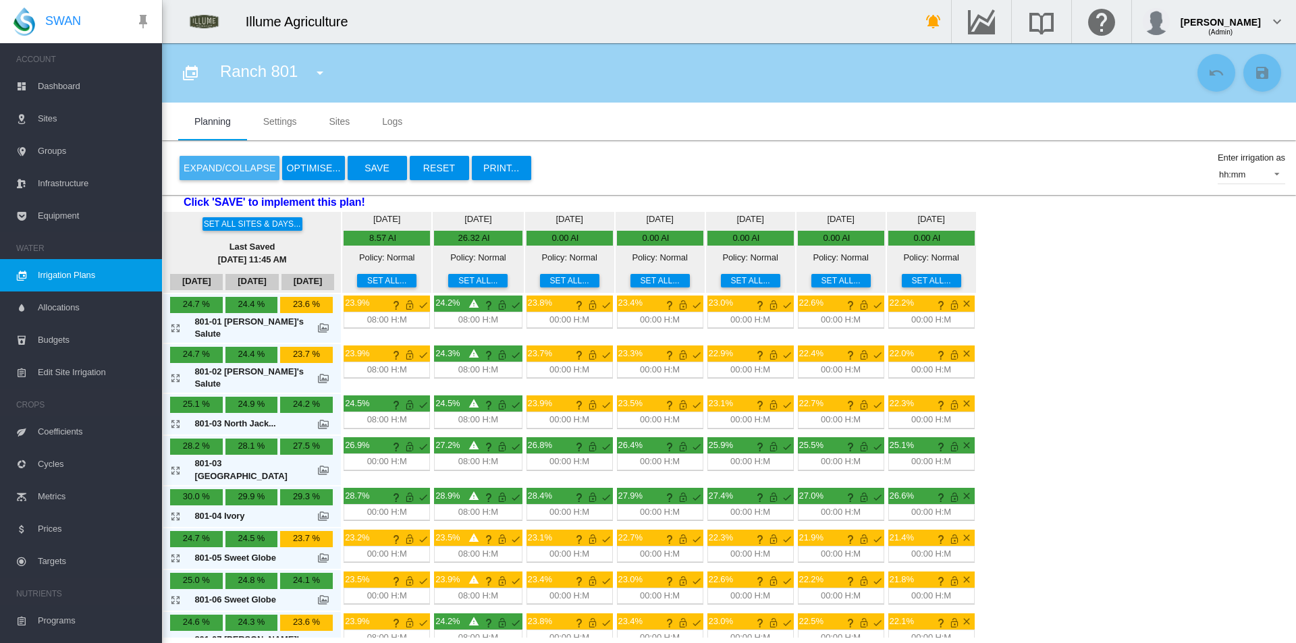
drag, startPoint x: 217, startPoint y: 168, endPoint x: 292, endPoint y: 217, distance: 89.9
click at [217, 169] on button "Expand/Collapse" at bounding box center [230, 168] width 100 height 24
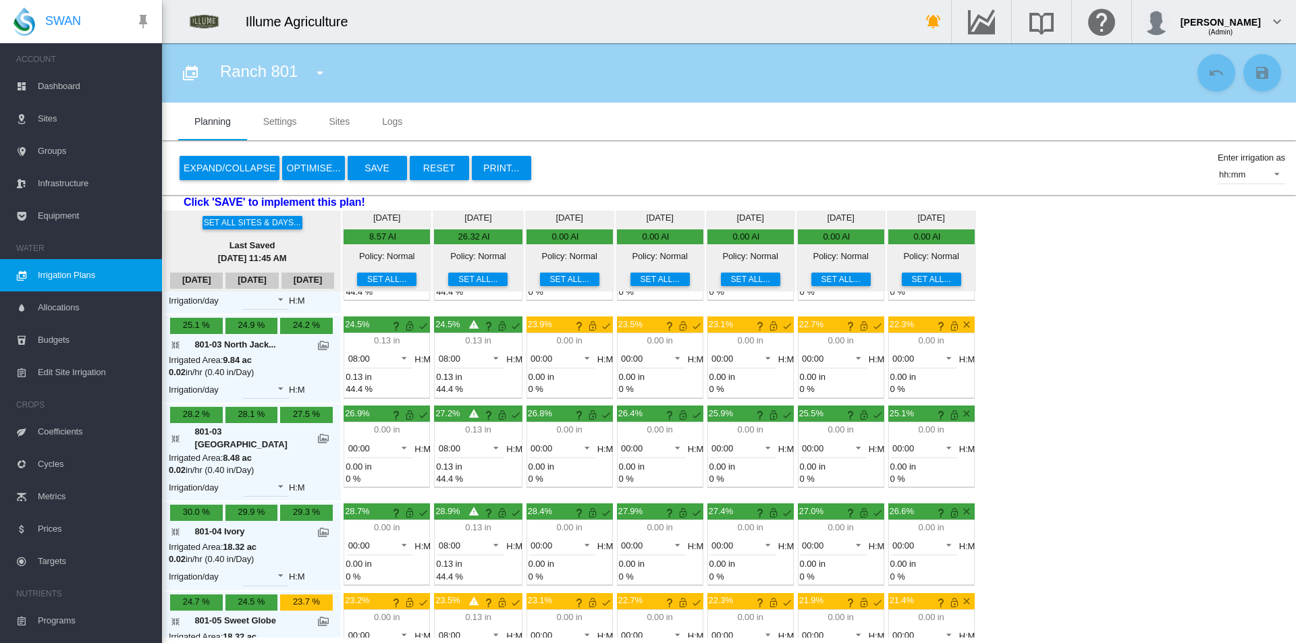
scroll to position [202, 0]
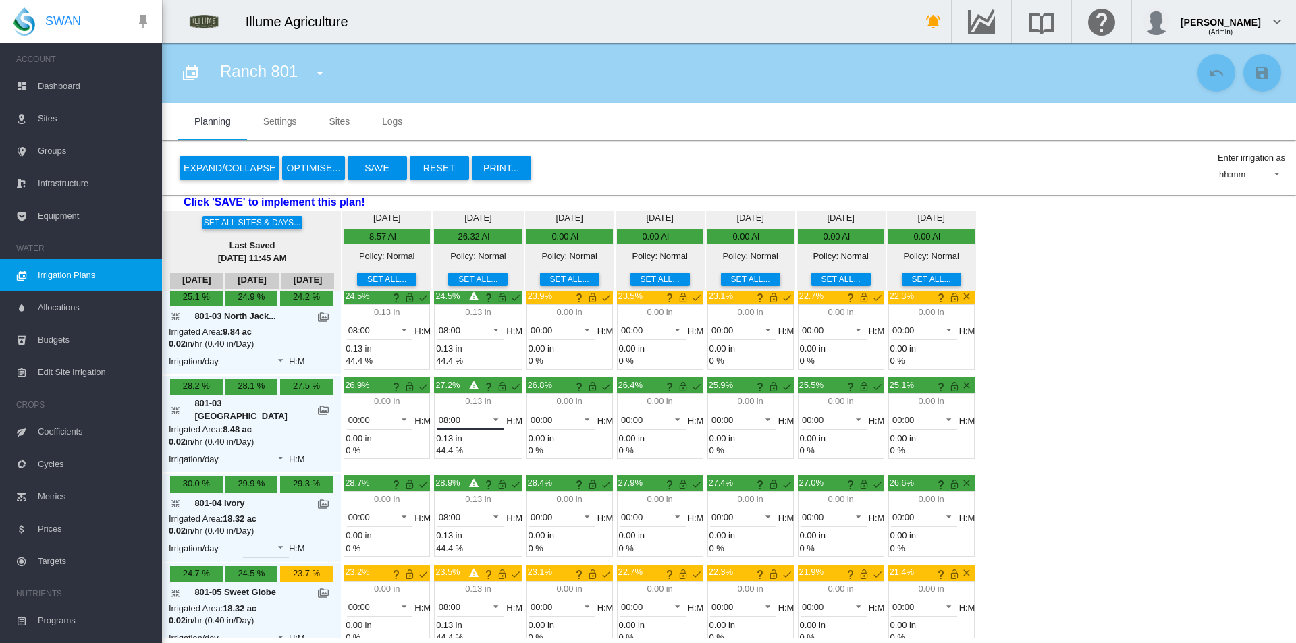
click at [449, 414] on span "08:00" at bounding box center [460, 420] width 43 height 12
click at [435, 408] on md-option "04:00" at bounding box center [443, 408] width 92 height 32
click at [439, 512] on span "08:00" at bounding box center [460, 518] width 43 height 12
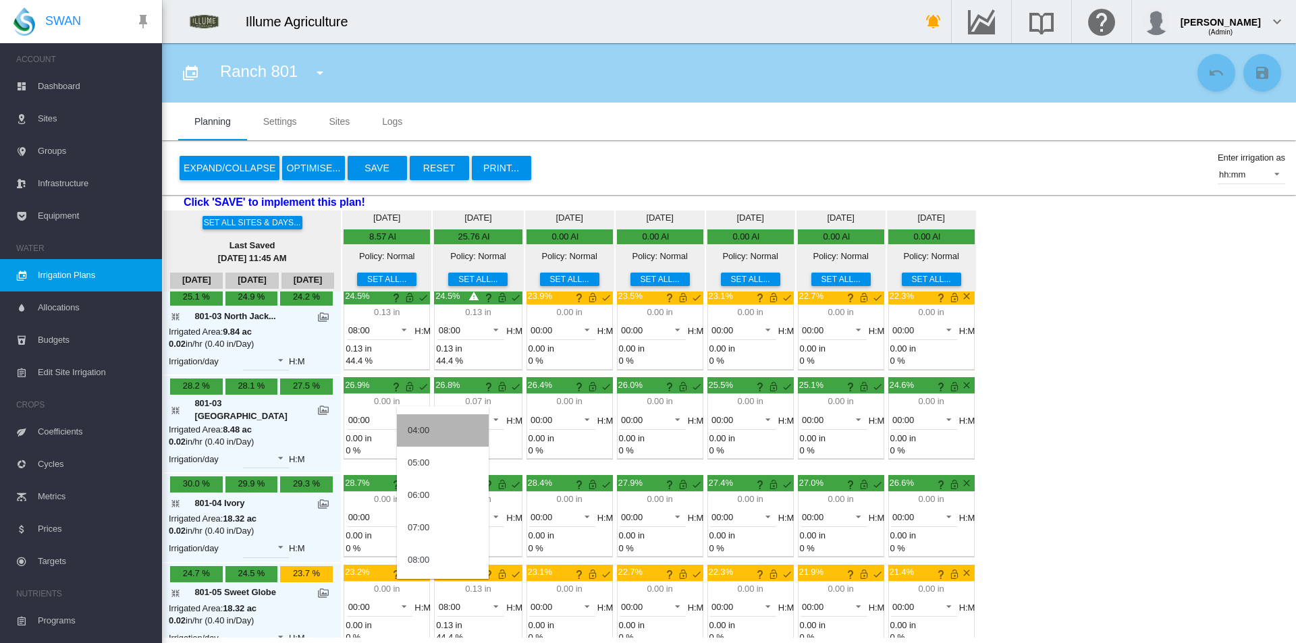
click at [443, 425] on md-option "04:00" at bounding box center [443, 430] width 92 height 32
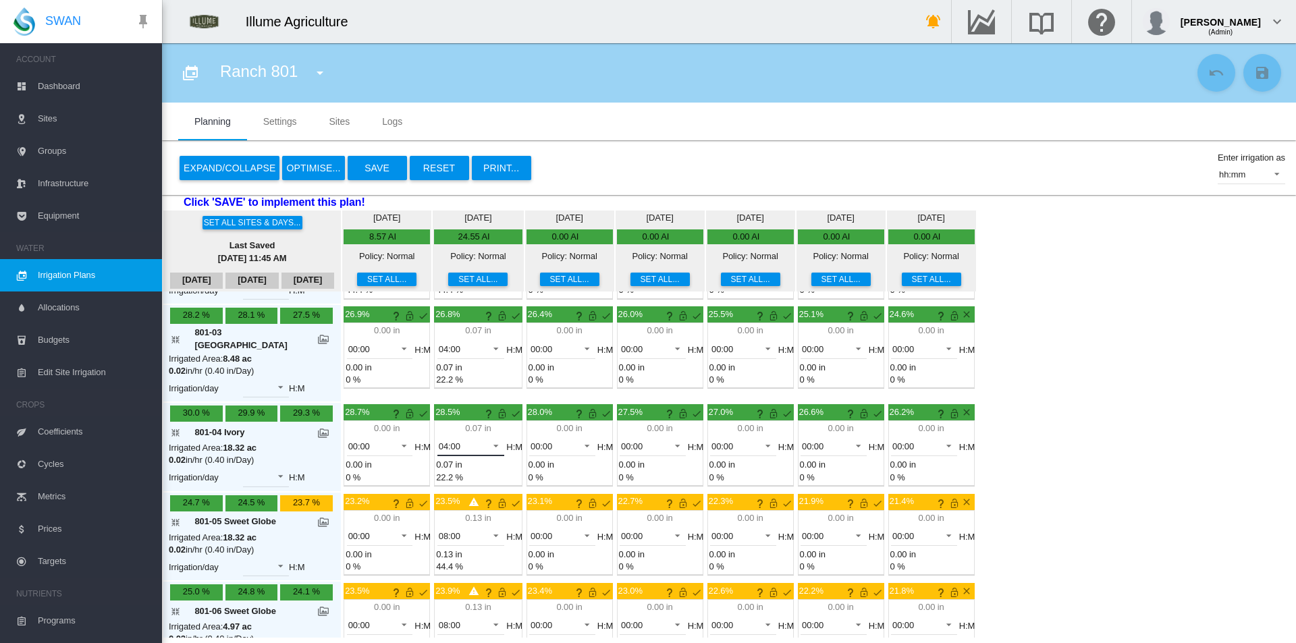
scroll to position [337, 0]
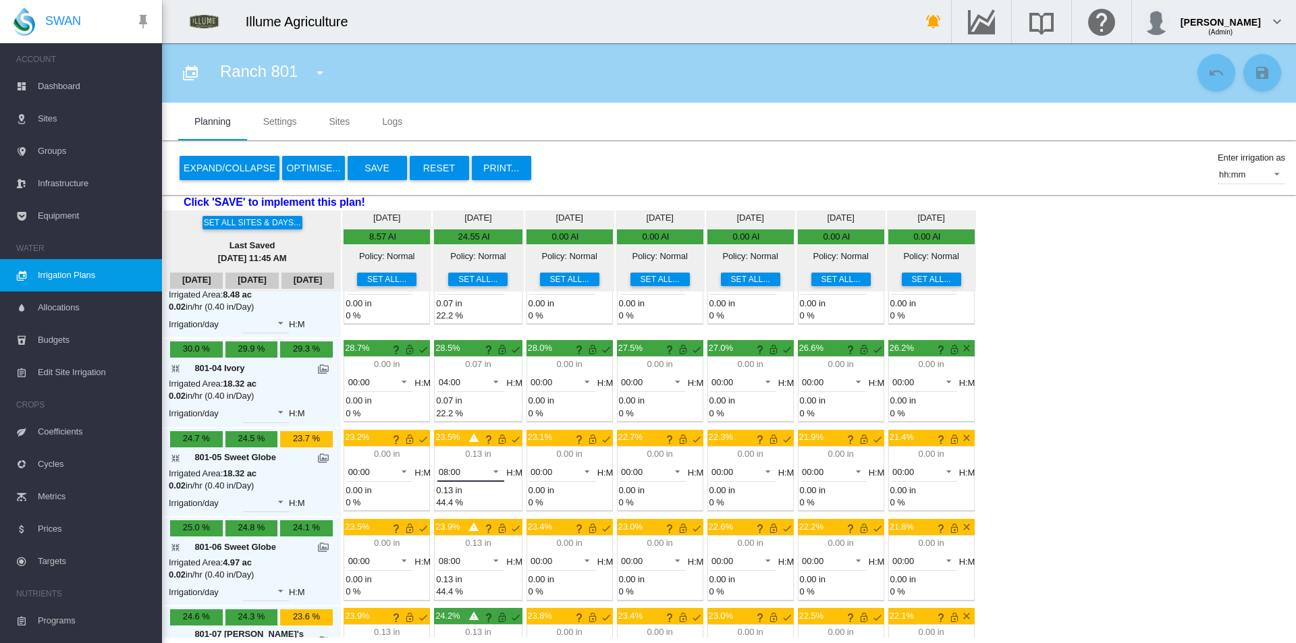
click at [437, 462] on md-select-value "08:00" at bounding box center [470, 472] width 67 height 20
click at [440, 453] on md-option "04:00" at bounding box center [443, 452] width 92 height 32
click at [443, 555] on span "08:00" at bounding box center [460, 561] width 43 height 12
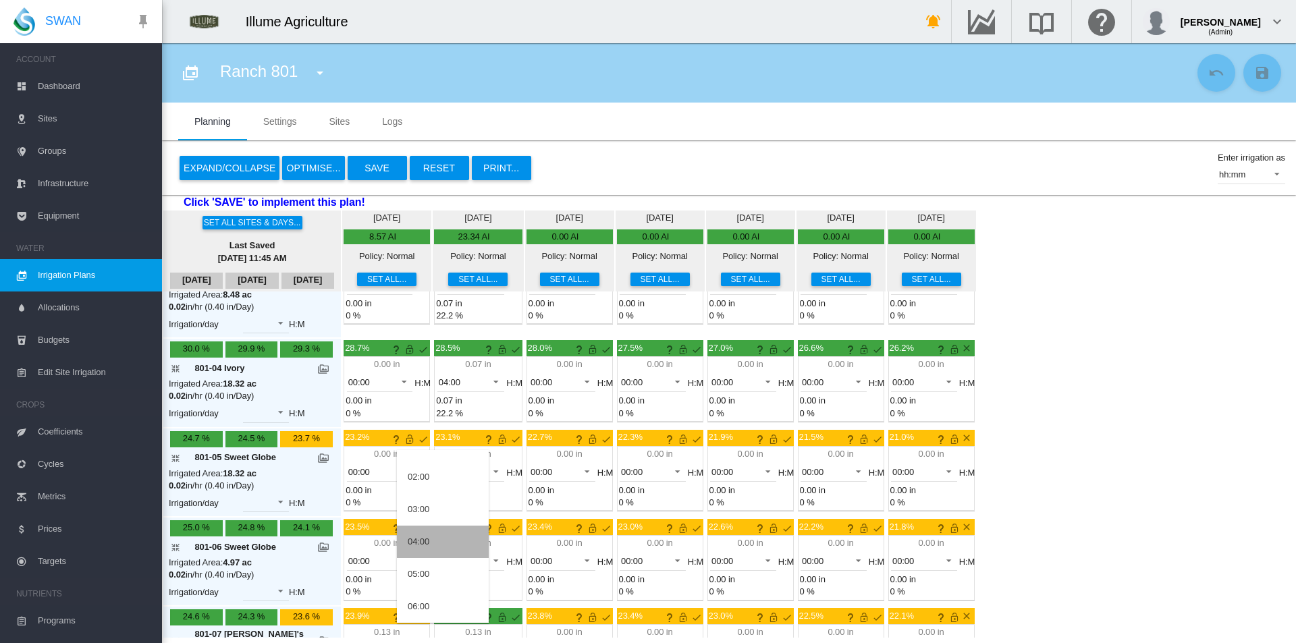
click at [445, 542] on md-option "04:00" at bounding box center [443, 542] width 92 height 32
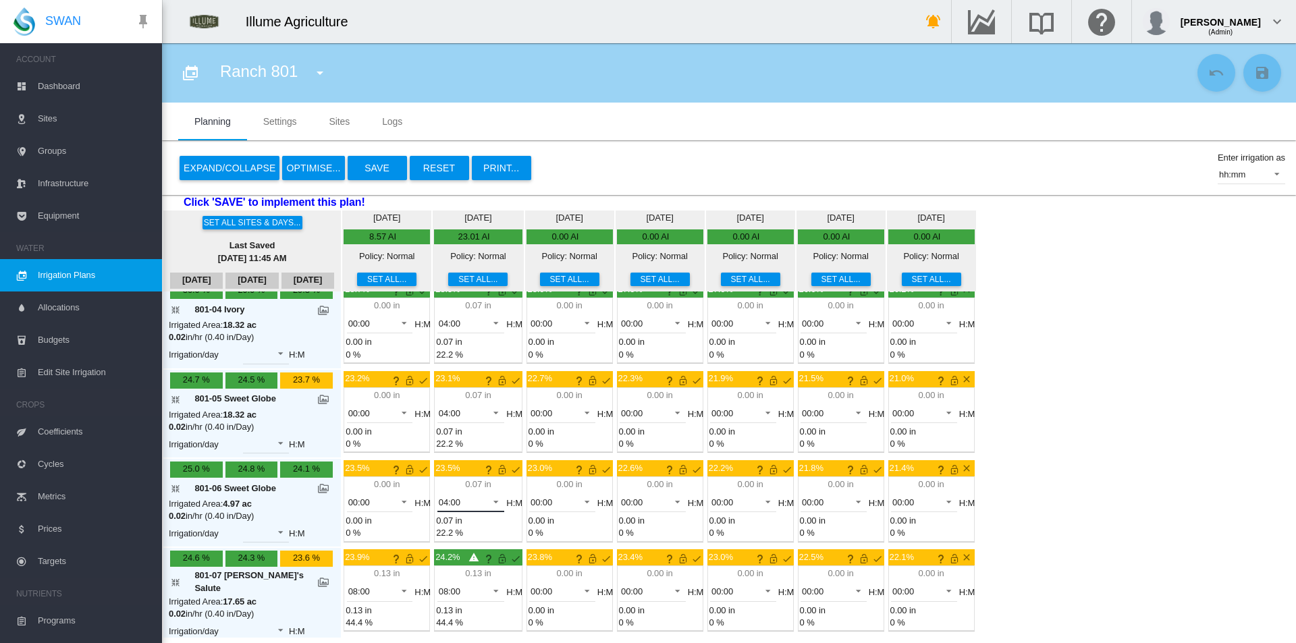
scroll to position [472, 0]
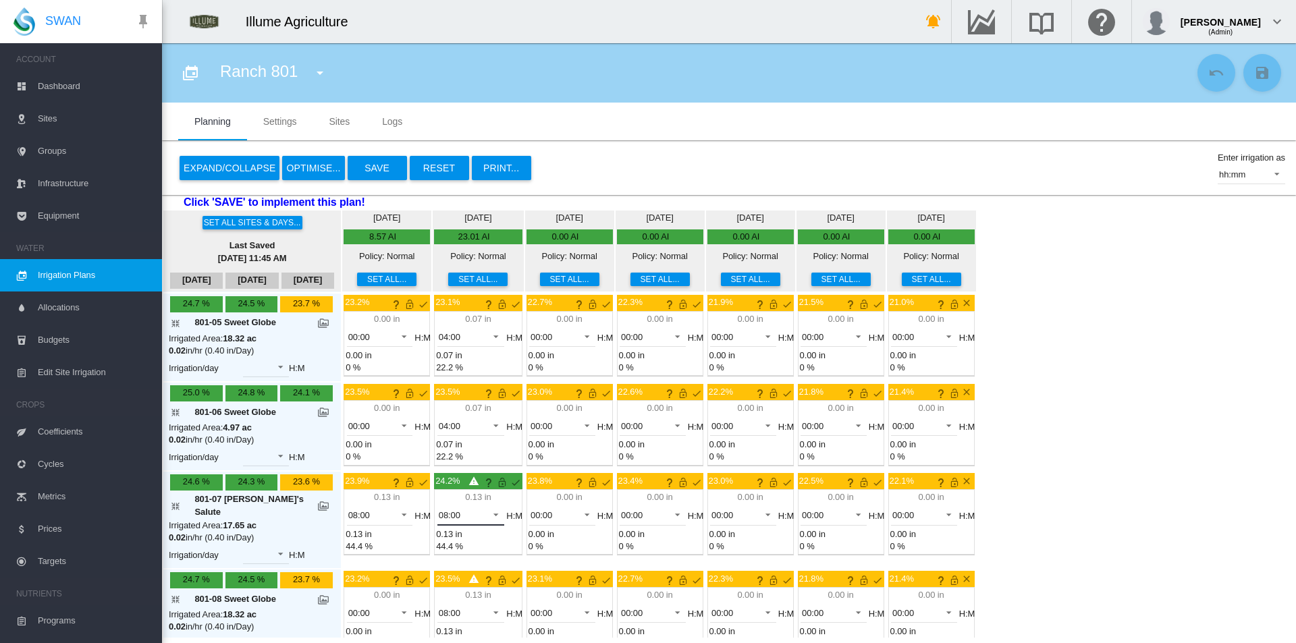
click at [439, 510] on span "08:00" at bounding box center [460, 516] width 43 height 12
click at [1288, 420] on md-backdrop at bounding box center [648, 321] width 1296 height 643
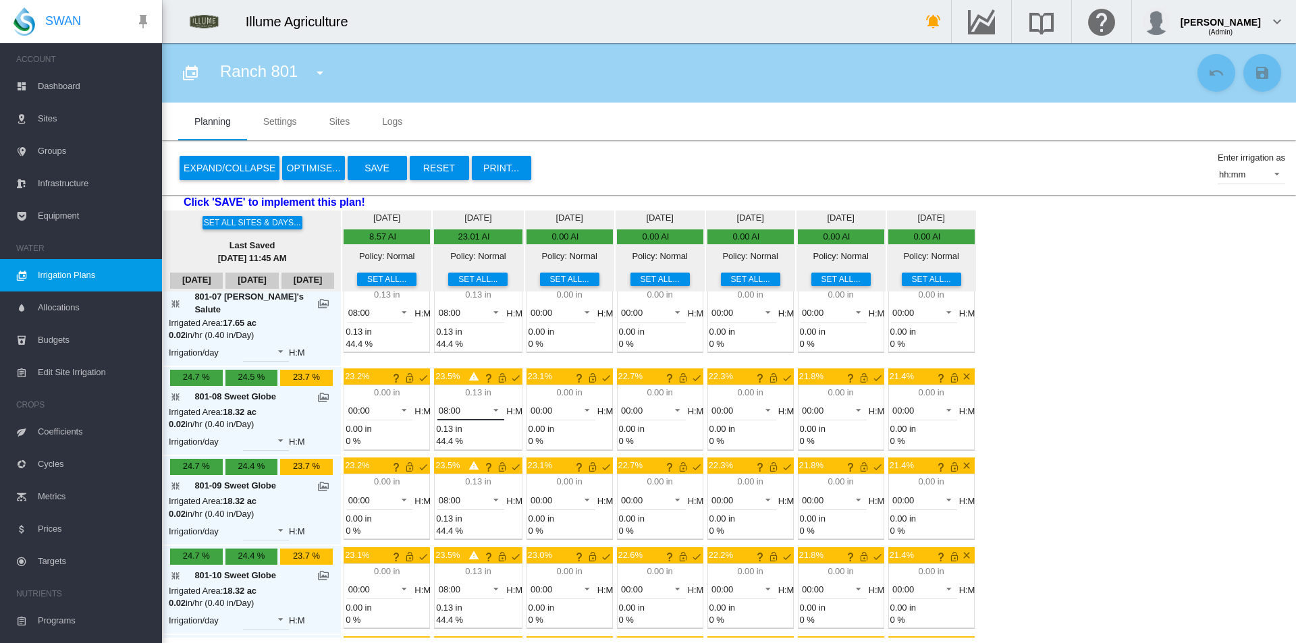
click at [437, 400] on md-select-value "08:00" at bounding box center [470, 410] width 67 height 20
click at [427, 427] on md-option "04:00" at bounding box center [443, 436] width 92 height 32
click at [439, 495] on span "08:00" at bounding box center [460, 501] width 43 height 12
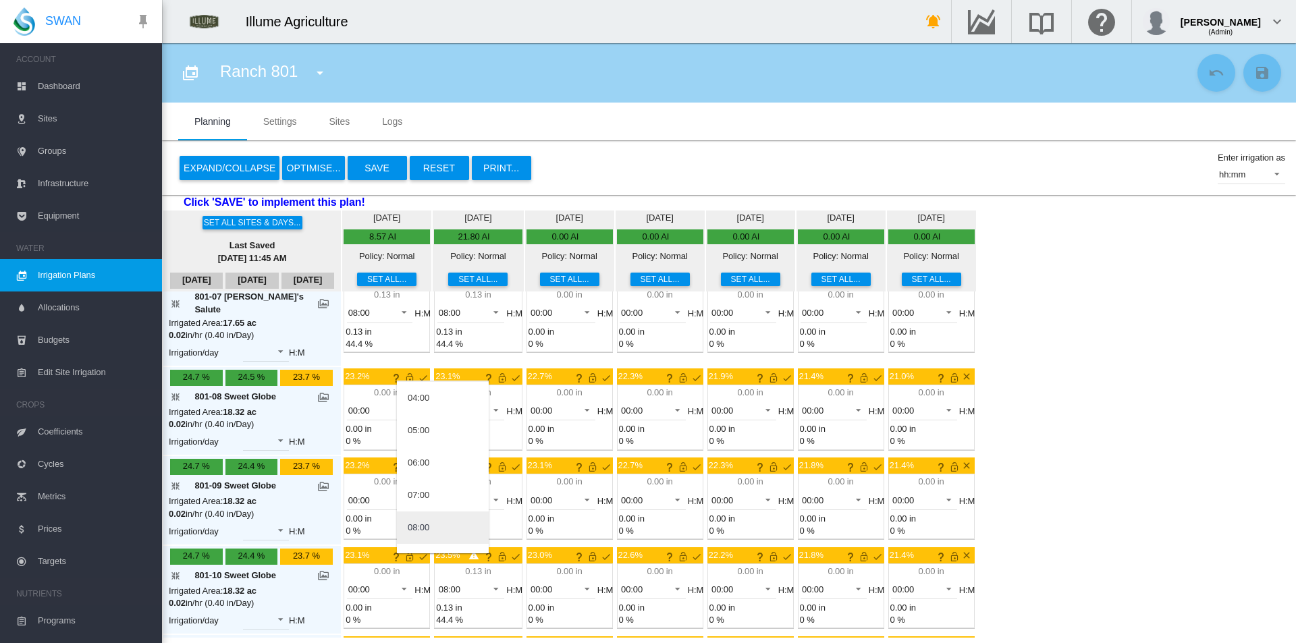
scroll to position [54, 0]
click at [433, 468] on md-option "04:00" at bounding box center [443, 472] width 92 height 32
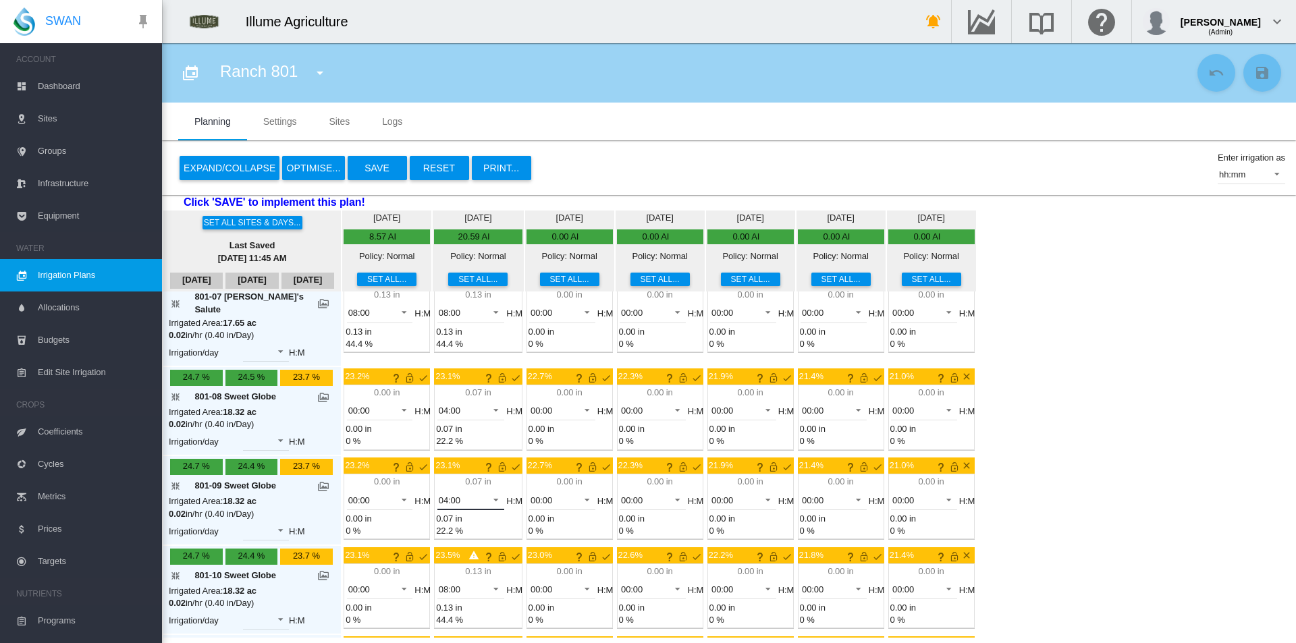
scroll to position [742, 0]
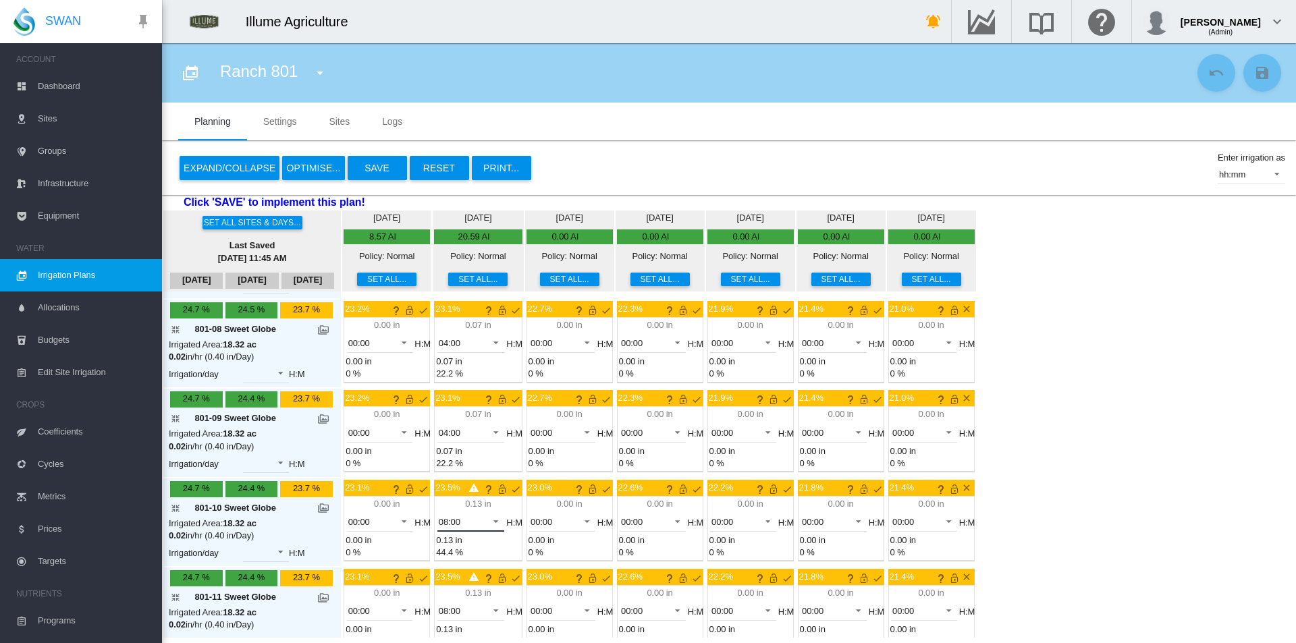
click at [439, 516] on span "08:00" at bounding box center [460, 522] width 43 height 12
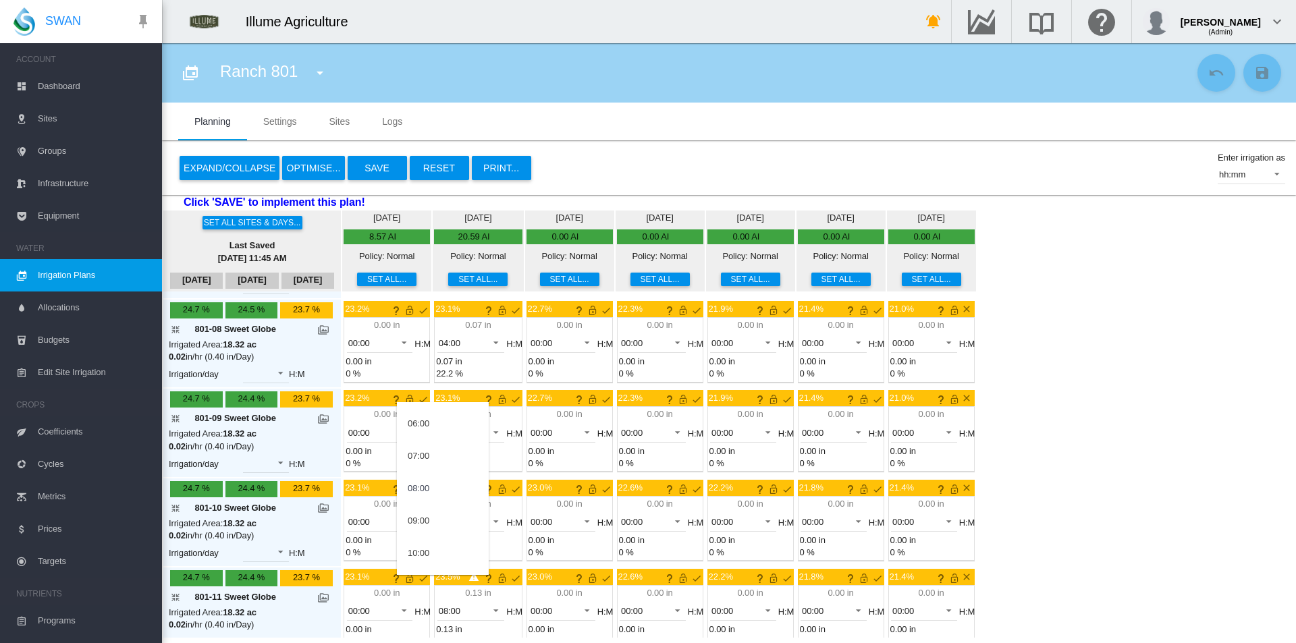
scroll to position [54, 0]
click at [433, 489] on md-option "04:00" at bounding box center [443, 494] width 92 height 32
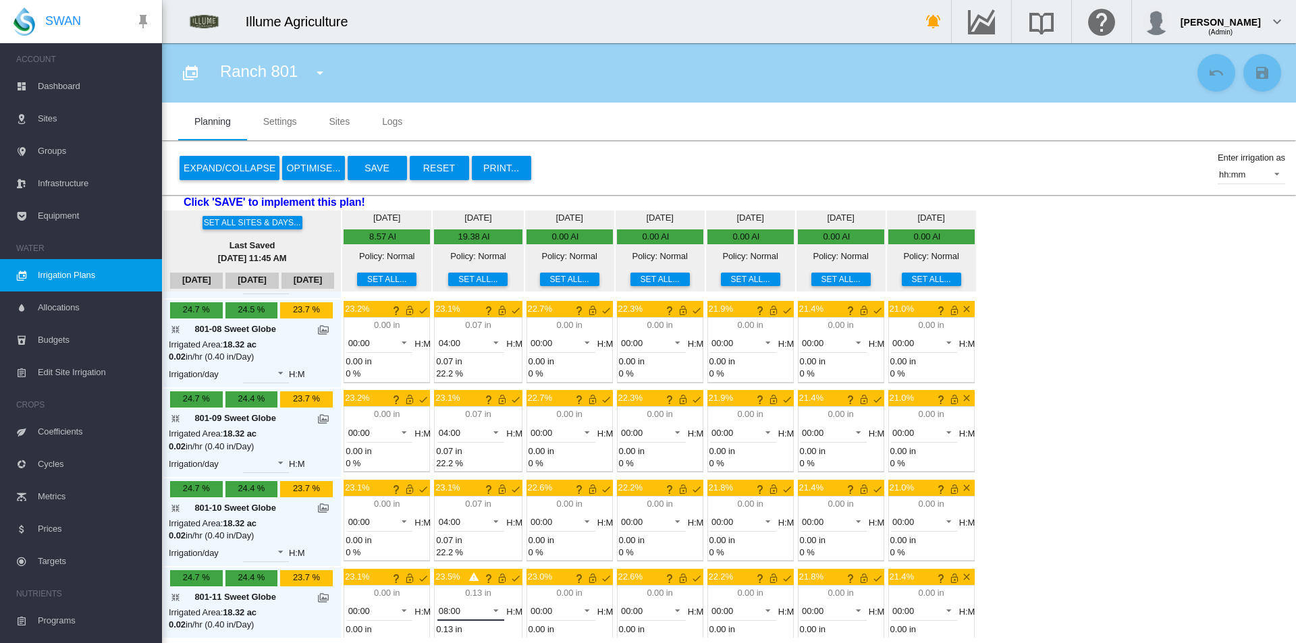
click at [439, 605] on span "08:00" at bounding box center [460, 611] width 43 height 12
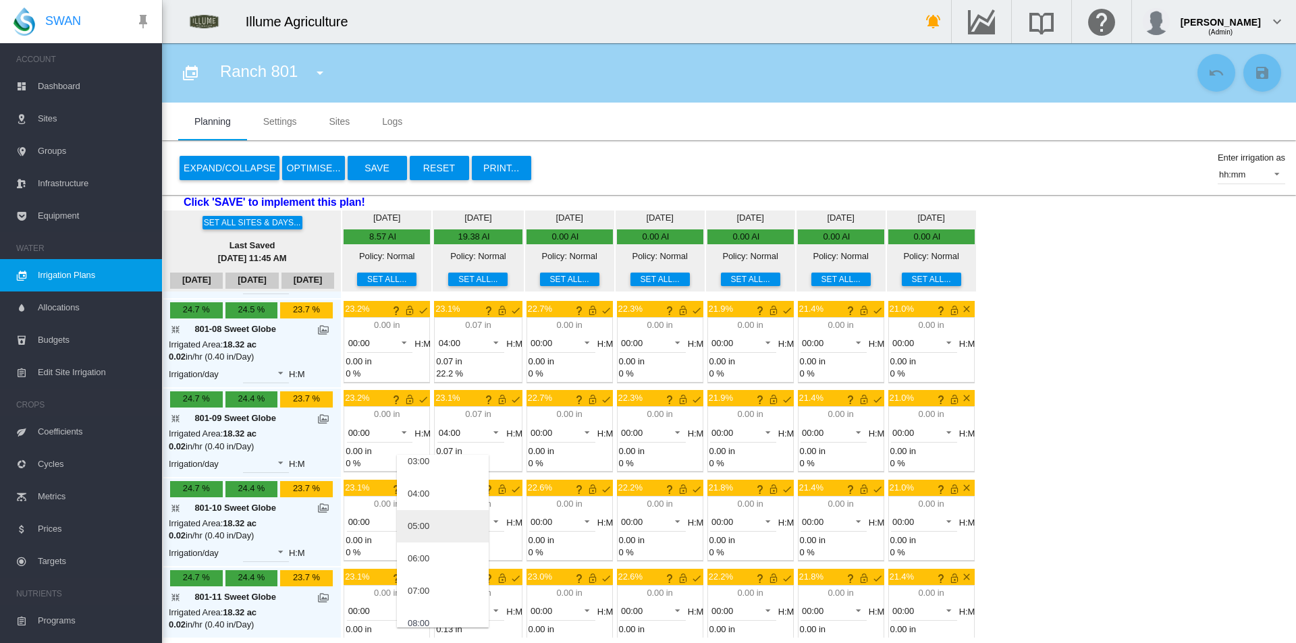
scroll to position [85, 0]
click at [441, 519] on md-option "04:00" at bounding box center [443, 515] width 92 height 32
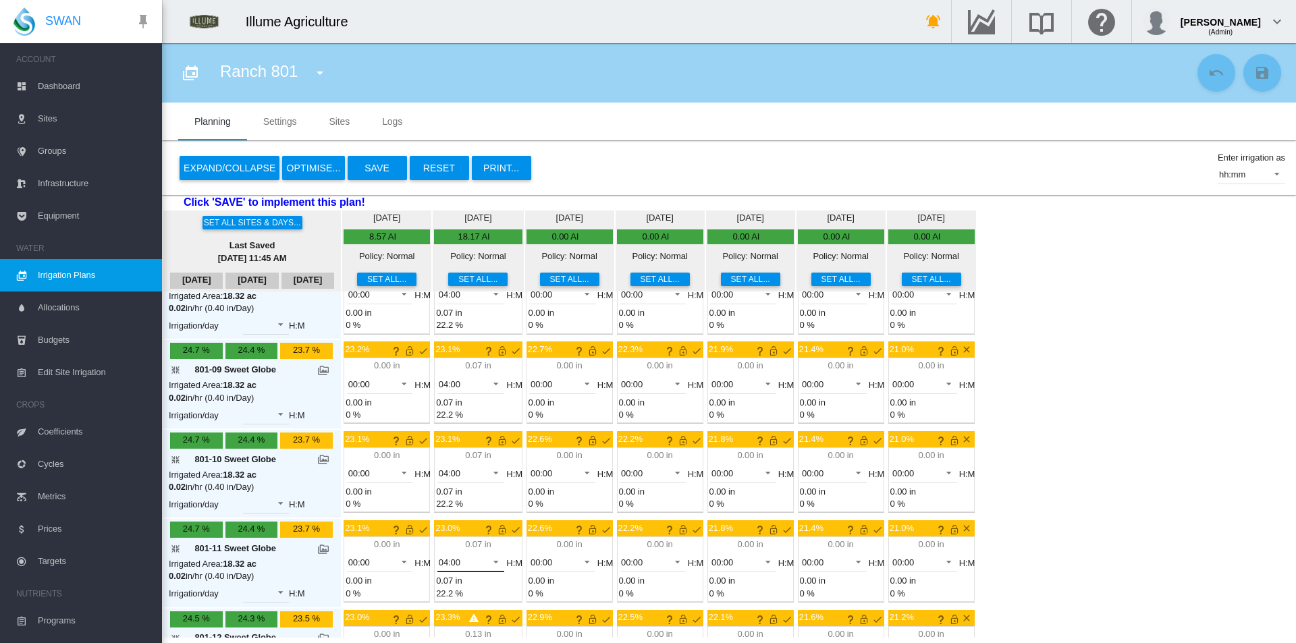
scroll to position [817, 0]
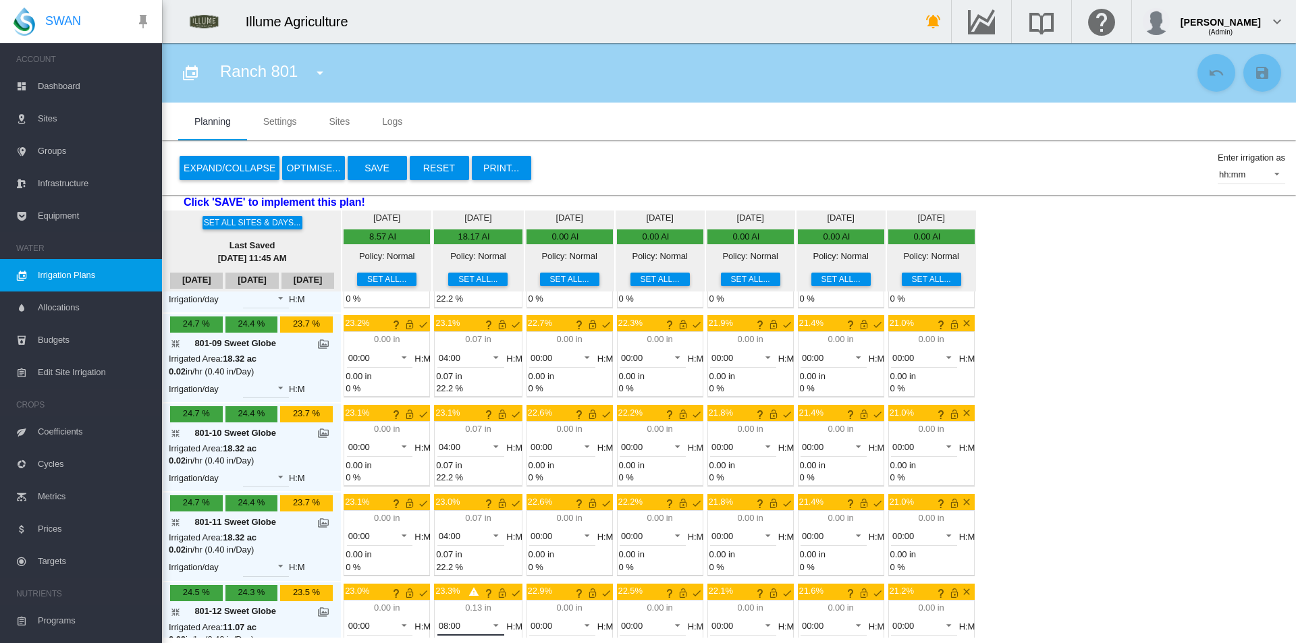
click at [439, 620] on span "08:00" at bounding box center [460, 626] width 43 height 12
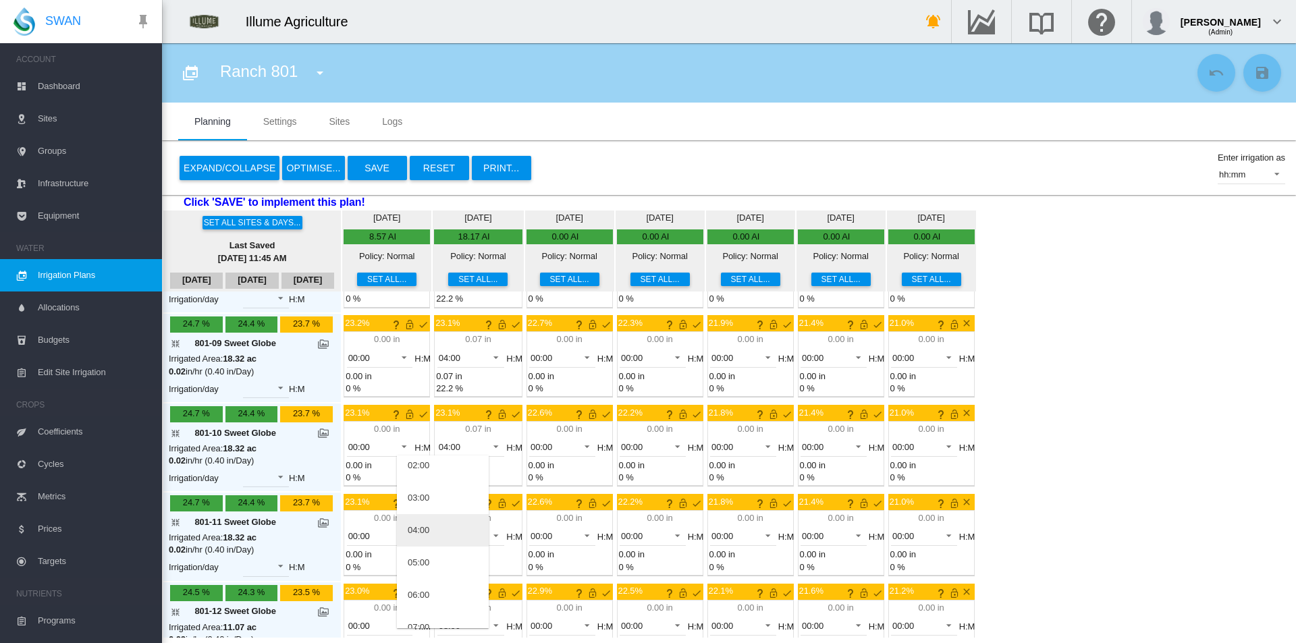
click at [437, 532] on md-option "04:00" at bounding box center [443, 530] width 92 height 32
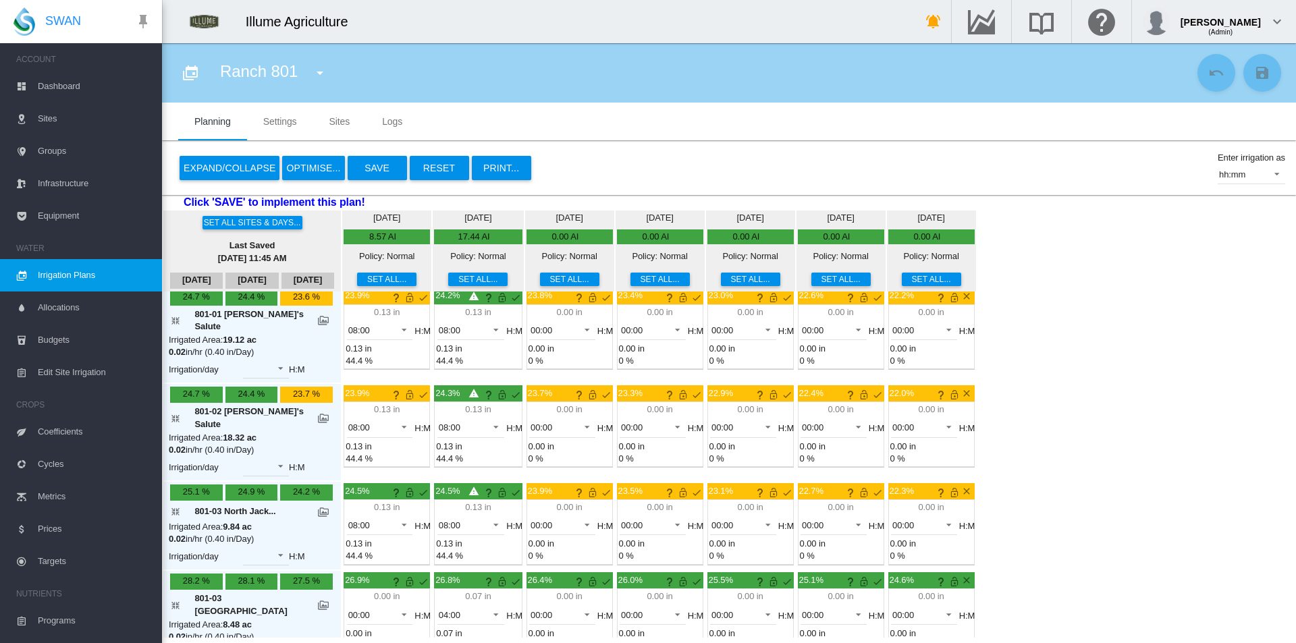
scroll to position [0, 0]
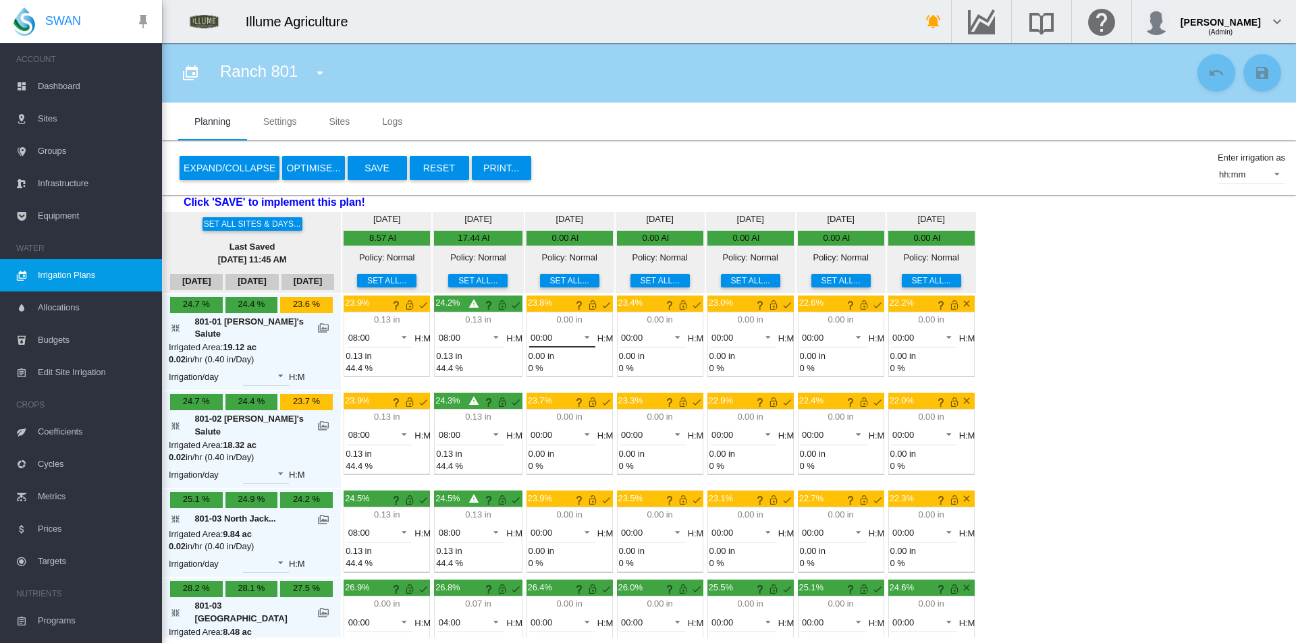
click at [529, 347] on md-select-value "00:00" at bounding box center [562, 337] width 66 height 20
click at [530, 462] on md-option "08:00" at bounding box center [535, 461] width 92 height 32
click at [539, 429] on span "00:00" at bounding box center [551, 435] width 42 height 12
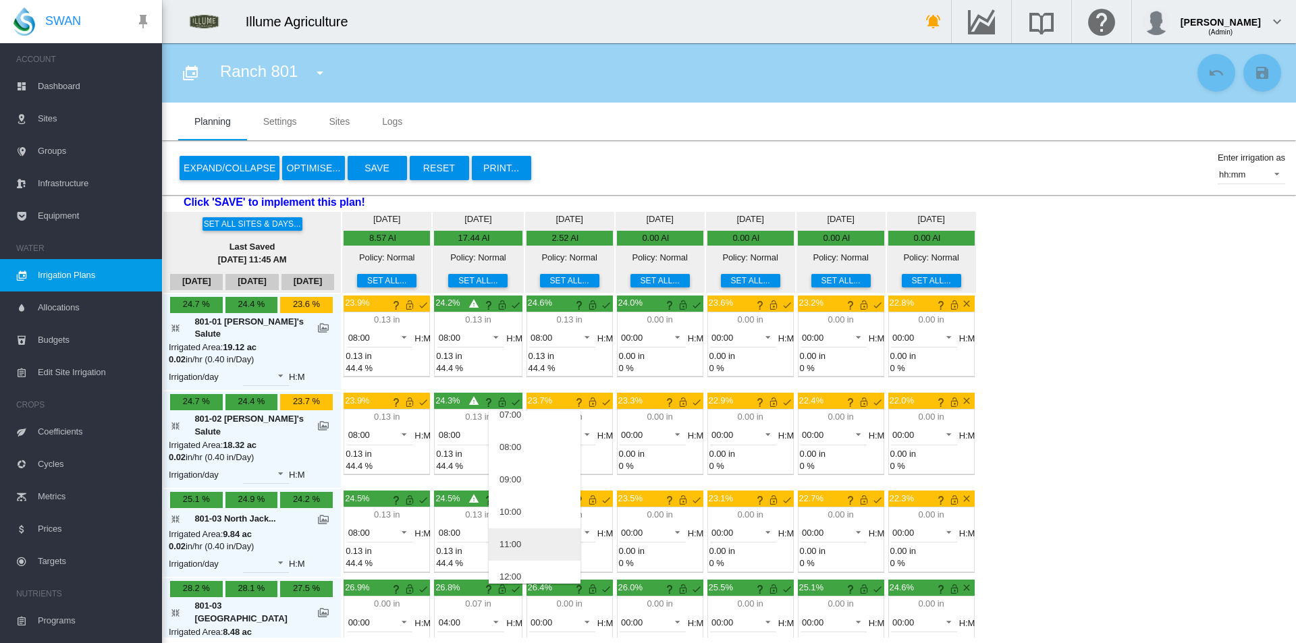
scroll to position [270, 0]
click at [528, 421] on md-option "08:00" at bounding box center [535, 416] width 92 height 32
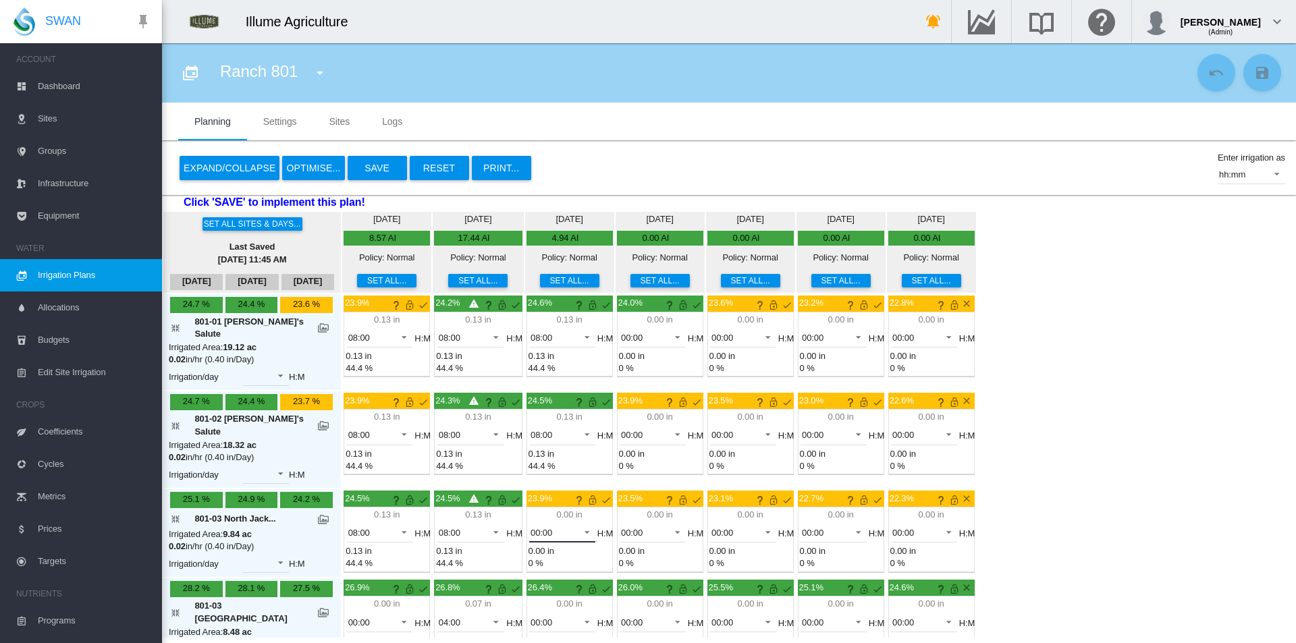
click at [530, 527] on span "00:00" at bounding box center [551, 533] width 42 height 12
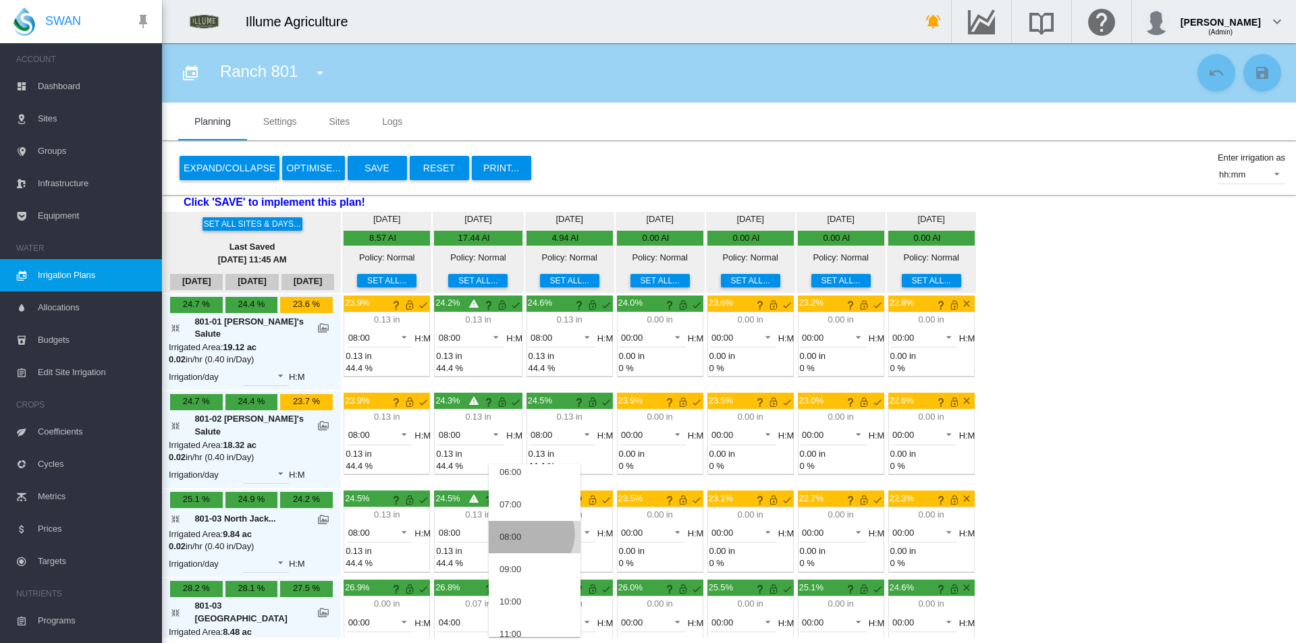
click at [528, 534] on md-option "08:00" at bounding box center [535, 537] width 92 height 32
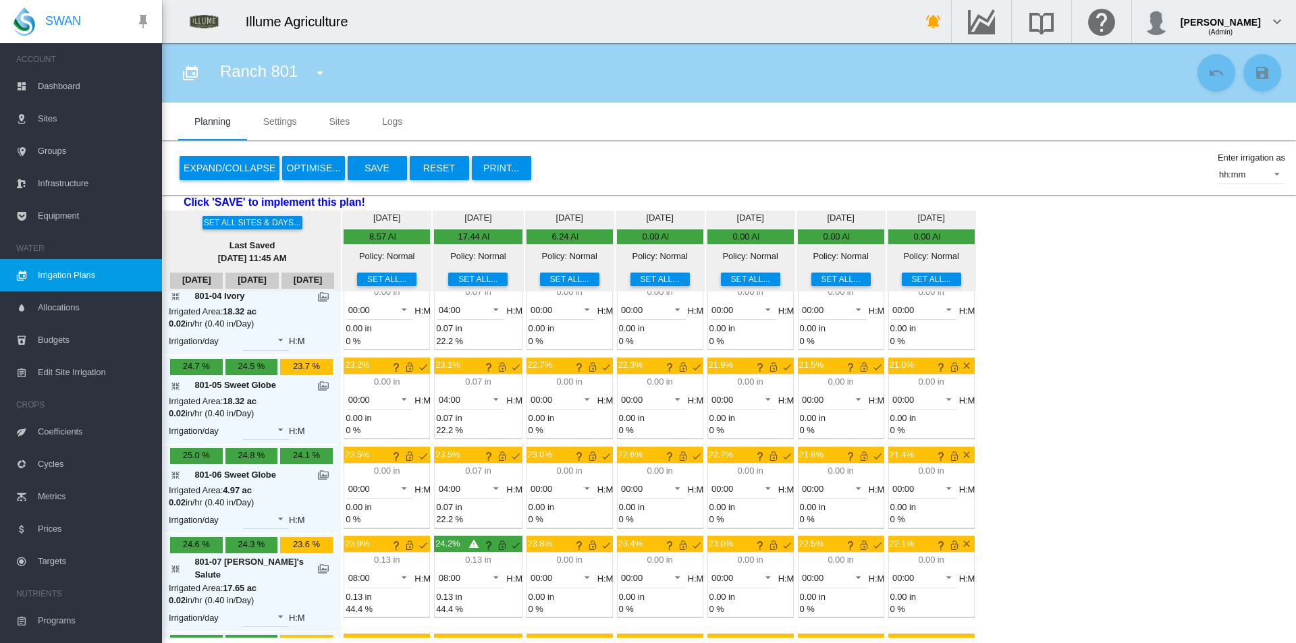
scroll to position [472, 0]
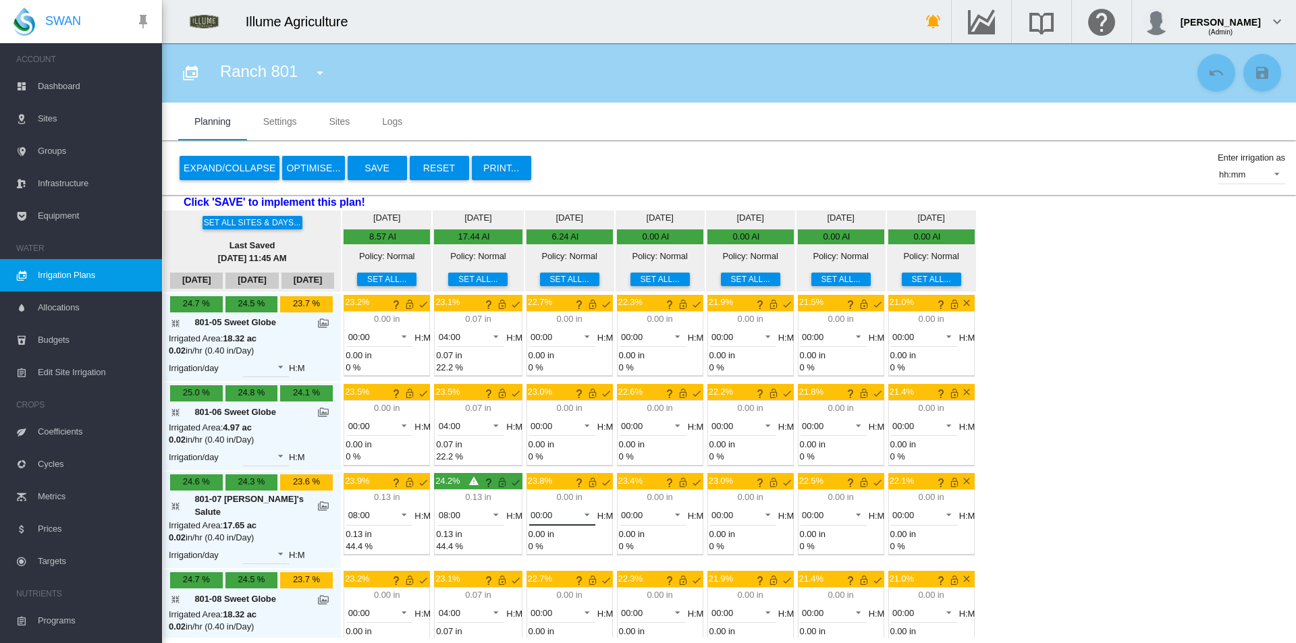
click at [536, 510] on span "00:00" at bounding box center [551, 516] width 42 height 12
click at [528, 602] on md-option "08:00" at bounding box center [535, 604] width 92 height 32
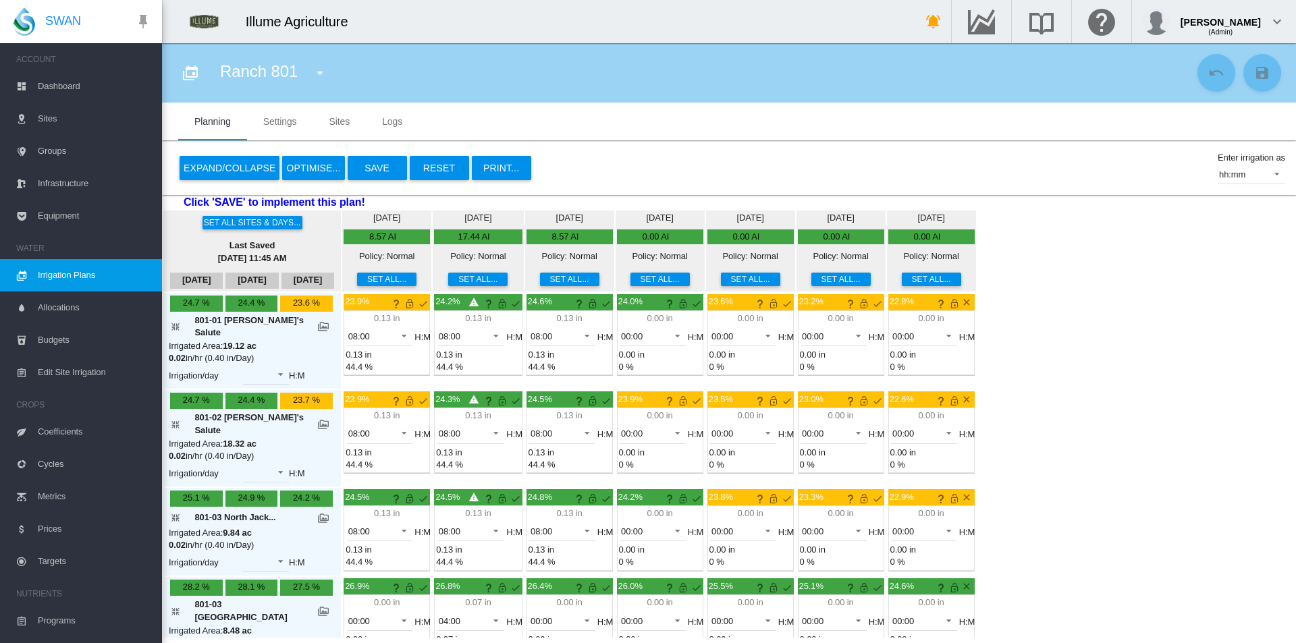
scroll to position [0, 0]
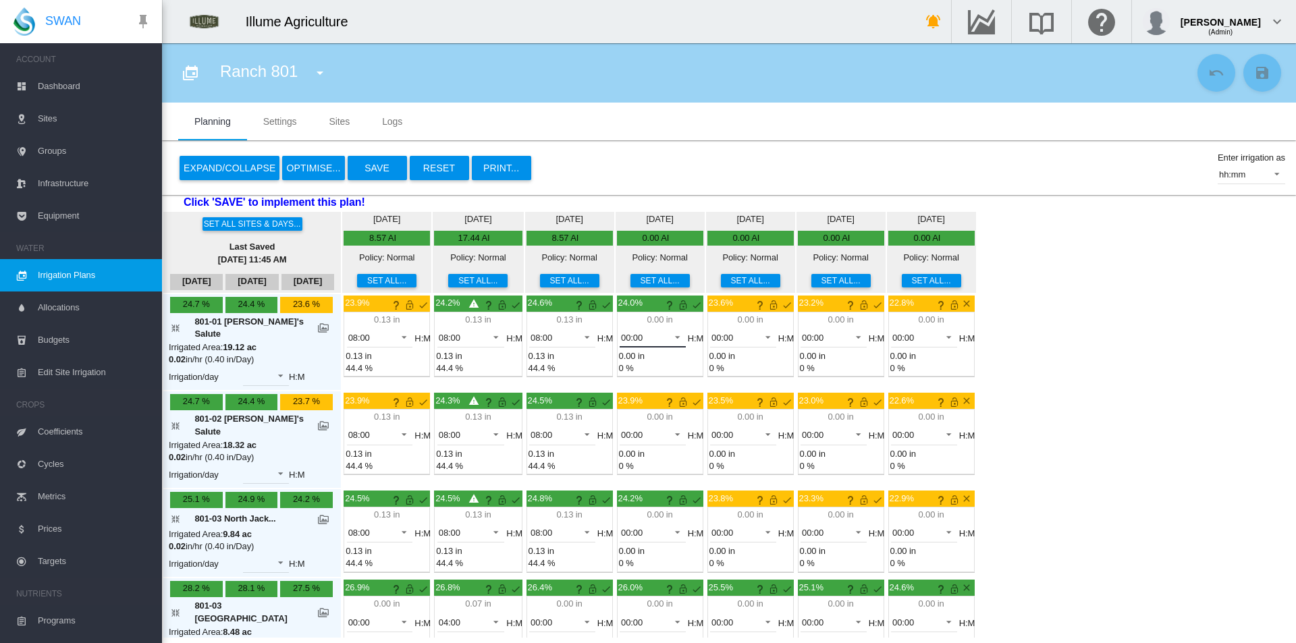
click at [634, 329] on md-select-value "00:00" at bounding box center [652, 337] width 66 height 20
click at [618, 394] on md-option "08:00" at bounding box center [625, 394] width 92 height 32
click at [633, 425] on md-select-value "00:00" at bounding box center [652, 435] width 66 height 20
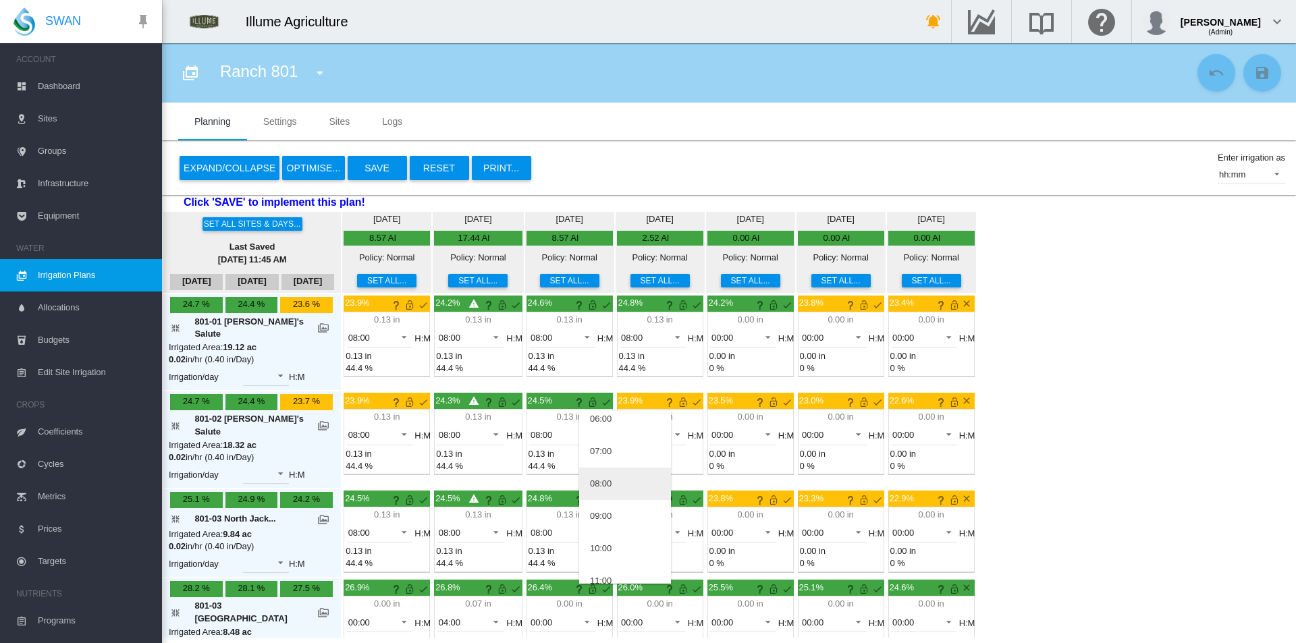
click at [615, 483] on md-option "08:00" at bounding box center [625, 484] width 92 height 32
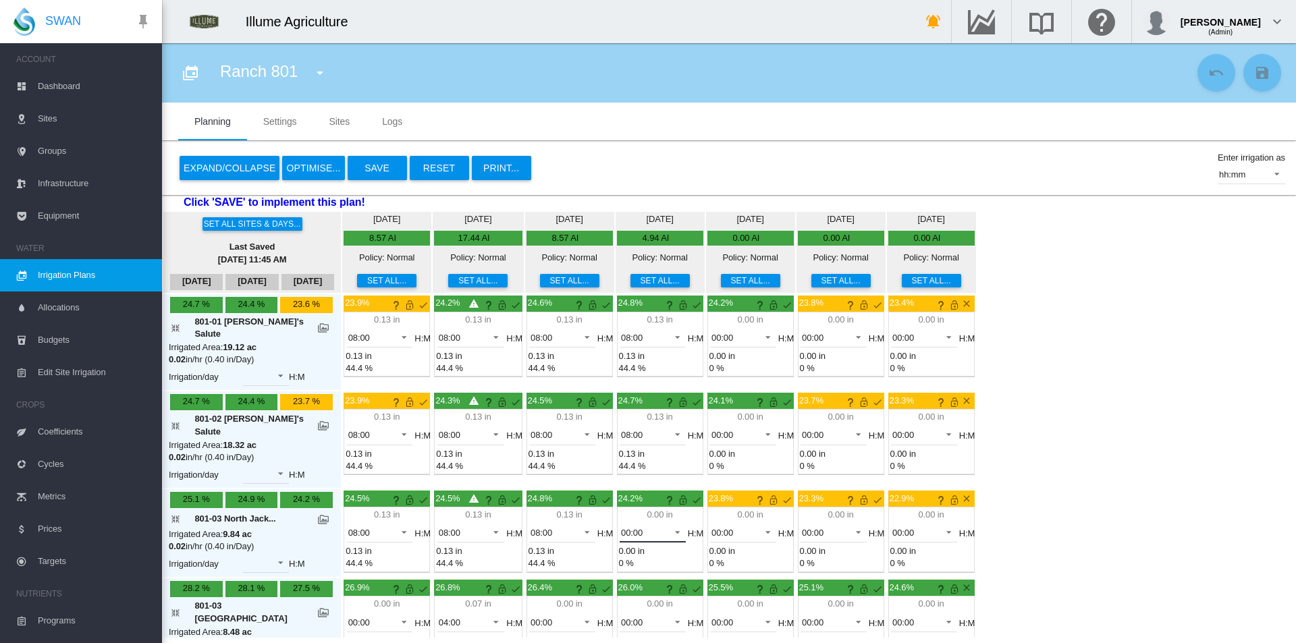
click at [621, 527] on span "00:00" at bounding box center [642, 533] width 42 height 12
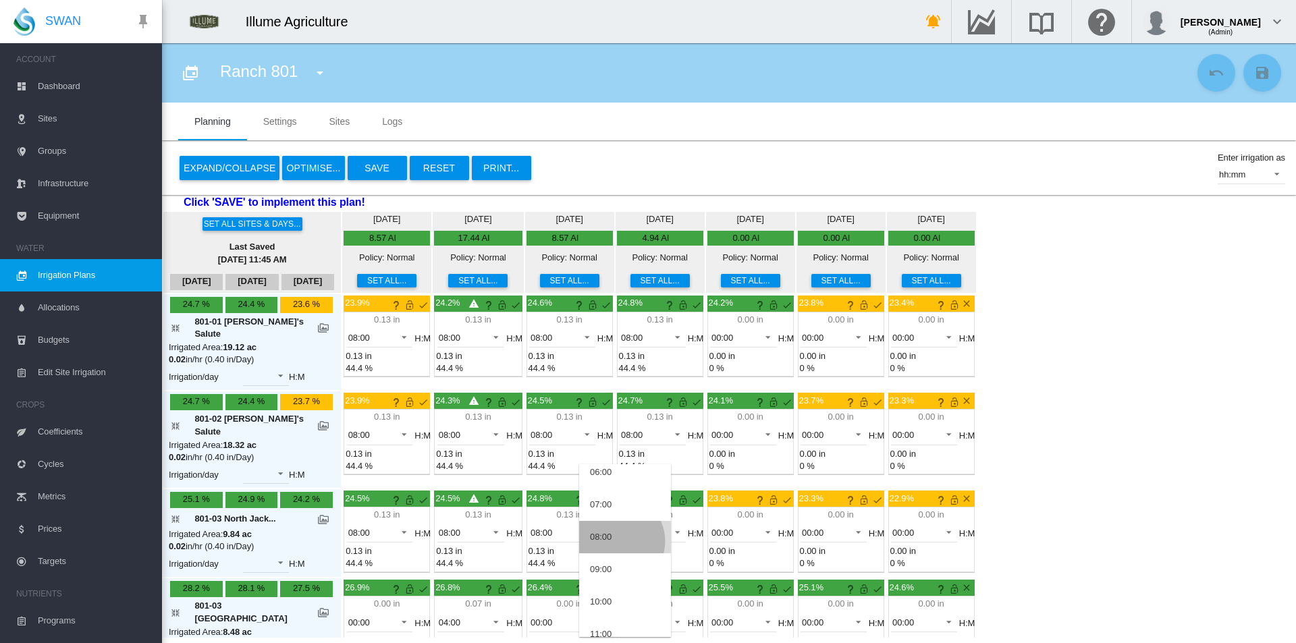
click at [617, 541] on md-option "08:00" at bounding box center [625, 537] width 92 height 32
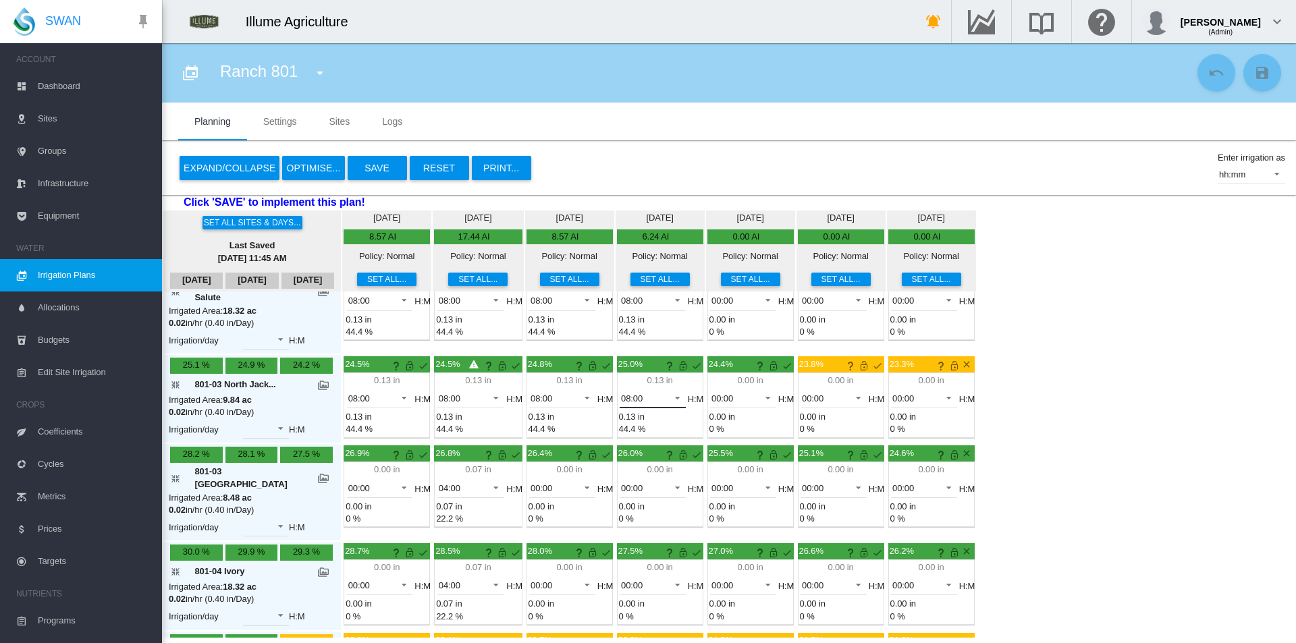
scroll to position [135, 0]
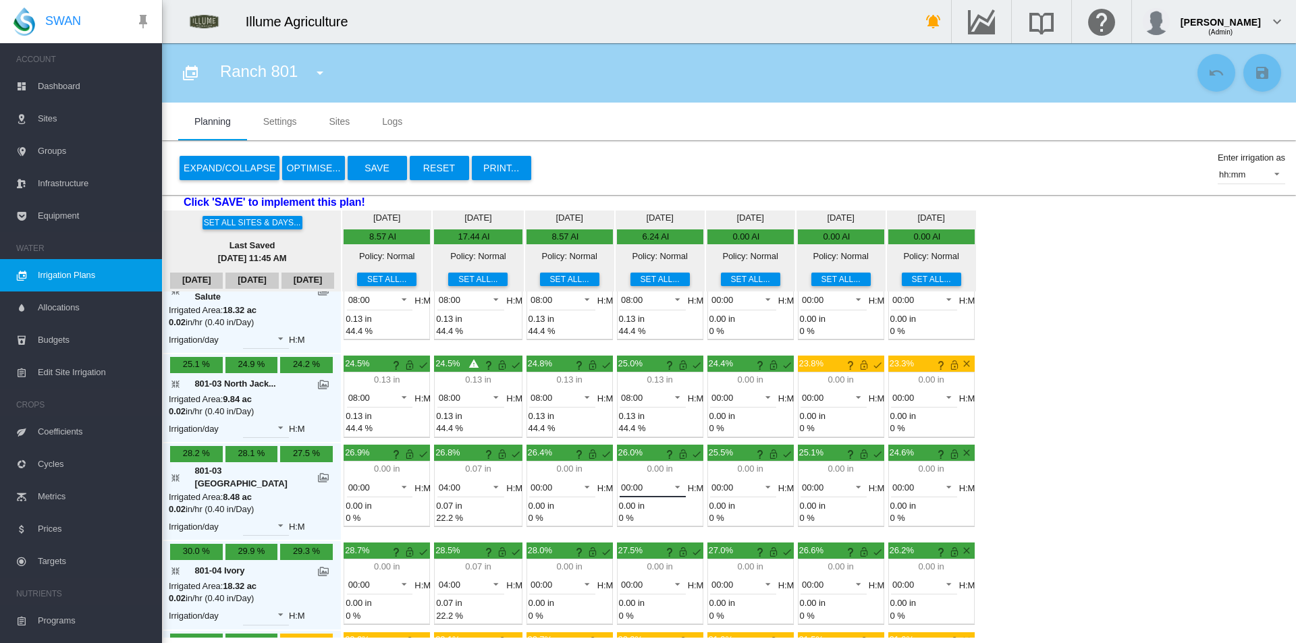
click at [621, 482] on span "00:00" at bounding box center [642, 488] width 42 height 12
click at [1057, 458] on md-backdrop at bounding box center [648, 321] width 1296 height 643
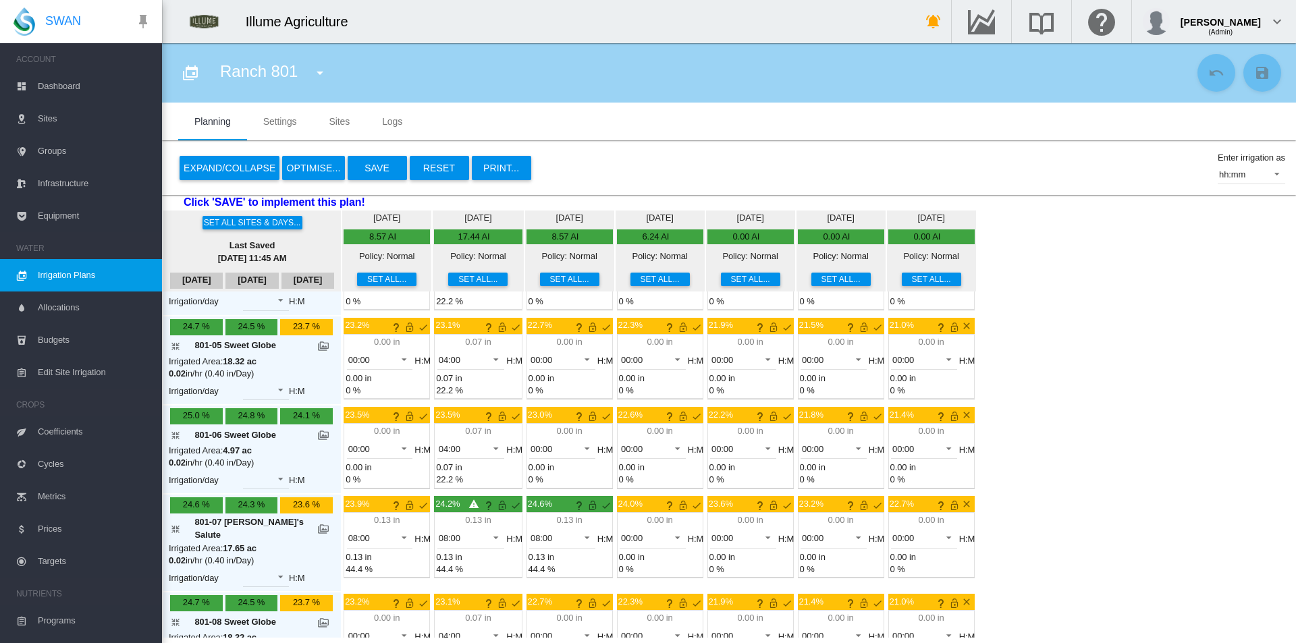
scroll to position [540, 0]
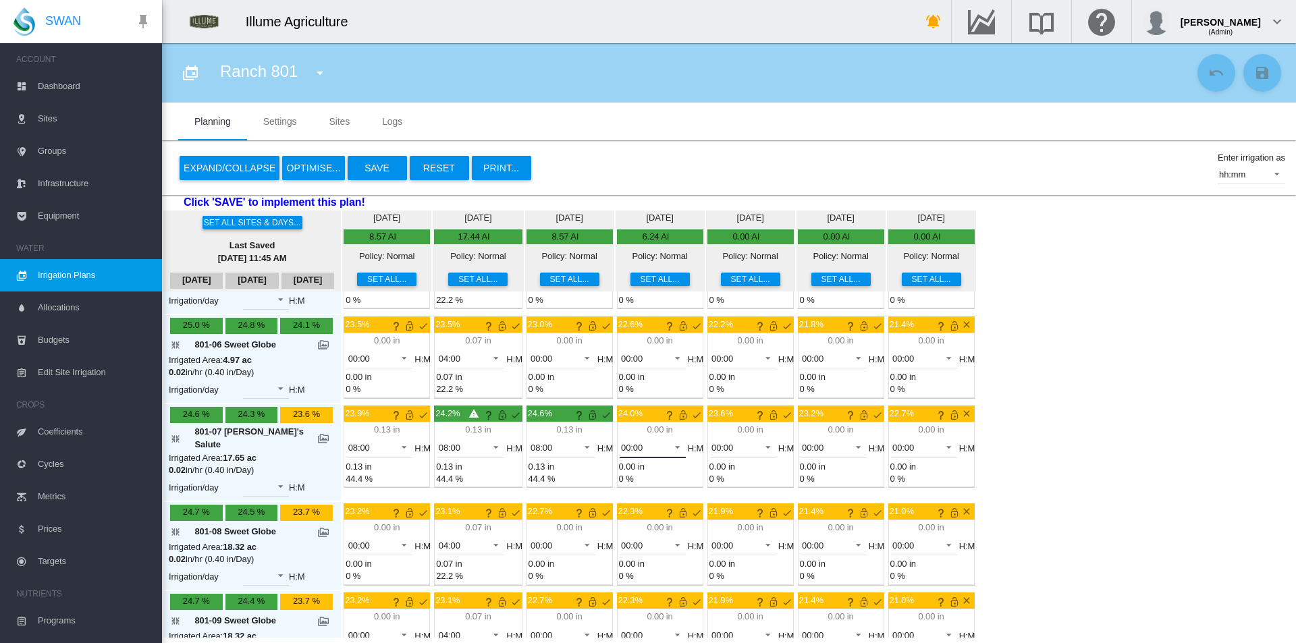
click at [622, 442] on span "00:00" at bounding box center [642, 448] width 42 height 12
click at [626, 549] on md-option "08:00" at bounding box center [625, 547] width 92 height 32
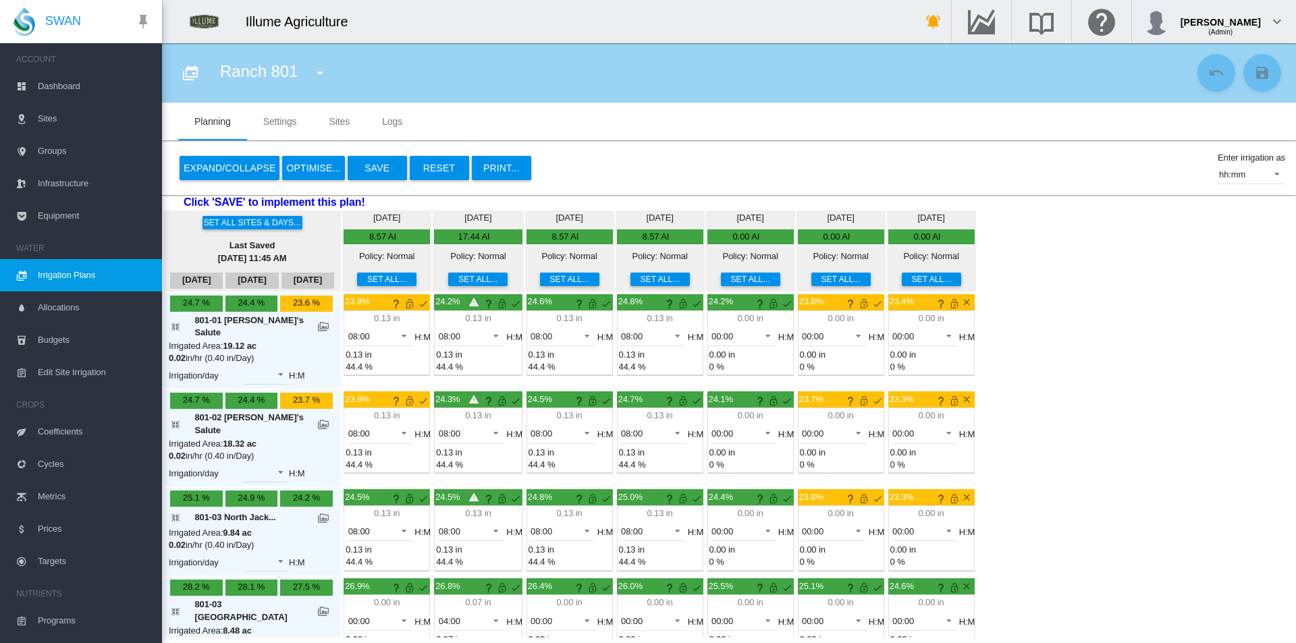
scroll to position [0, 0]
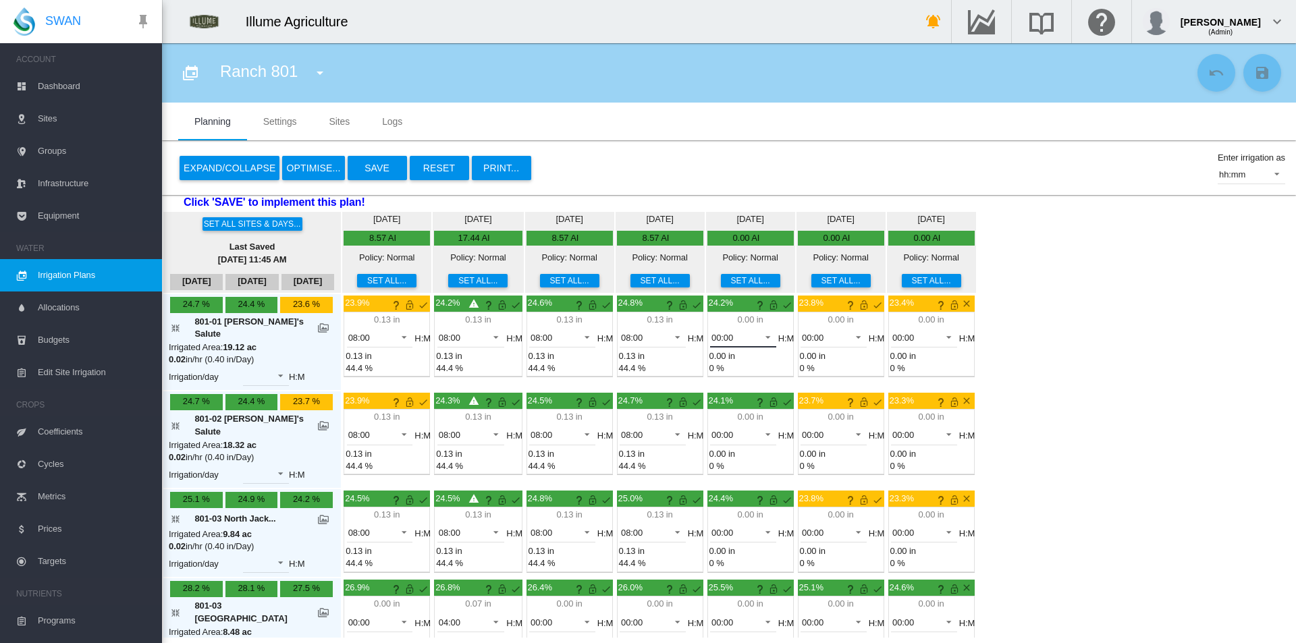
click at [715, 335] on span "00:00" at bounding box center [732, 338] width 42 height 12
click at [704, 337] on md-option "08:00" at bounding box center [715, 326] width 92 height 32
click at [711, 429] on span "00:00" at bounding box center [732, 435] width 42 height 12
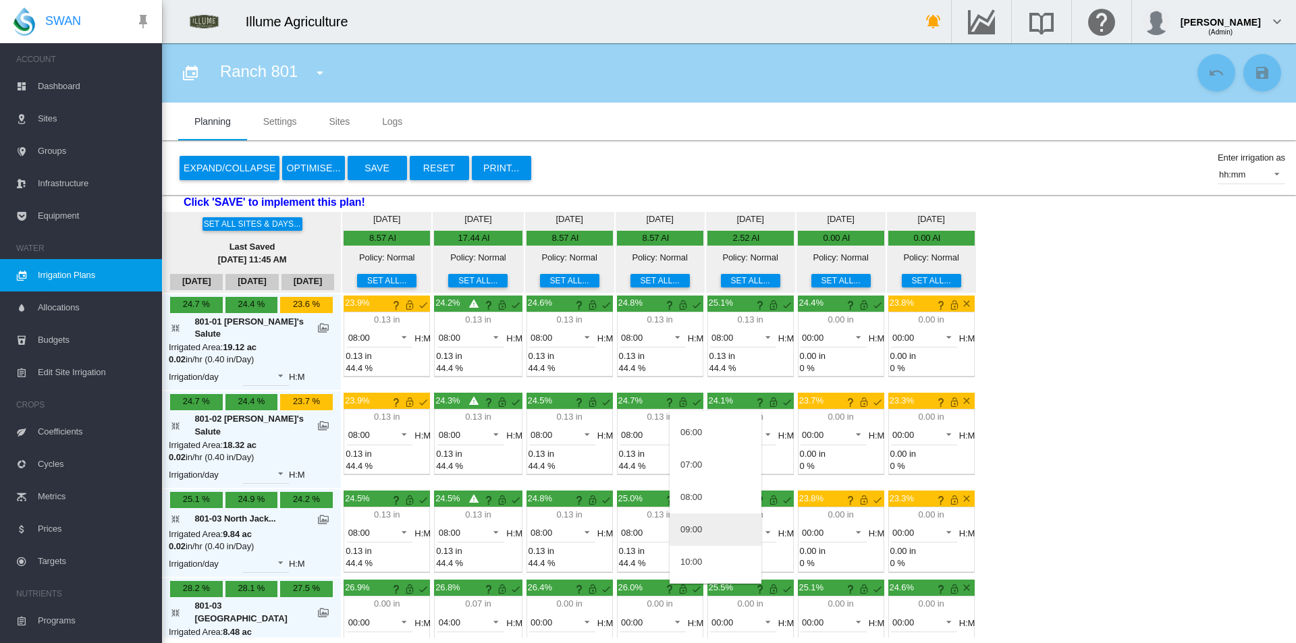
scroll to position [202, 0]
click at [711, 478] on md-option "08:00" at bounding box center [715, 484] width 92 height 32
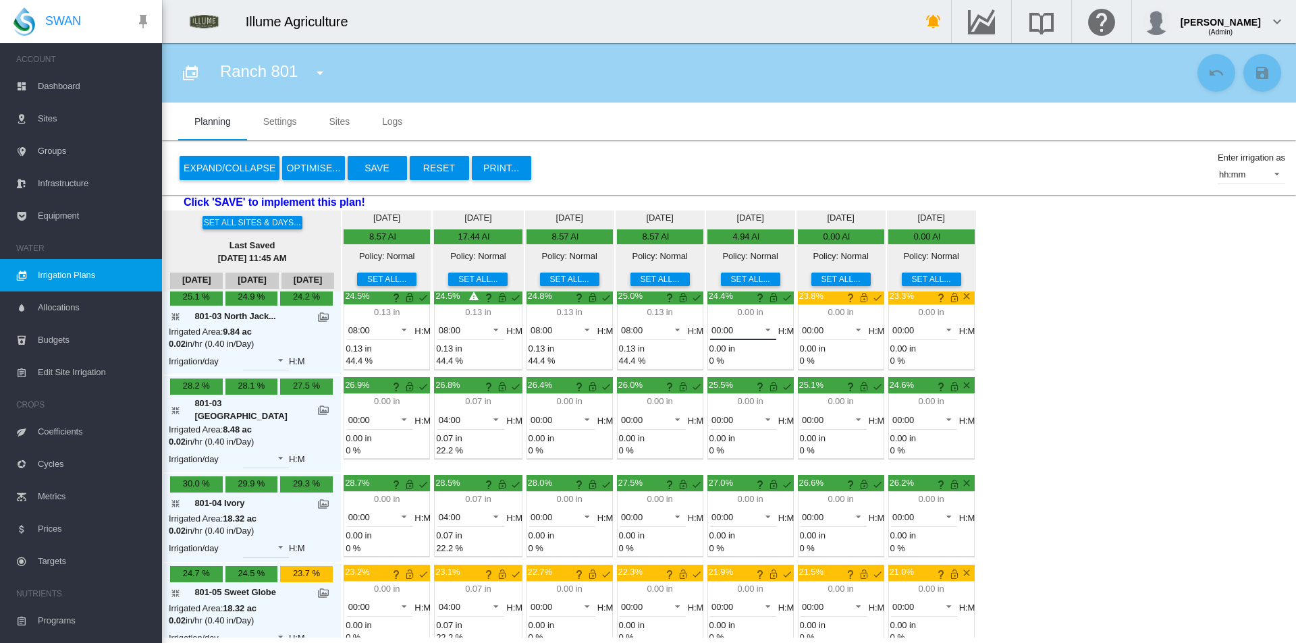
click at [711, 325] on div "00:00" at bounding box center [722, 330] width 22 height 10
click at [700, 360] on md-option "08:00" at bounding box center [715, 370] width 92 height 32
click at [711, 414] on span "00:00" at bounding box center [732, 420] width 42 height 12
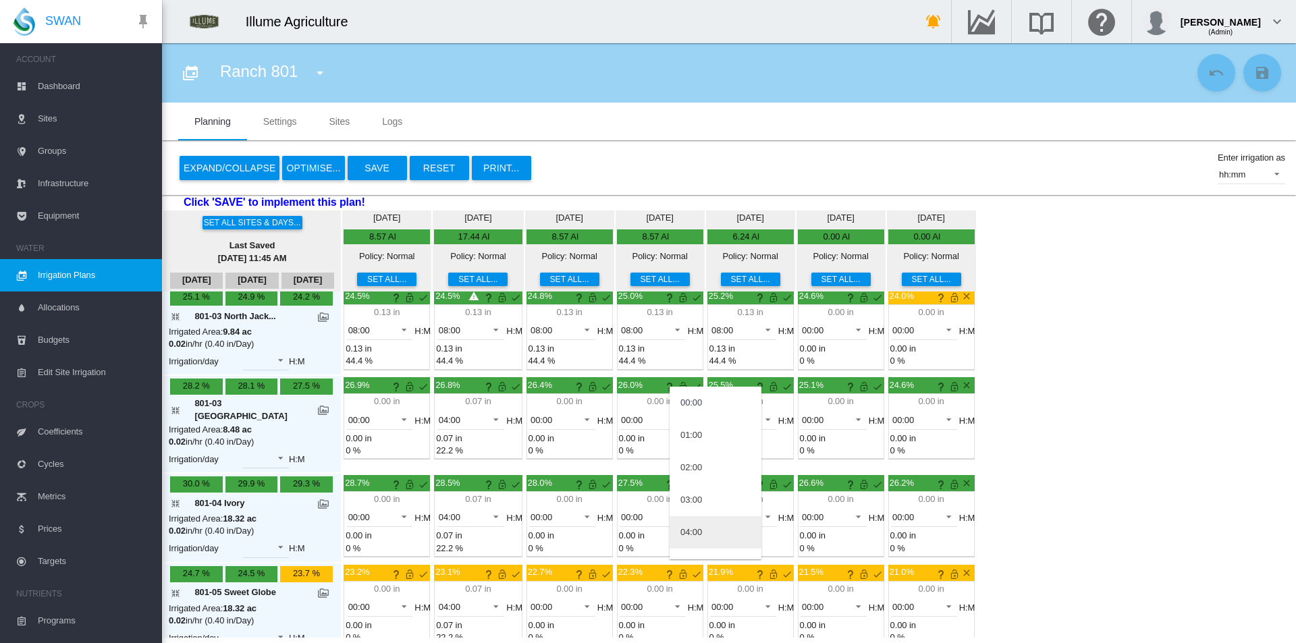
click at [713, 532] on md-option "04:00" at bounding box center [715, 532] width 92 height 32
click at [711, 512] on span "00:00" at bounding box center [732, 518] width 42 height 12
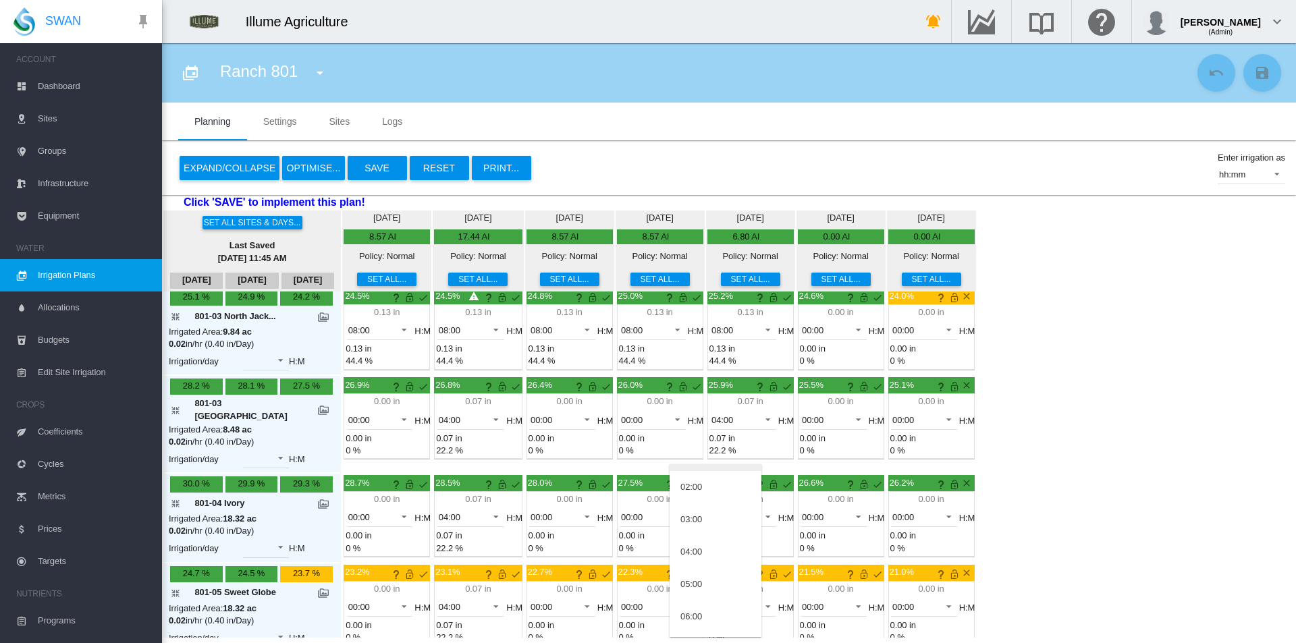
scroll to position [135, 0]
click at [705, 478] on md-option "04:00" at bounding box center [715, 475] width 92 height 32
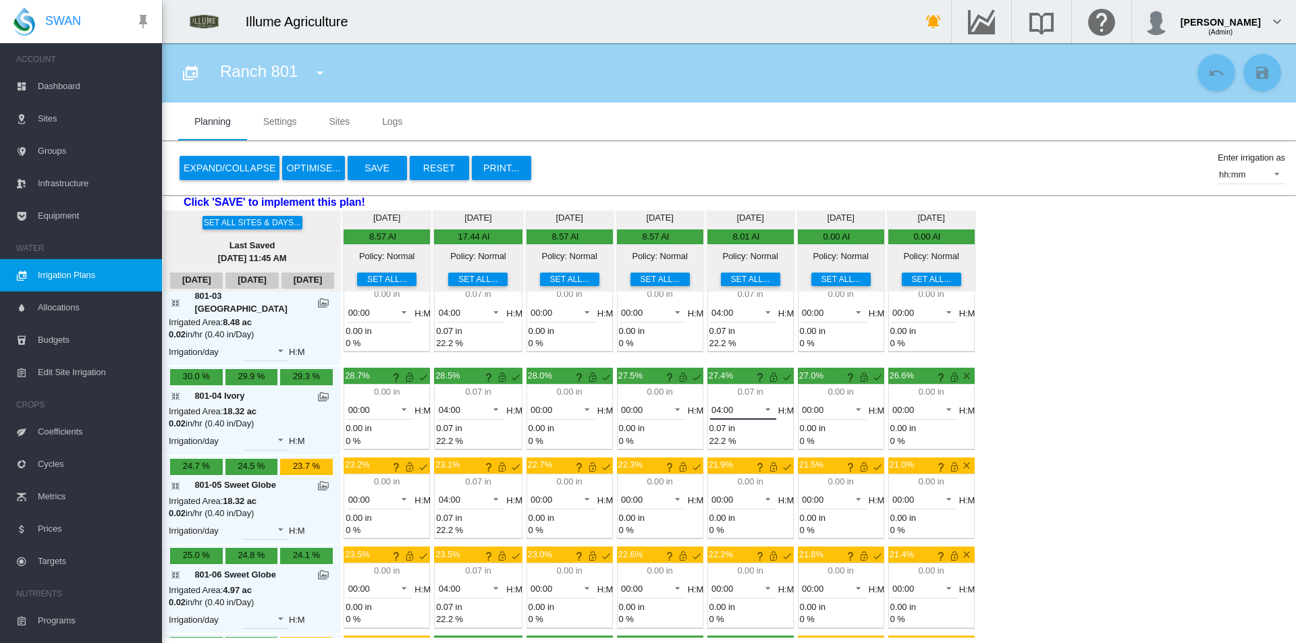
scroll to position [405, 0]
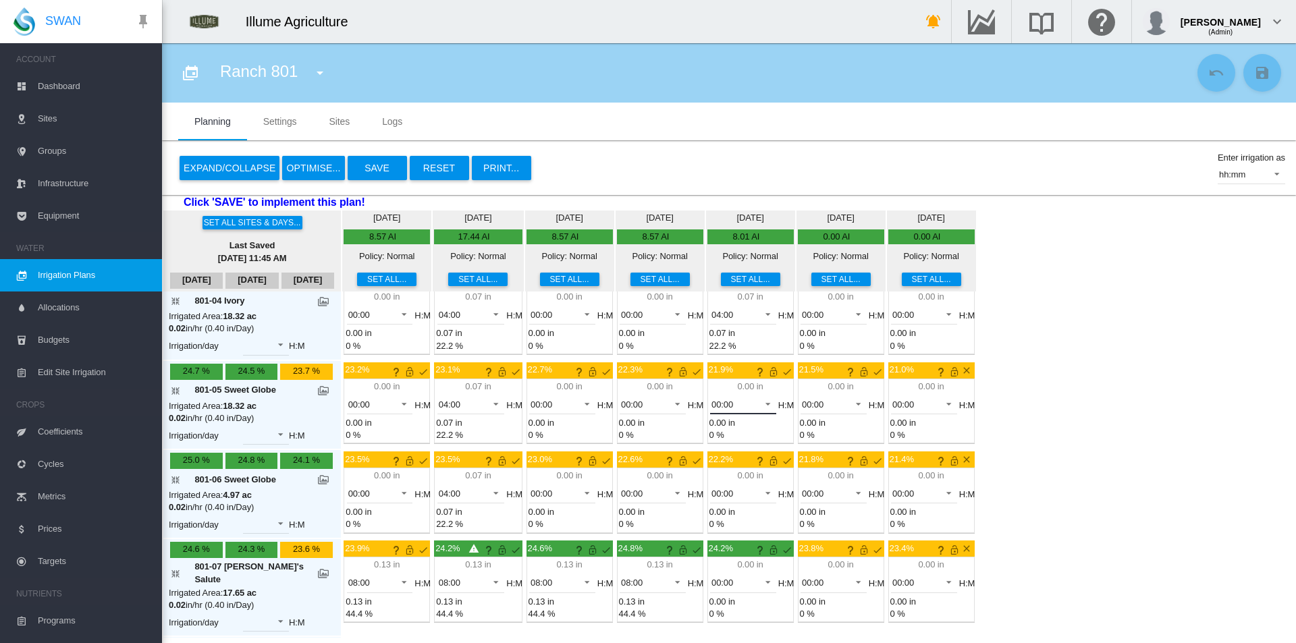
click at [711, 399] on span "00:00" at bounding box center [732, 405] width 42 height 12
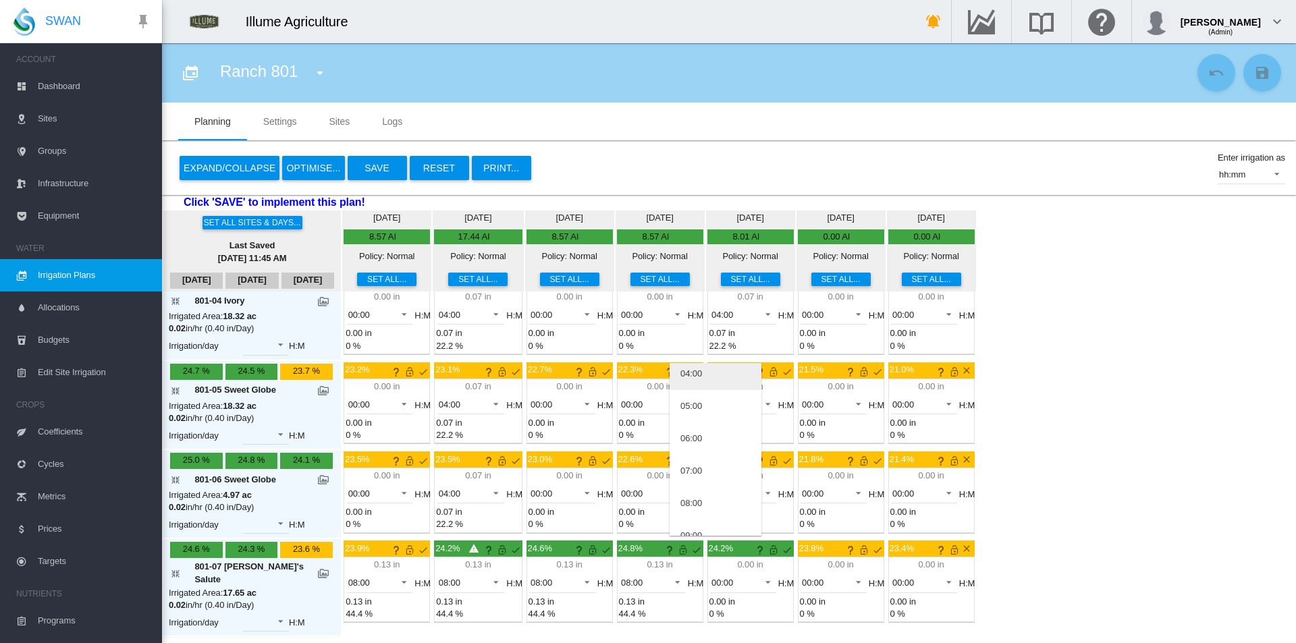
click at [704, 378] on md-option "04:00" at bounding box center [715, 374] width 92 height 32
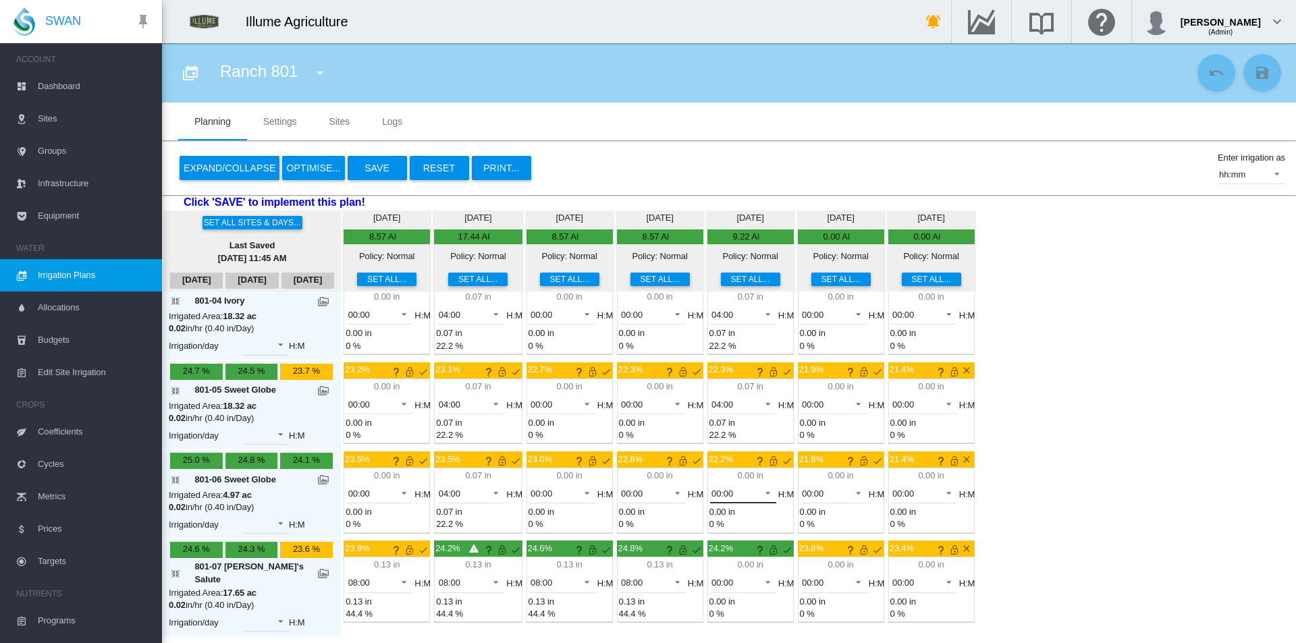
click at [711, 488] on span "00:00" at bounding box center [732, 494] width 42 height 12
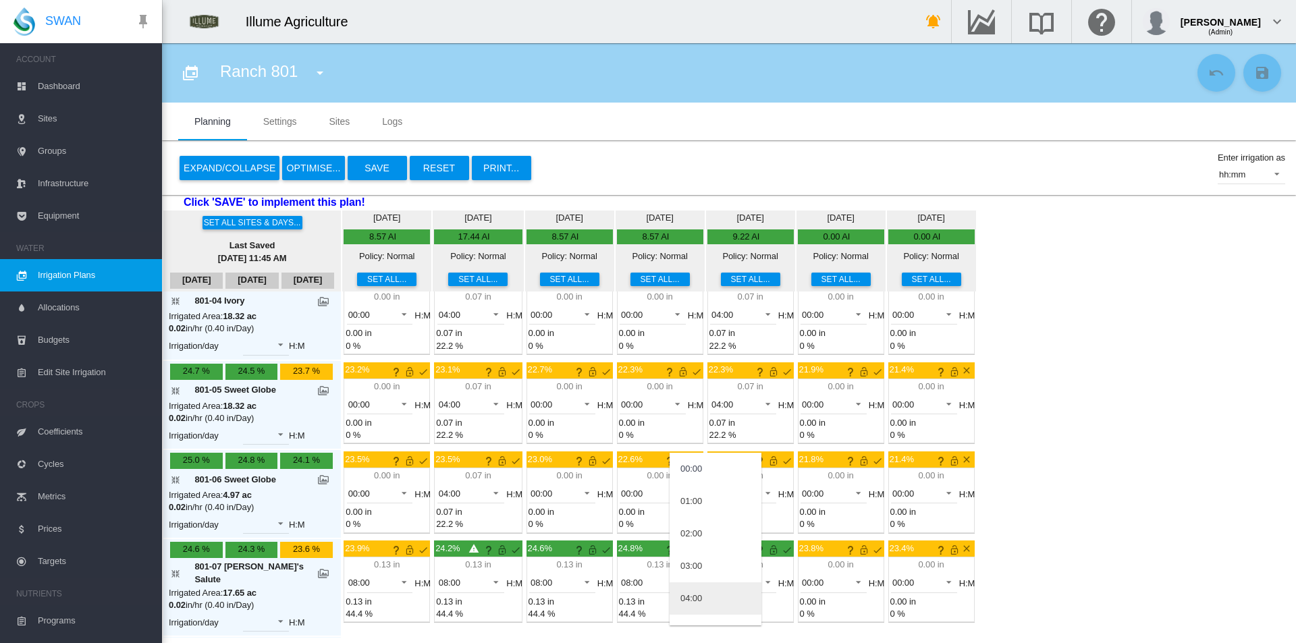
click at [709, 591] on md-option "04:00" at bounding box center [715, 598] width 92 height 32
click at [716, 577] on span "00:00" at bounding box center [732, 583] width 42 height 12
click at [709, 472] on md-option "08:00" at bounding box center [715, 469] width 92 height 32
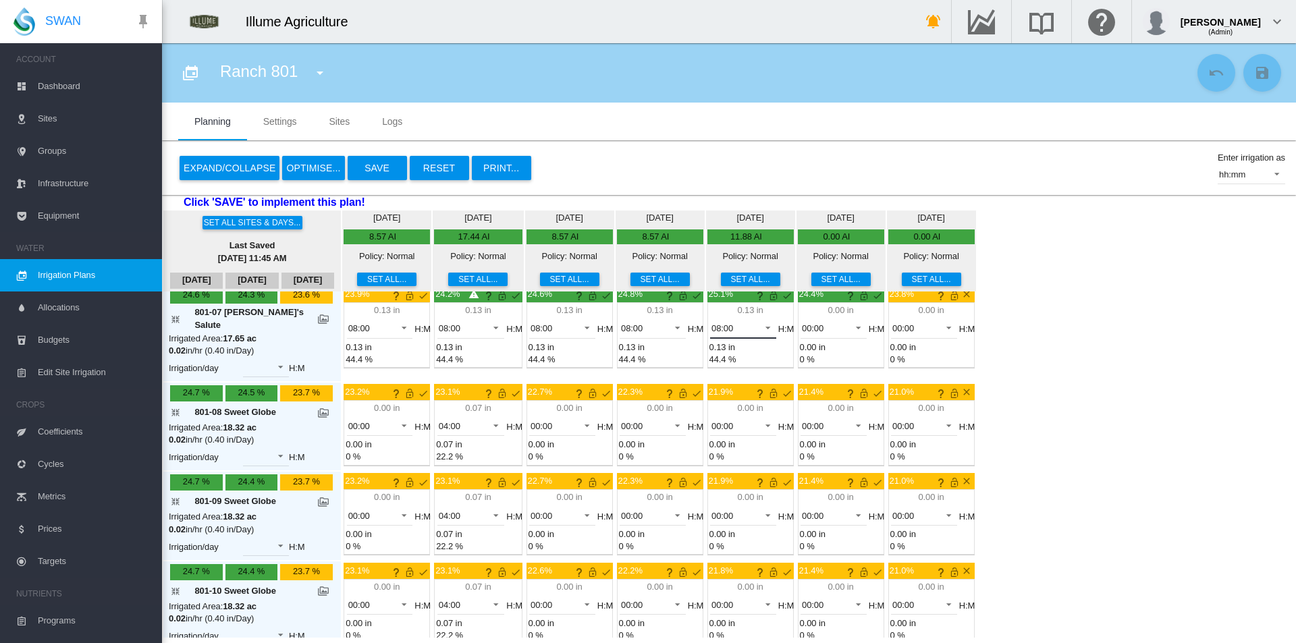
scroll to position [675, 0]
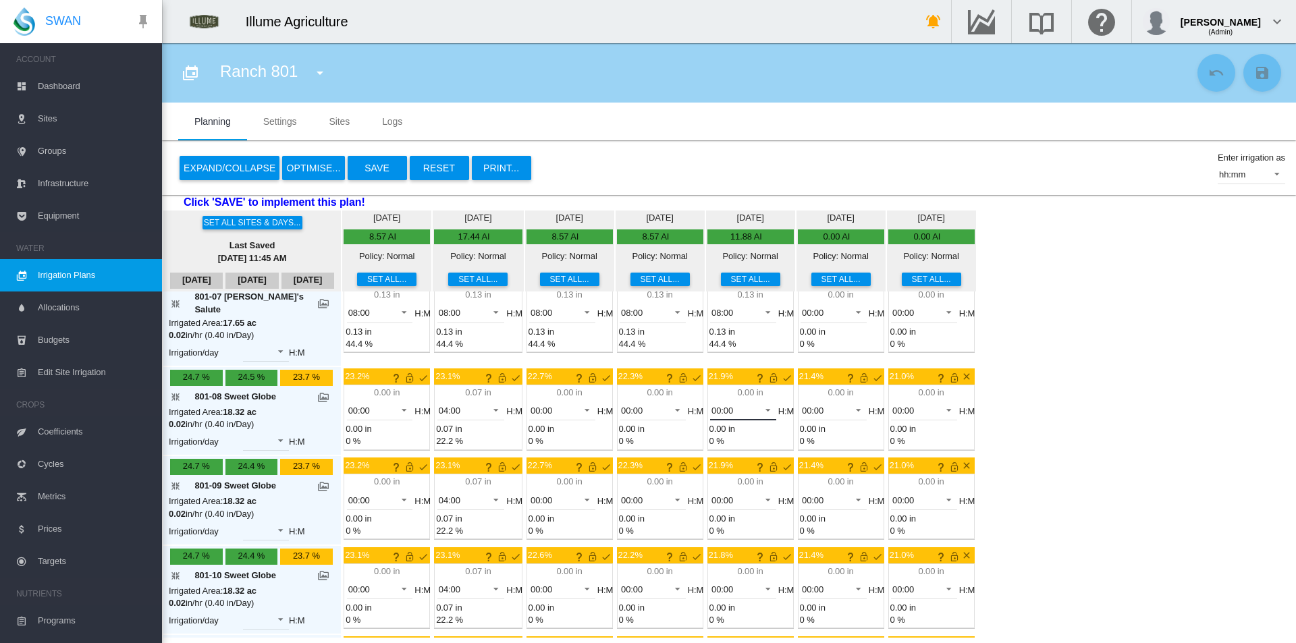
click at [738, 400] on md-select-value "00:00" at bounding box center [743, 410] width 66 height 20
click at [721, 495] on md-option "04:00" at bounding box center [715, 507] width 92 height 32
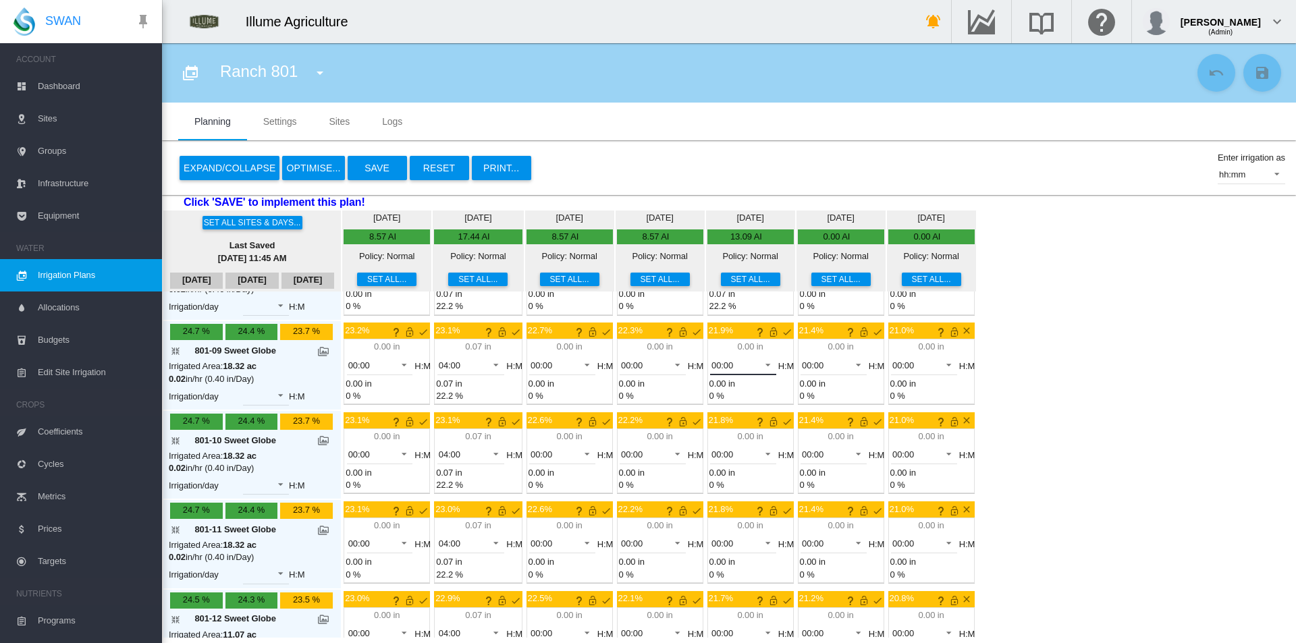
click at [711, 355] on md-select-value "00:00" at bounding box center [743, 365] width 66 height 20
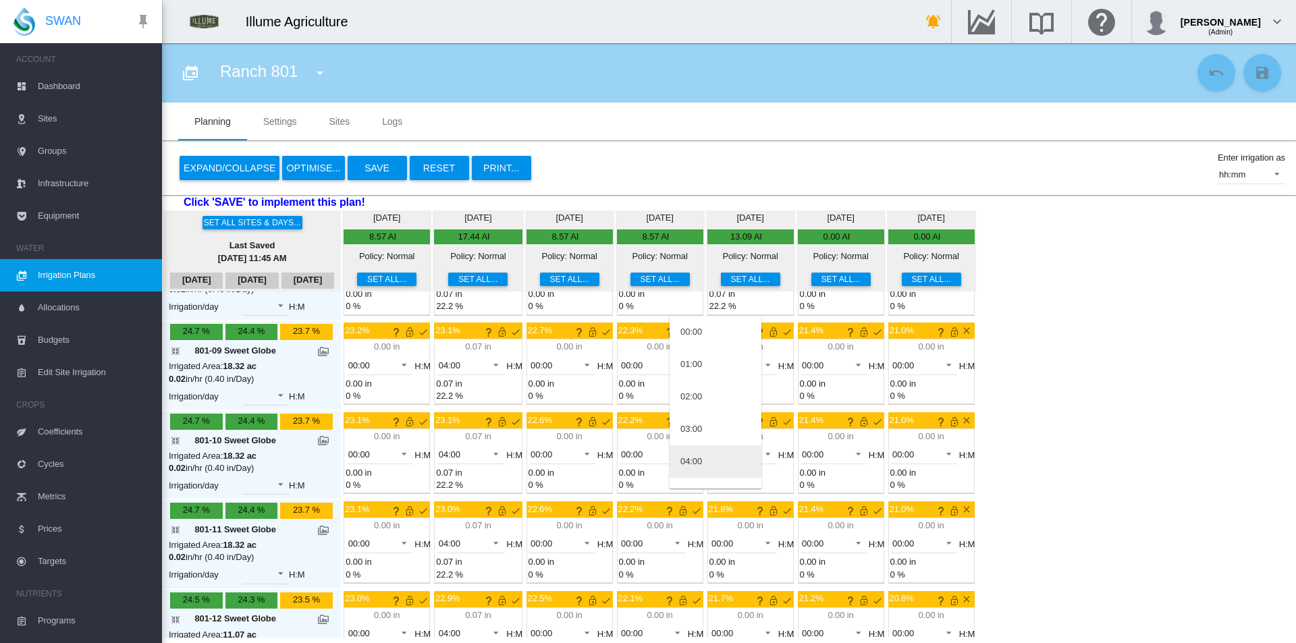
click at [708, 456] on md-option "04:00" at bounding box center [715, 461] width 92 height 32
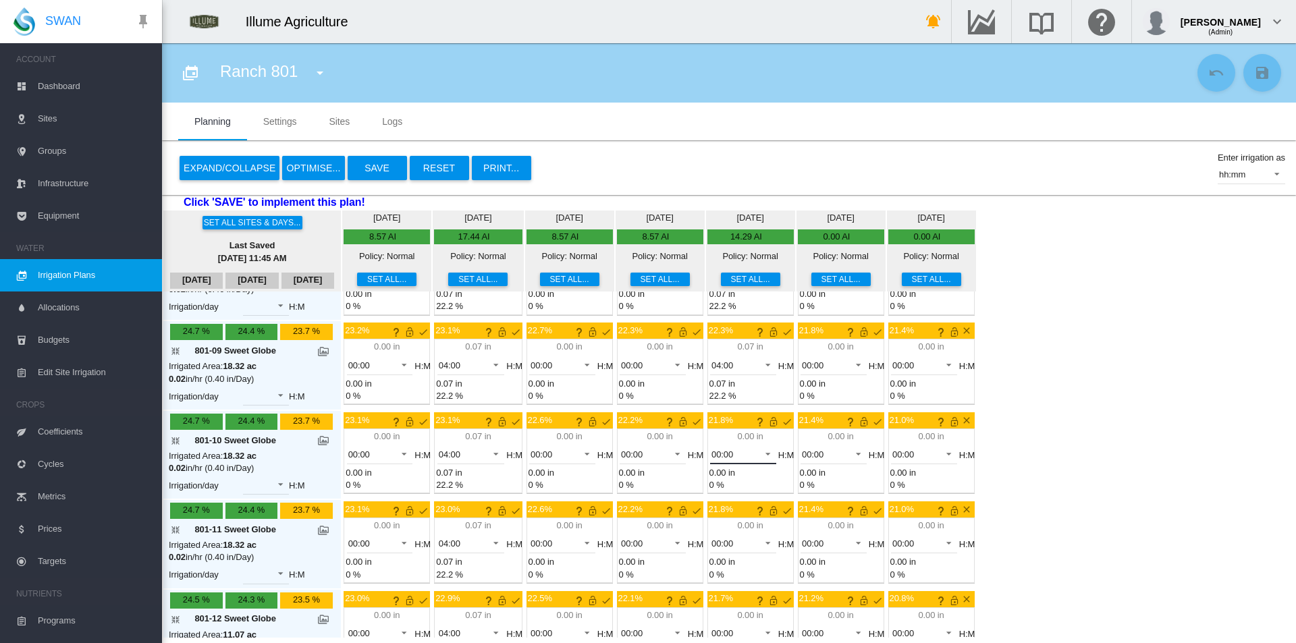
drag, startPoint x: 700, startPoint y: 419, endPoint x: 705, endPoint y: 437, distance: 18.4
click at [711, 449] on div "00:00" at bounding box center [722, 454] width 22 height 10
click at [704, 422] on md-option "04:00" at bounding box center [715, 416] width 92 height 32
click at [716, 538] on span "00:00" at bounding box center [732, 544] width 42 height 12
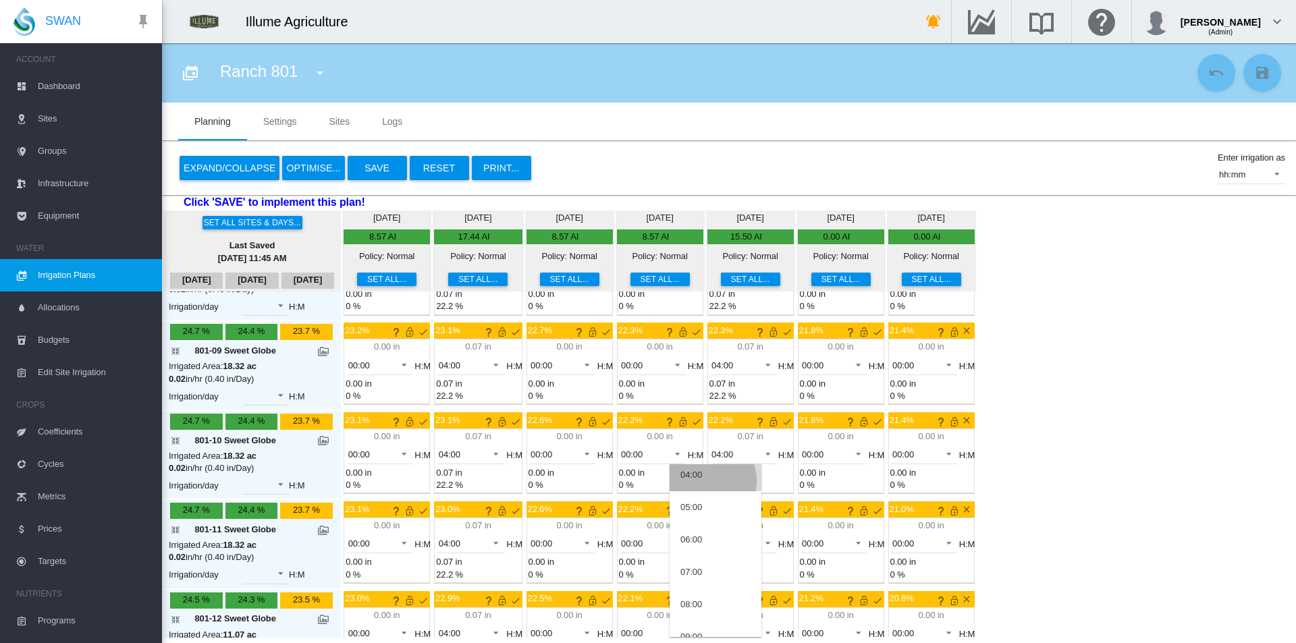
click at [710, 480] on md-option "04:00" at bounding box center [715, 475] width 92 height 32
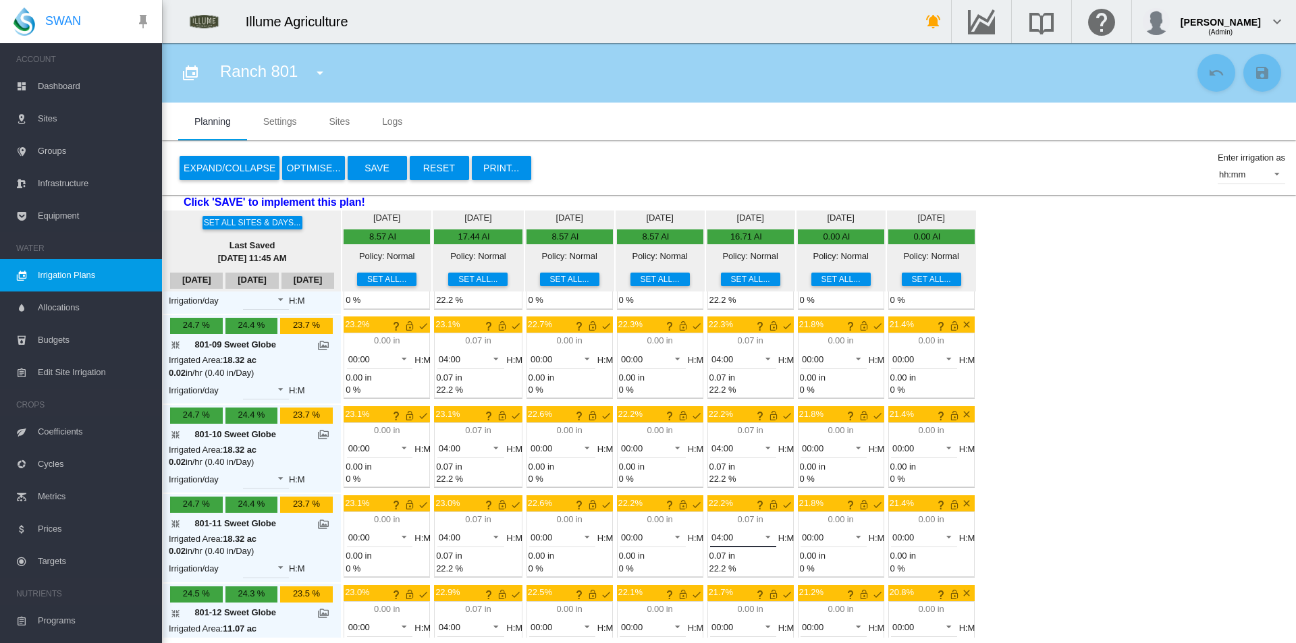
scroll to position [817, 0]
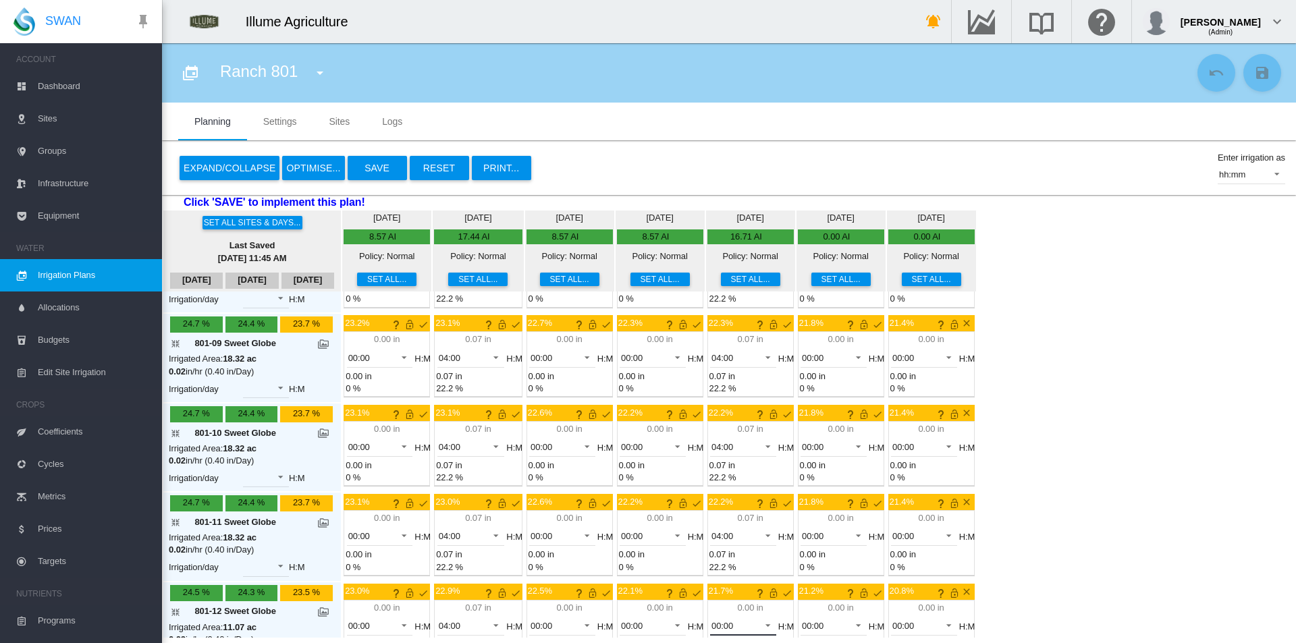
click at [712, 620] on span "00:00" at bounding box center [732, 626] width 42 height 12
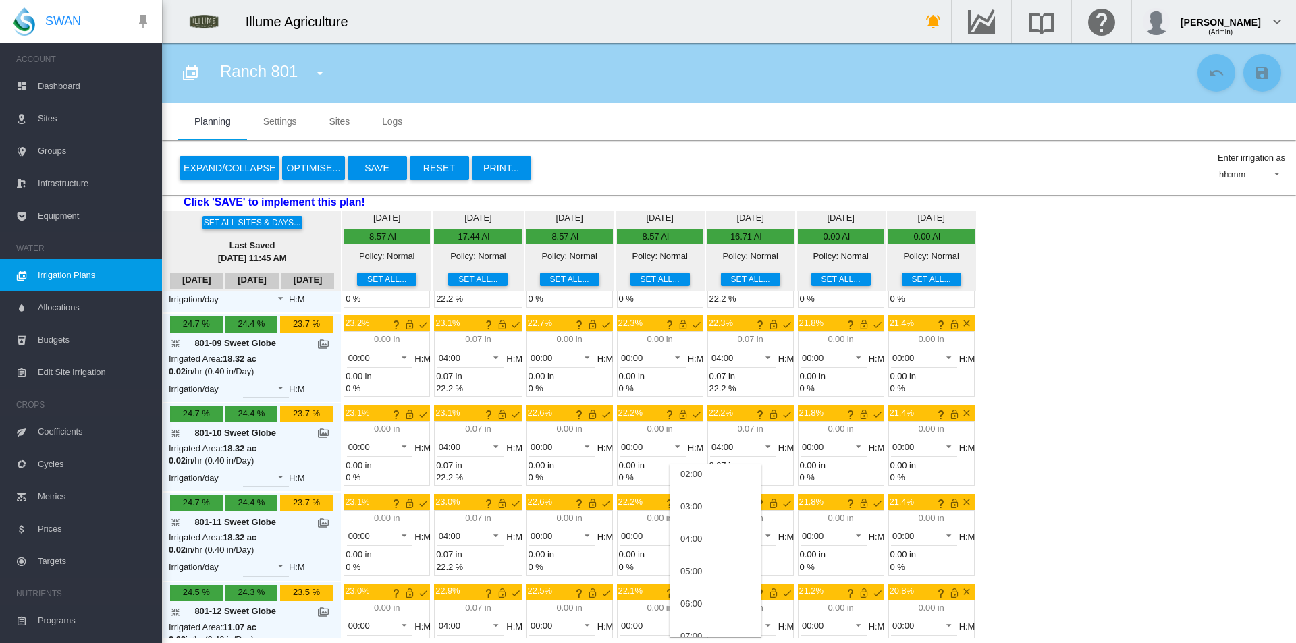
scroll to position [135, 0]
click at [713, 480] on md-option "04:00" at bounding box center [715, 475] width 92 height 32
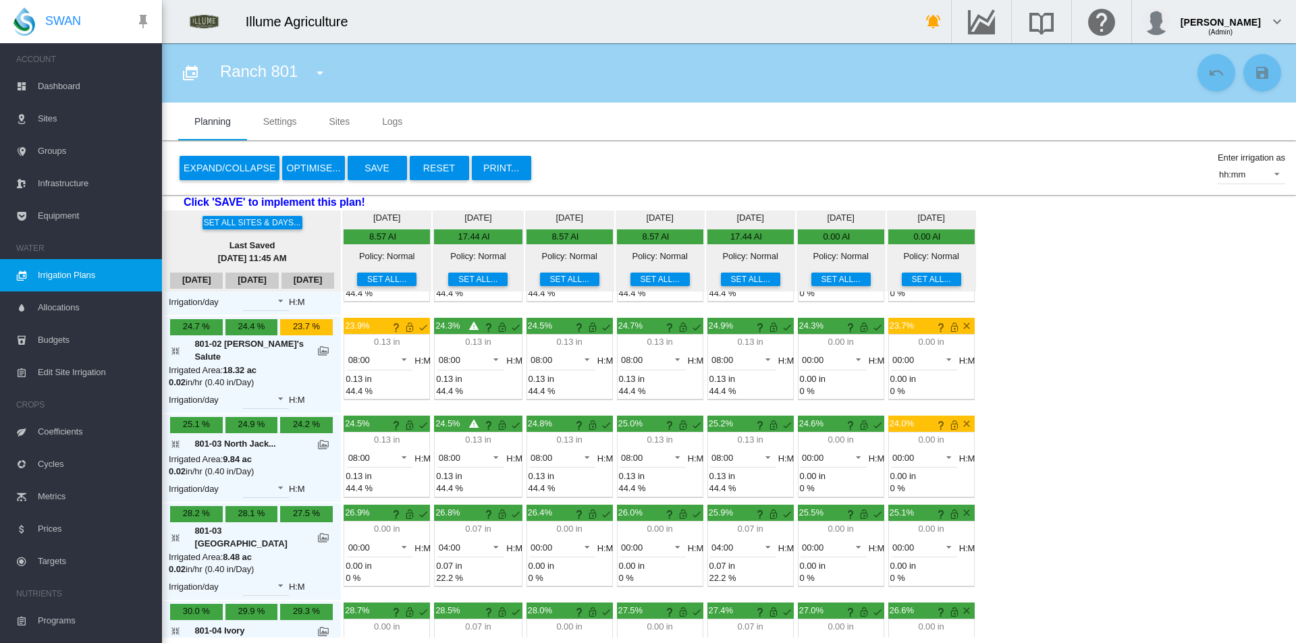
scroll to position [0, 0]
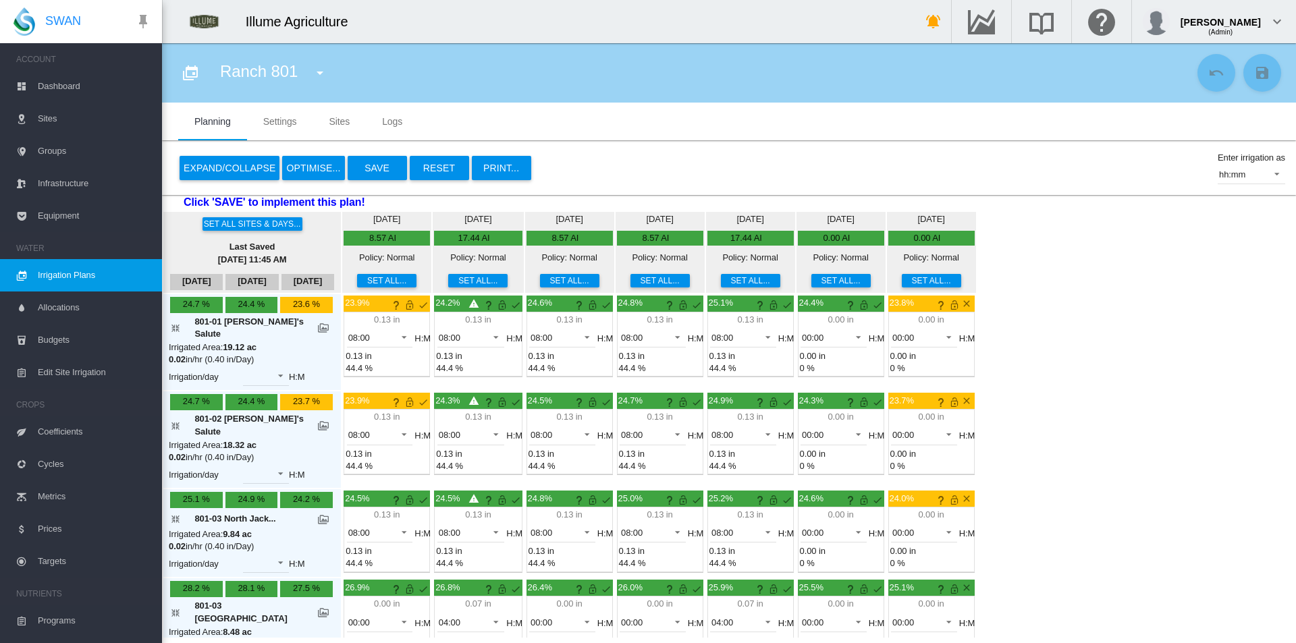
click at [371, 175] on button "Save" at bounding box center [377, 168] width 59 height 24
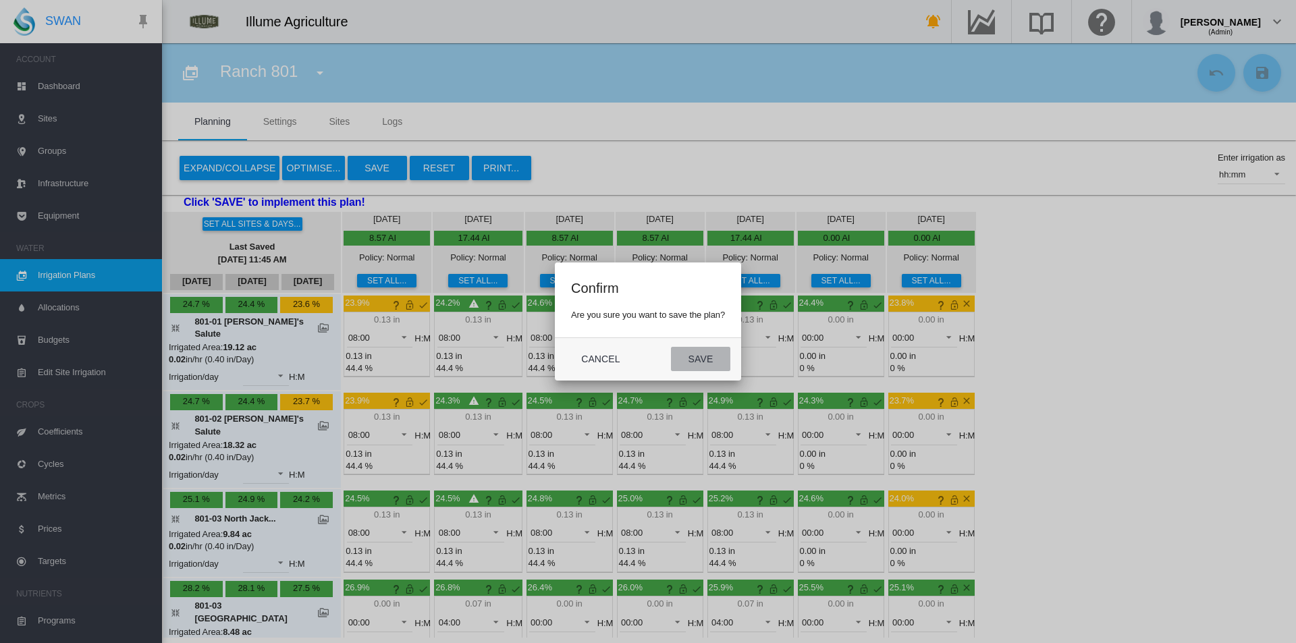
click at [694, 363] on button "Save" at bounding box center [700, 359] width 59 height 24
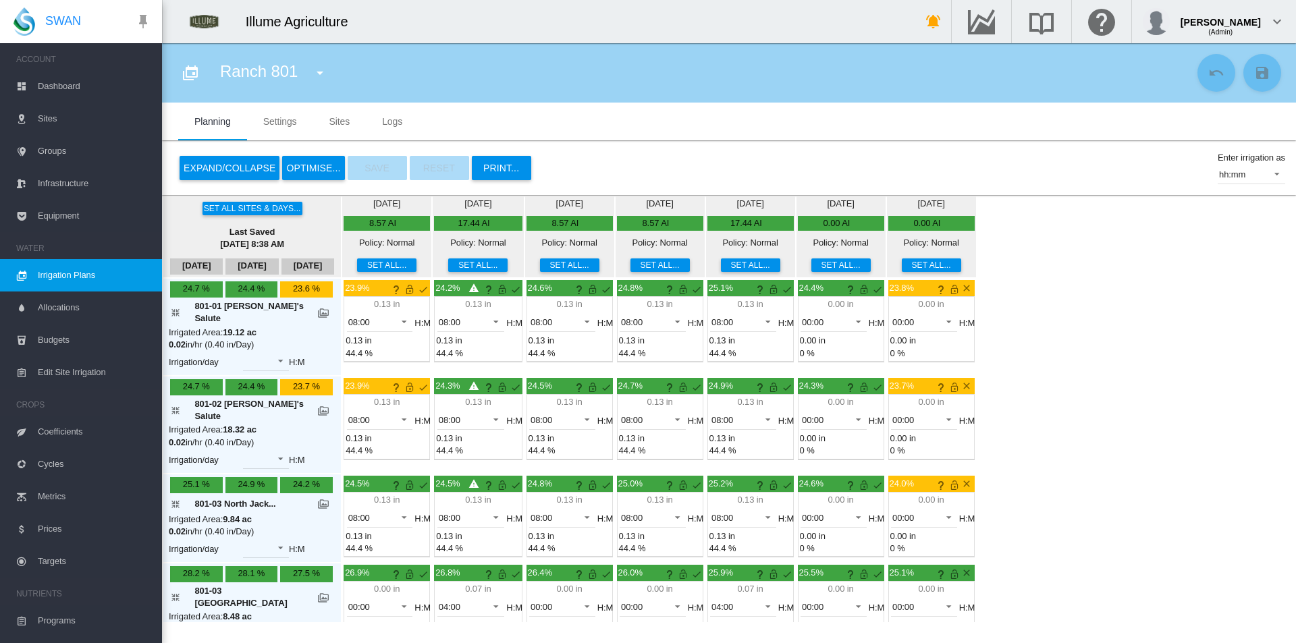
click at [331, 73] on button "button" at bounding box center [319, 72] width 27 height 27
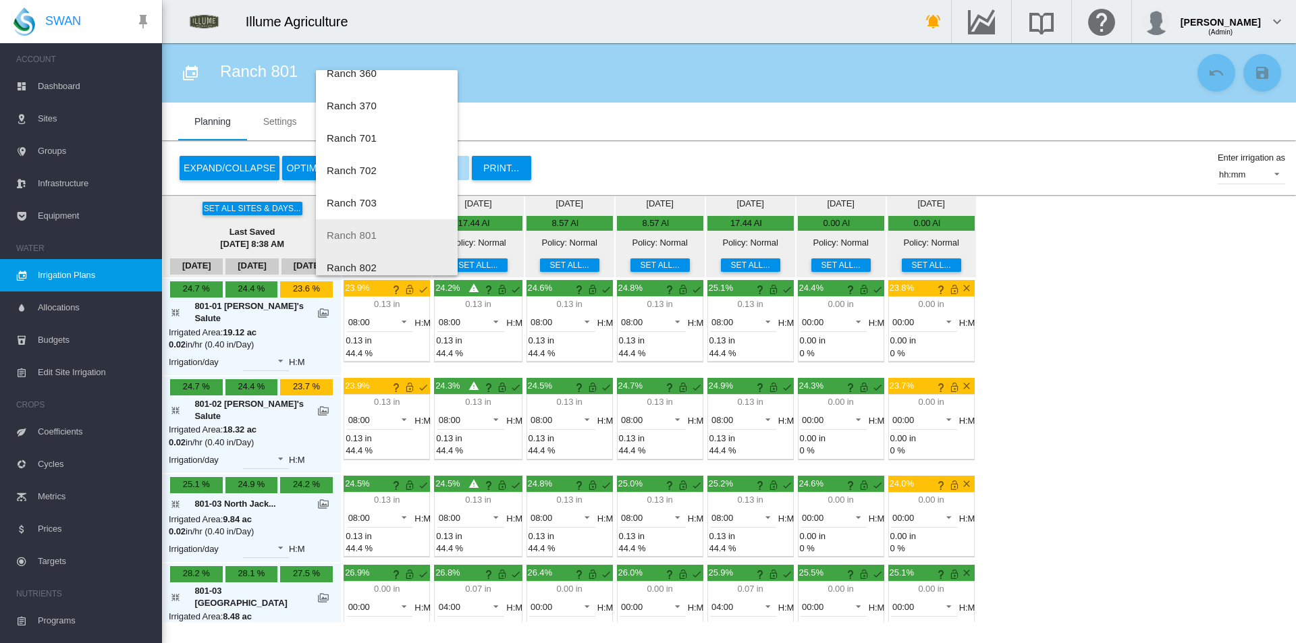
scroll to position [65, 0]
click at [386, 254] on button "Ranch 802" at bounding box center [387, 254] width 142 height 32
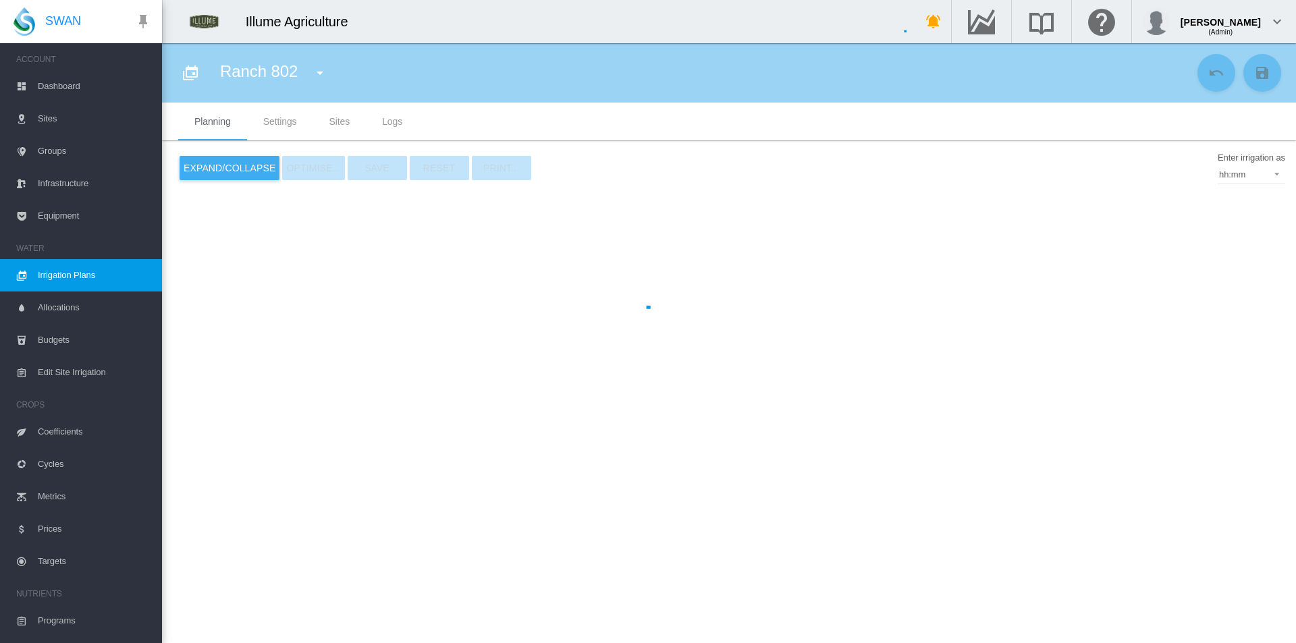
type input "*********"
type input "*"
type input "**"
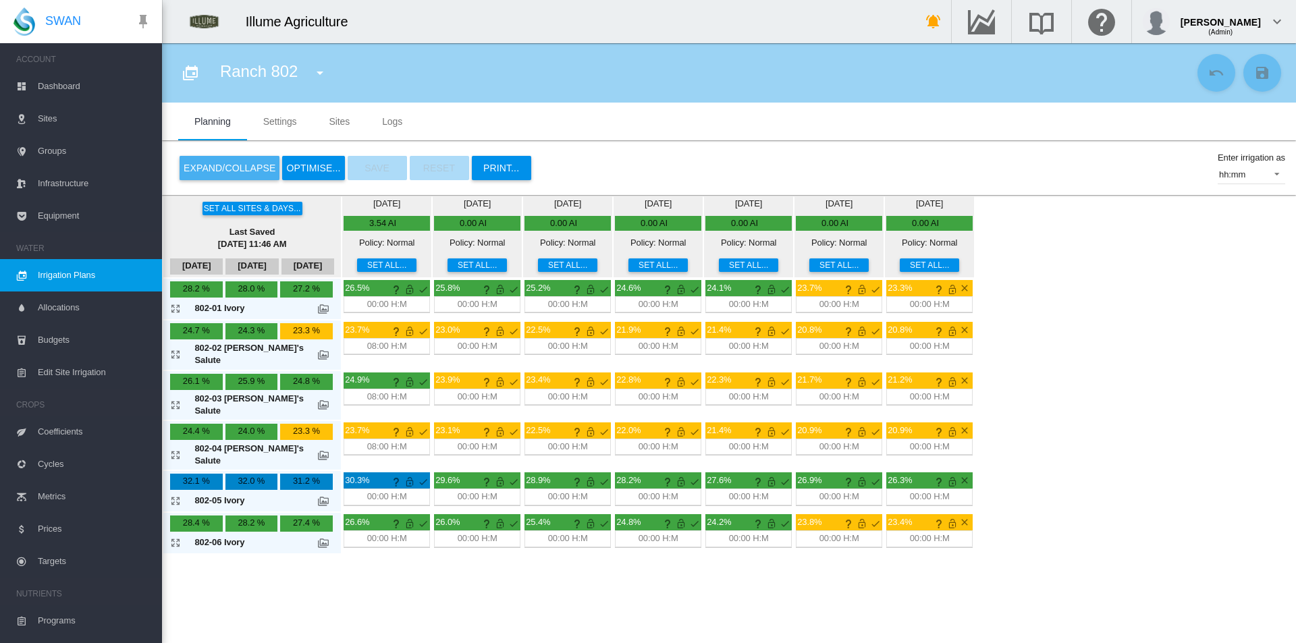
drag, startPoint x: 217, startPoint y: 165, endPoint x: 225, endPoint y: 167, distance: 8.2
click at [218, 165] on button "Expand/Collapse" at bounding box center [230, 168] width 100 height 24
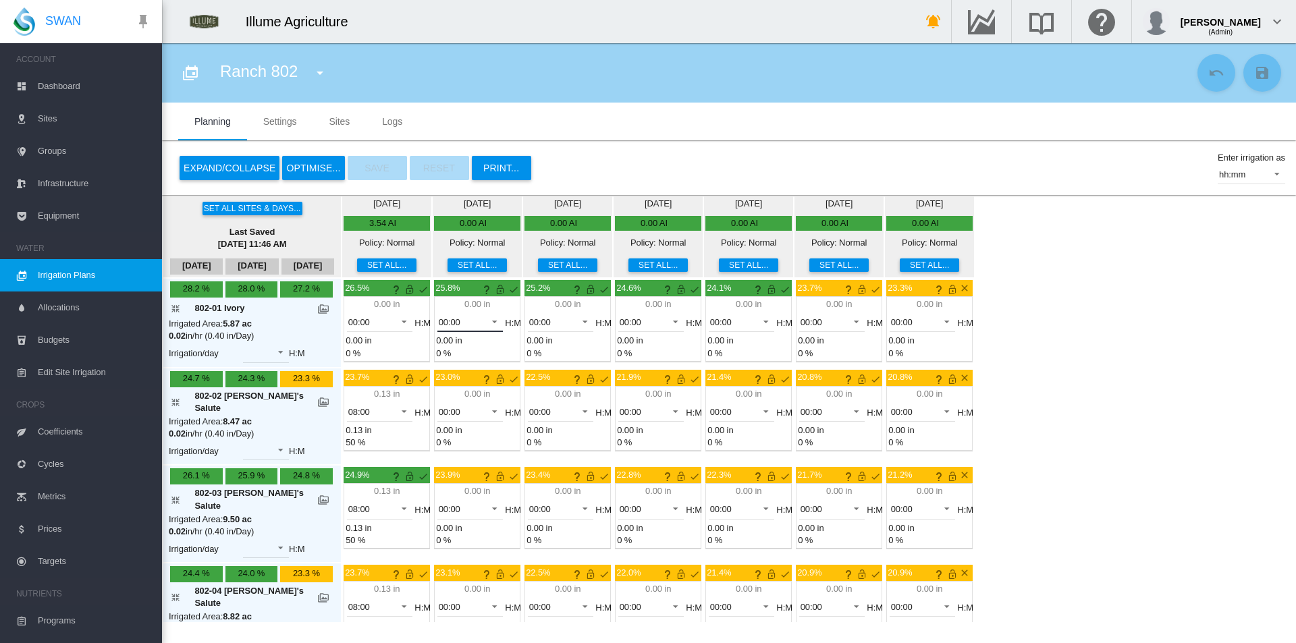
click at [483, 321] on span at bounding box center [491, 320] width 16 height 12
click at [448, 453] on md-option "04:00" at bounding box center [443, 452] width 92 height 32
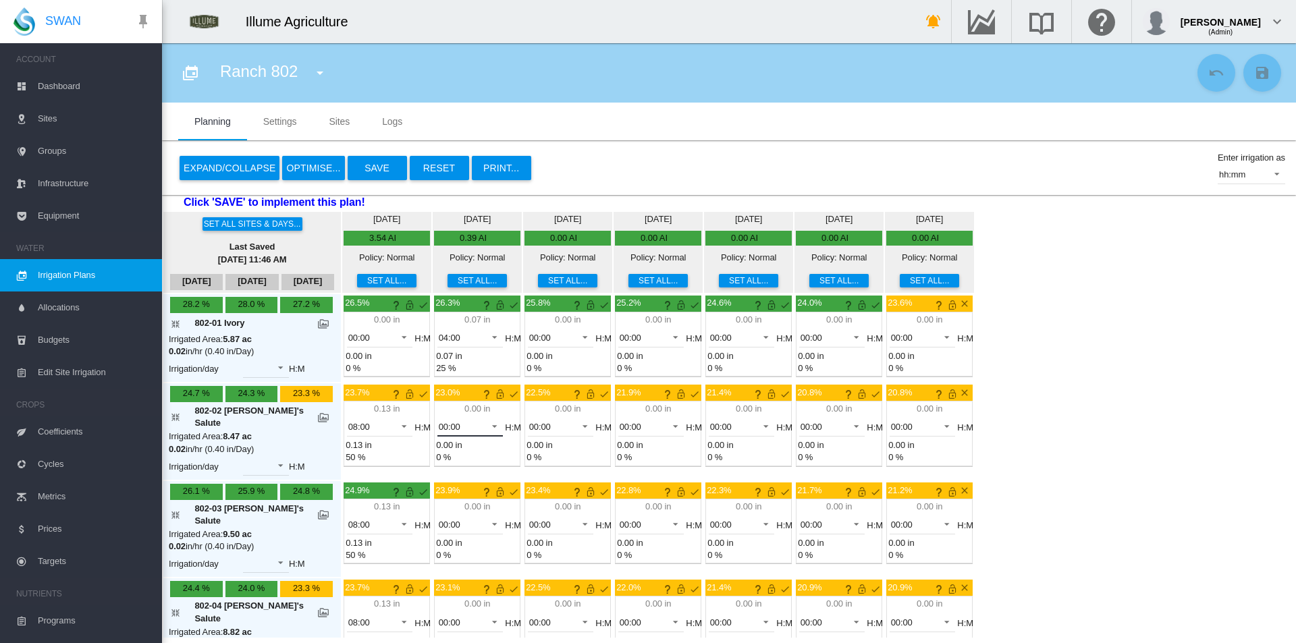
click at [449, 424] on span "00:00" at bounding box center [460, 427] width 42 height 12
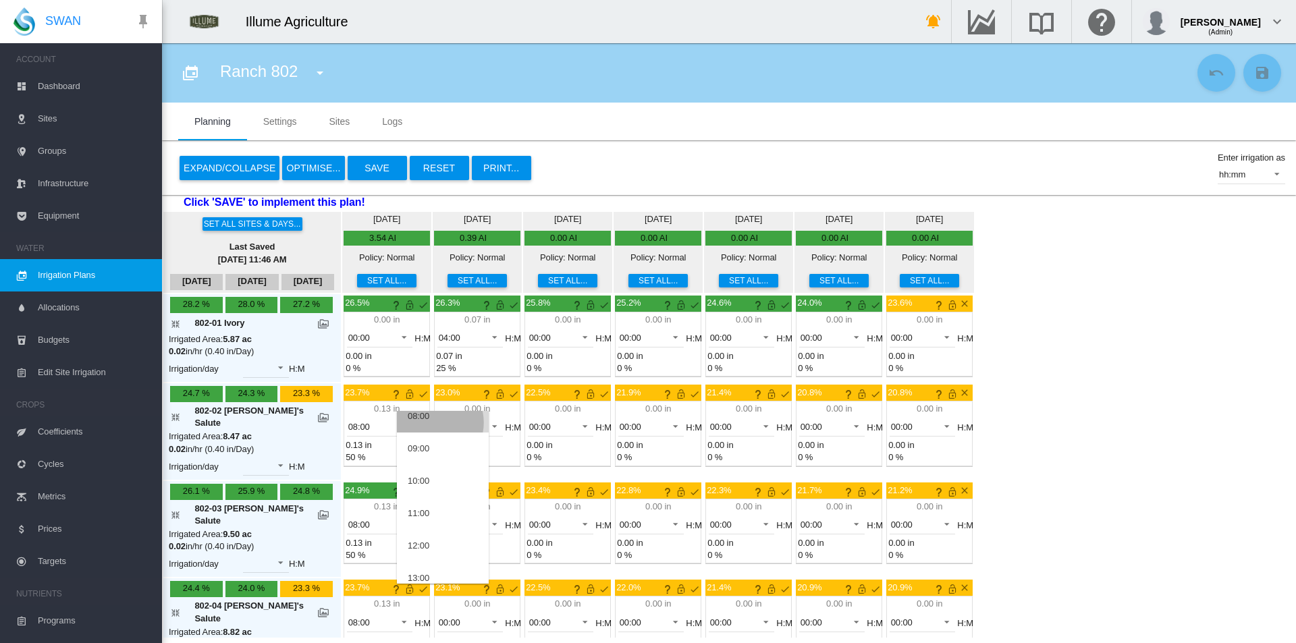
click at [431, 422] on md-option "08:00" at bounding box center [443, 416] width 92 height 32
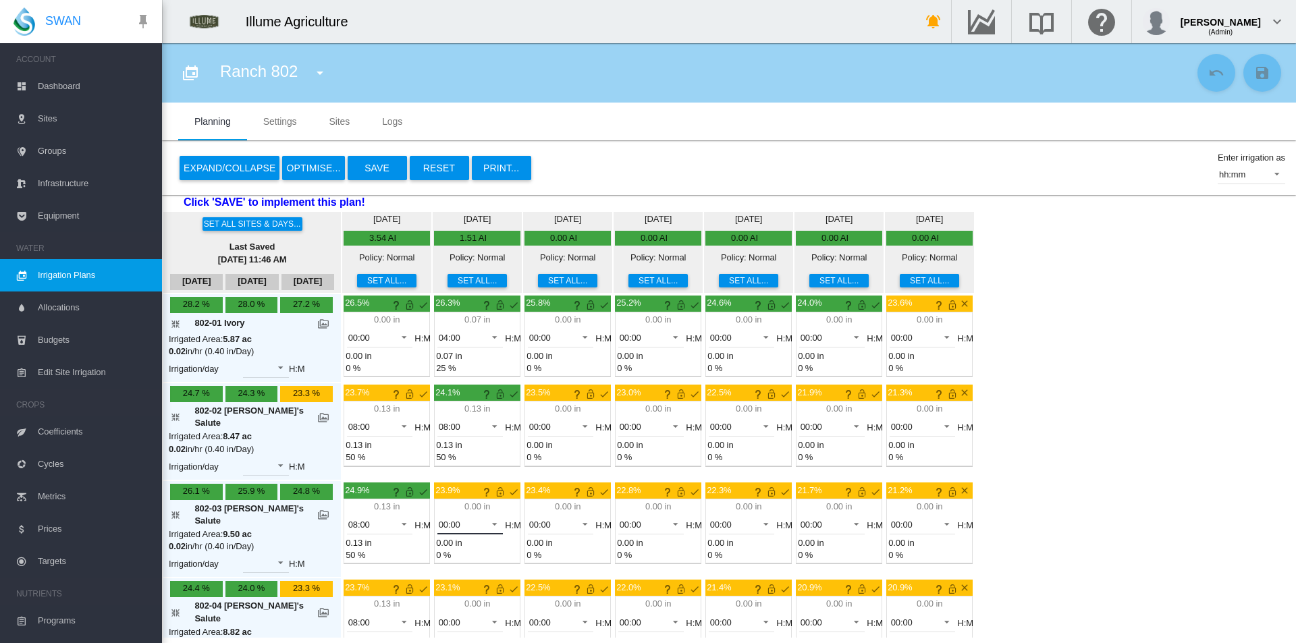
click at [439, 519] on span "00:00" at bounding box center [460, 525] width 42 height 12
click at [440, 530] on md-option "08:00" at bounding box center [443, 537] width 92 height 32
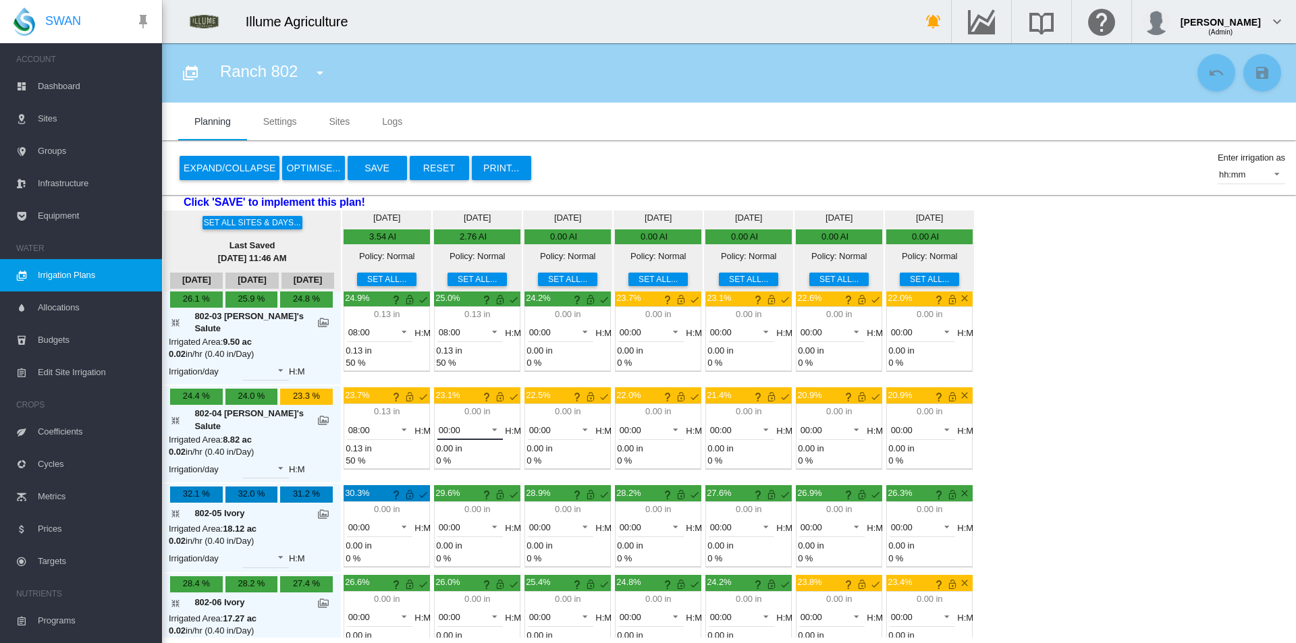
click at [439, 424] on span "00:00" at bounding box center [460, 430] width 42 height 12
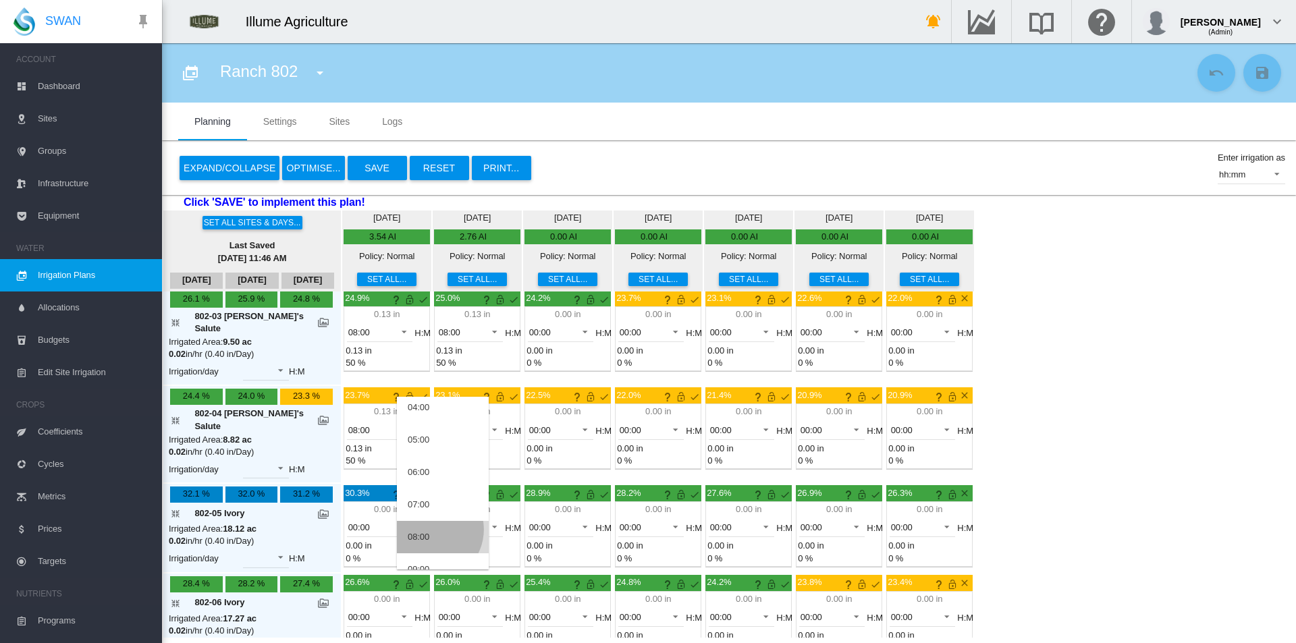
click at [431, 530] on md-option "08:00" at bounding box center [443, 537] width 92 height 32
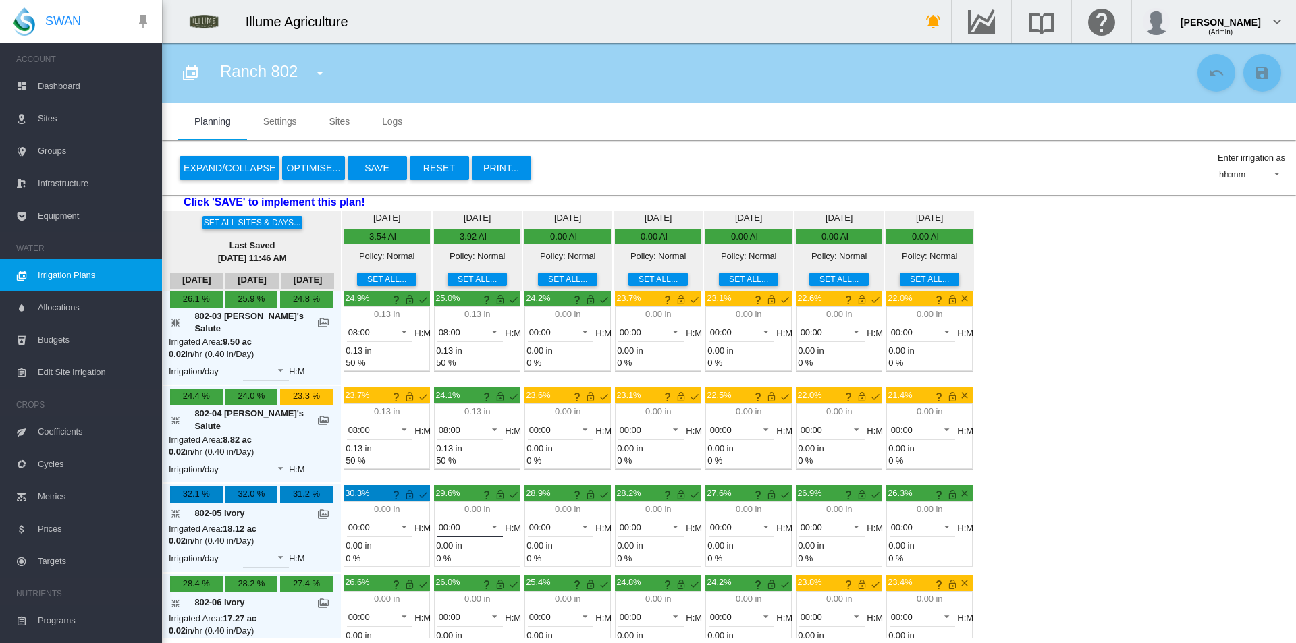
click at [483, 520] on span at bounding box center [491, 526] width 16 height 12
click at [439, 602] on md-option "04:00" at bounding box center [443, 610] width 92 height 32
click at [439, 611] on span "00:00" at bounding box center [460, 617] width 42 height 12
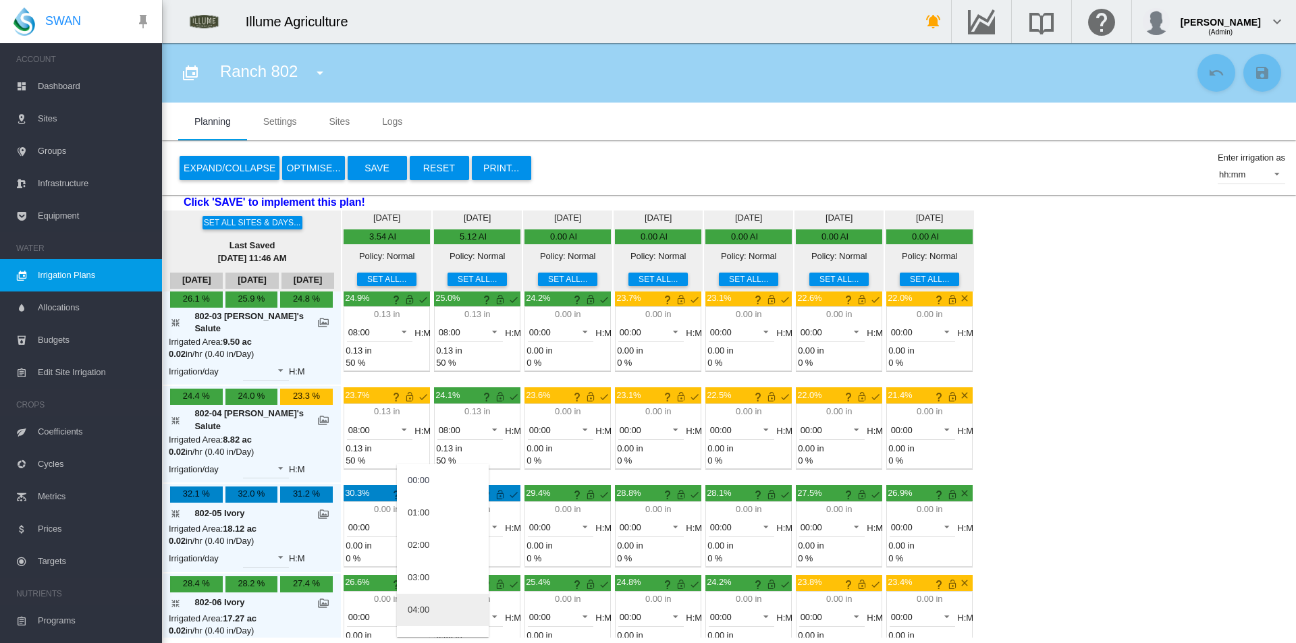
click at [441, 605] on md-option "04:00" at bounding box center [443, 610] width 92 height 32
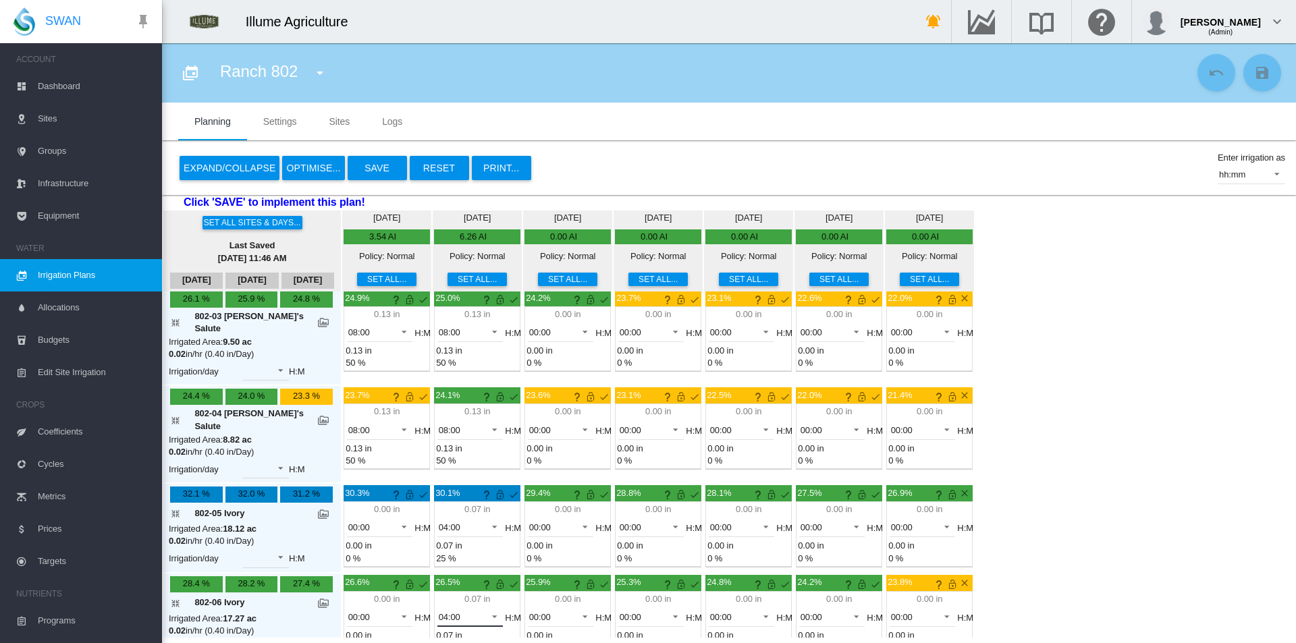
scroll to position [0, 0]
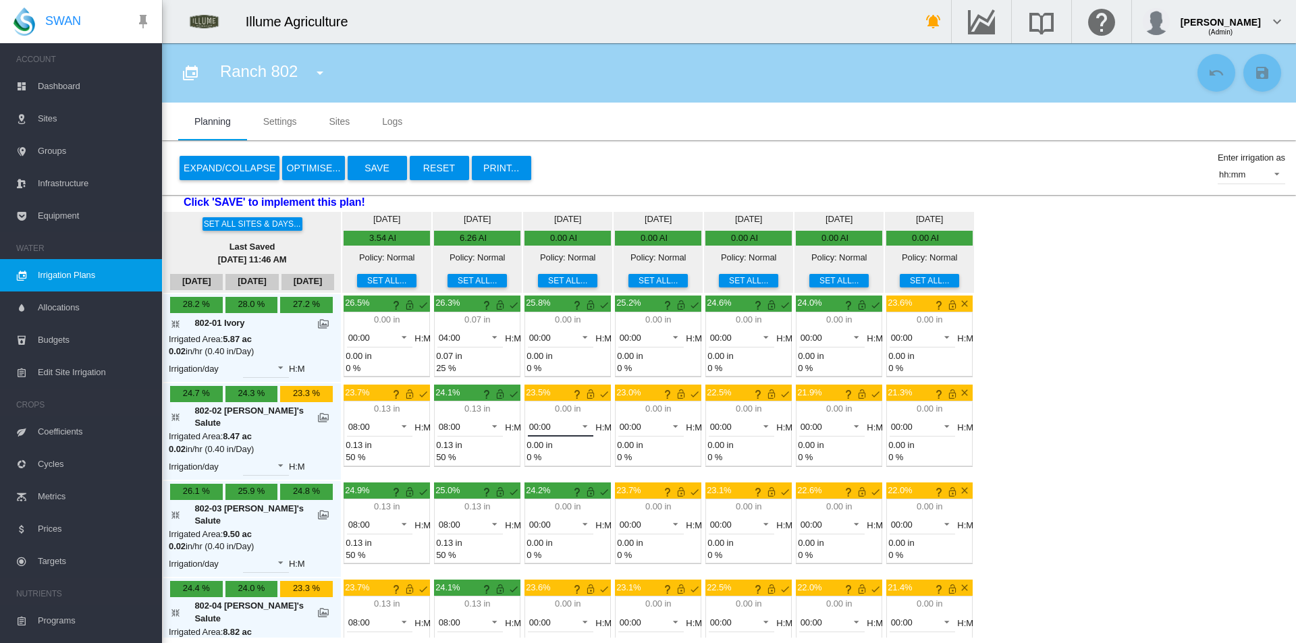
click at [529, 422] on span "00:00" at bounding box center [550, 427] width 42 height 12
click at [519, 549] on div "08:00" at bounding box center [509, 551] width 22 height 12
click at [530, 519] on span "00:00" at bounding box center [550, 525] width 42 height 12
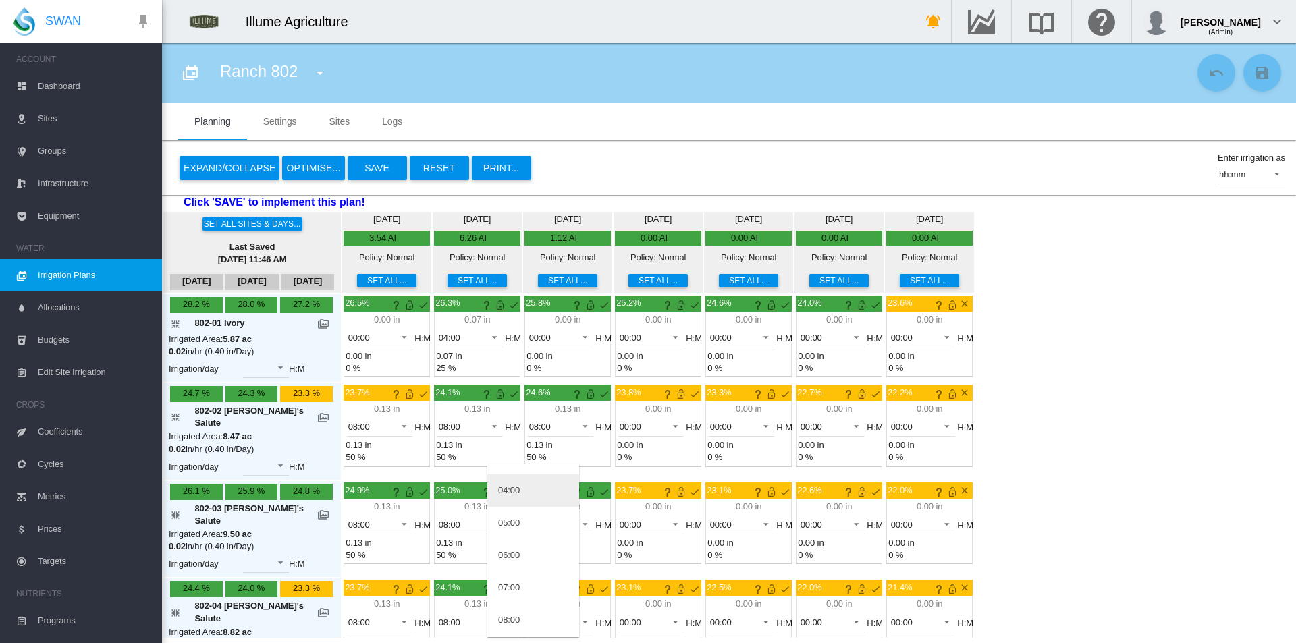
scroll to position [202, 0]
click at [529, 538] on md-option "08:00" at bounding box center [533, 537] width 92 height 32
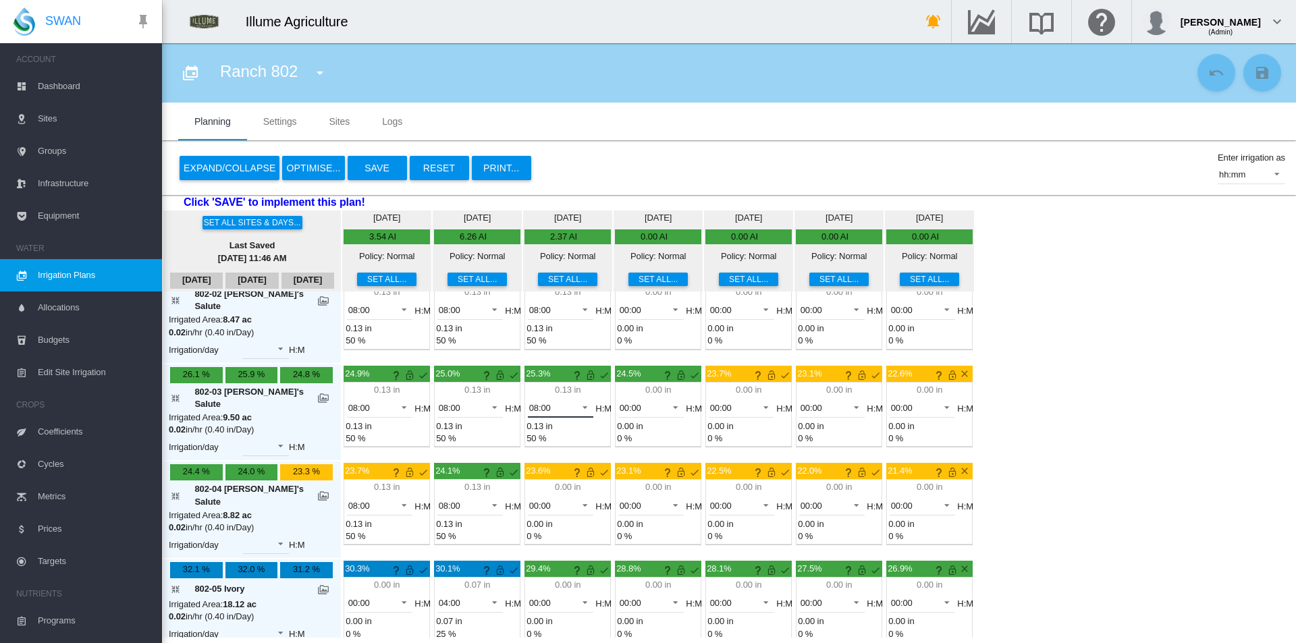
scroll to position [135, 0]
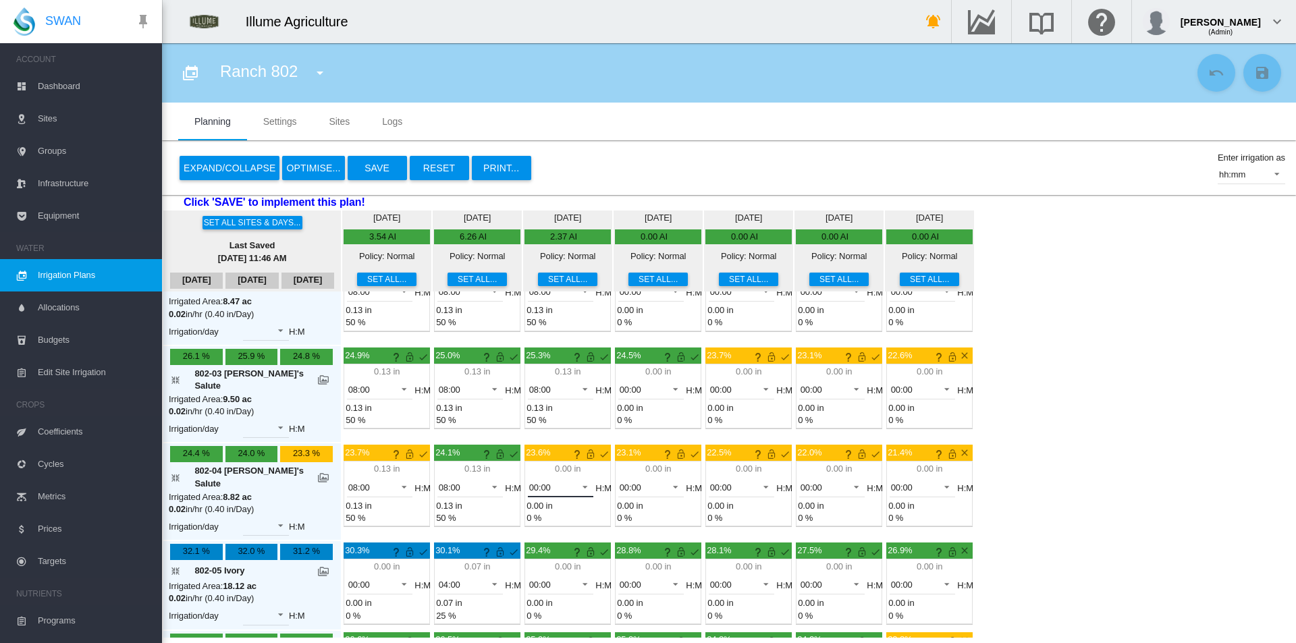
click at [529, 482] on span "00:00" at bounding box center [550, 488] width 42 height 12
click at [525, 536] on md-option "08:00" at bounding box center [533, 527] width 92 height 32
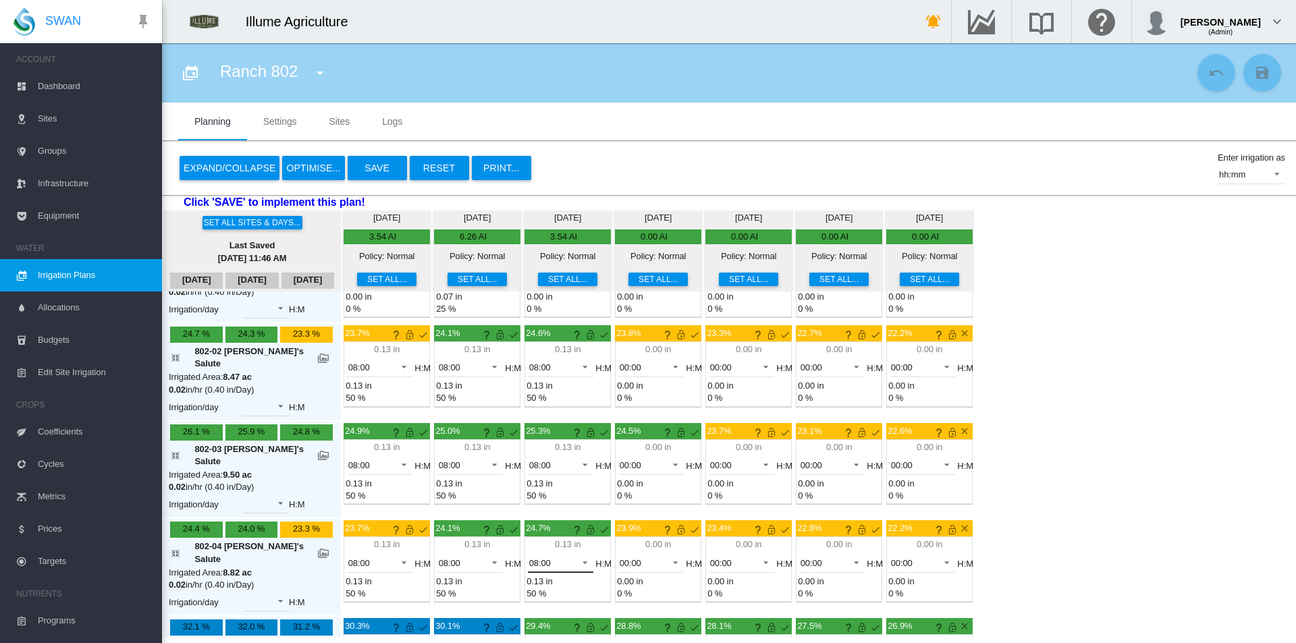
scroll to position [0, 0]
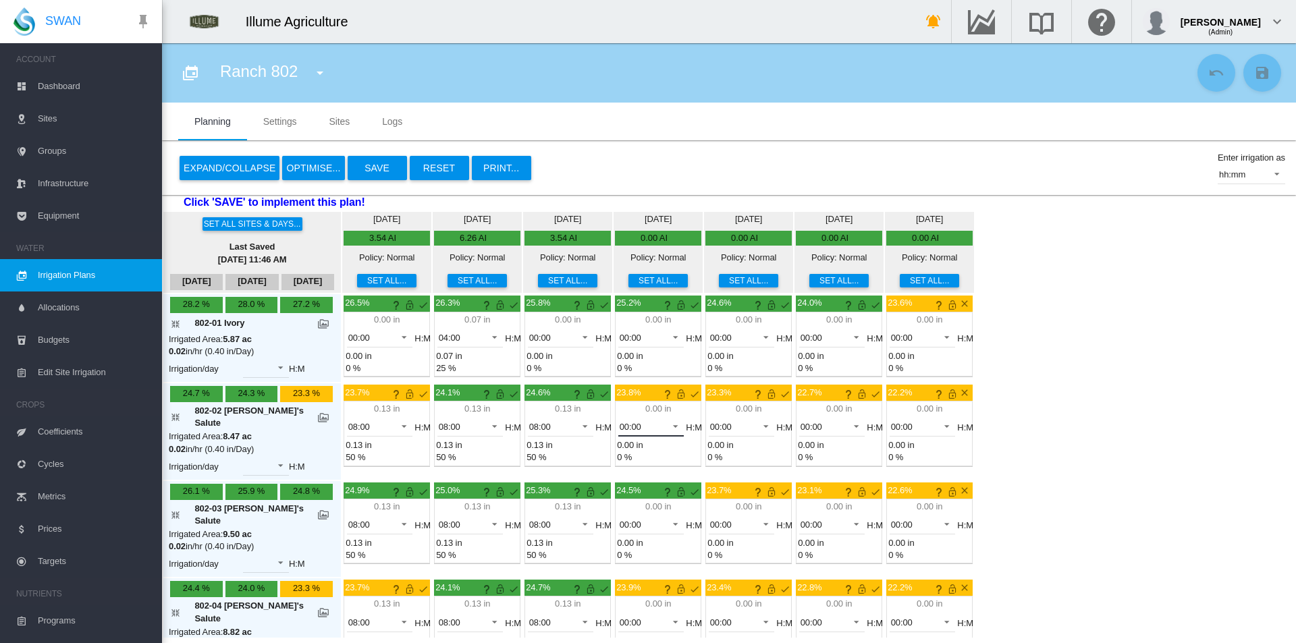
click at [623, 421] on span "00:00" at bounding box center [640, 427] width 42 height 12
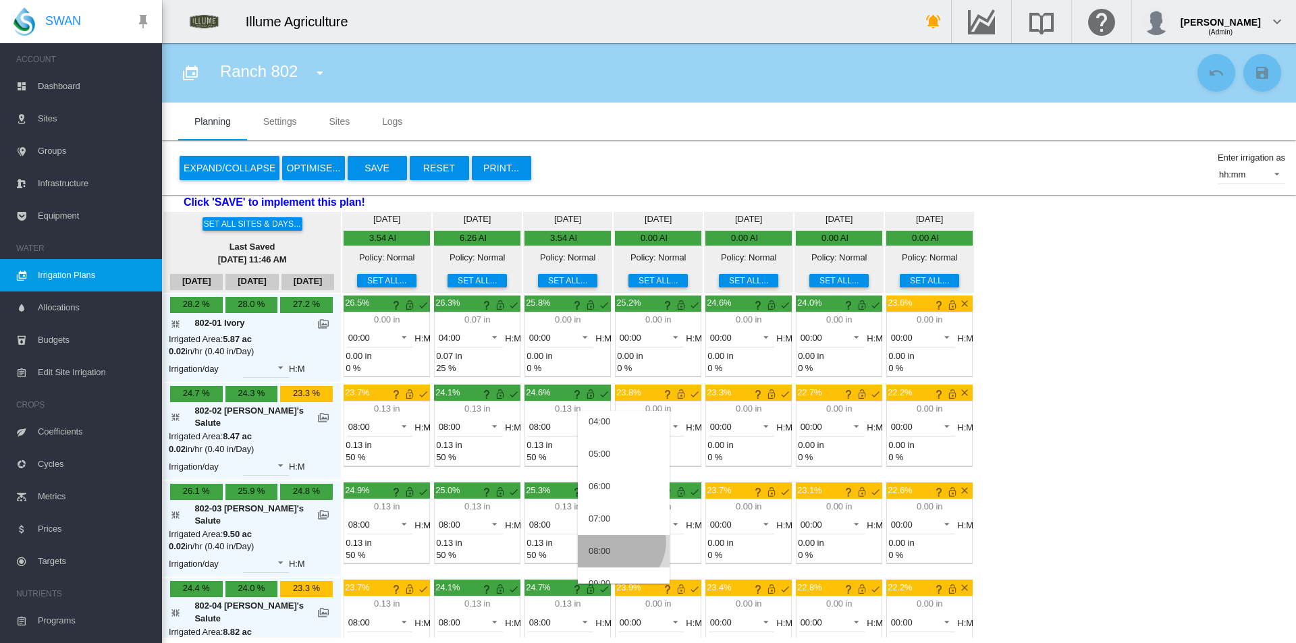
click at [617, 543] on md-option "08:00" at bounding box center [624, 551] width 92 height 32
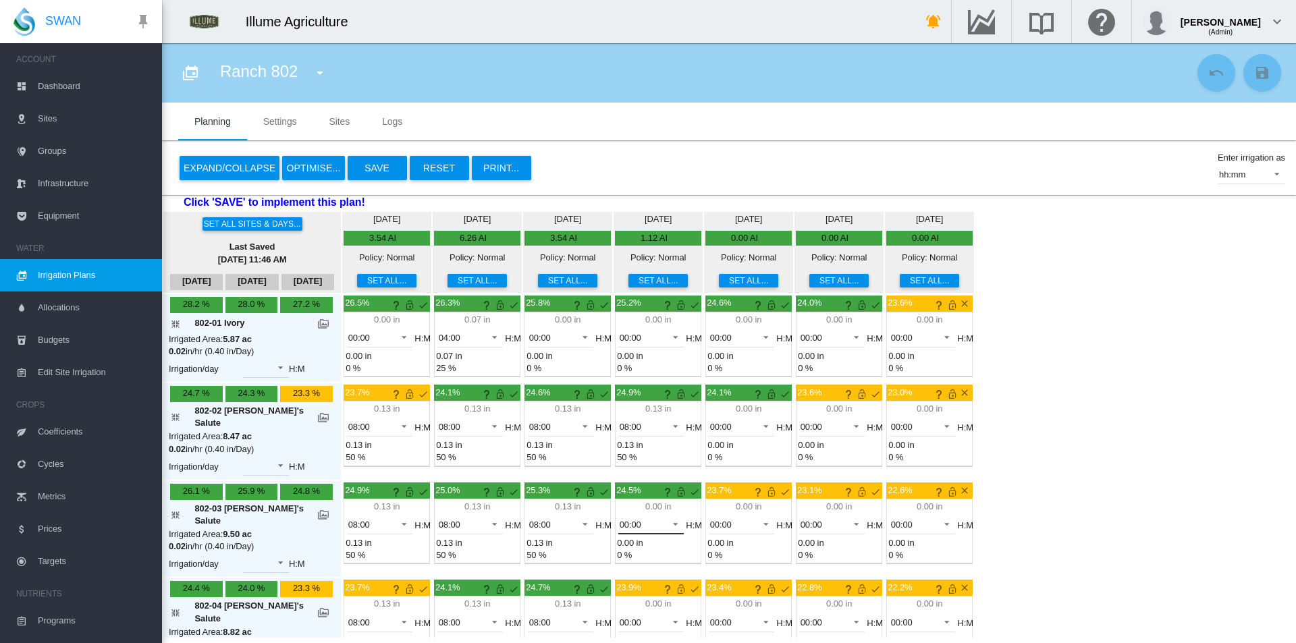
click at [628, 519] on span "00:00" at bounding box center [640, 525] width 42 height 12
click at [609, 603] on div "08:00" at bounding box center [599, 605] width 22 height 12
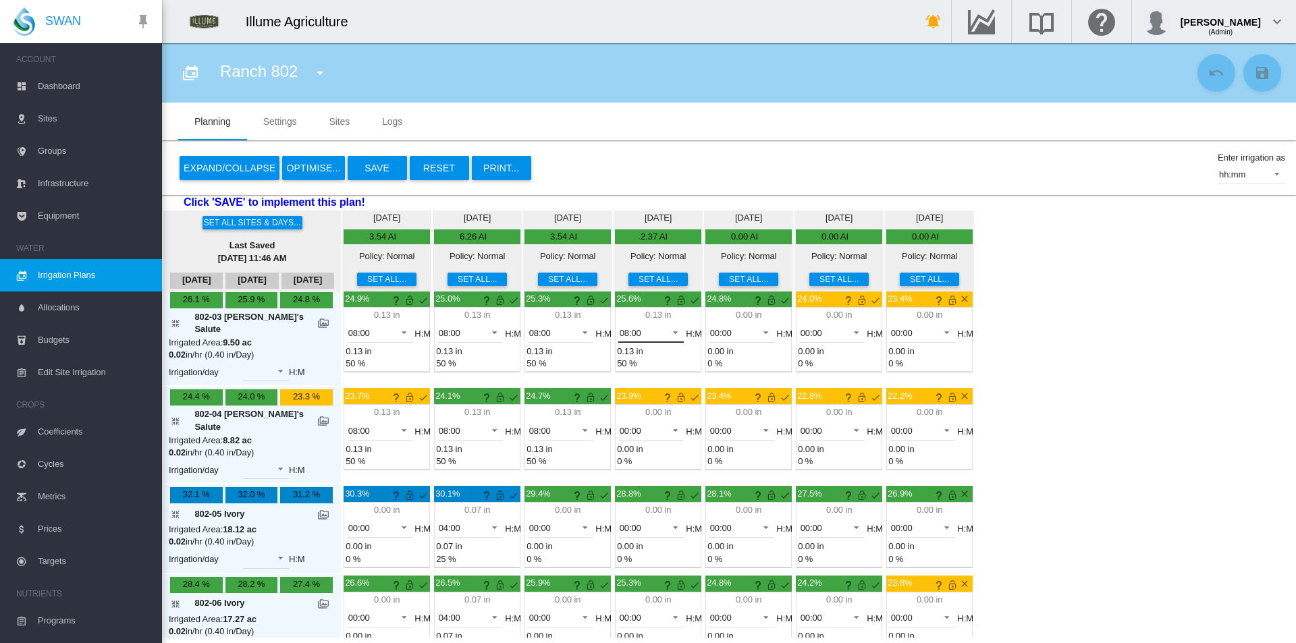
scroll to position [192, 0]
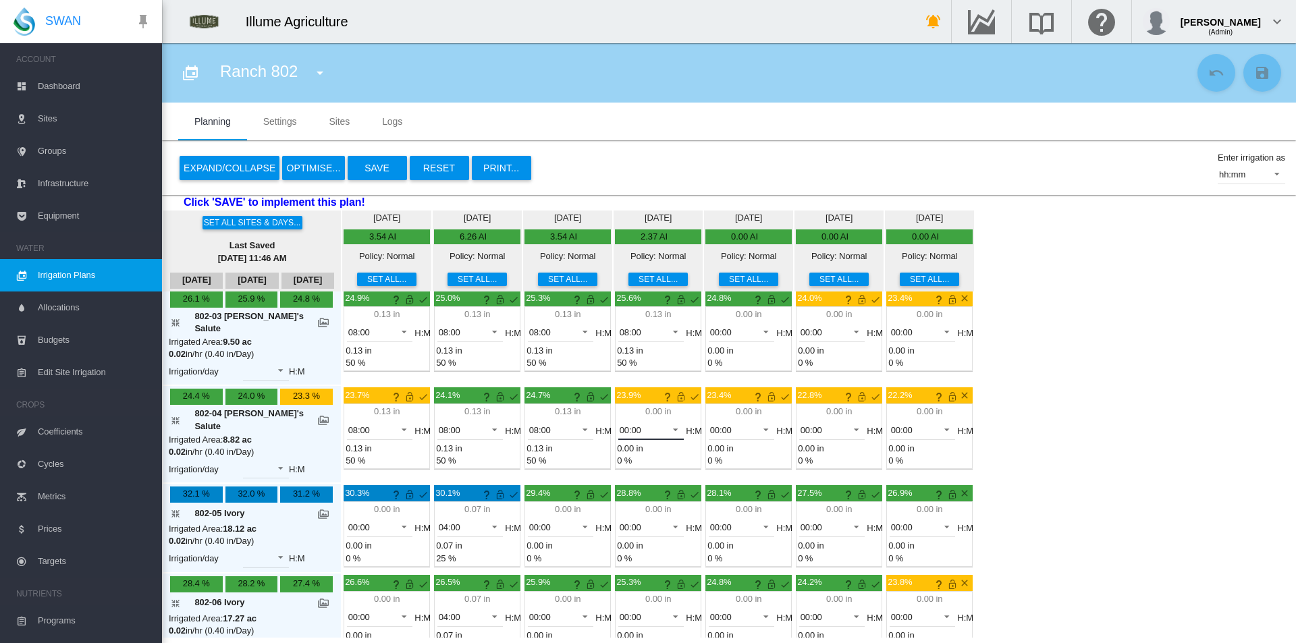
click at [619, 424] on span "00:00" at bounding box center [640, 430] width 42 height 12
click at [602, 540] on div "08:00" at bounding box center [599, 537] width 22 height 12
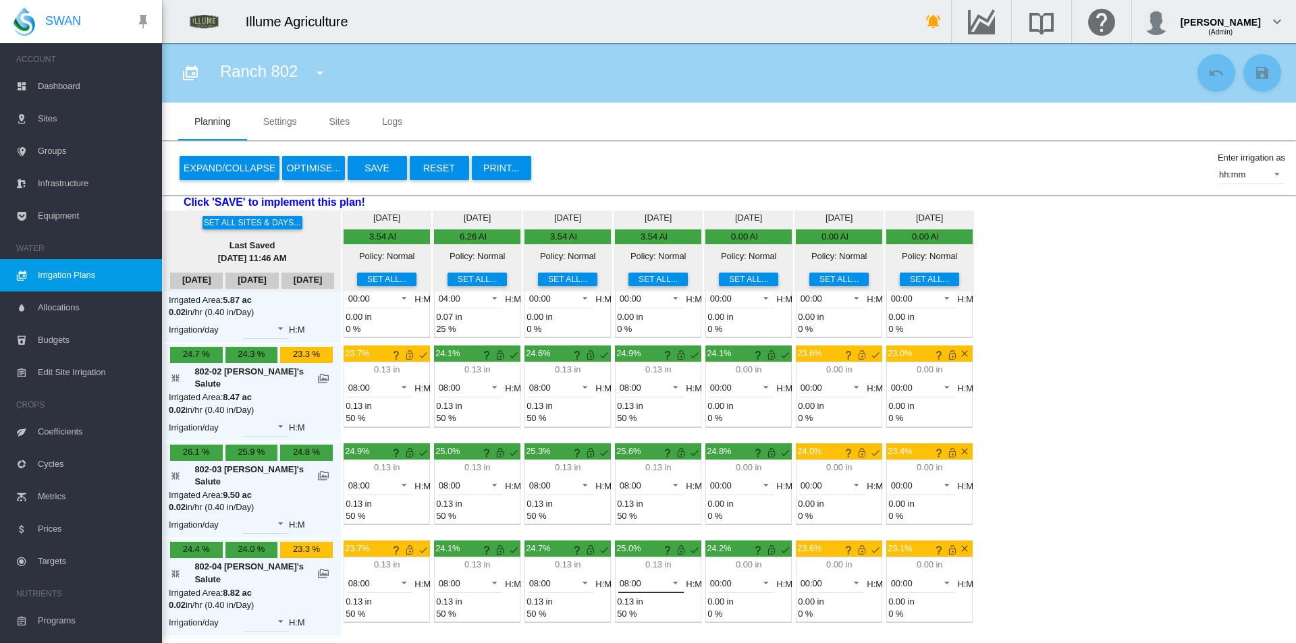
scroll to position [0, 0]
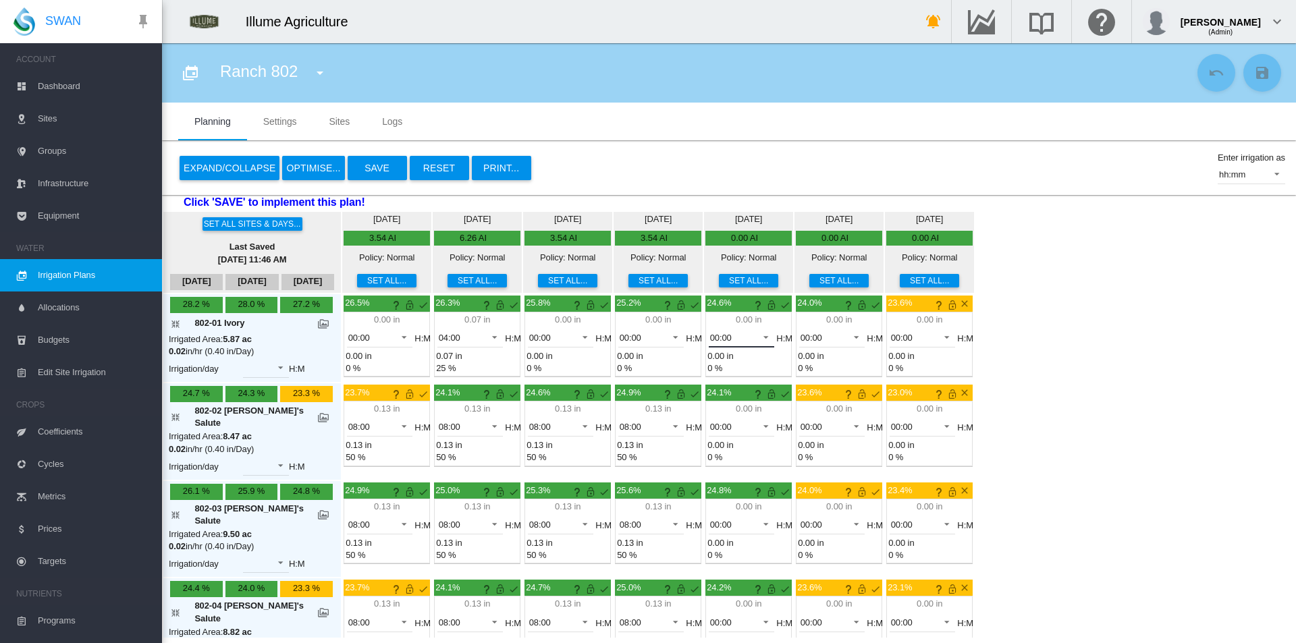
click at [719, 339] on span "00:00" at bounding box center [731, 338] width 42 height 12
click at [711, 463] on md-option "04:00" at bounding box center [714, 467] width 92 height 32
click at [710, 424] on div "00:00" at bounding box center [721, 427] width 22 height 10
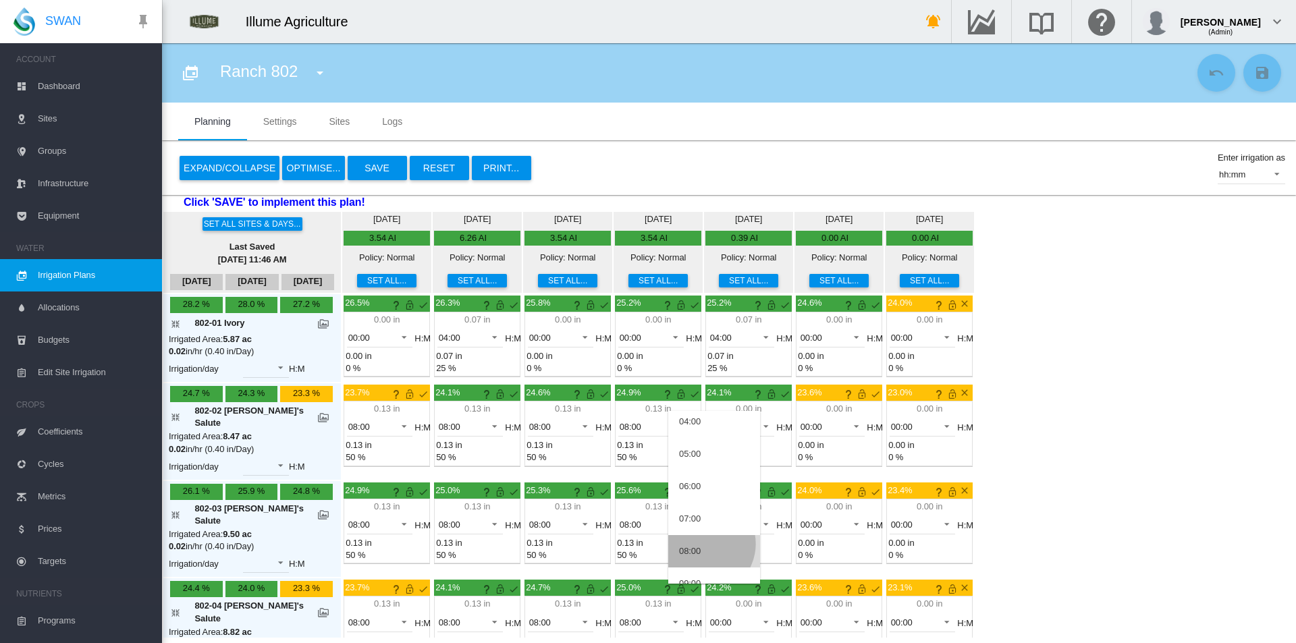
click at [703, 544] on md-option "08:00" at bounding box center [714, 551] width 92 height 32
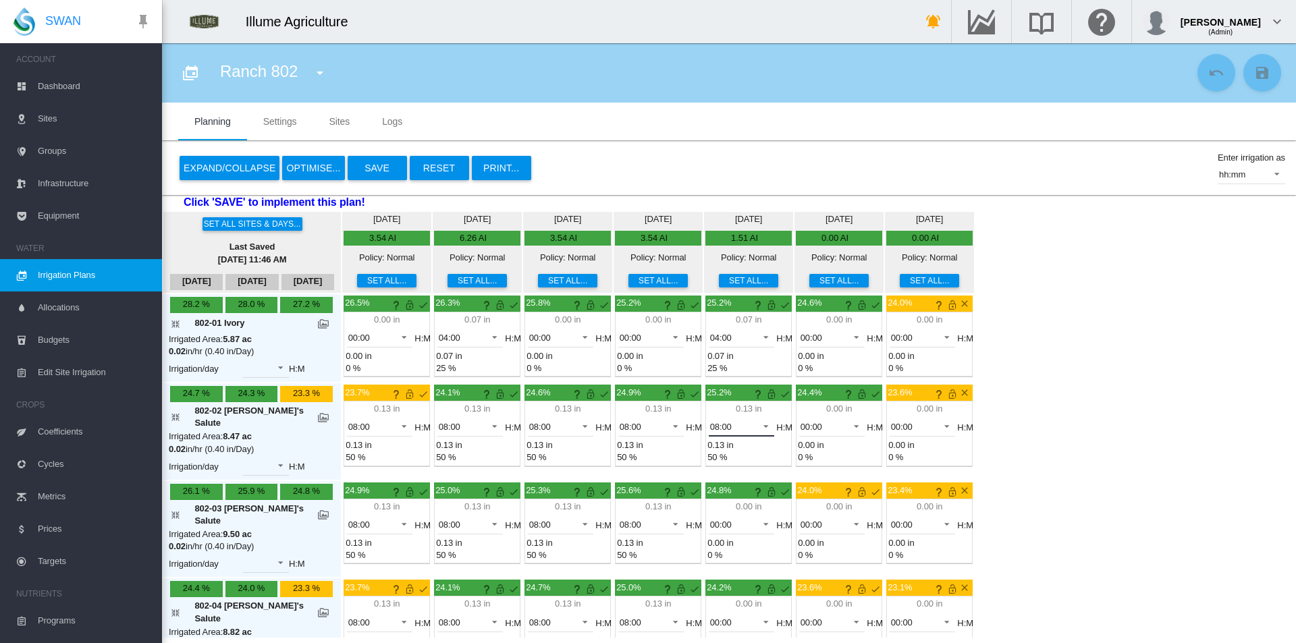
scroll to position [192, 0]
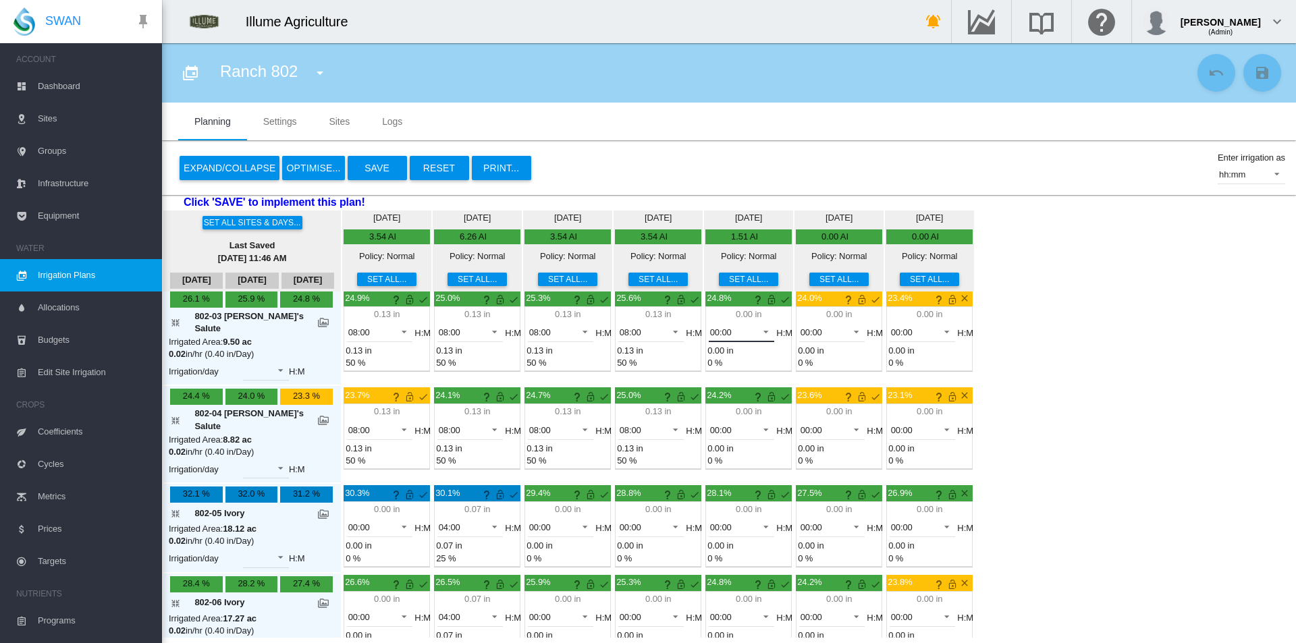
click at [710, 330] on span "00:00" at bounding box center [731, 333] width 42 height 12
click at [696, 442] on div "08:00" at bounding box center [690, 448] width 22 height 12
click at [710, 424] on span "00:00" at bounding box center [731, 430] width 42 height 12
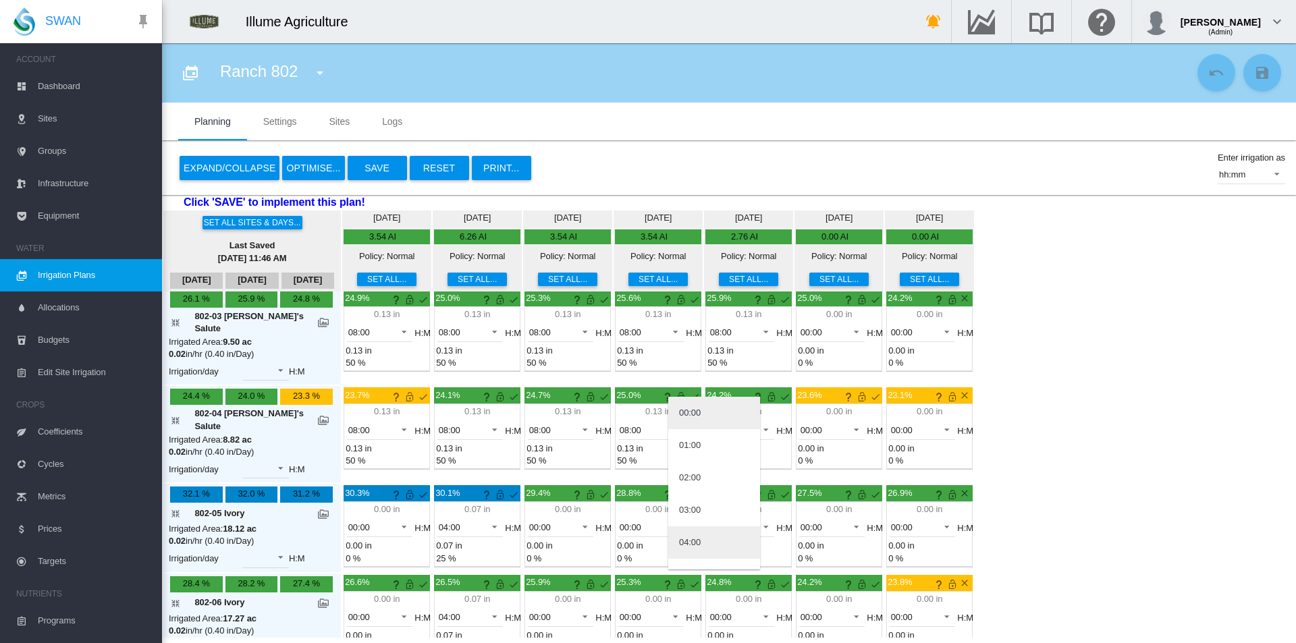
scroll to position [202, 0]
click at [701, 474] on md-option "08:00" at bounding box center [714, 469] width 92 height 32
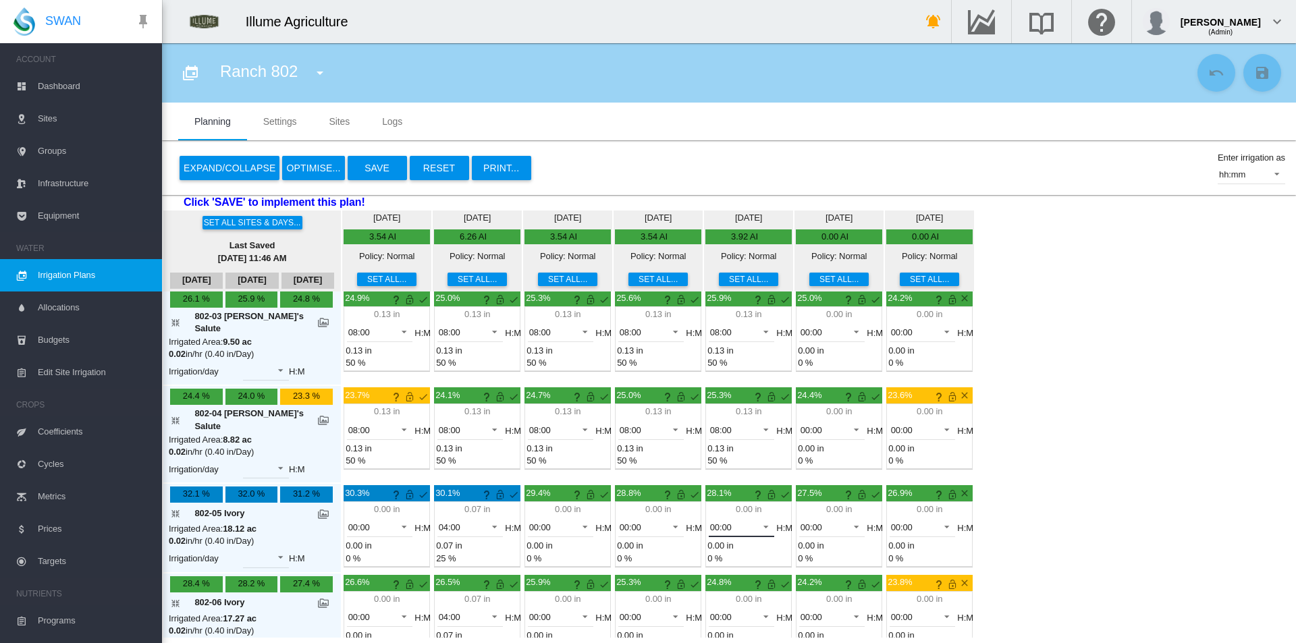
click at [710, 522] on span "00:00" at bounding box center [731, 528] width 42 height 12
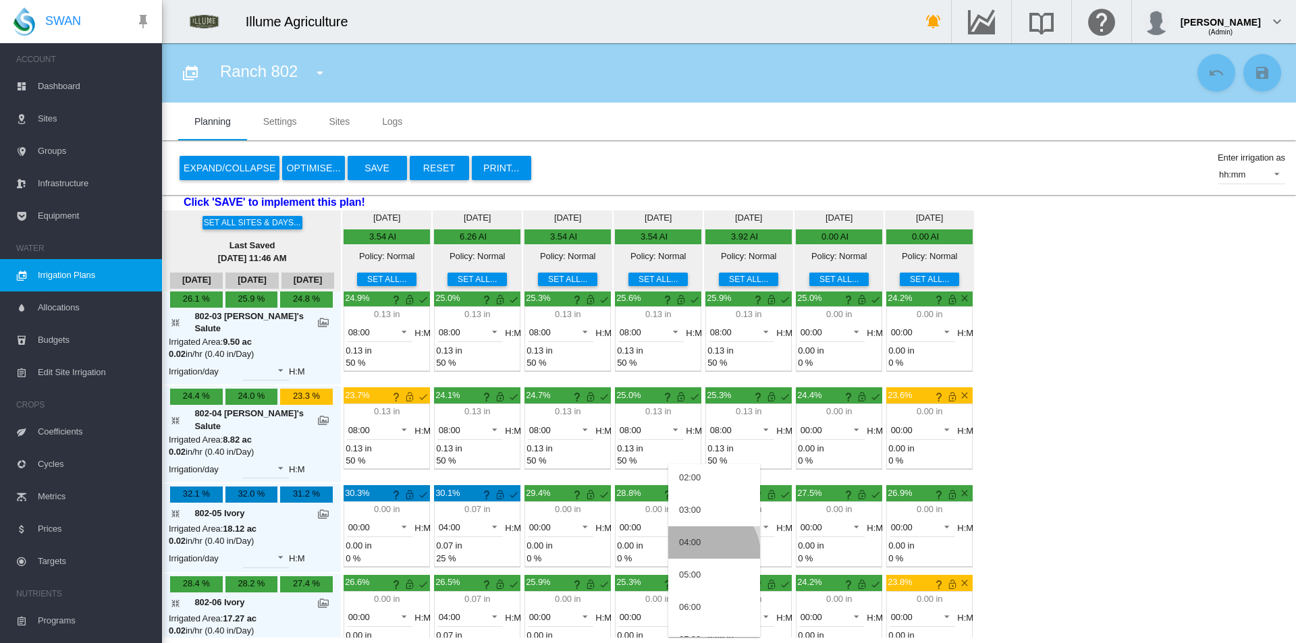
click at [711, 552] on md-option "04:00" at bounding box center [714, 542] width 92 height 32
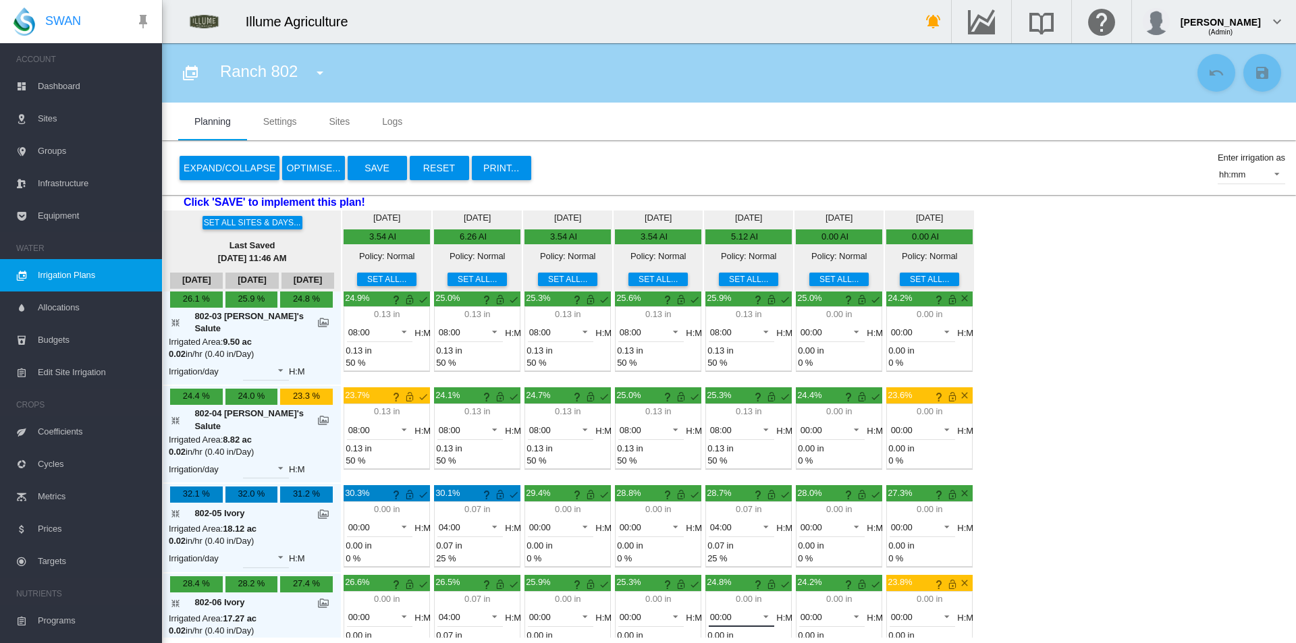
click at [715, 611] on span "00:00" at bounding box center [731, 617] width 42 height 12
click at [707, 611] on md-option "04:00" at bounding box center [714, 610] width 92 height 32
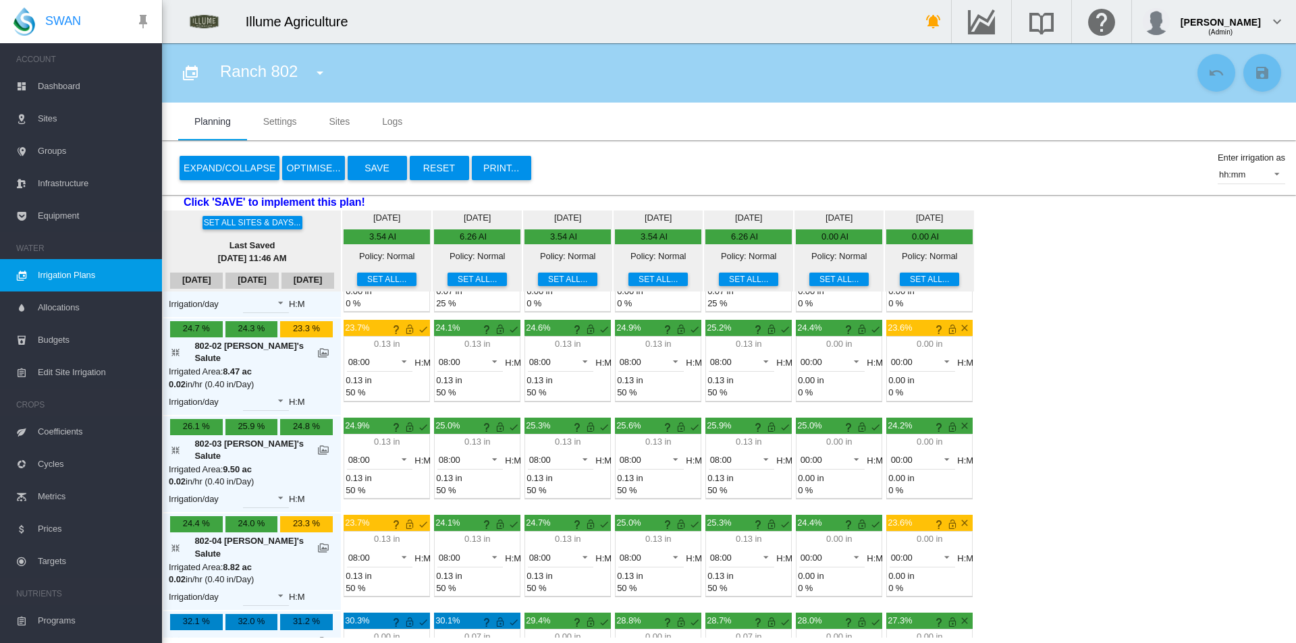
scroll to position [0, 0]
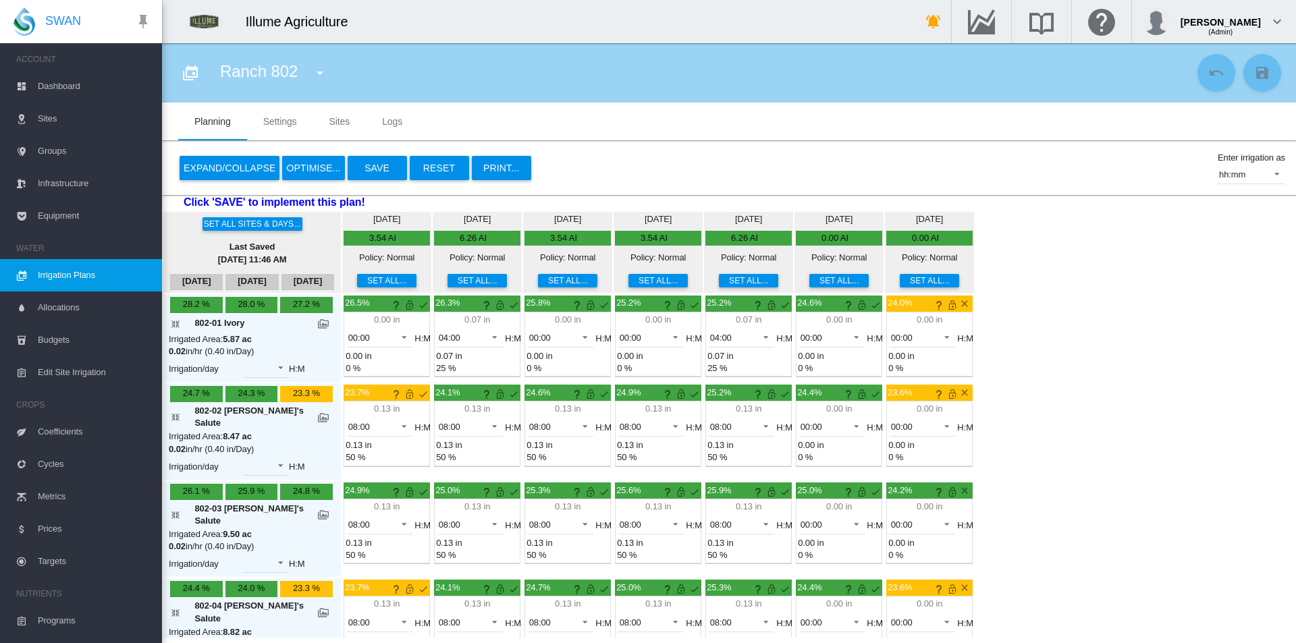
click at [394, 169] on button "Save" at bounding box center [377, 168] width 59 height 24
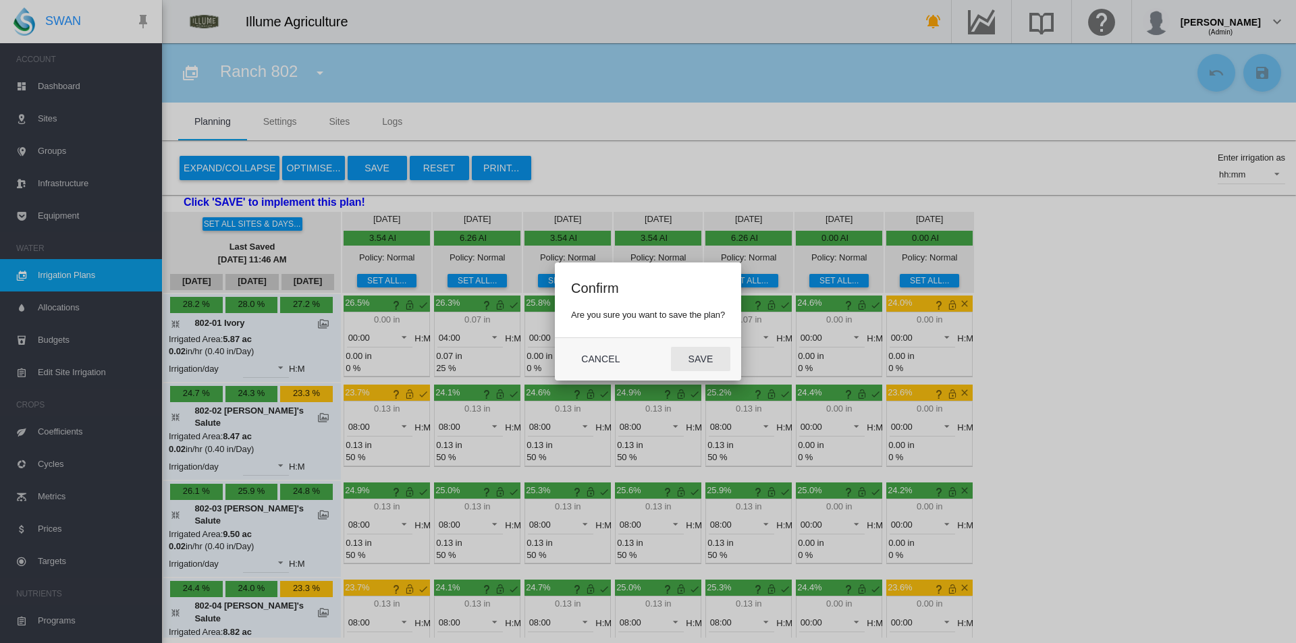
click at [682, 353] on button "Save" at bounding box center [700, 359] width 59 height 24
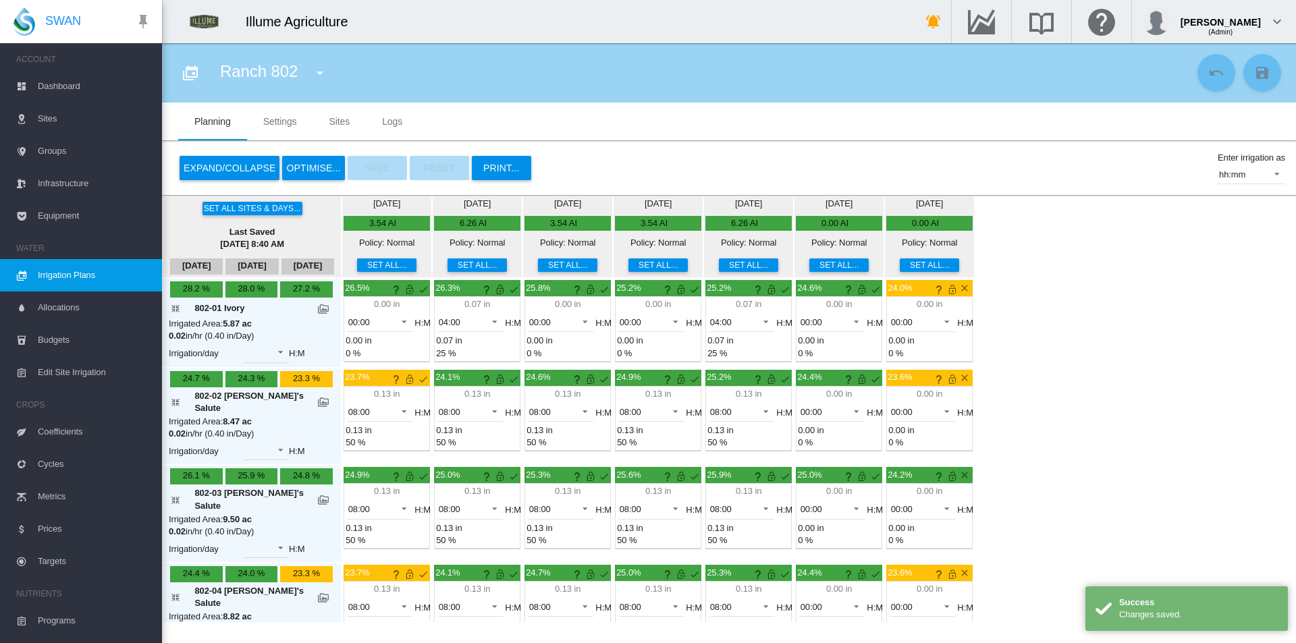
click at [68, 84] on span "Dashboard" at bounding box center [94, 86] width 113 height 32
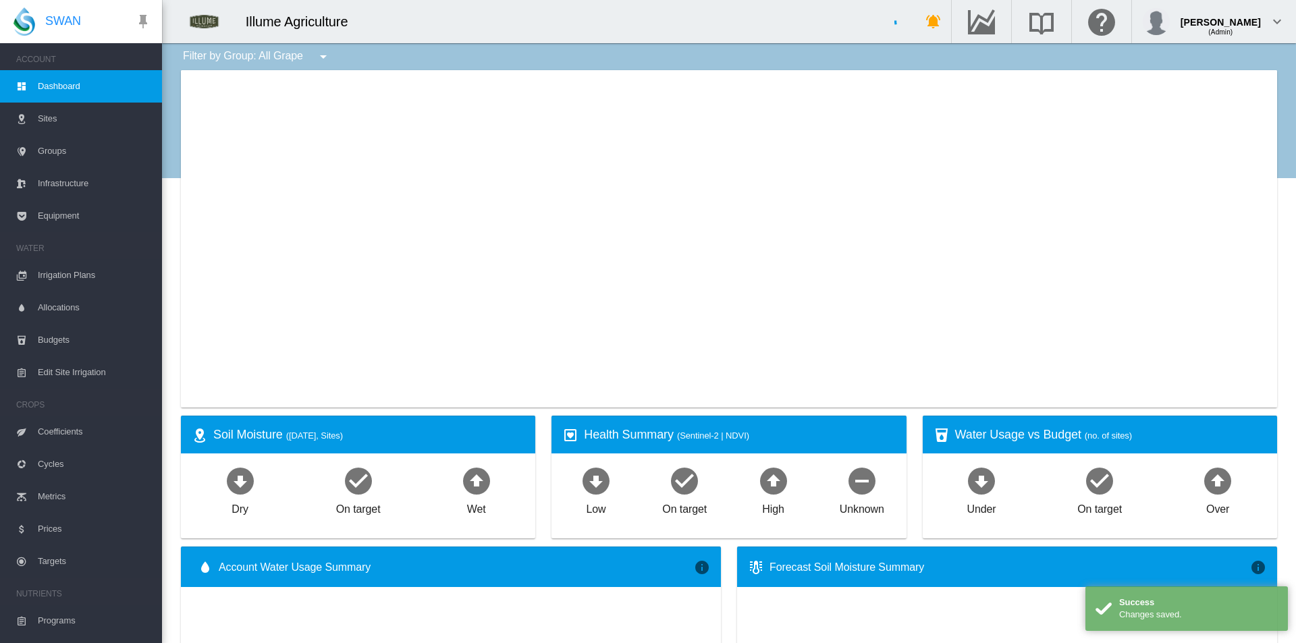
type input "**********"
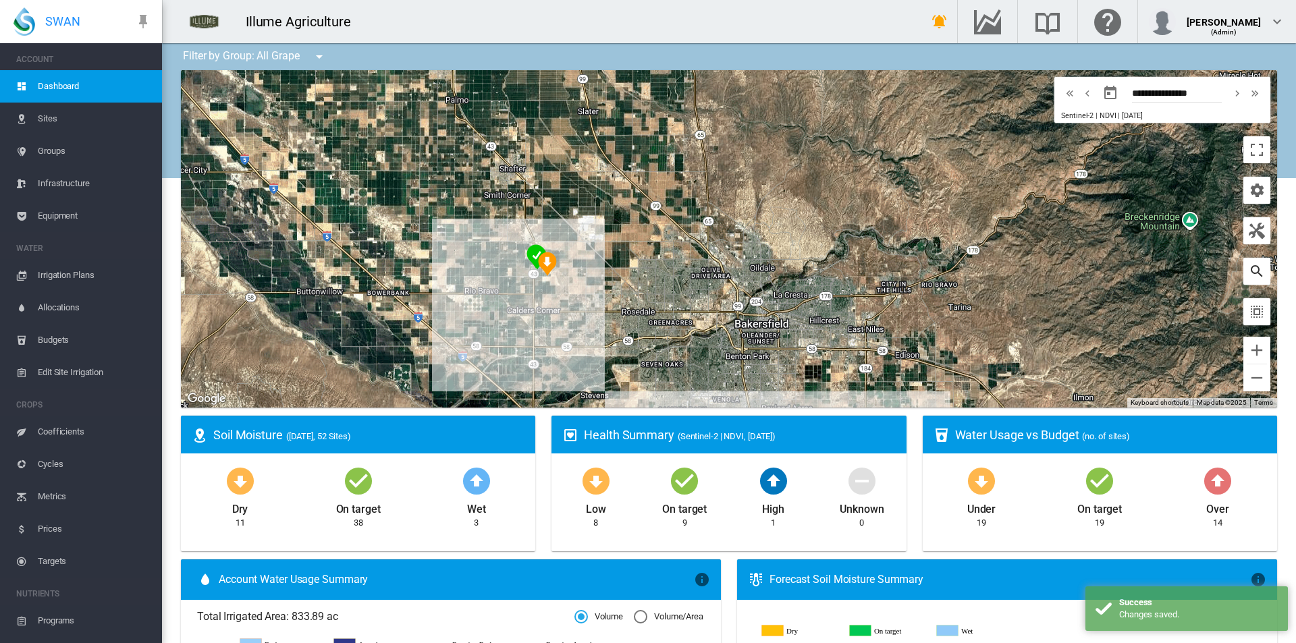
click at [1250, 272] on md-icon "icon-magnify" at bounding box center [1256, 271] width 16 height 16
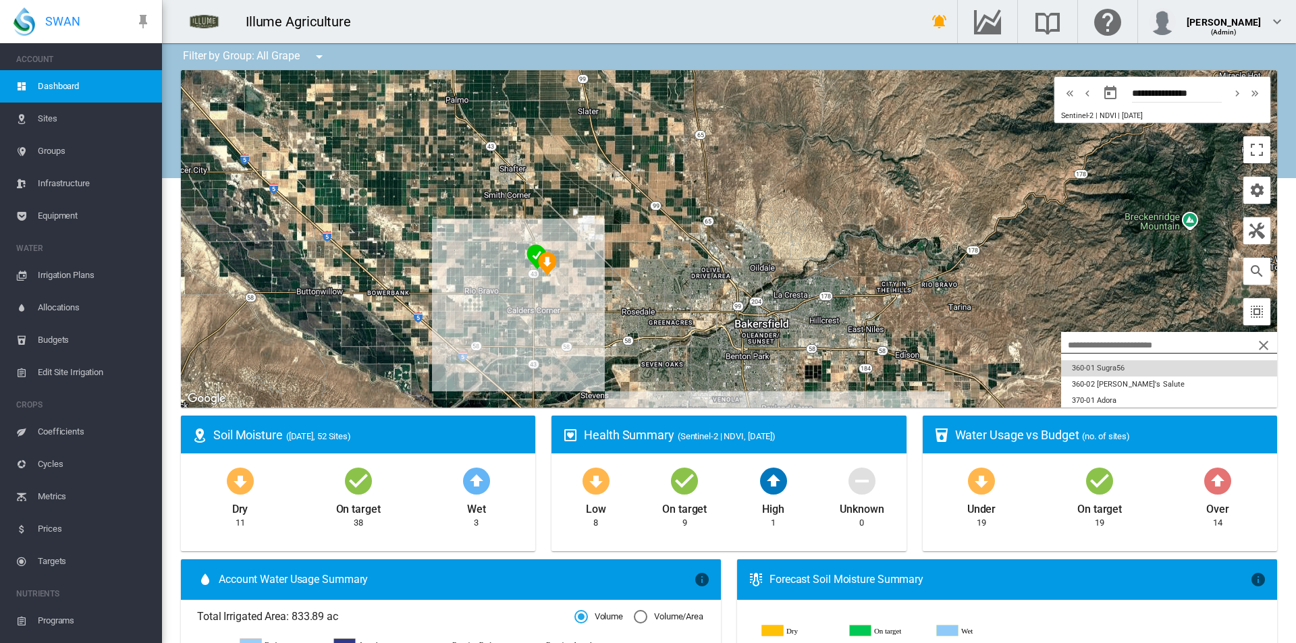
click at [1125, 364] on button "360-01 Sugra56" at bounding box center [1169, 368] width 216 height 16
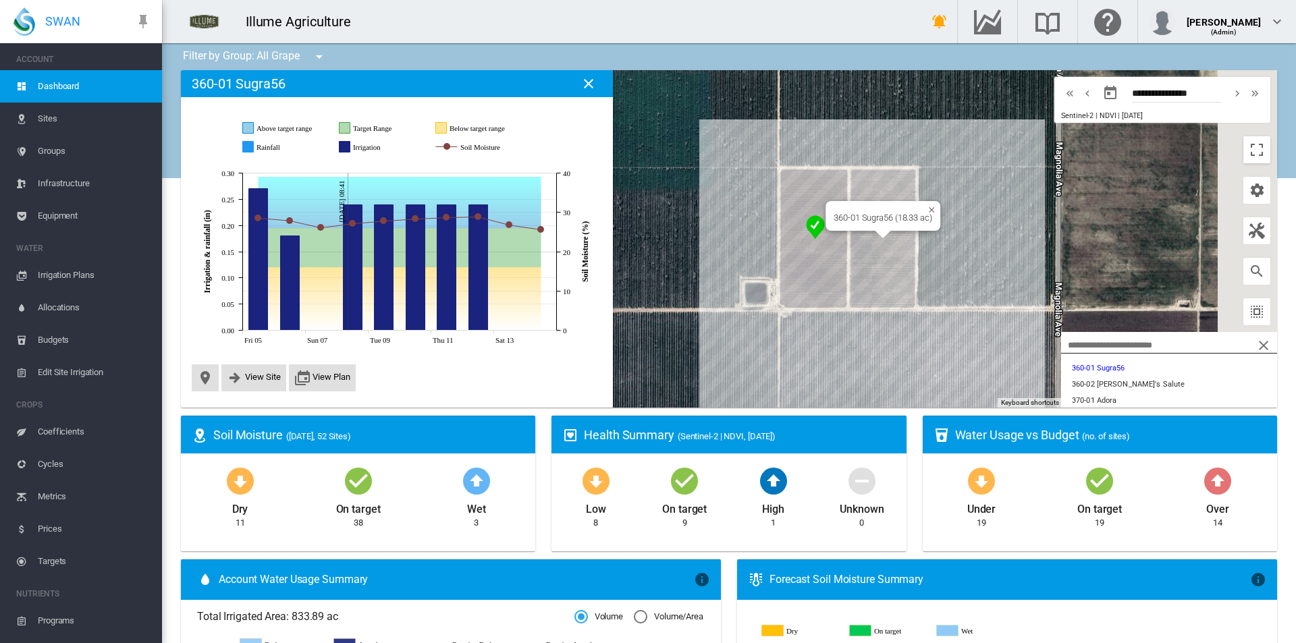
drag, startPoint x: 955, startPoint y: 347, endPoint x: 824, endPoint y: 346, distance: 130.9
click at [824, 346] on div "360-01 Sugra56 (18.33 ac)" at bounding box center [729, 238] width 1096 height 337
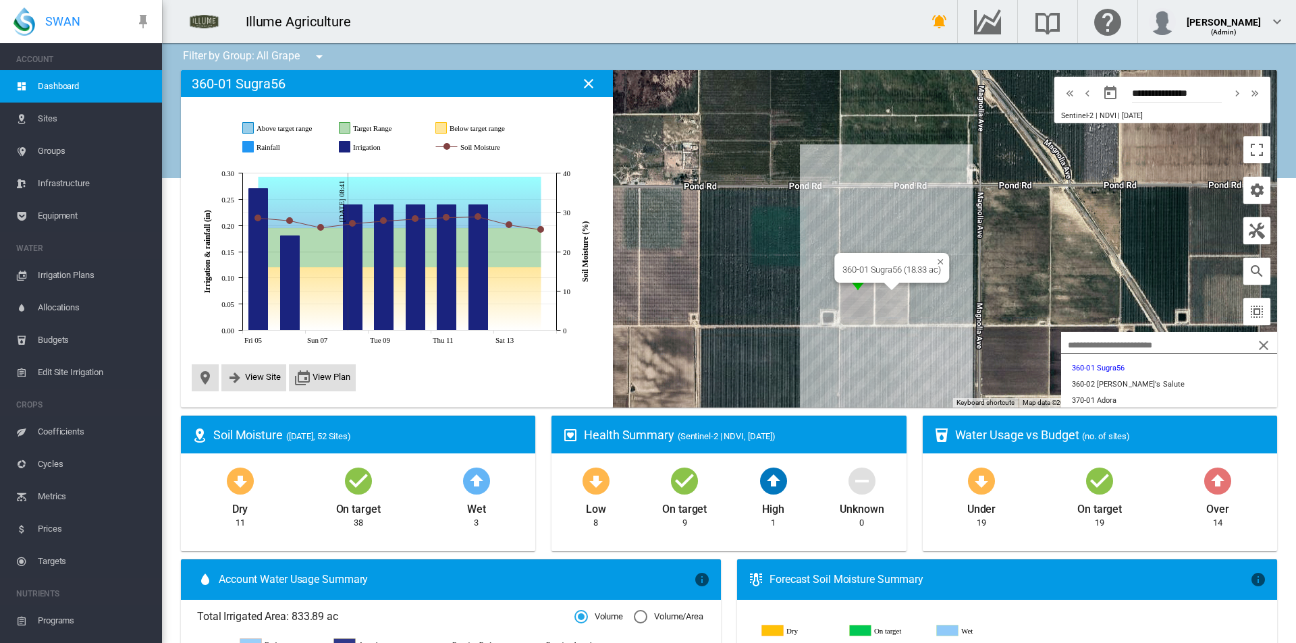
click at [1243, 190] on button "button" at bounding box center [1256, 190] width 27 height 27
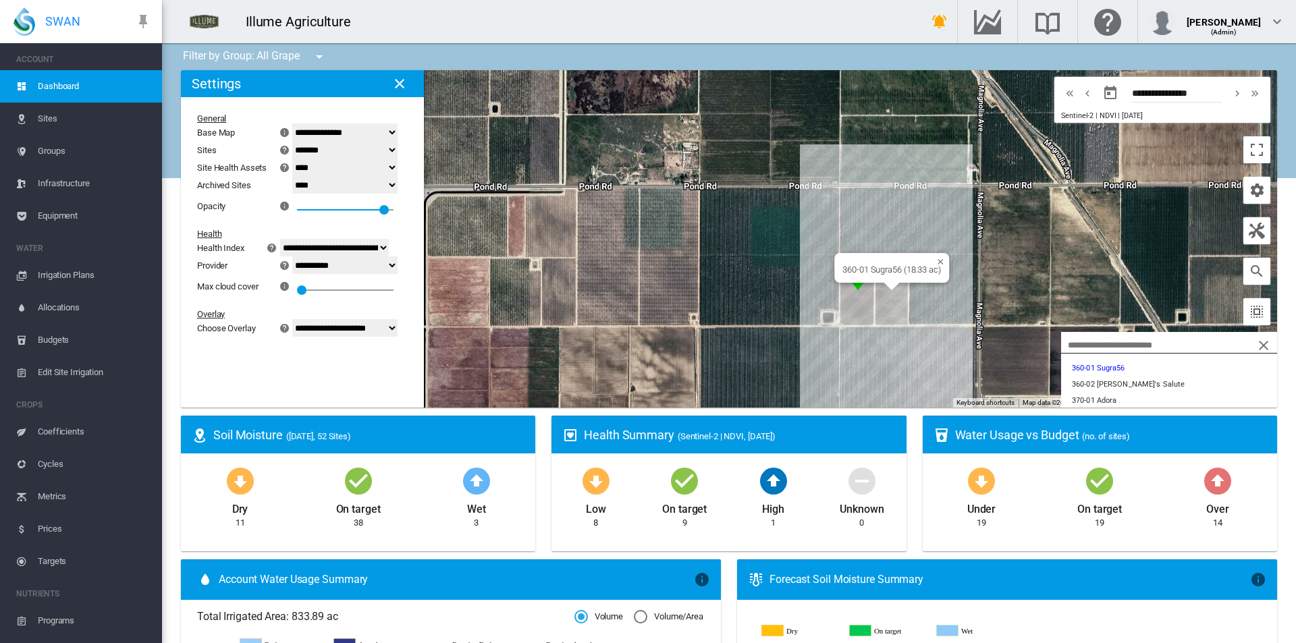
click at [373, 328] on select "**********" at bounding box center [344, 328] width 105 height 18
select select "********"
click at [300, 319] on select "**********" at bounding box center [344, 328] width 105 height 18
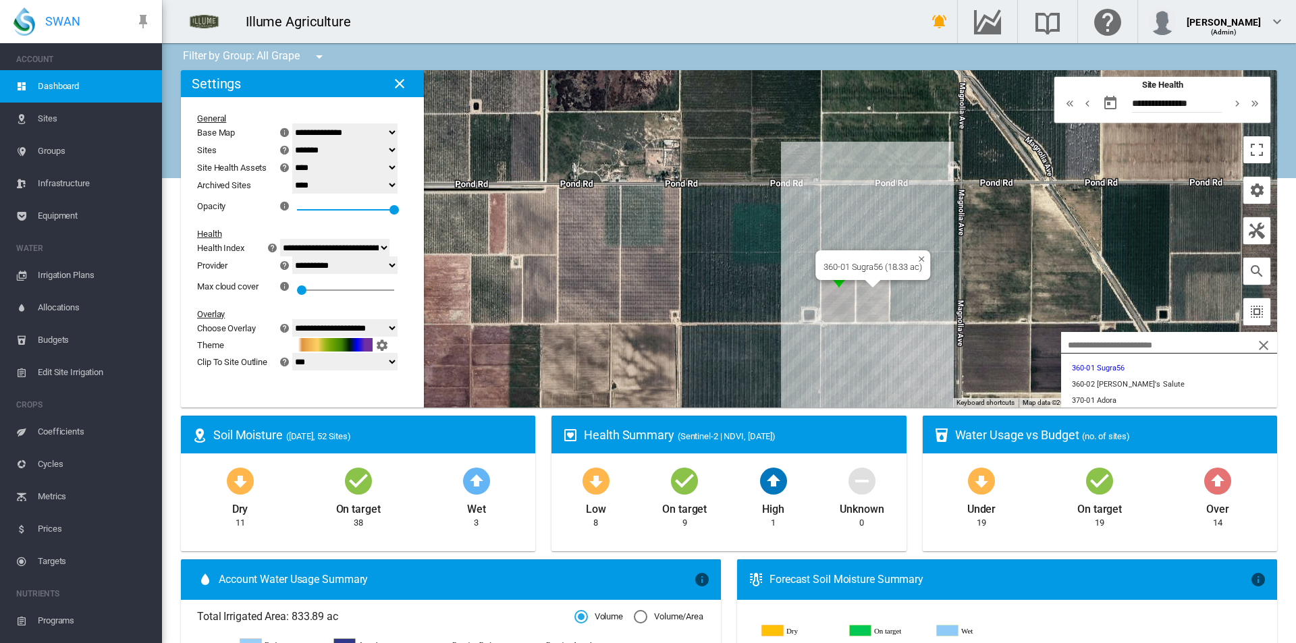
drag, startPoint x: 997, startPoint y: 208, endPoint x: 822, endPoint y: 196, distance: 175.8
click at [822, 196] on div "360-01 Sugra56 (18.33 ac)" at bounding box center [729, 238] width 1096 height 337
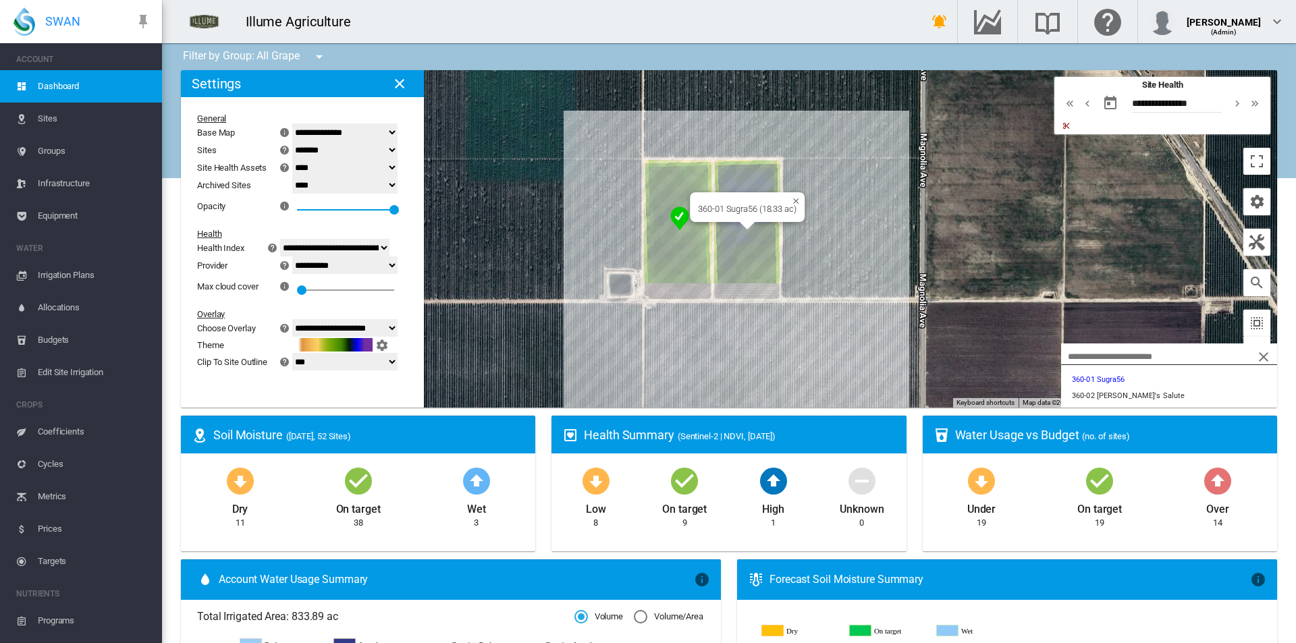
drag, startPoint x: 683, startPoint y: 322, endPoint x: 831, endPoint y: 391, distance: 163.0
click at [831, 391] on div "360-01 Sugra56 (18.33 ac)" at bounding box center [729, 238] width 1096 height 337
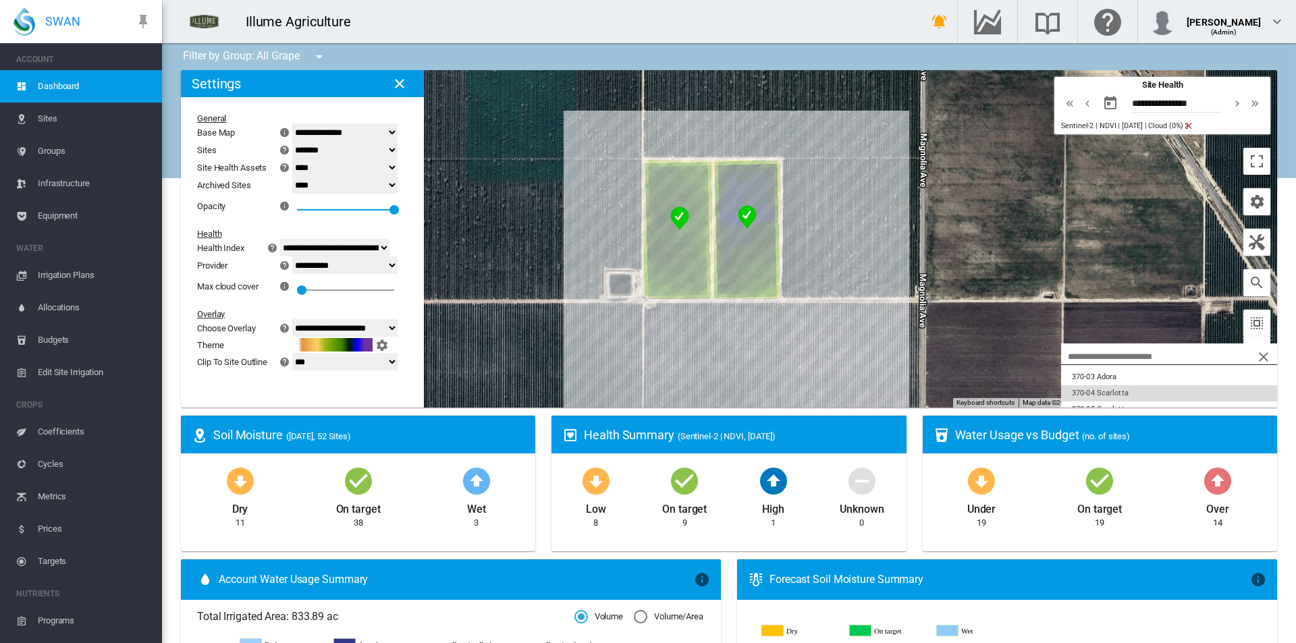
click at [1130, 393] on button "370-04 Scarlotta" at bounding box center [1169, 393] width 216 height 16
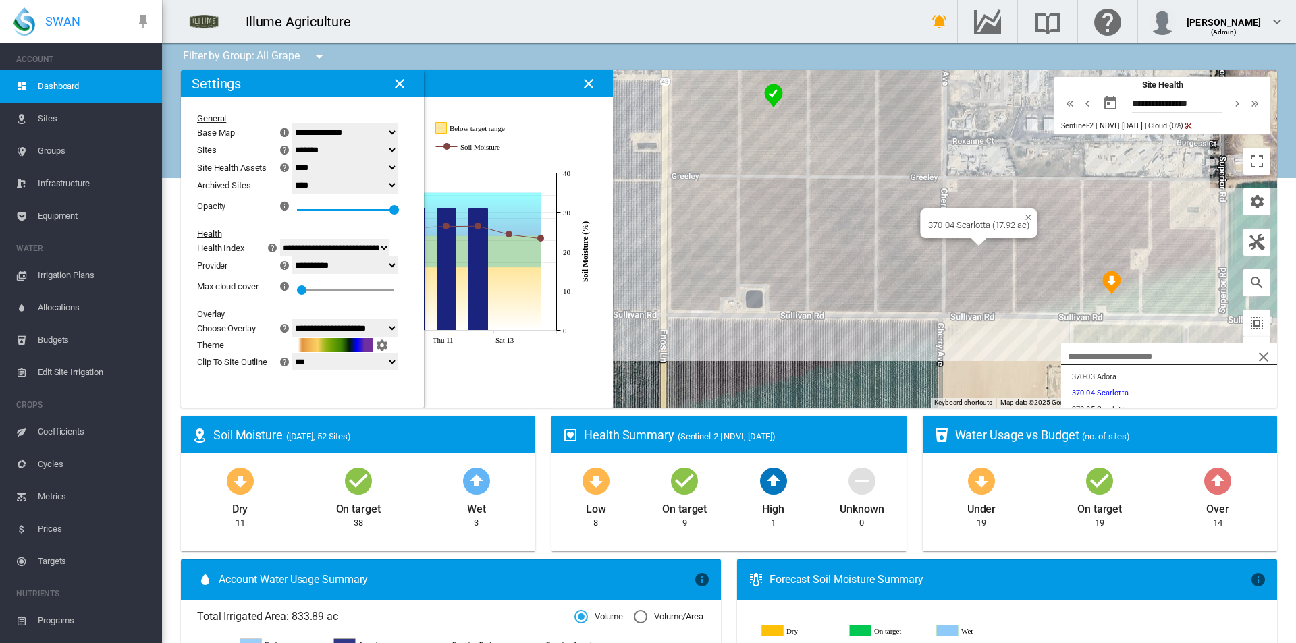
drag, startPoint x: 890, startPoint y: 377, endPoint x: 779, endPoint y: 400, distance: 113.2
click at [779, 400] on div "370-04 Scarlotta (17.92 ac)" at bounding box center [729, 238] width 1096 height 337
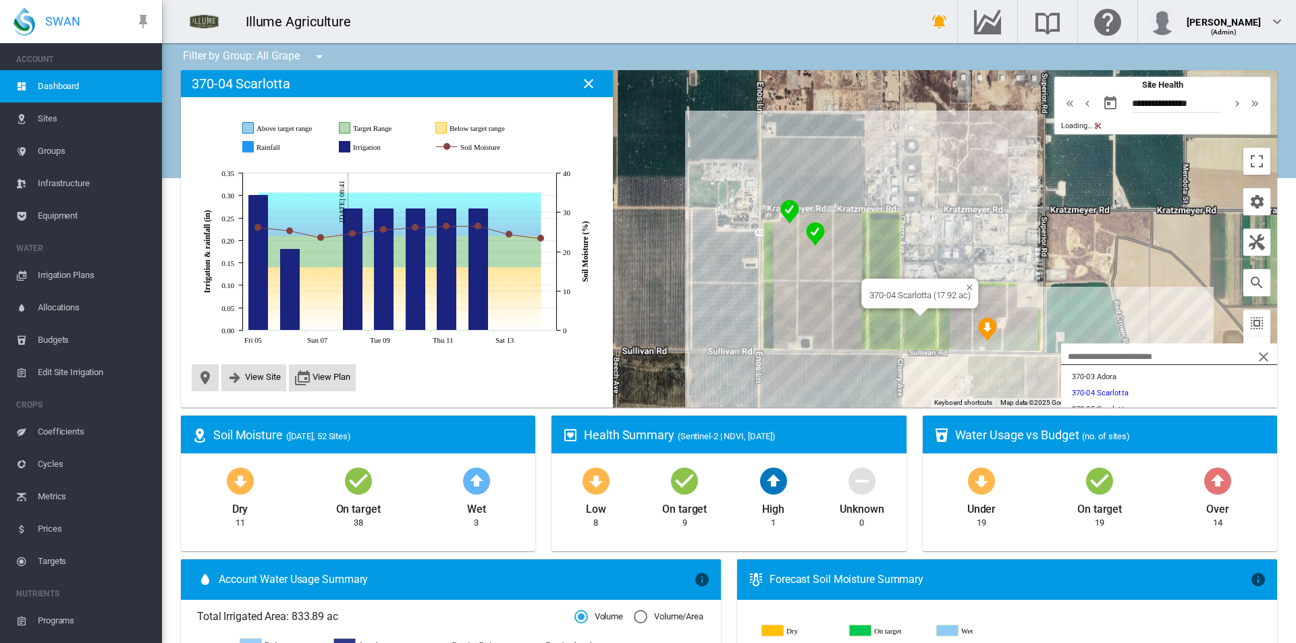
drag, startPoint x: 895, startPoint y: 383, endPoint x: 937, endPoint y: 362, distance: 46.8
click at [937, 362] on div "370-04 Scarlotta (17.92 ac)" at bounding box center [729, 238] width 1096 height 337
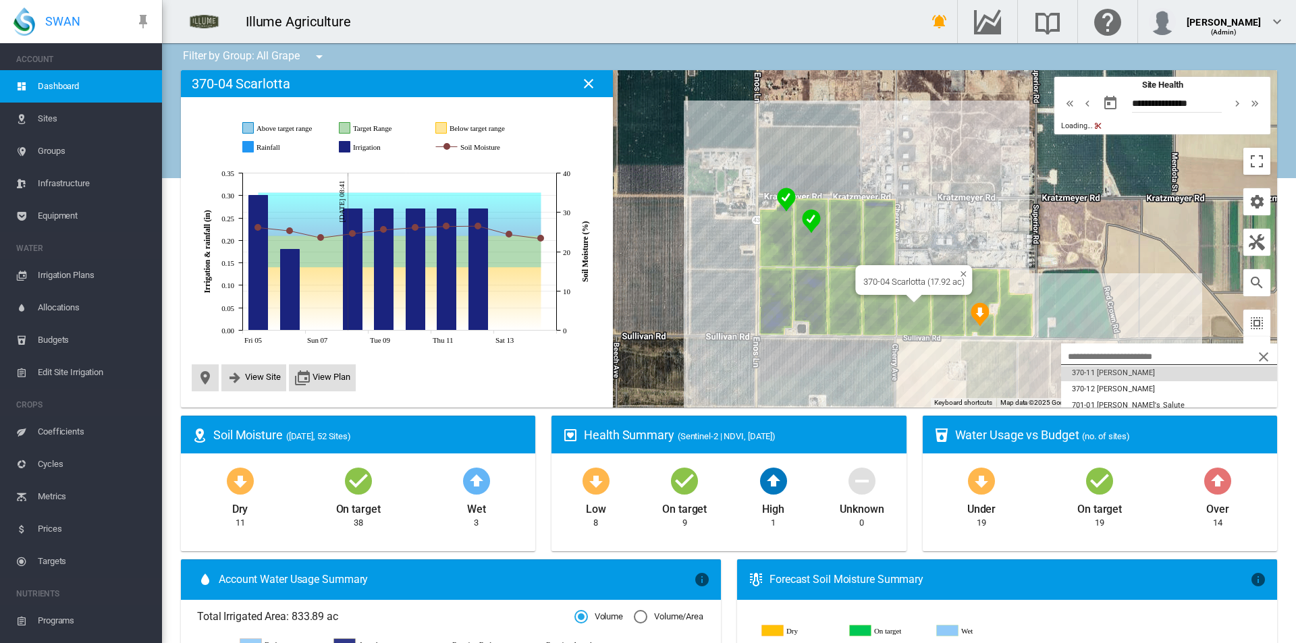
scroll to position [202, 0]
click at [1112, 395] on button "370-12 Autumn Crisp" at bounding box center [1169, 388] width 216 height 16
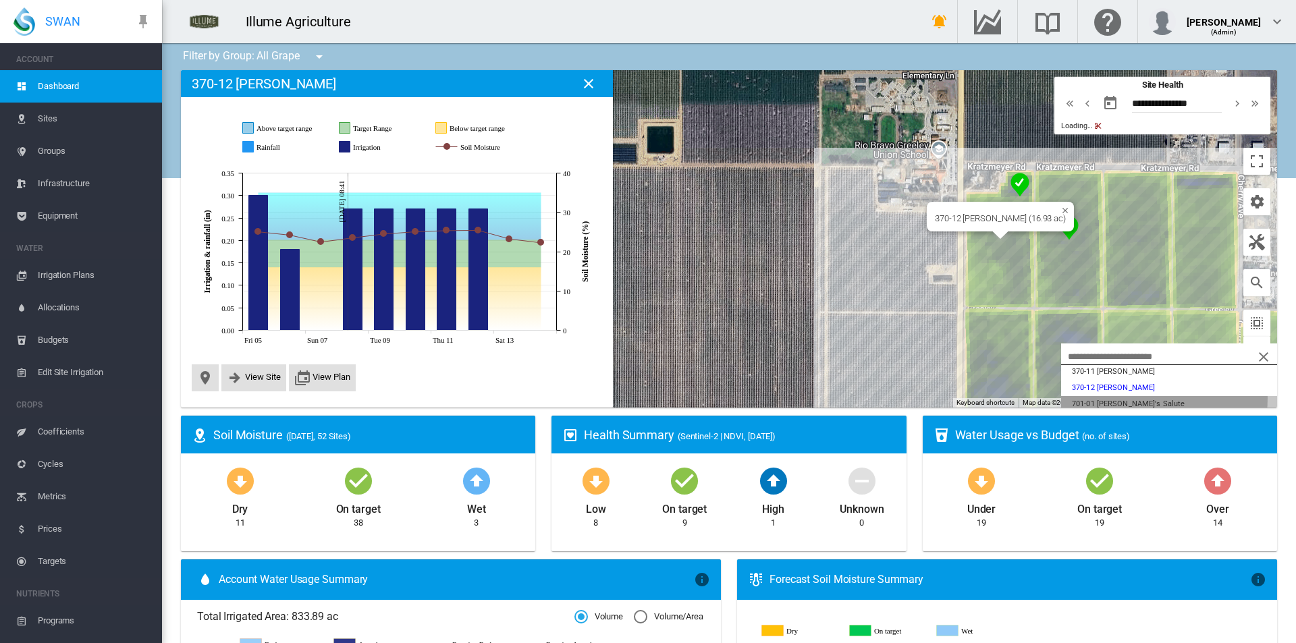
click at [1112, 398] on button "701-01 Jack's Salute" at bounding box center [1169, 404] width 216 height 16
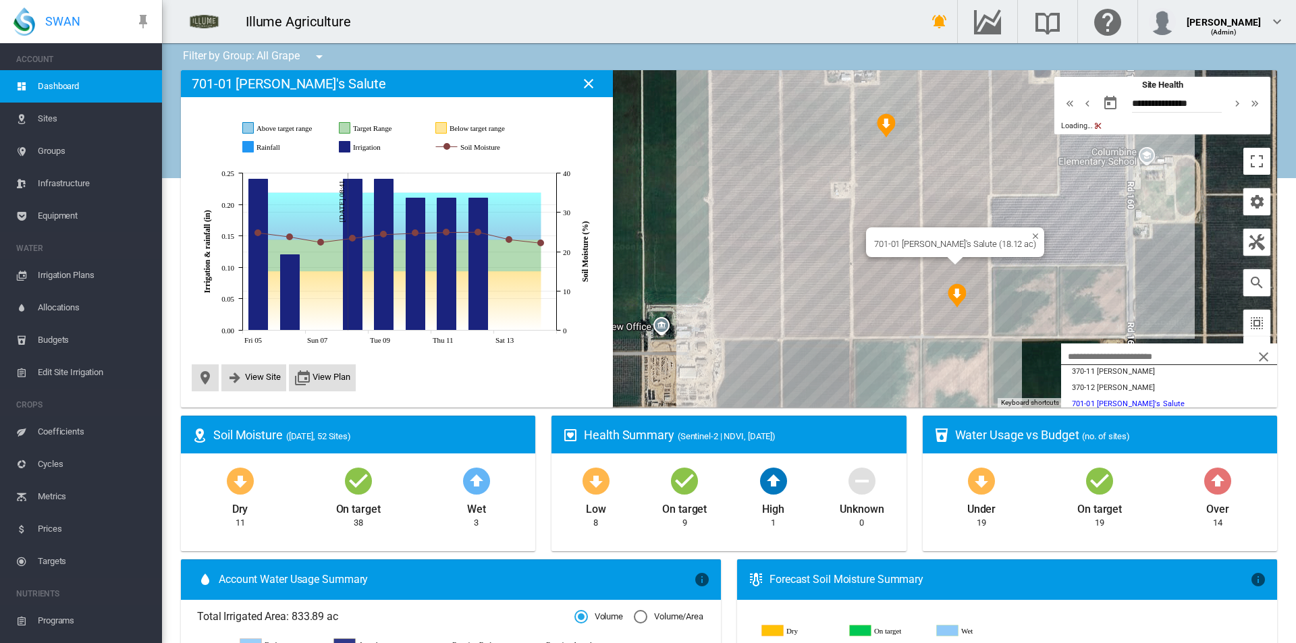
drag, startPoint x: 861, startPoint y: 368, endPoint x: 813, endPoint y: 396, distance: 55.9
click at [813, 396] on div "701-01 Jack's Salute (18.12 ac)" at bounding box center [729, 238] width 1096 height 337
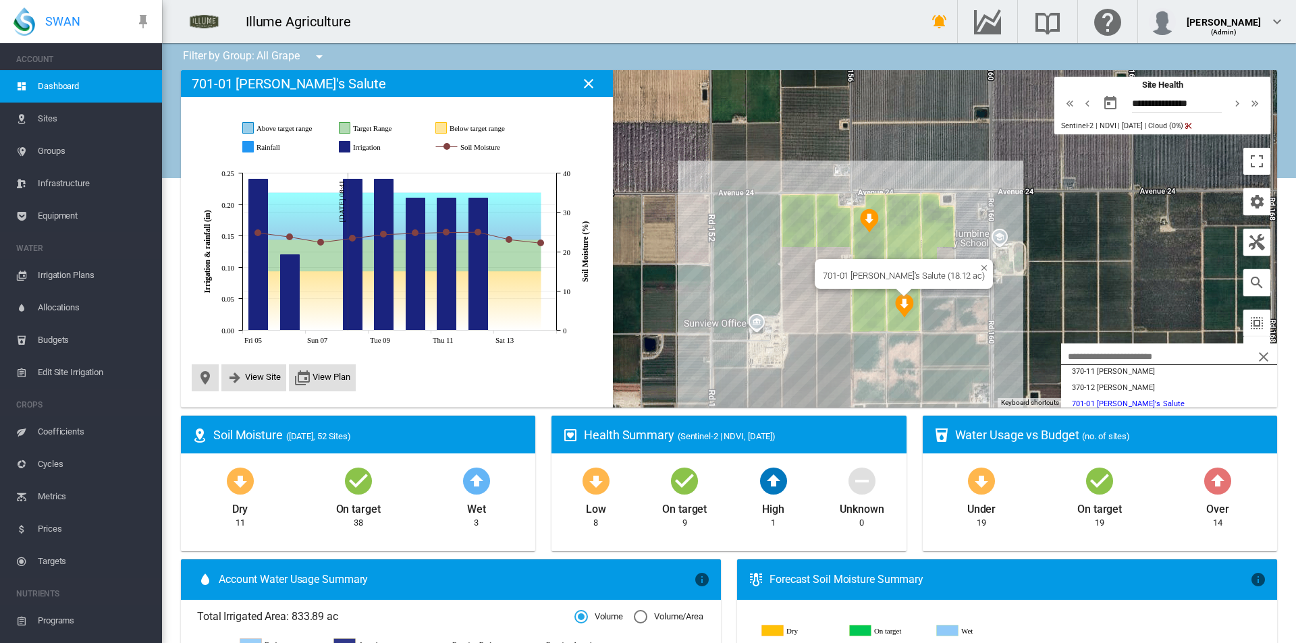
drag, startPoint x: 1020, startPoint y: 265, endPoint x: 997, endPoint y: 260, distance: 23.3
click at [997, 260] on div "701-01 Jack's Salute (18.12 ac)" at bounding box center [729, 238] width 1096 height 337
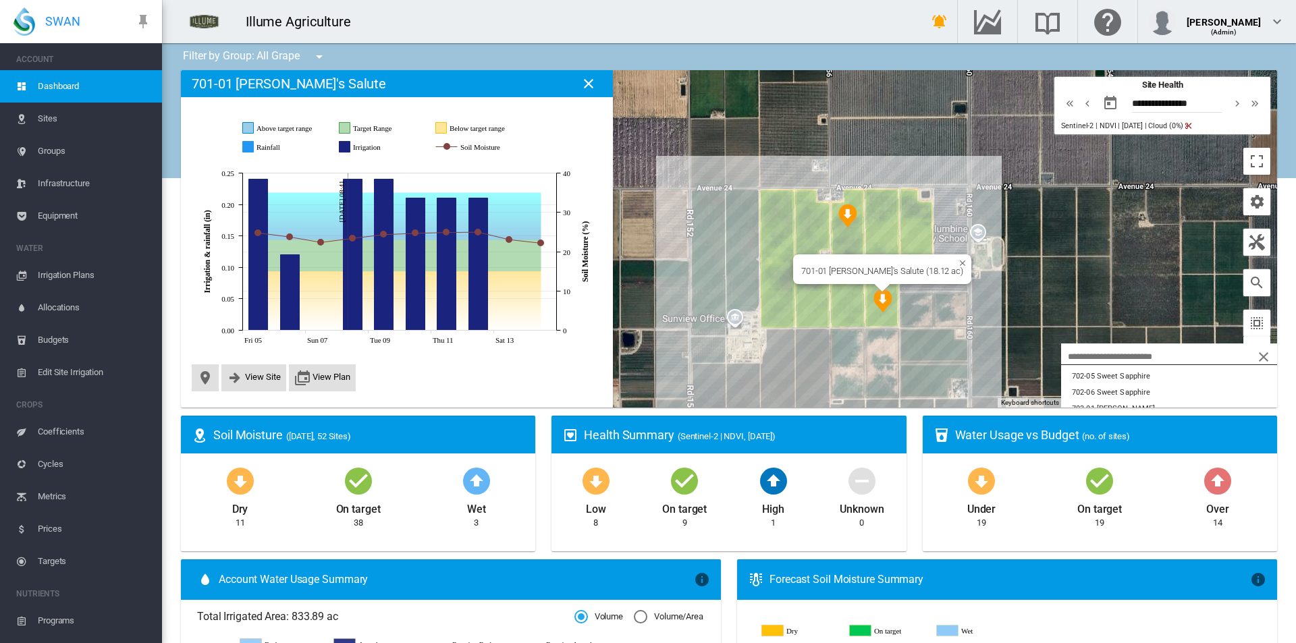
scroll to position [472, 0]
click at [1086, 386] on button "703-02 Autumn Crisp" at bounding box center [1169, 393] width 216 height 16
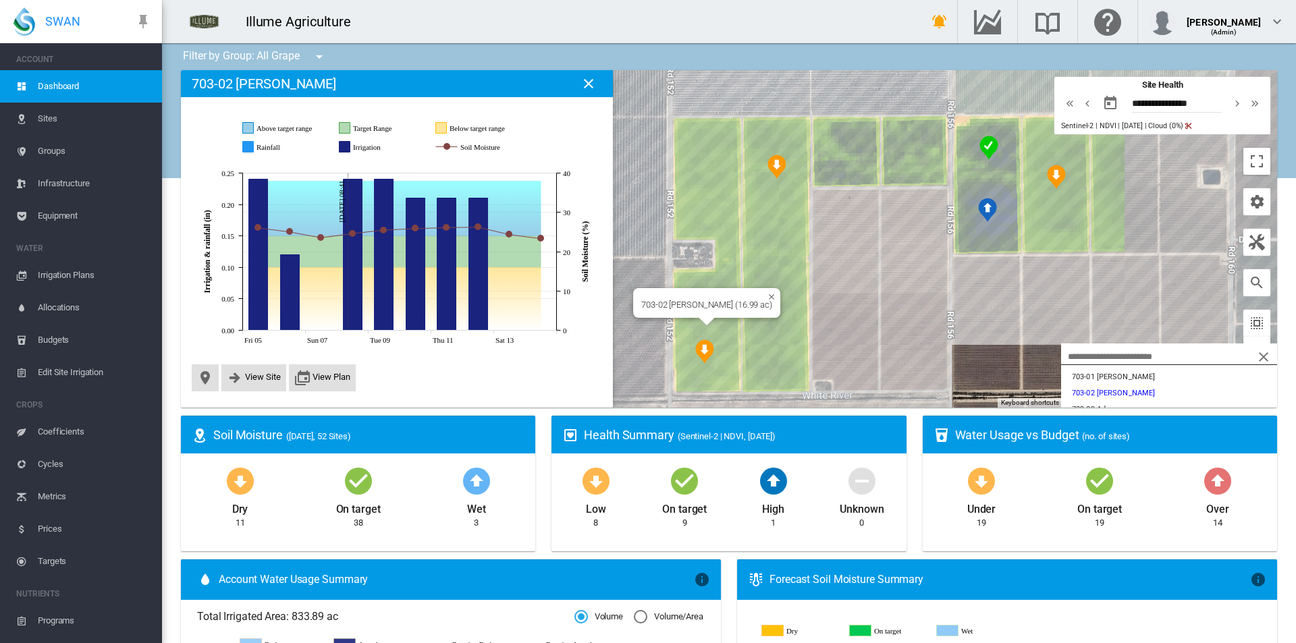
drag, startPoint x: 974, startPoint y: 379, endPoint x: 686, endPoint y: 465, distance: 300.6
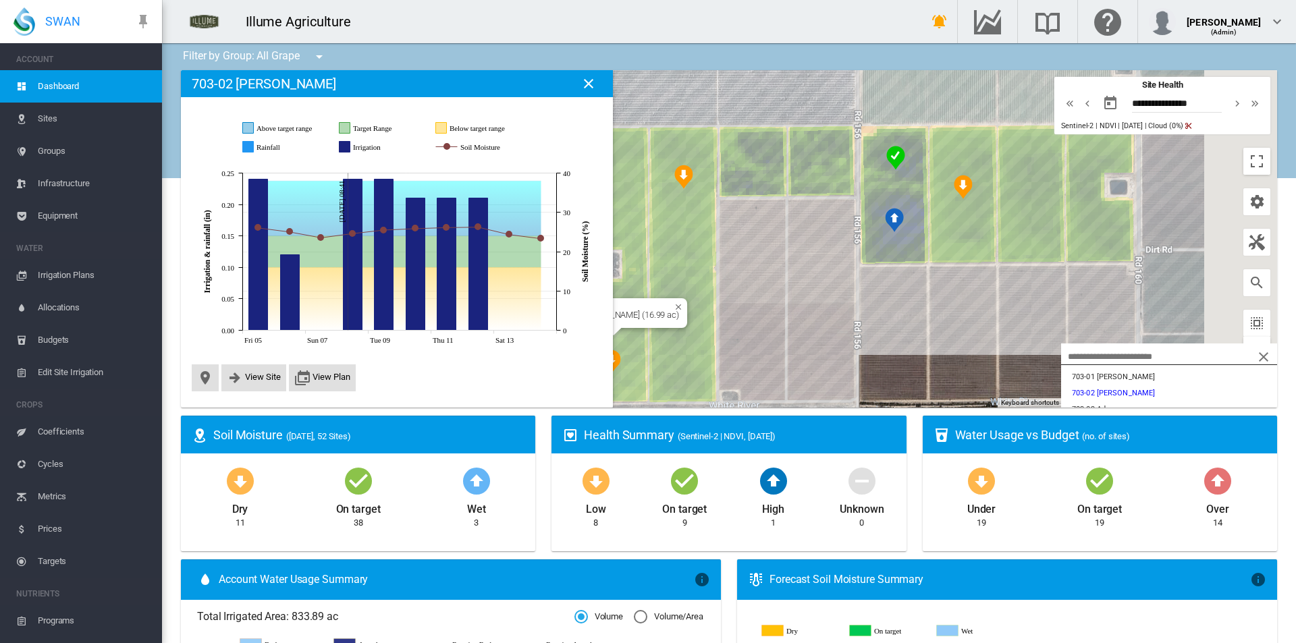
drag, startPoint x: 985, startPoint y: 328, endPoint x: 896, endPoint y: 332, distance: 88.5
click at [897, 336] on div "703-02 Autumn Crisp (16.99 ac)" at bounding box center [729, 238] width 1096 height 337
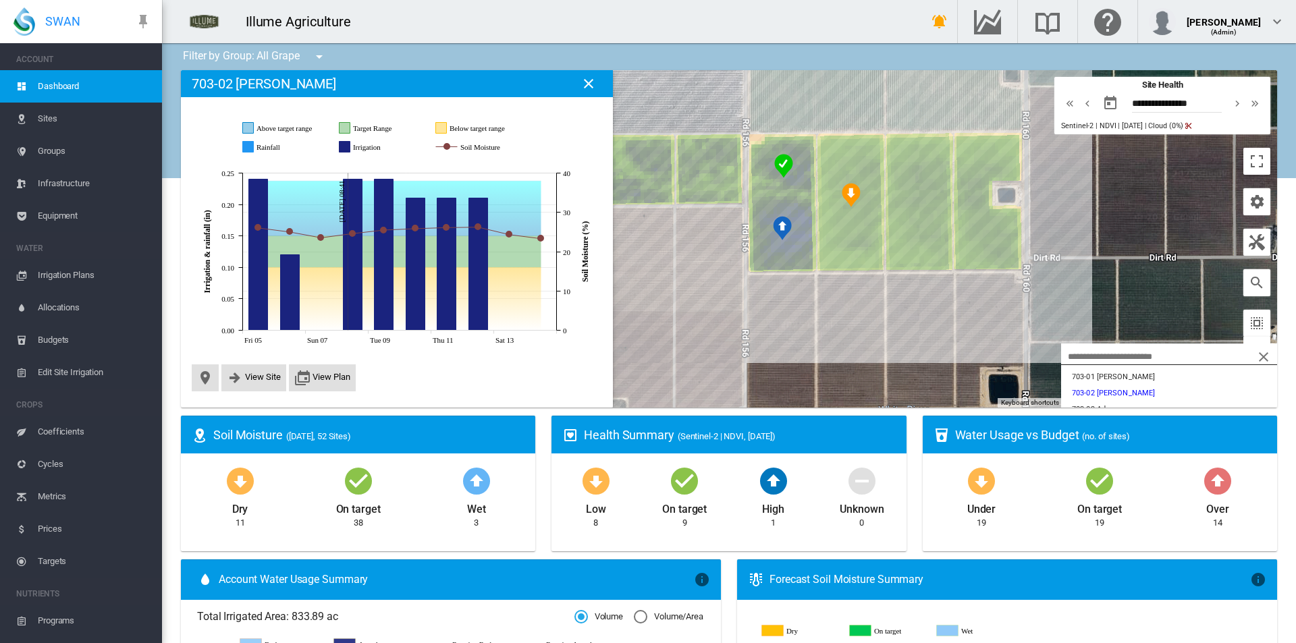
drag, startPoint x: 864, startPoint y: 321, endPoint x: 815, endPoint y: 321, distance: 49.9
click at [815, 321] on div "703-02 Autumn Crisp (16.99 ac)" at bounding box center [729, 238] width 1096 height 337
click at [1102, 379] on button "801-04 Ivory" at bounding box center [1169, 372] width 216 height 16
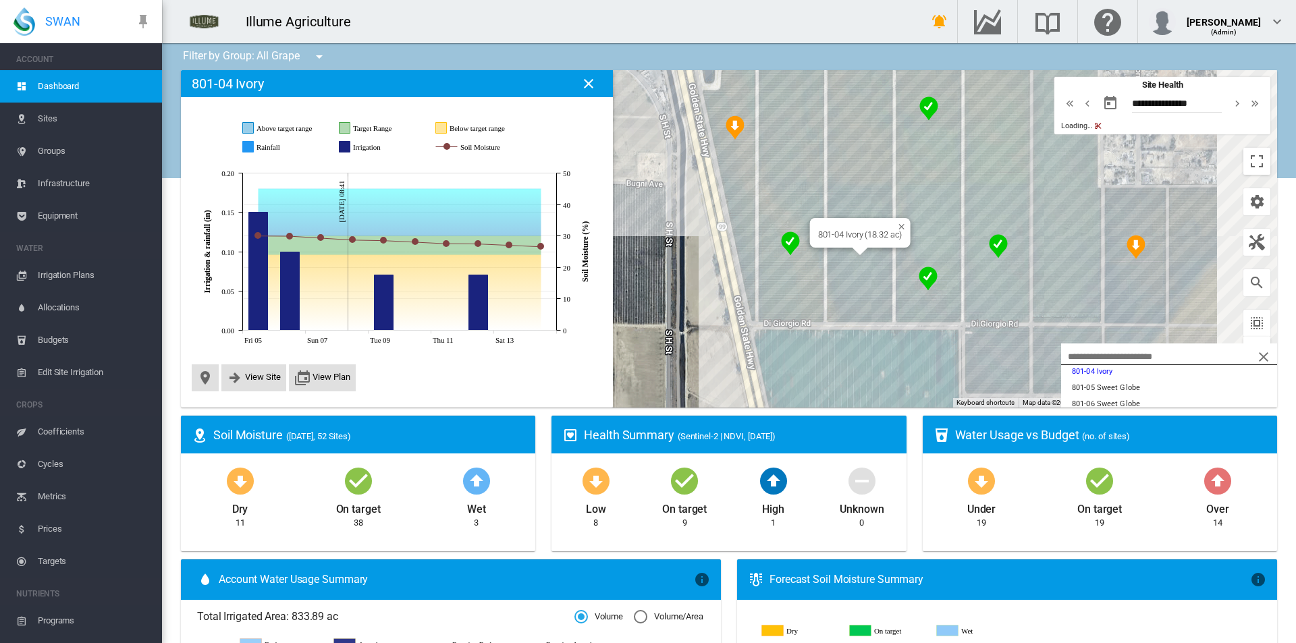
drag, startPoint x: 912, startPoint y: 397, endPoint x: 844, endPoint y: 400, distance: 68.2
click at [844, 400] on div "801-04 Ivory (18.32 ac)" at bounding box center [729, 238] width 1096 height 337
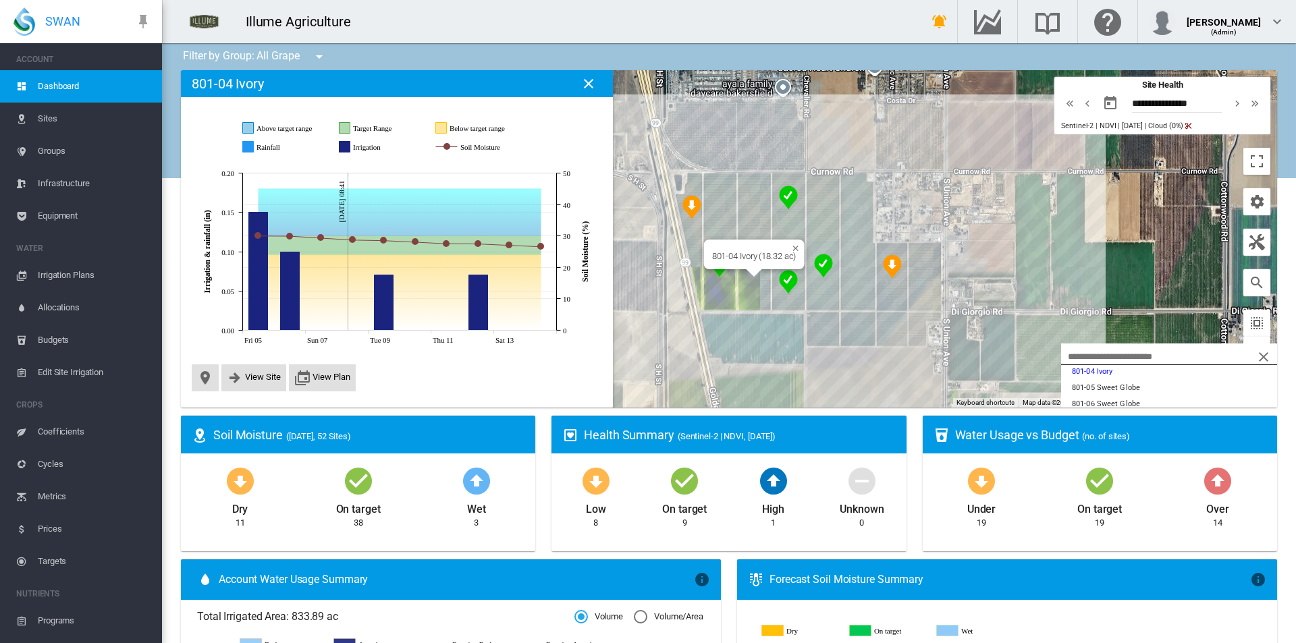
drag, startPoint x: 1016, startPoint y: 356, endPoint x: 922, endPoint y: 325, distance: 99.0
click at [922, 325] on div "801-04 Ivory (18.32 ac)" at bounding box center [729, 238] width 1096 height 337
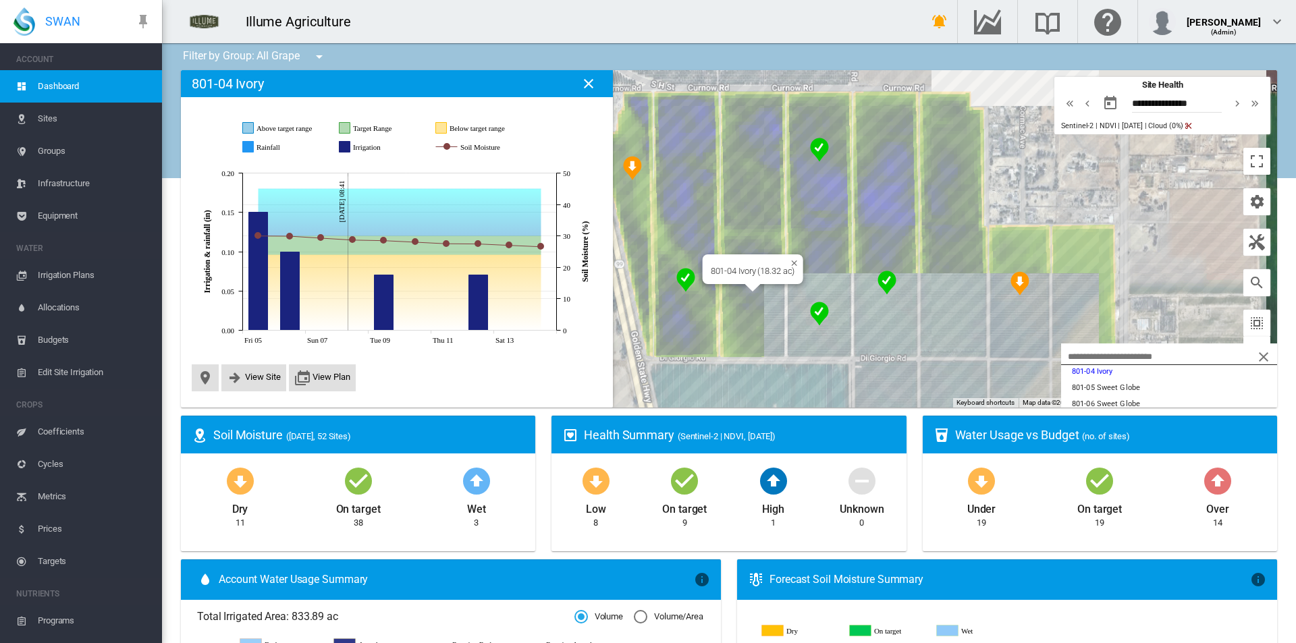
drag, startPoint x: 834, startPoint y: 341, endPoint x: 1005, endPoint y: 446, distance: 200.2
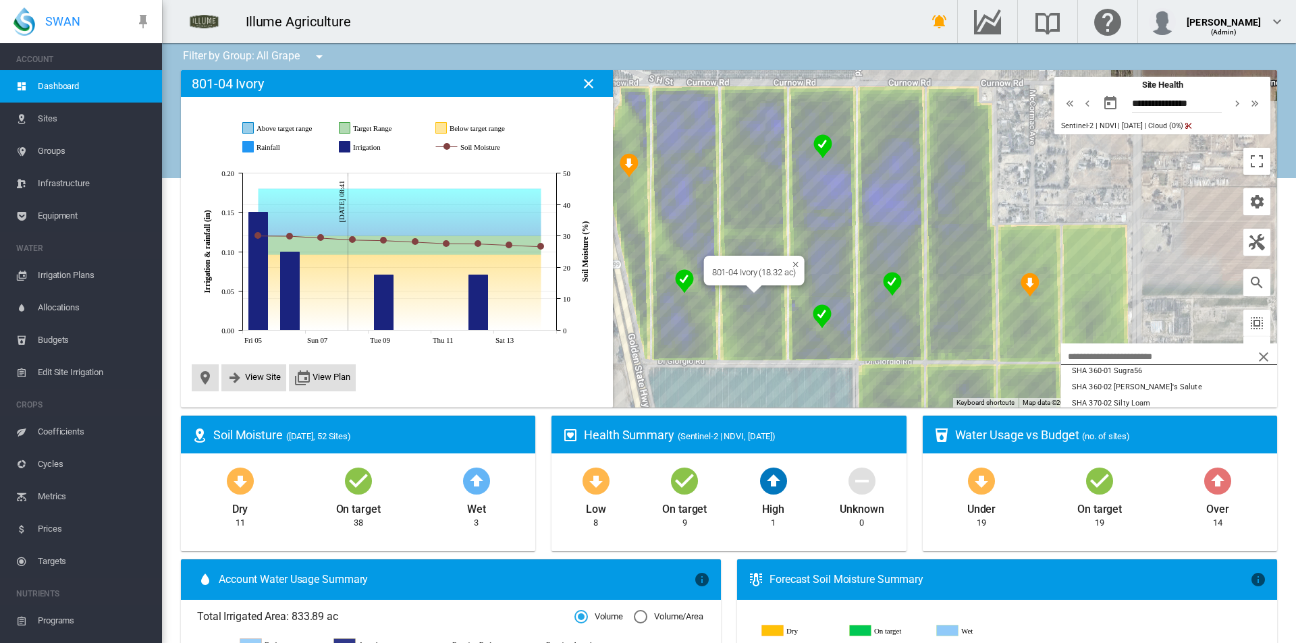
scroll to position [877, 0]
